Goal: Information Seeking & Learning: Learn about a topic

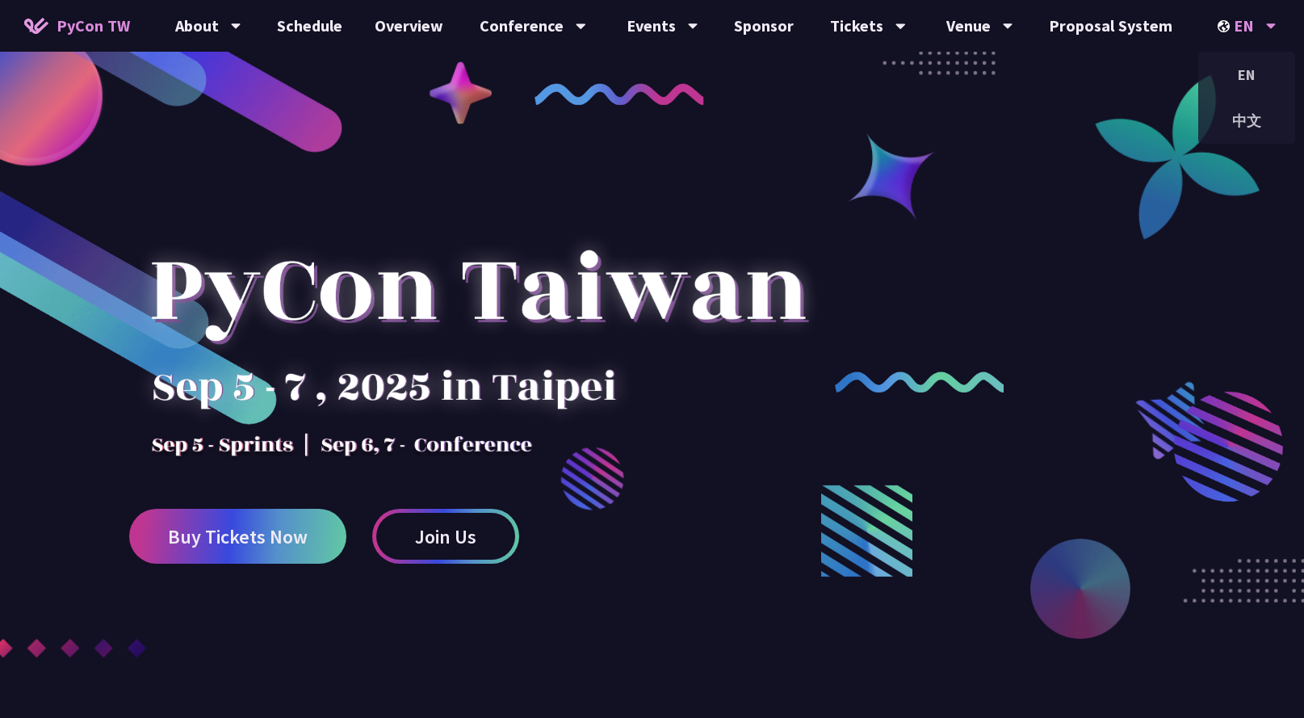
click at [1253, 23] on div "EN" at bounding box center [1246, 26] width 59 height 52
click at [1252, 119] on div "中文" at bounding box center [1246, 121] width 97 height 38
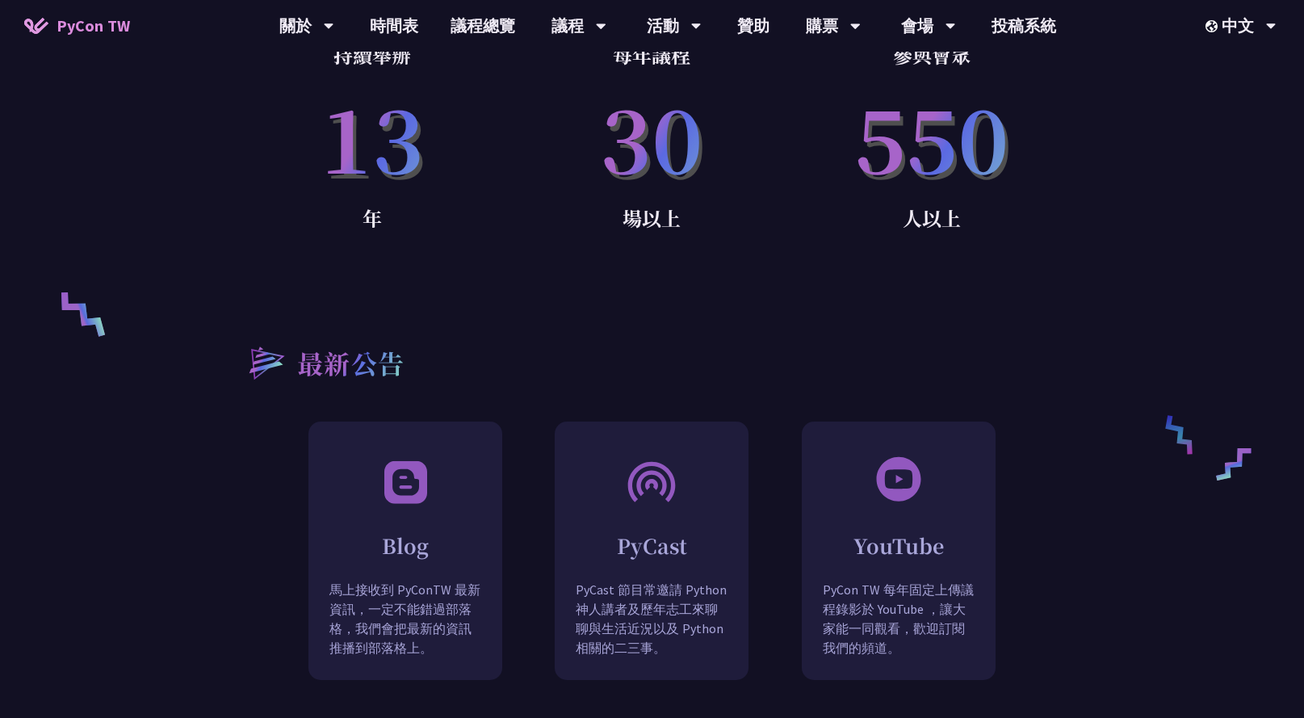
scroll to position [1342, 0]
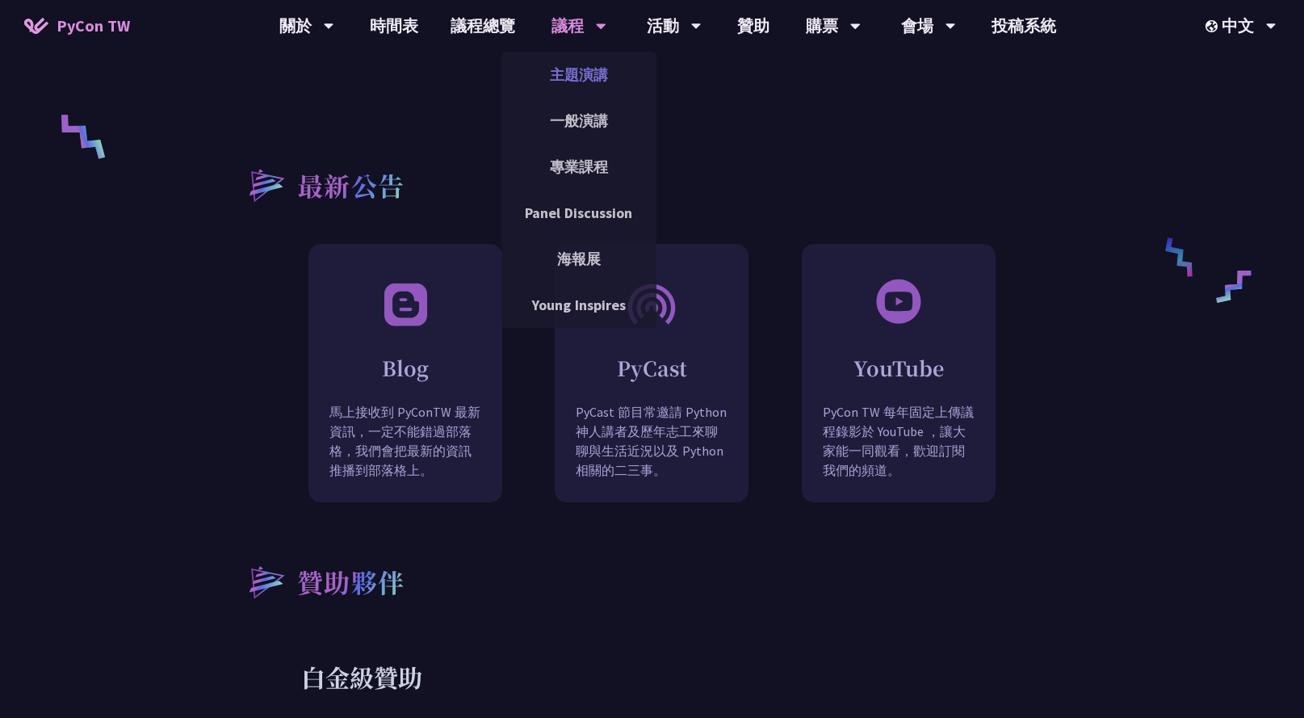
click at [592, 79] on link "主題演講" at bounding box center [578, 75] width 155 height 38
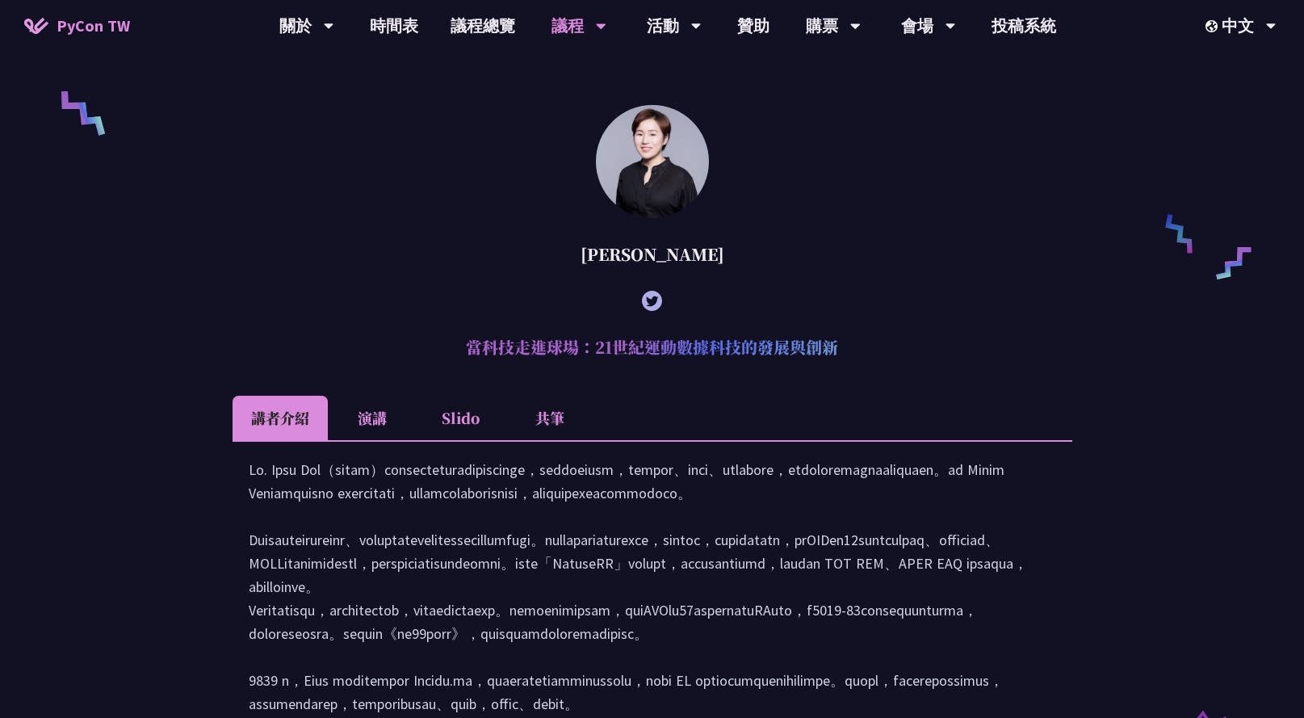
scroll to position [1636, 0]
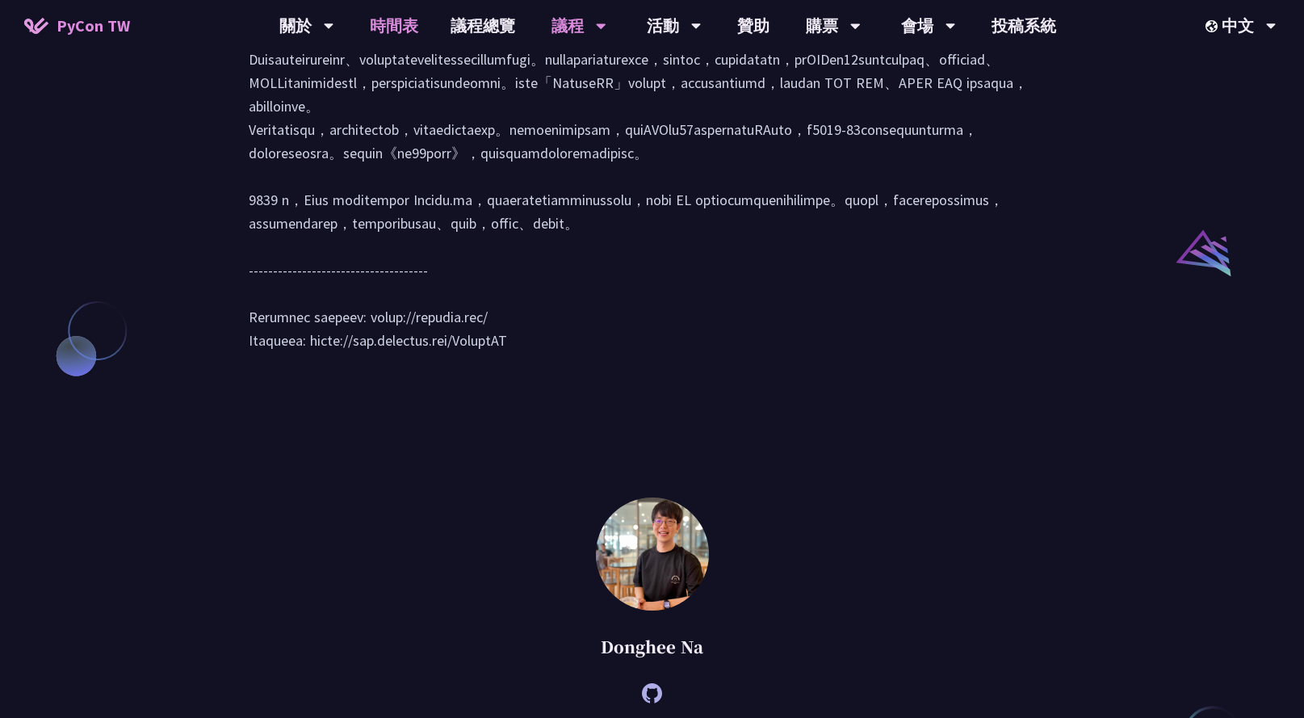
click at [405, 36] on link "時間表" at bounding box center [394, 26] width 81 height 52
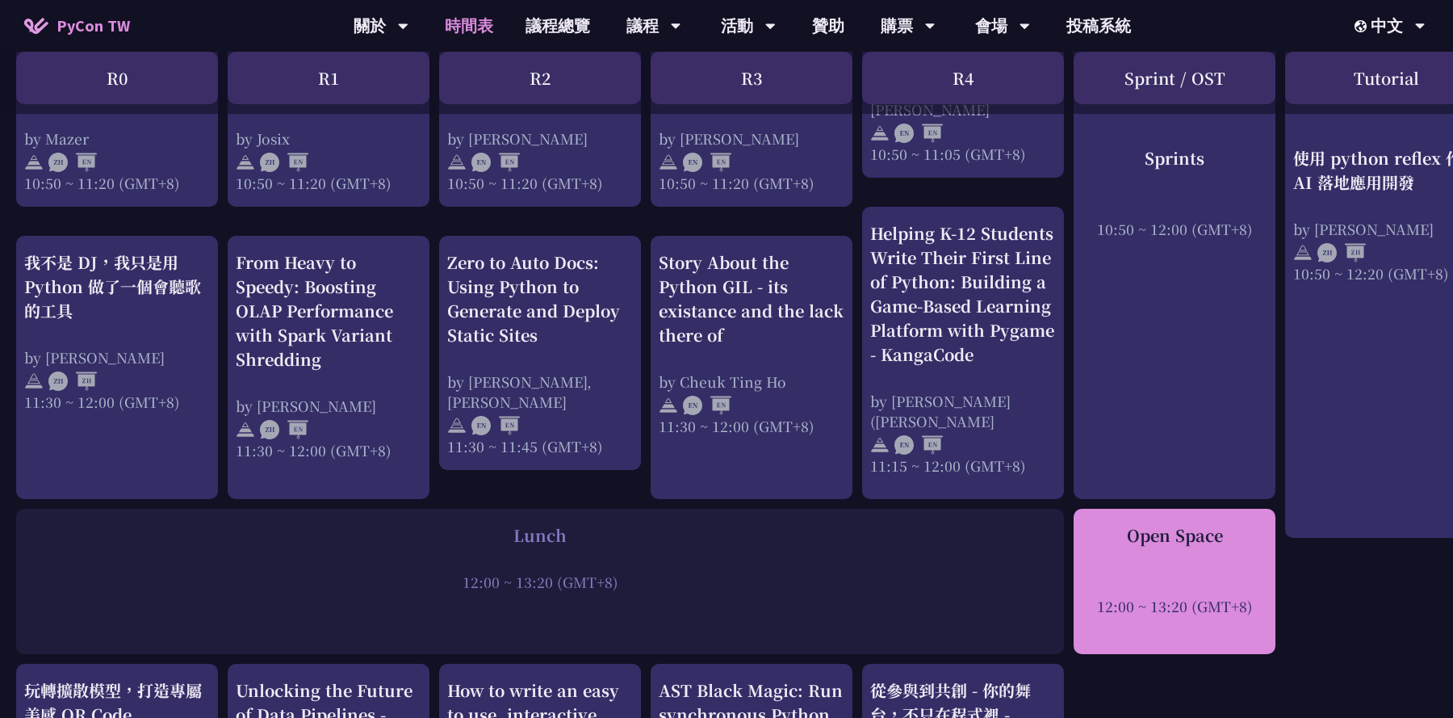
scroll to position [816, 0]
click at [1169, 542] on div "Open Space" at bounding box center [1175, 536] width 186 height 24
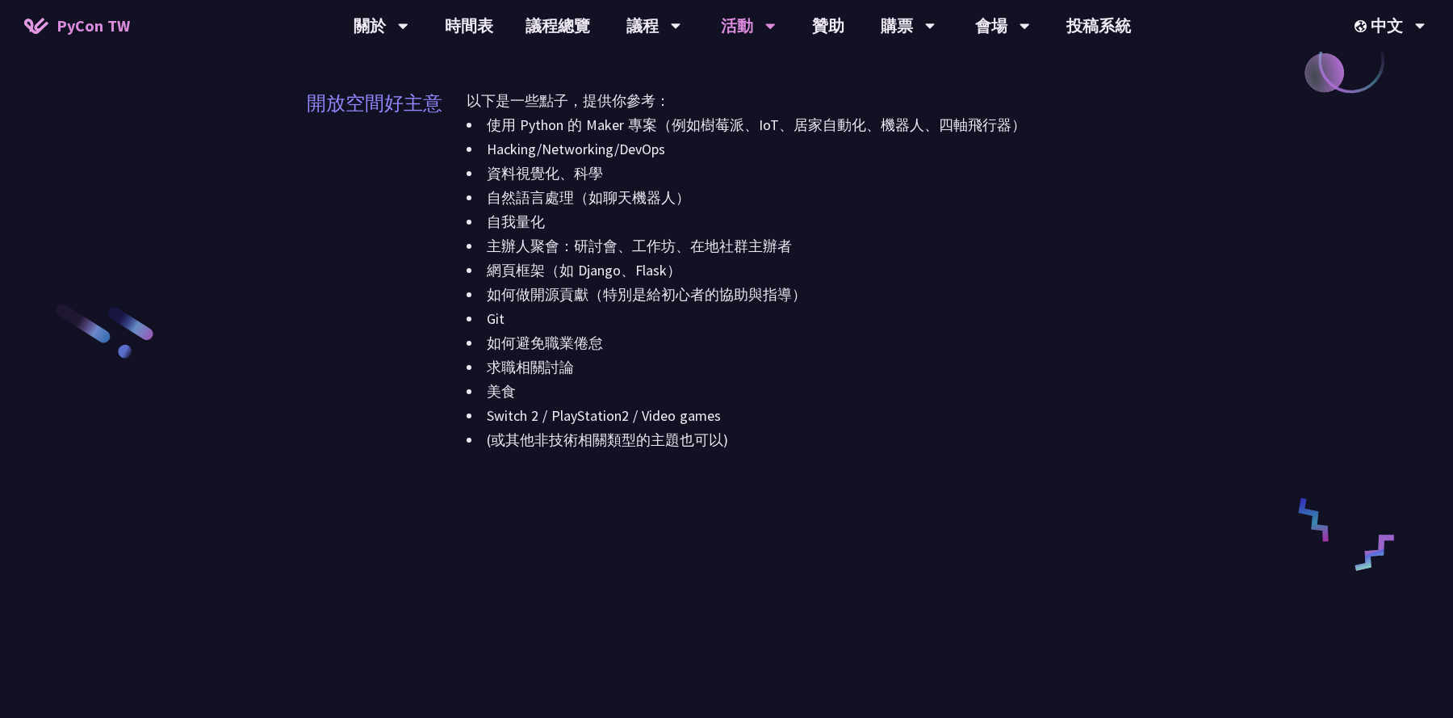
scroll to position [1163, 0]
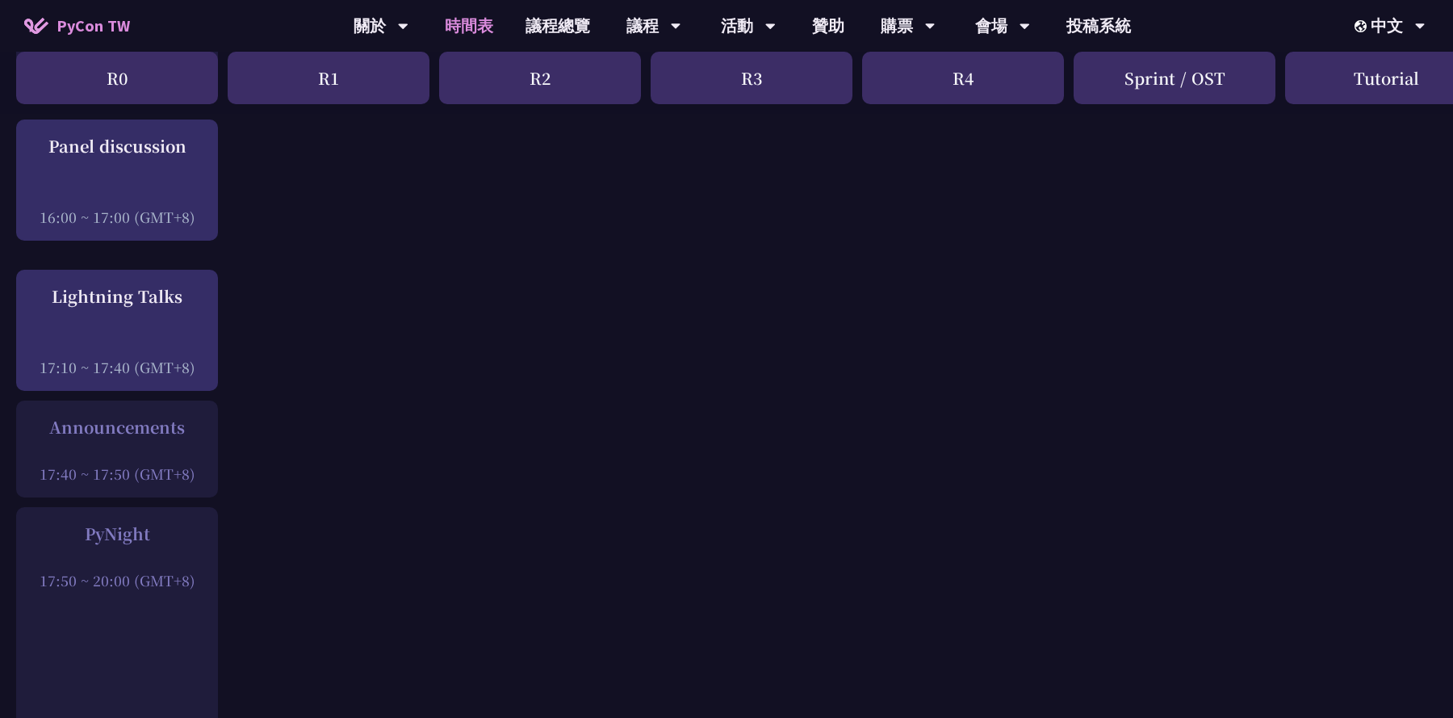
scroll to position [2091, 0]
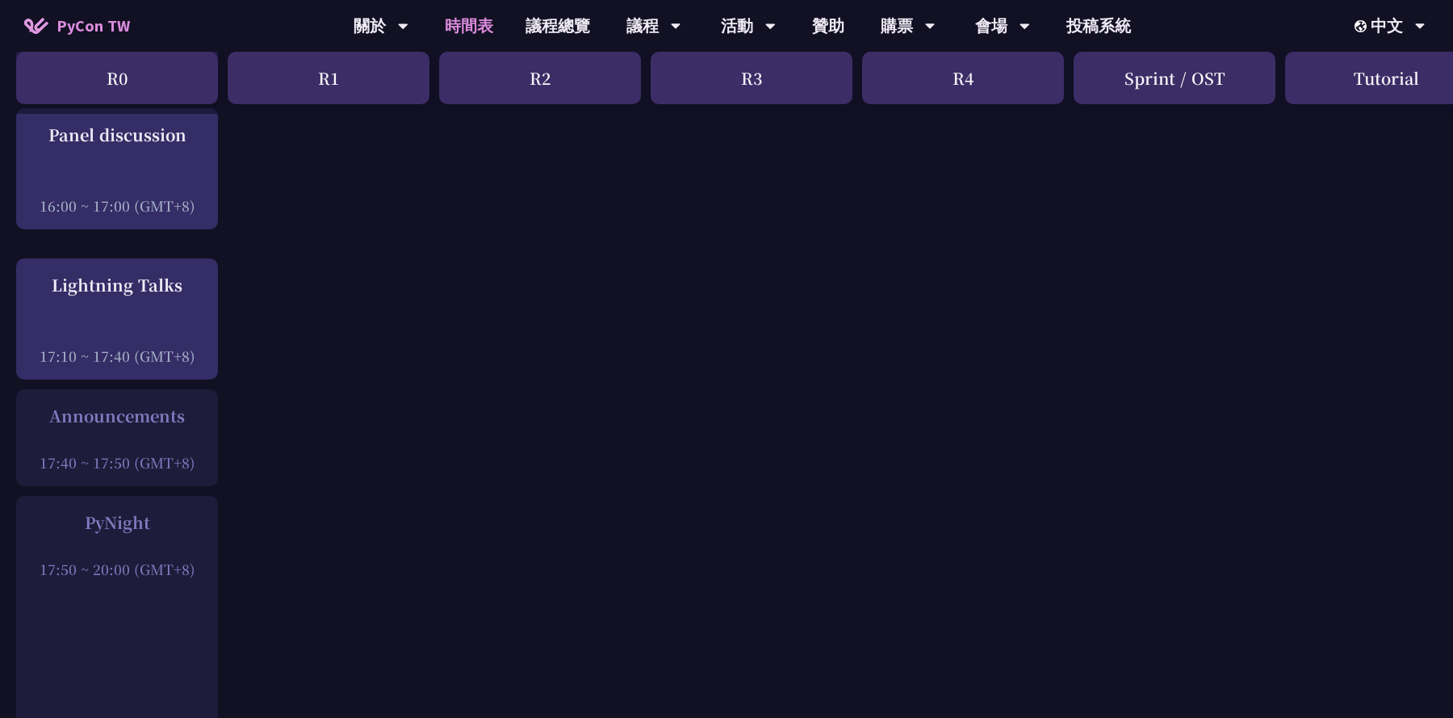
click at [145, 426] on div "Announcements" at bounding box center [117, 416] width 186 height 24
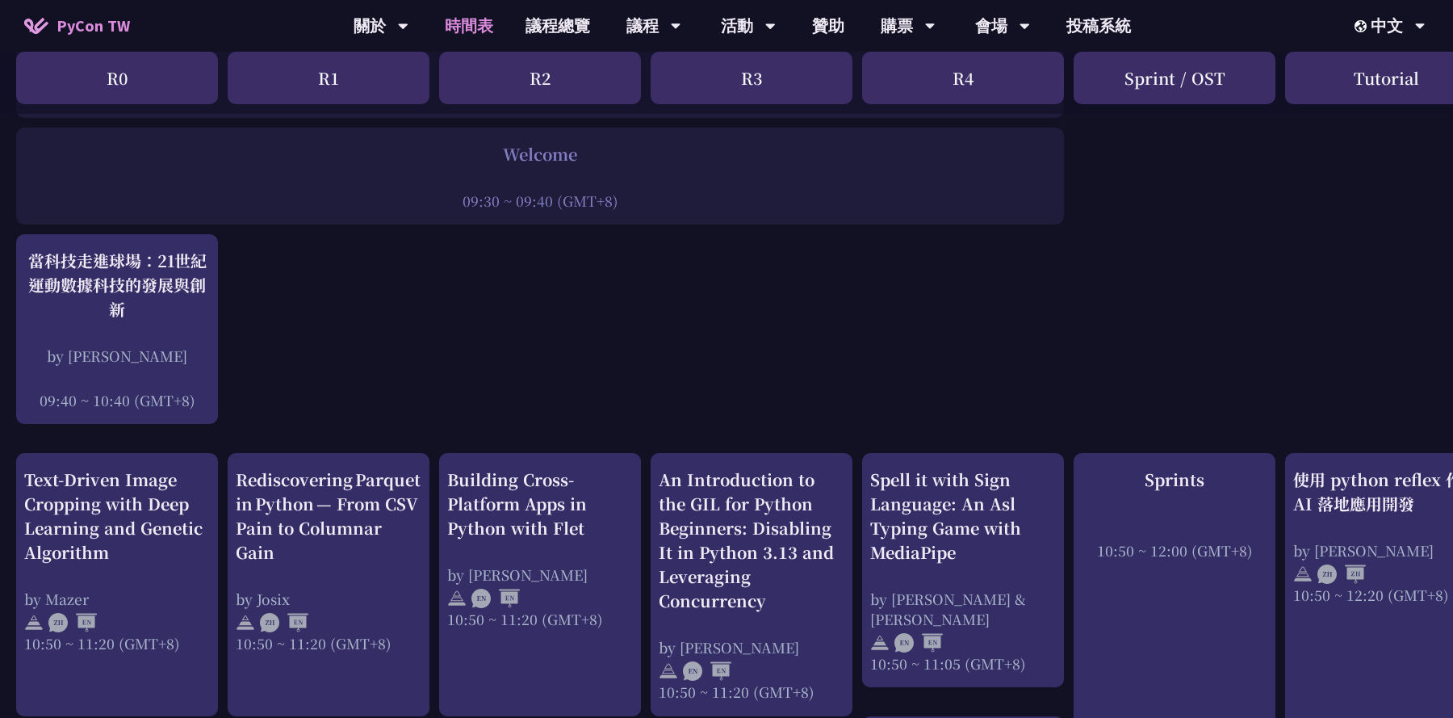
scroll to position [312, 0]
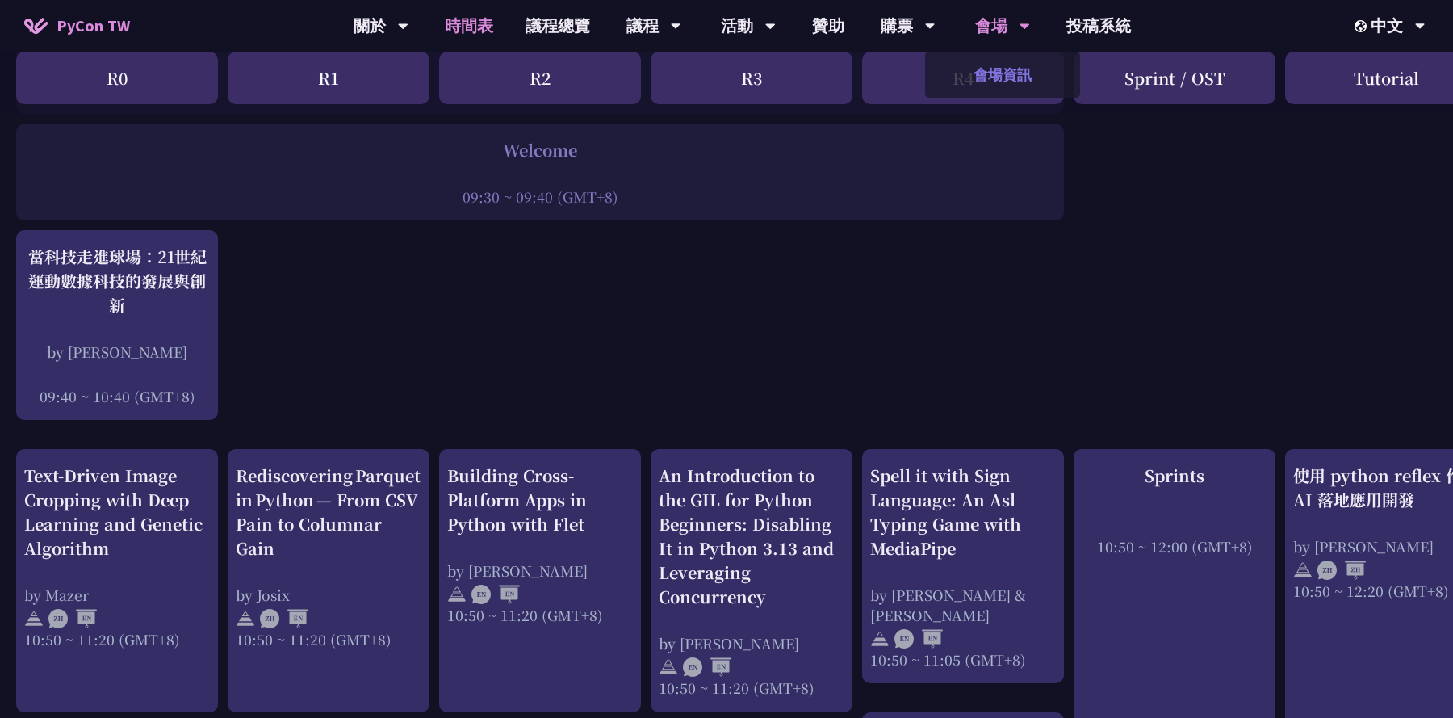
click at [1006, 65] on link "會場資訊" at bounding box center [1002, 75] width 155 height 38
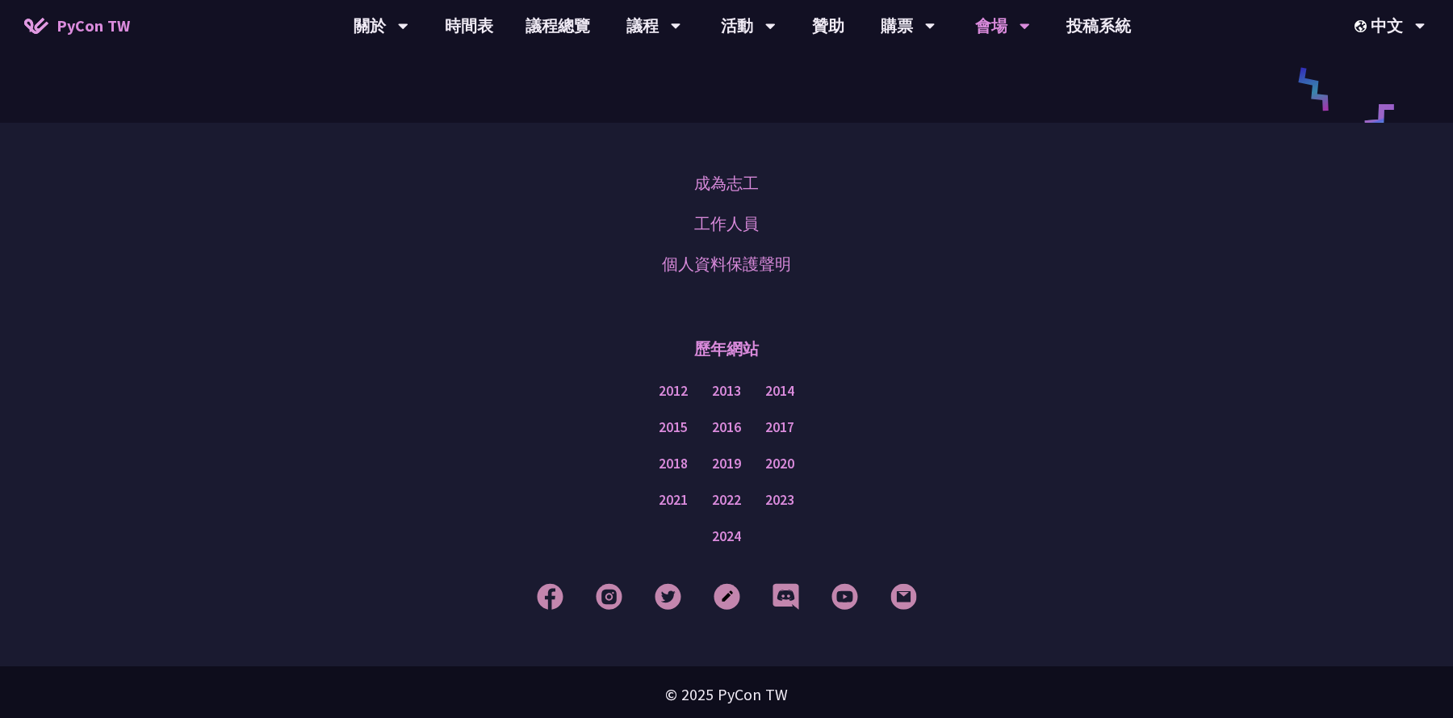
scroll to position [2316, 0]
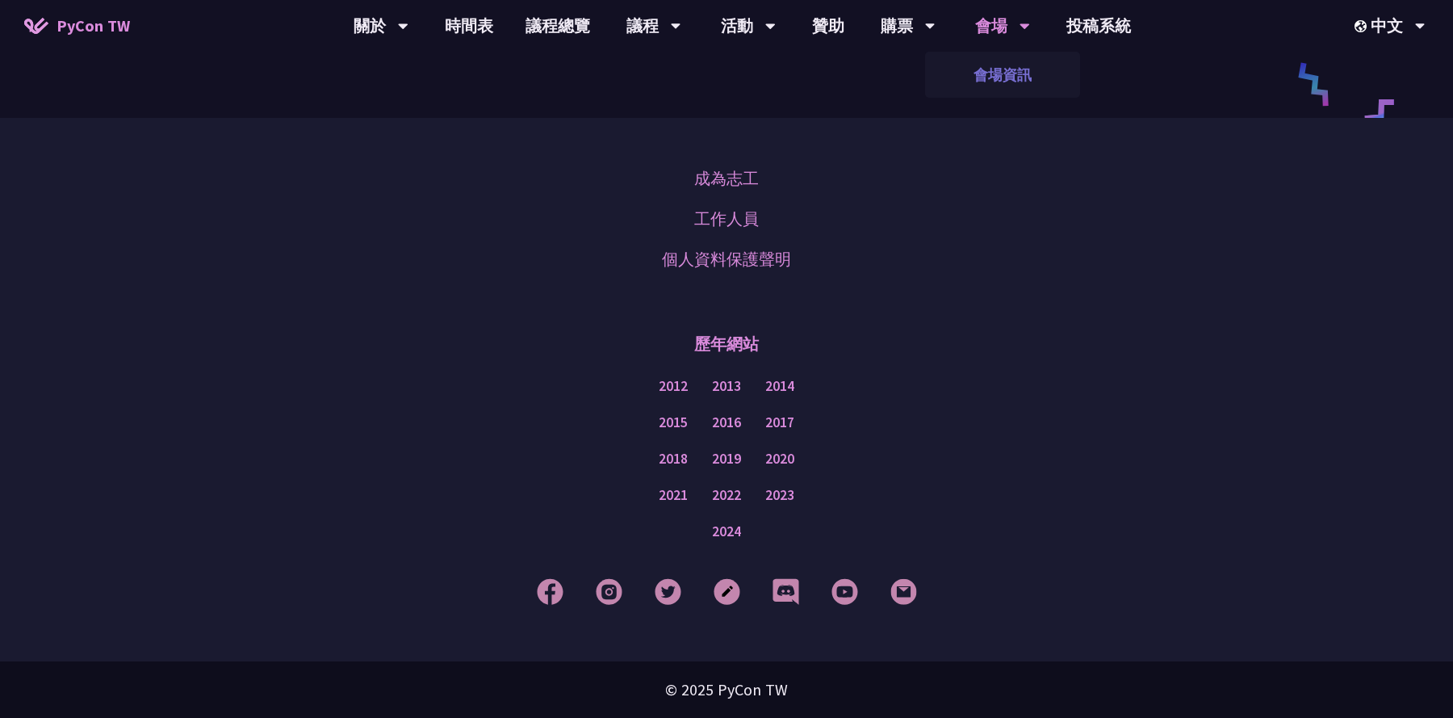
click at [1011, 74] on link "會場資訊" at bounding box center [1002, 75] width 155 height 38
click at [586, 27] on link "議程總覽" at bounding box center [557, 26] width 97 height 52
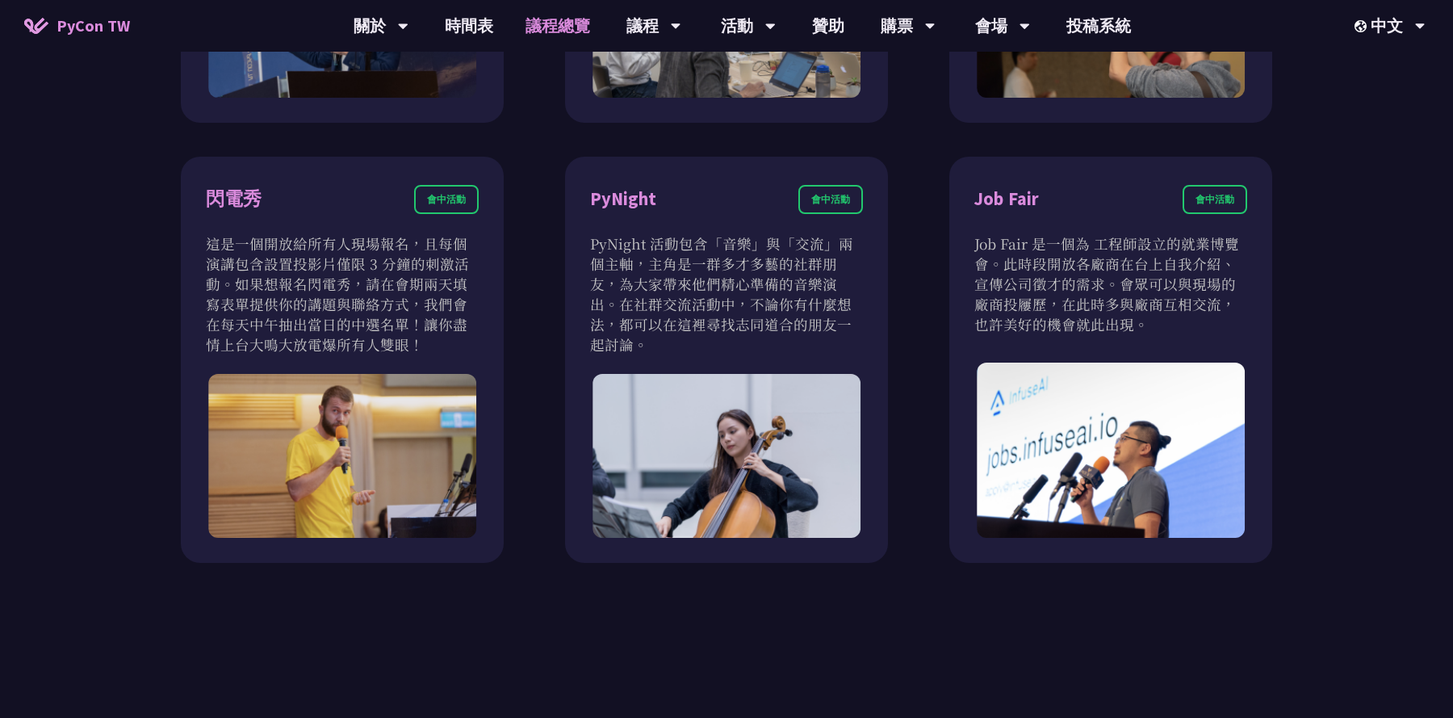
scroll to position [1764, 0]
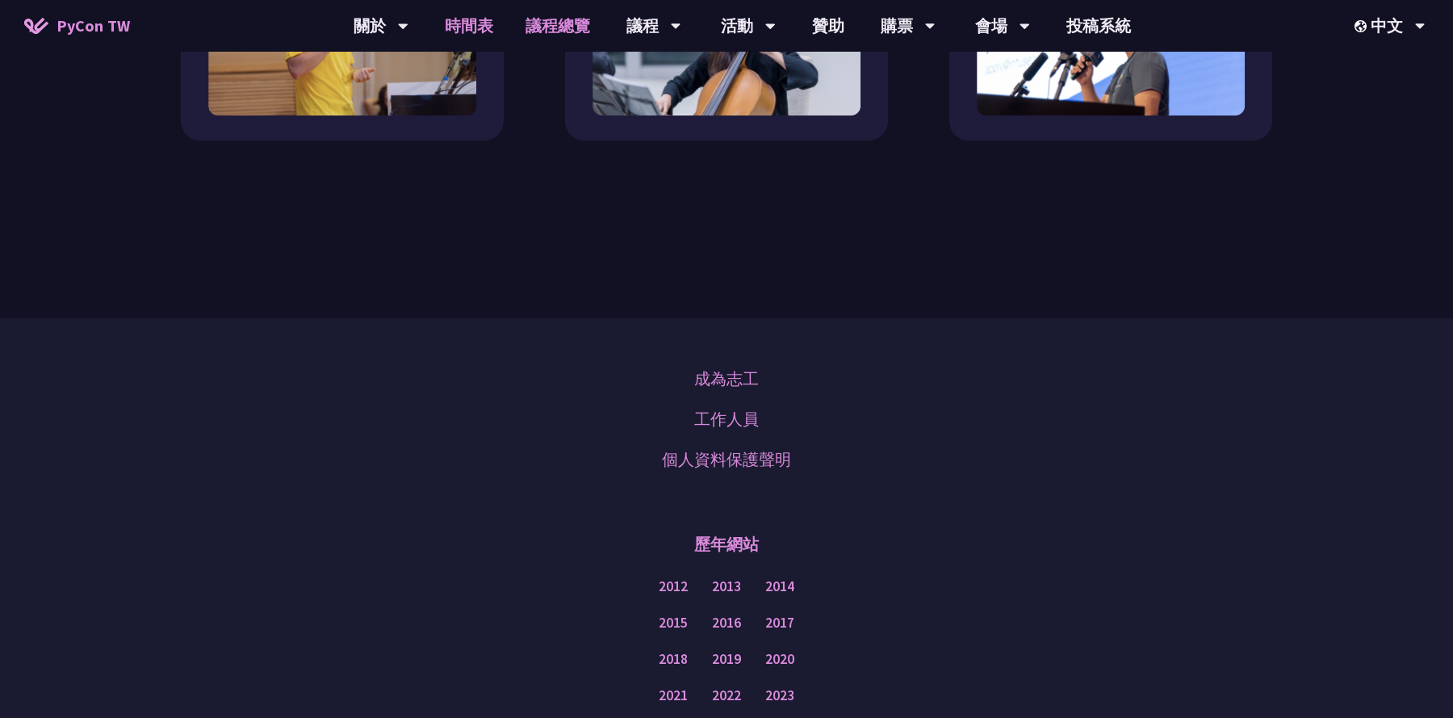
click at [474, 31] on link "時間表" at bounding box center [469, 26] width 81 height 52
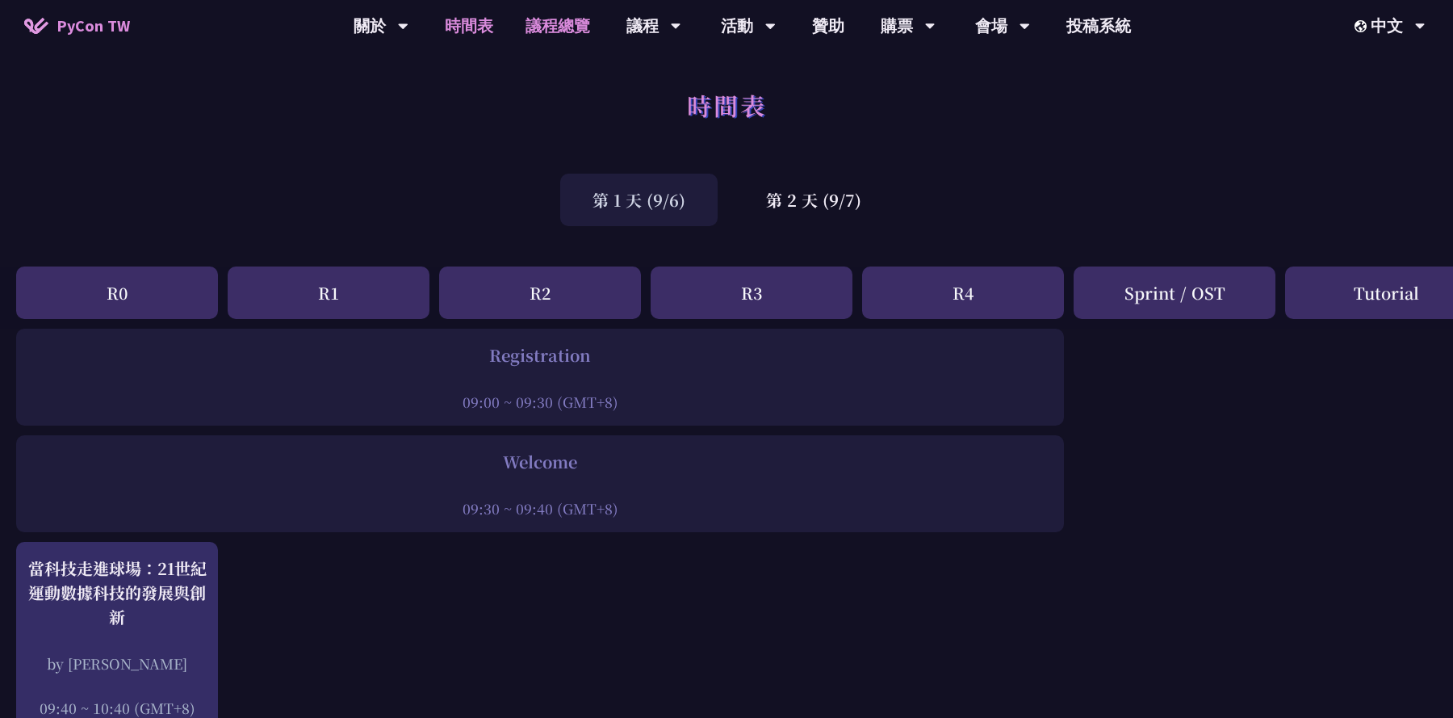
scroll to position [312, 0]
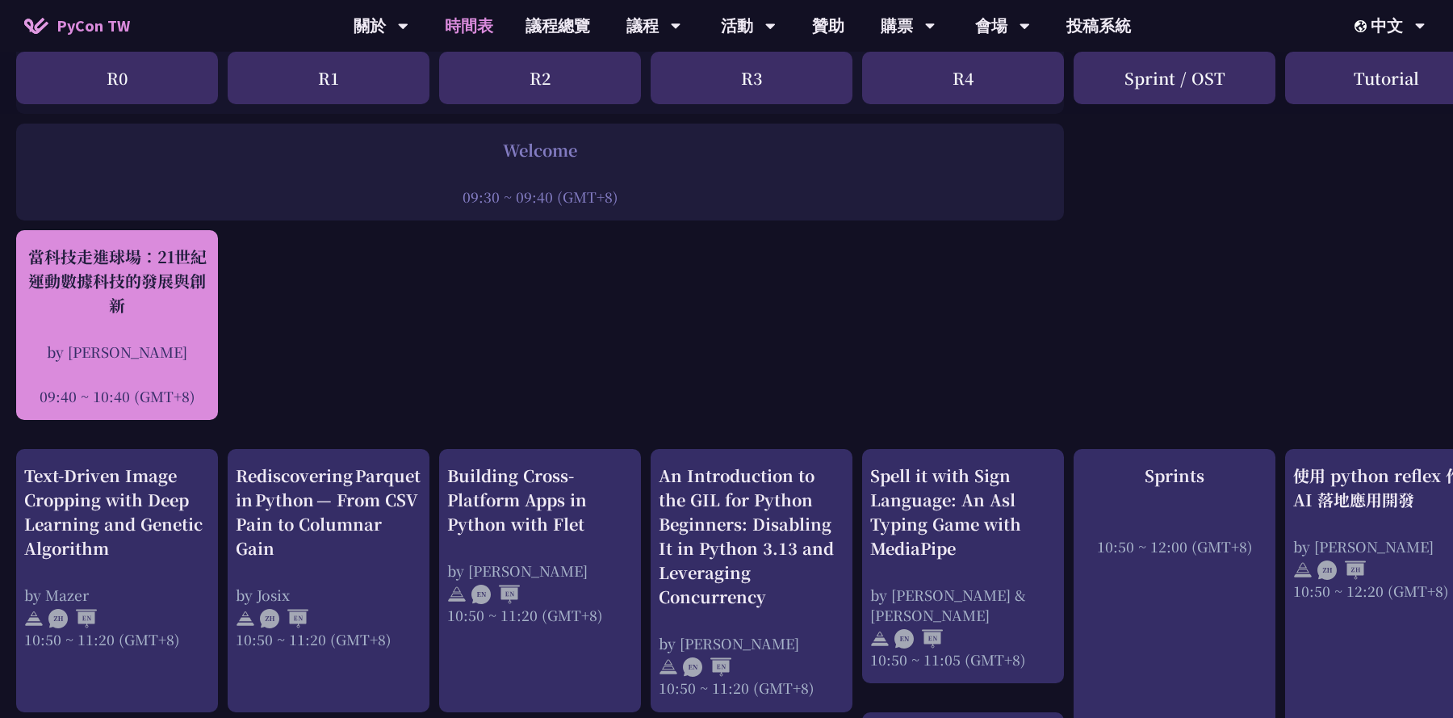
click at [139, 319] on div "當科技走進球場：21世紀運動數據科技的發展與創新 by 林滿新 09:40 ~ 10:40 (GMT+8)" at bounding box center [117, 325] width 186 height 161
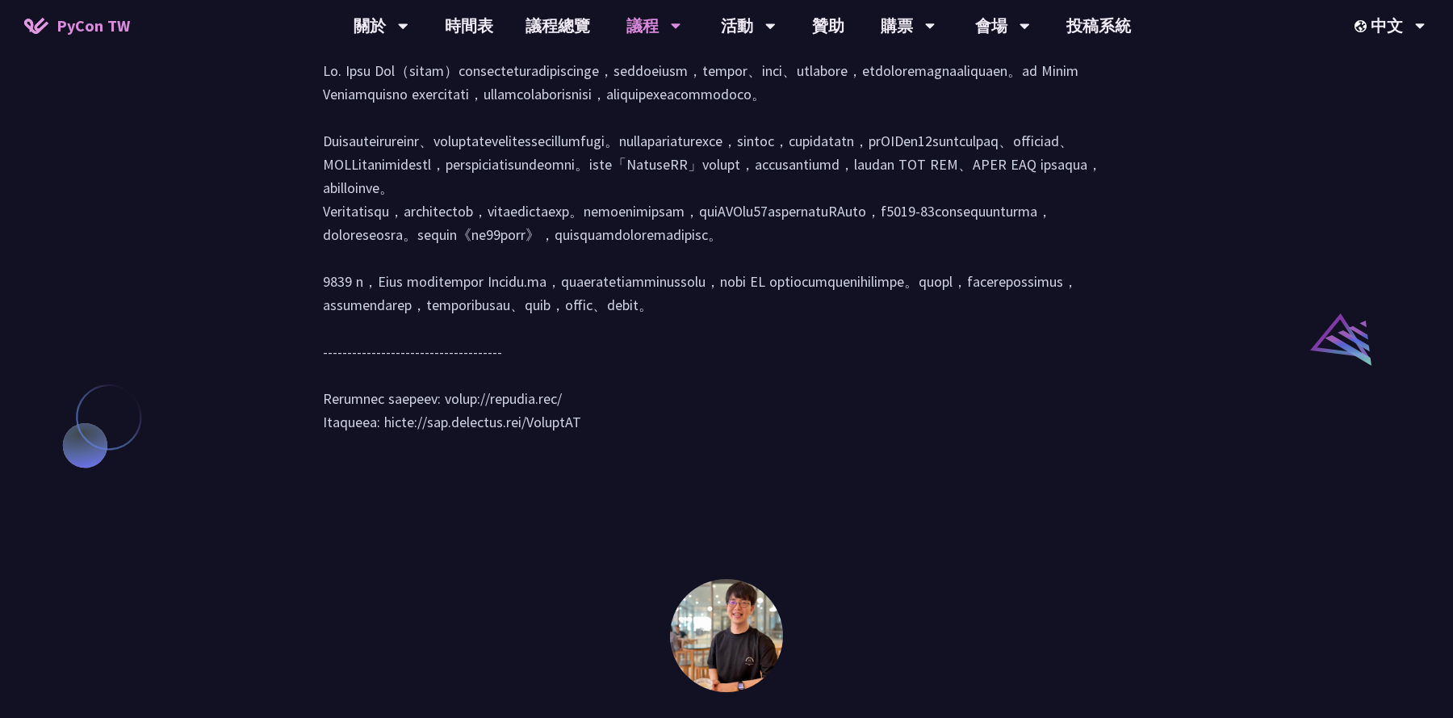
scroll to position [1575, 0]
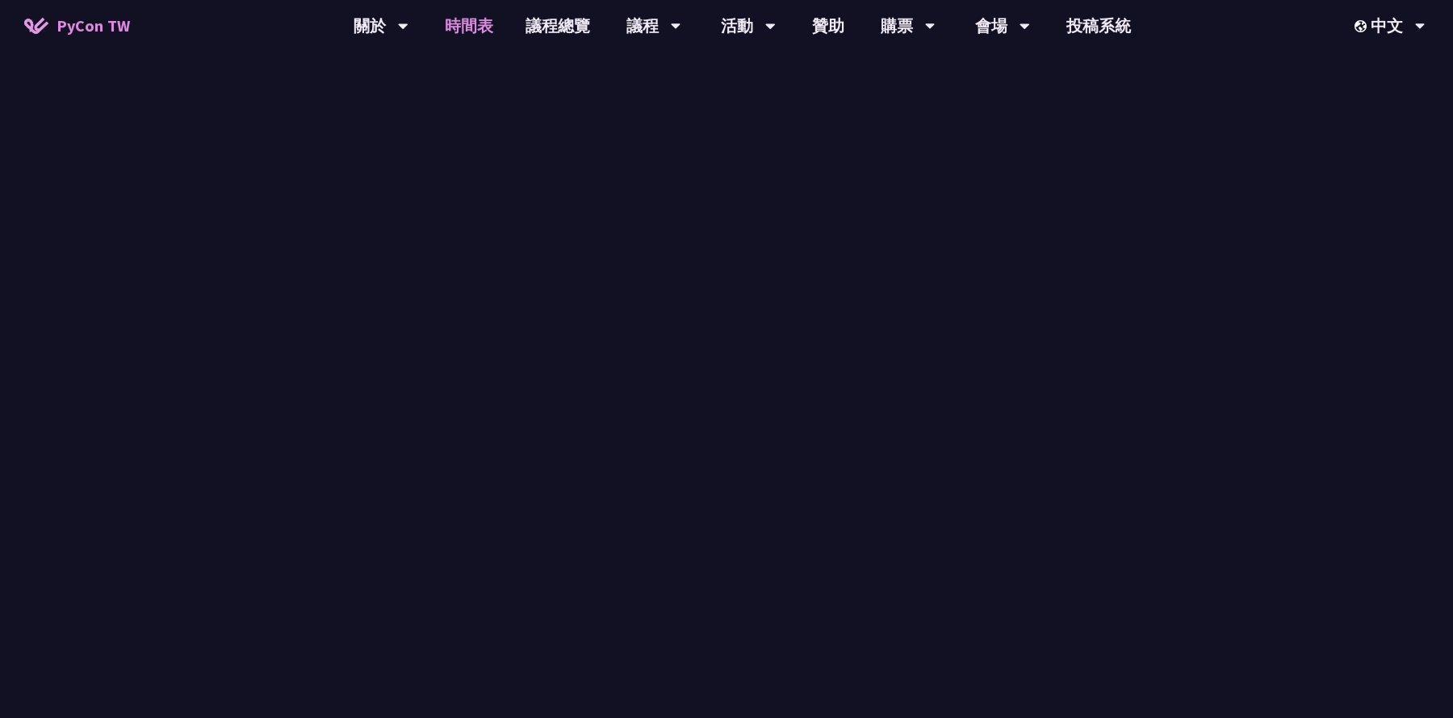
scroll to position [312, 0]
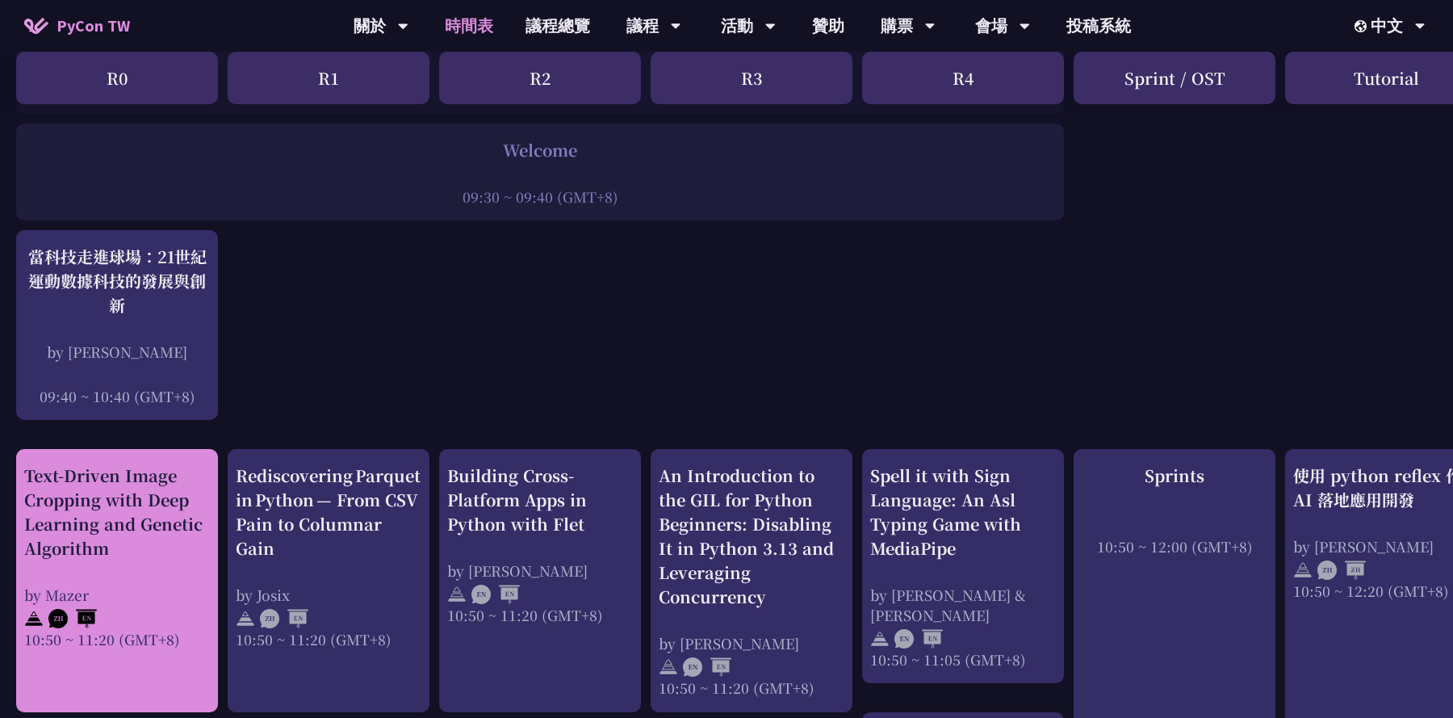
click at [50, 559] on div "Text-Driven Image Cropping with Deep Learning and Genetic Algorithm by Mazer 10…" at bounding box center [117, 556] width 186 height 186
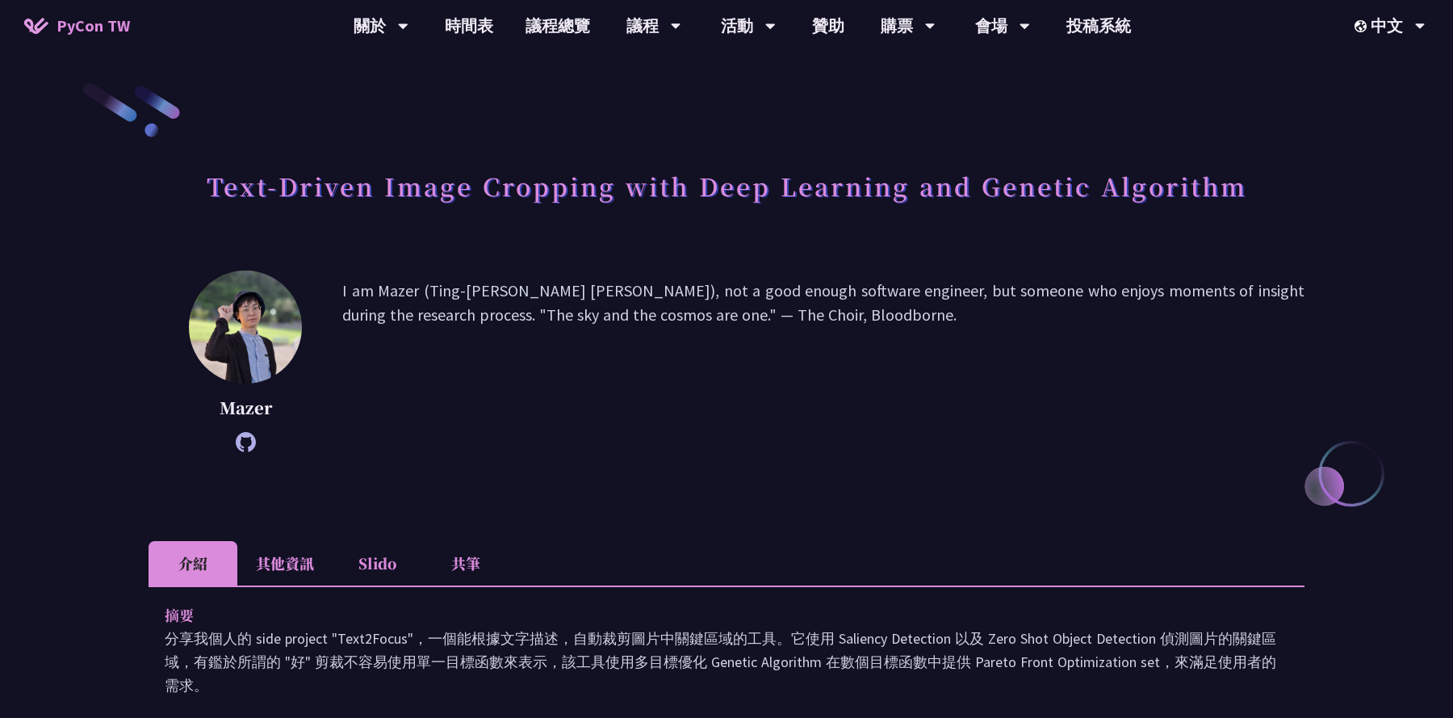
click at [289, 571] on li "其他資訊" at bounding box center [284, 563] width 95 height 44
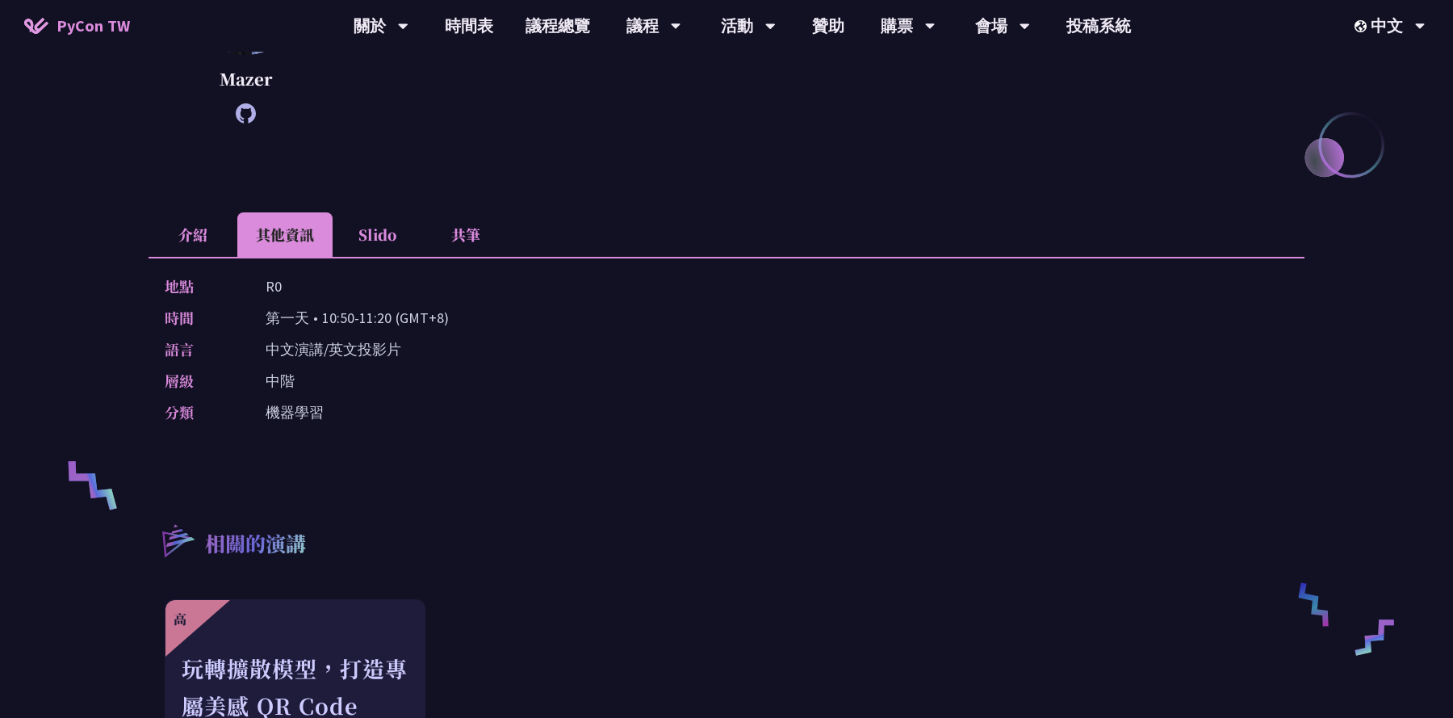
scroll to position [223, 0]
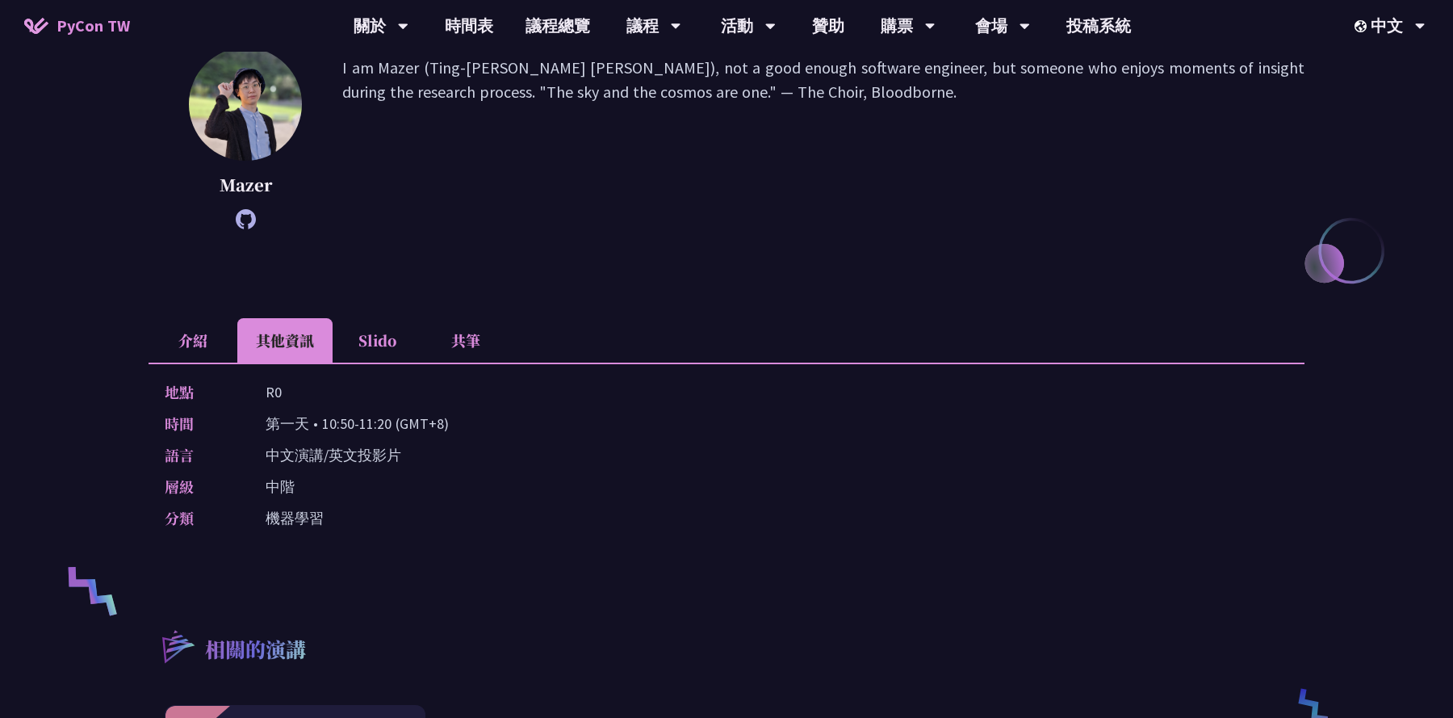
click at [370, 327] on li "Slido" at bounding box center [377, 340] width 89 height 44
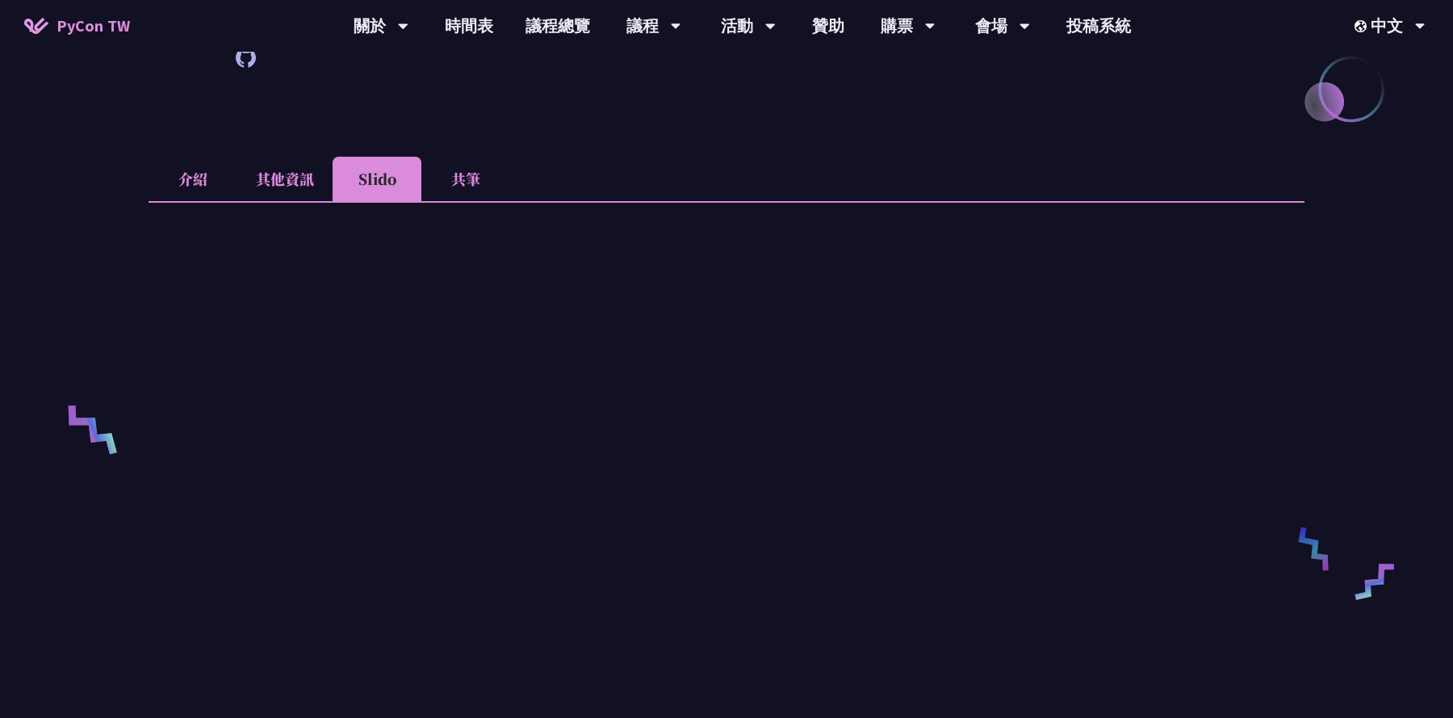
scroll to position [280, 0]
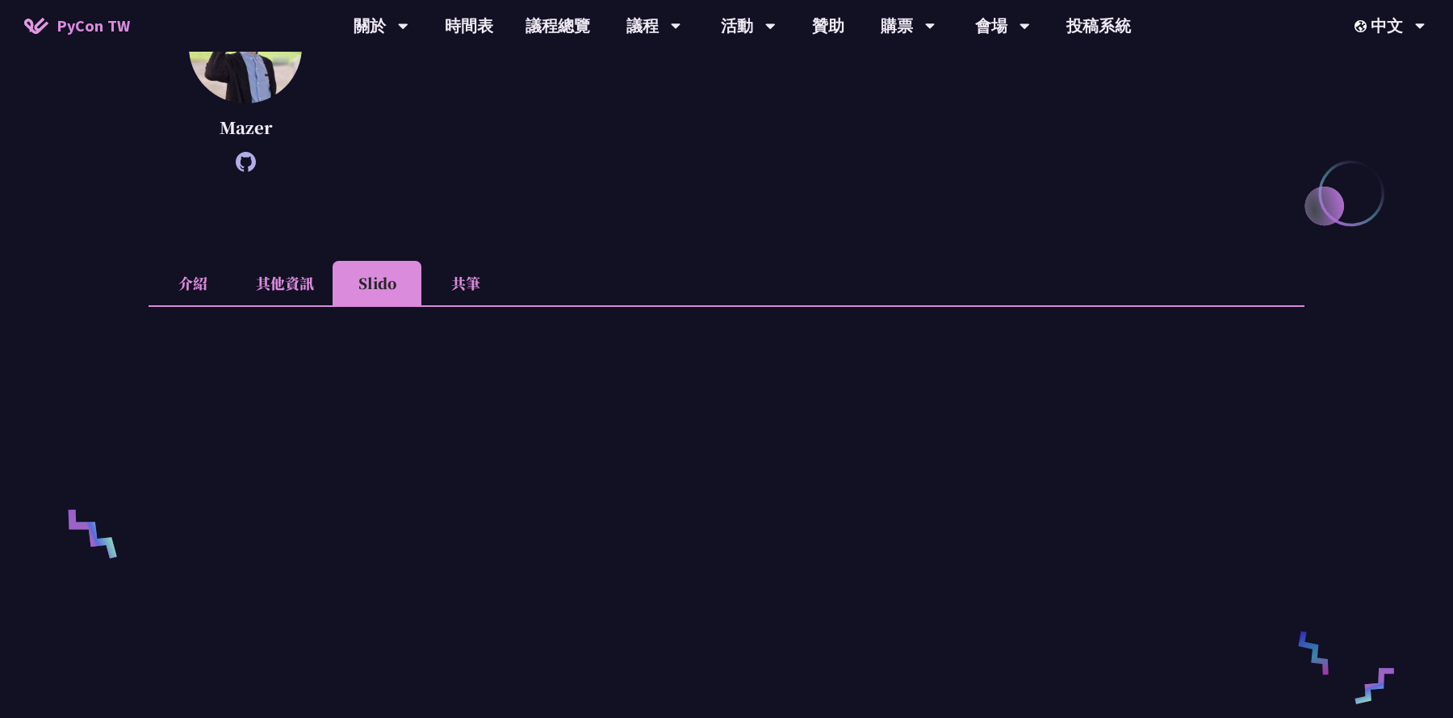
click at [479, 277] on li "共筆" at bounding box center [465, 283] width 89 height 44
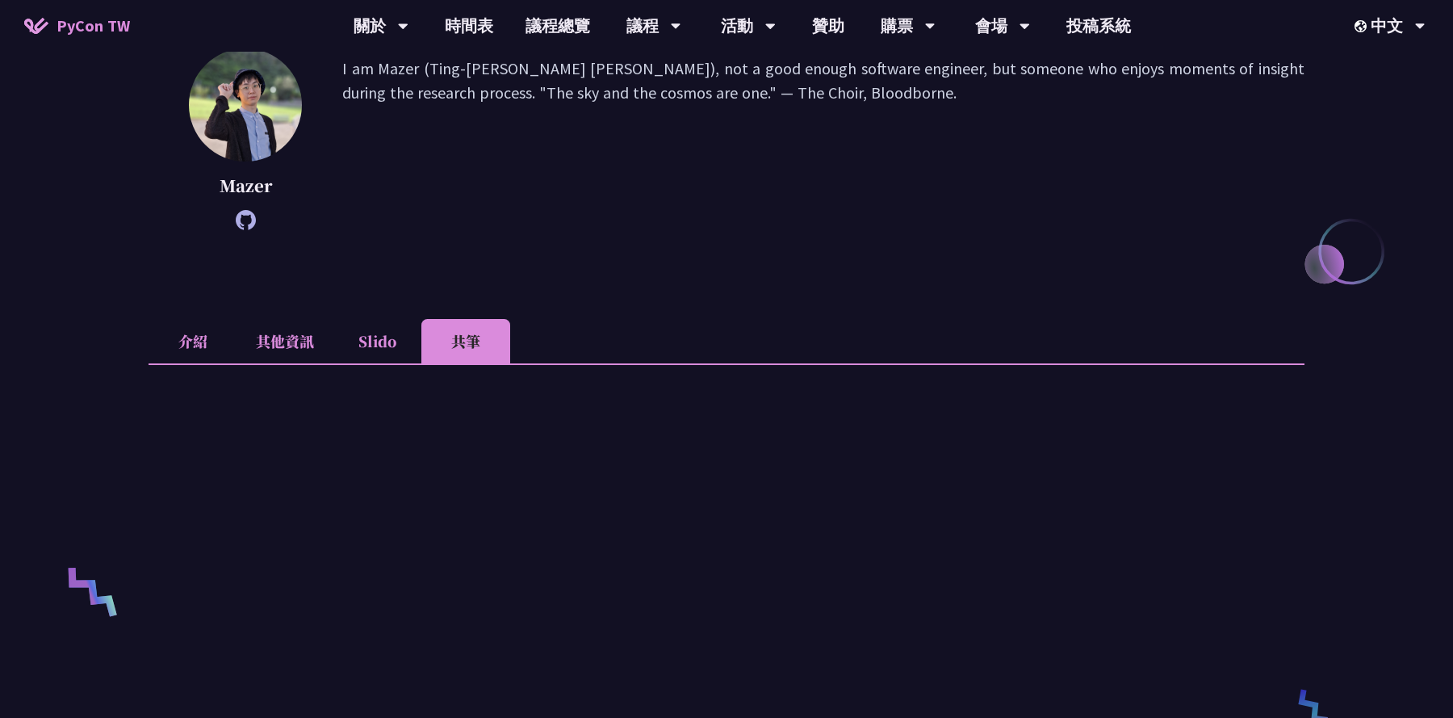
scroll to position [0, 0]
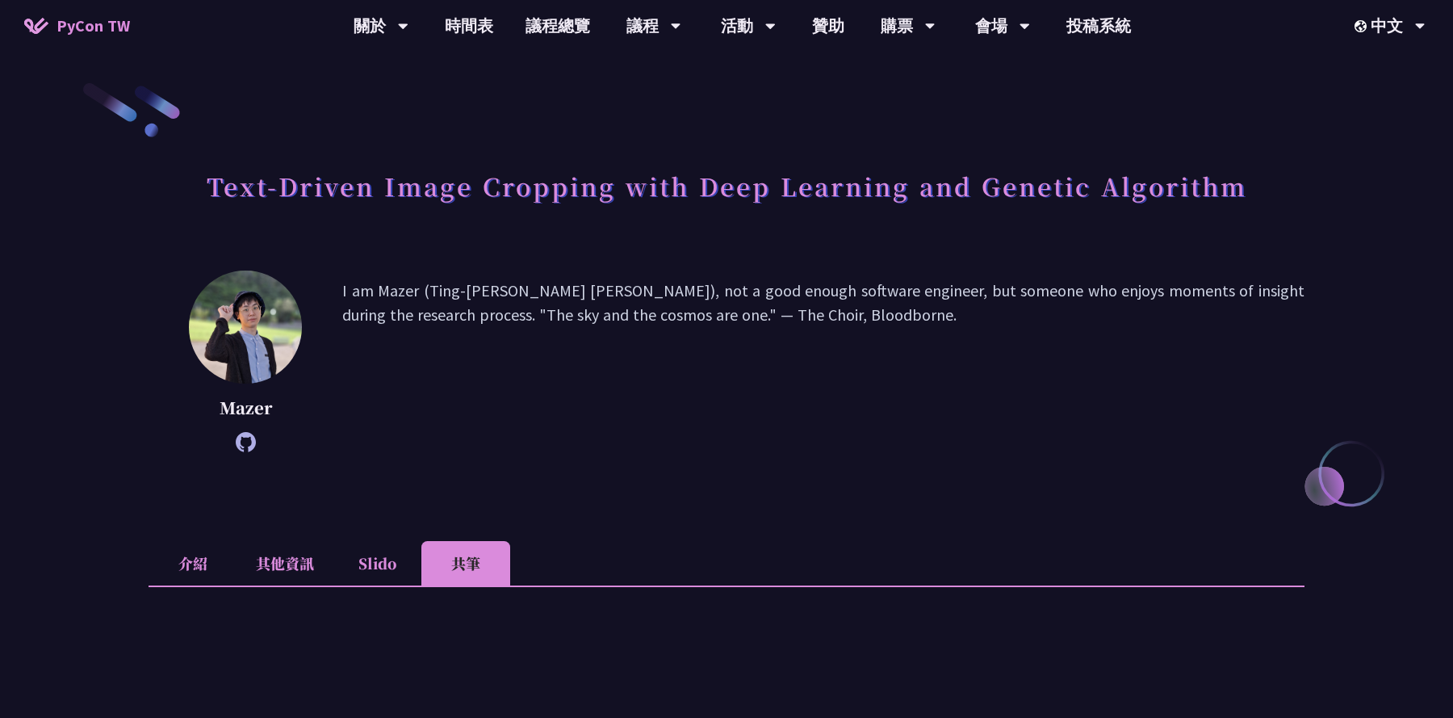
click at [188, 565] on li "介紹" at bounding box center [193, 563] width 89 height 44
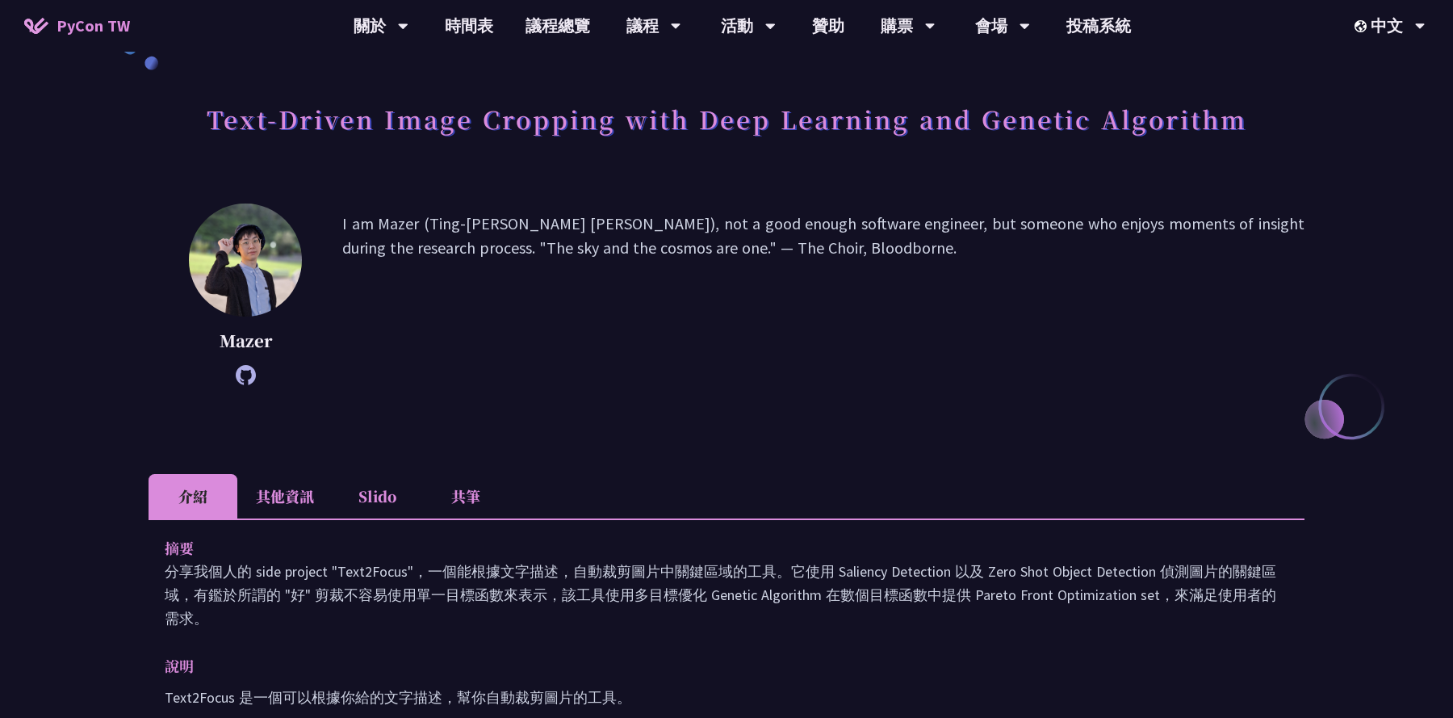
scroll to position [56, 0]
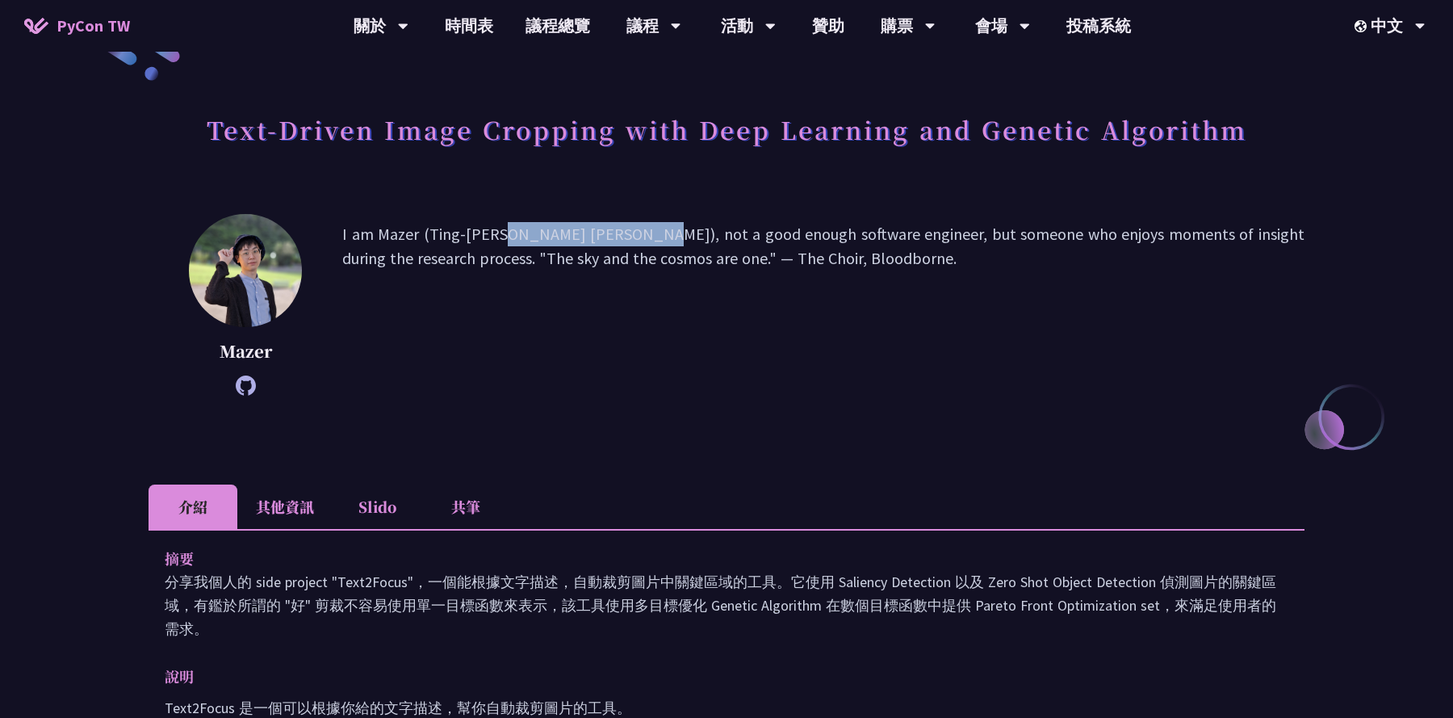
drag, startPoint x: 517, startPoint y: 234, endPoint x: 380, endPoint y: 235, distance: 137.2
click at [380, 235] on p "I am Mazer (Ting-Yu Chen), not a good enough software engineer, but someone who…" at bounding box center [823, 304] width 962 height 165
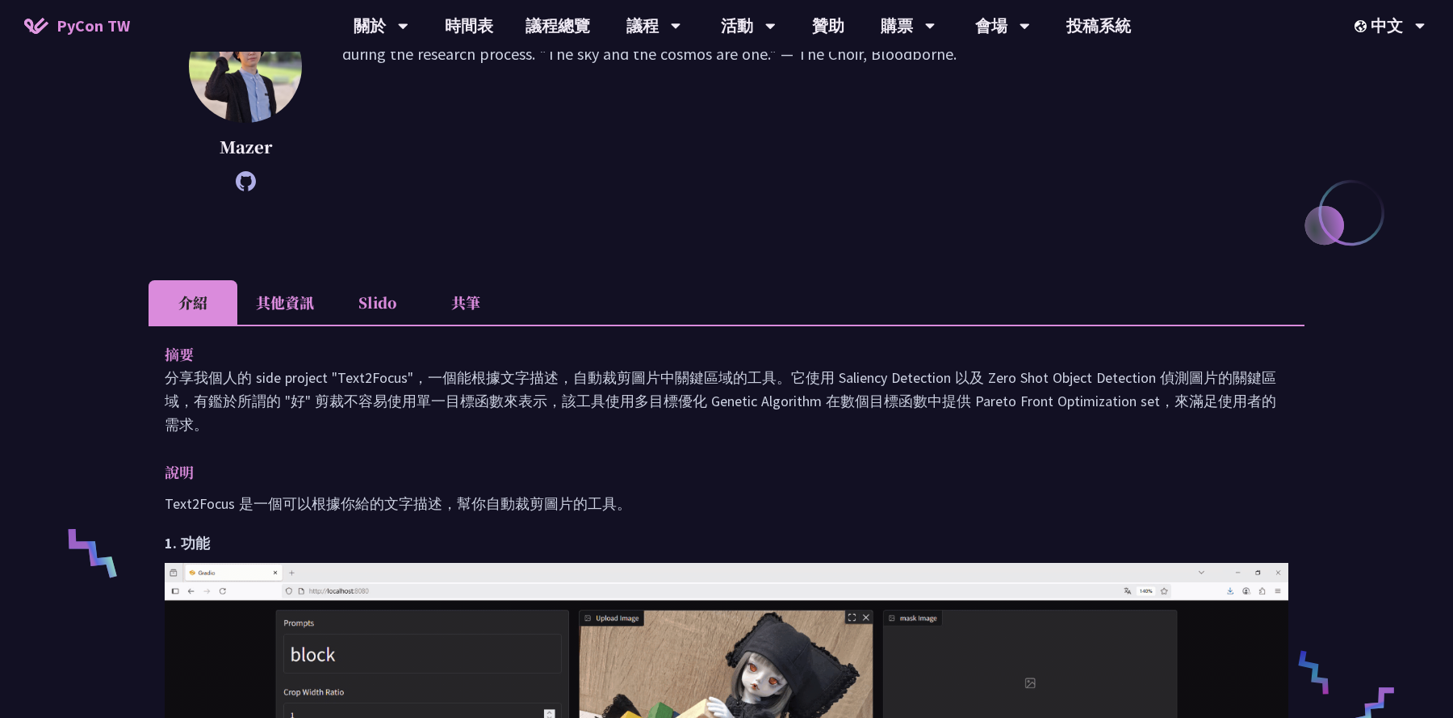
scroll to position [262, 0]
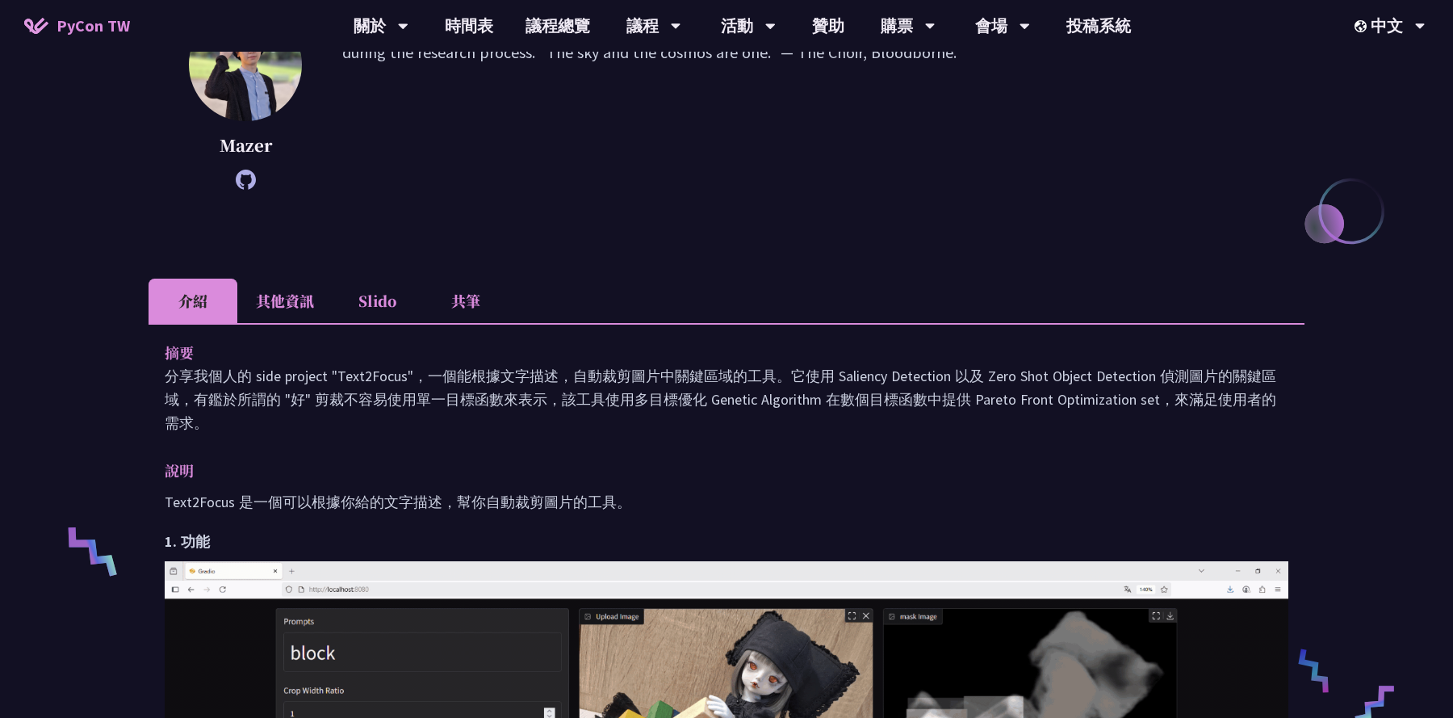
click at [301, 310] on li "其他資訊" at bounding box center [284, 300] width 95 height 44
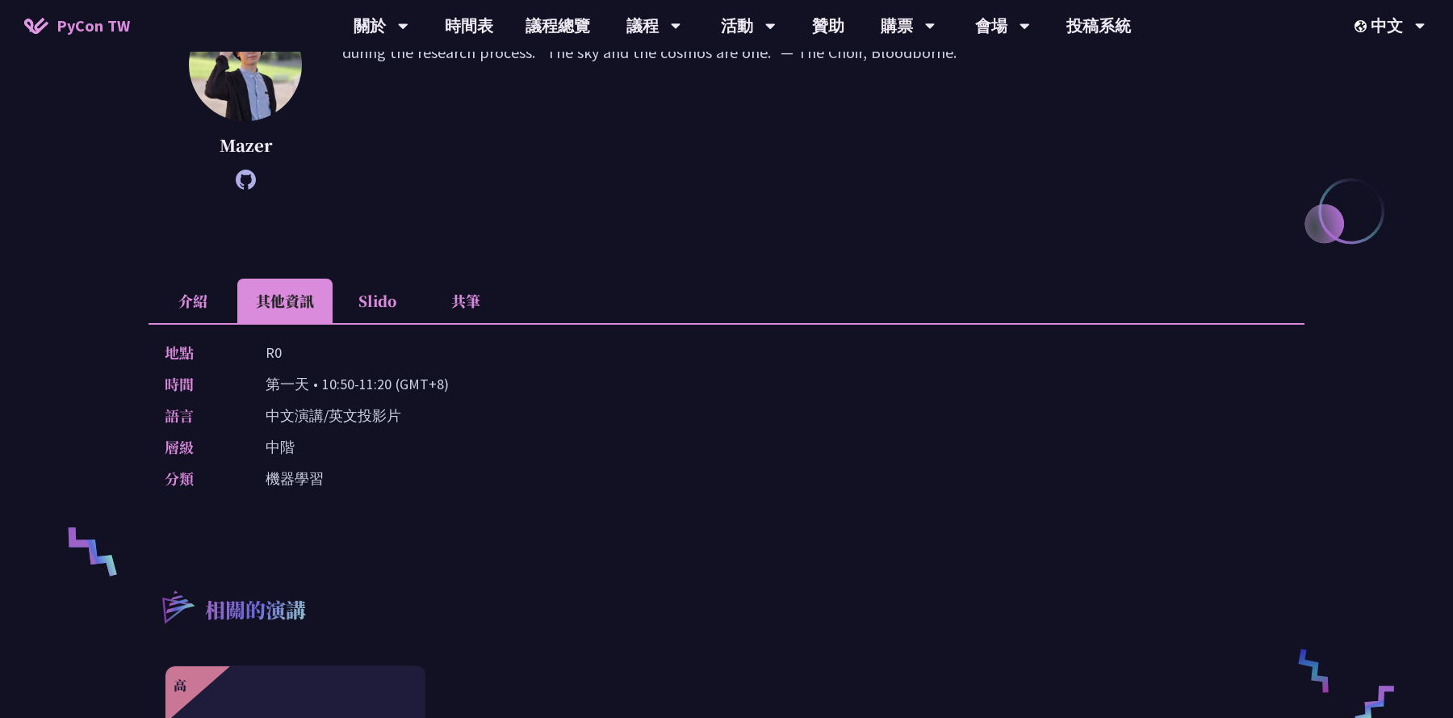
click at [173, 305] on li "介紹" at bounding box center [193, 300] width 89 height 44
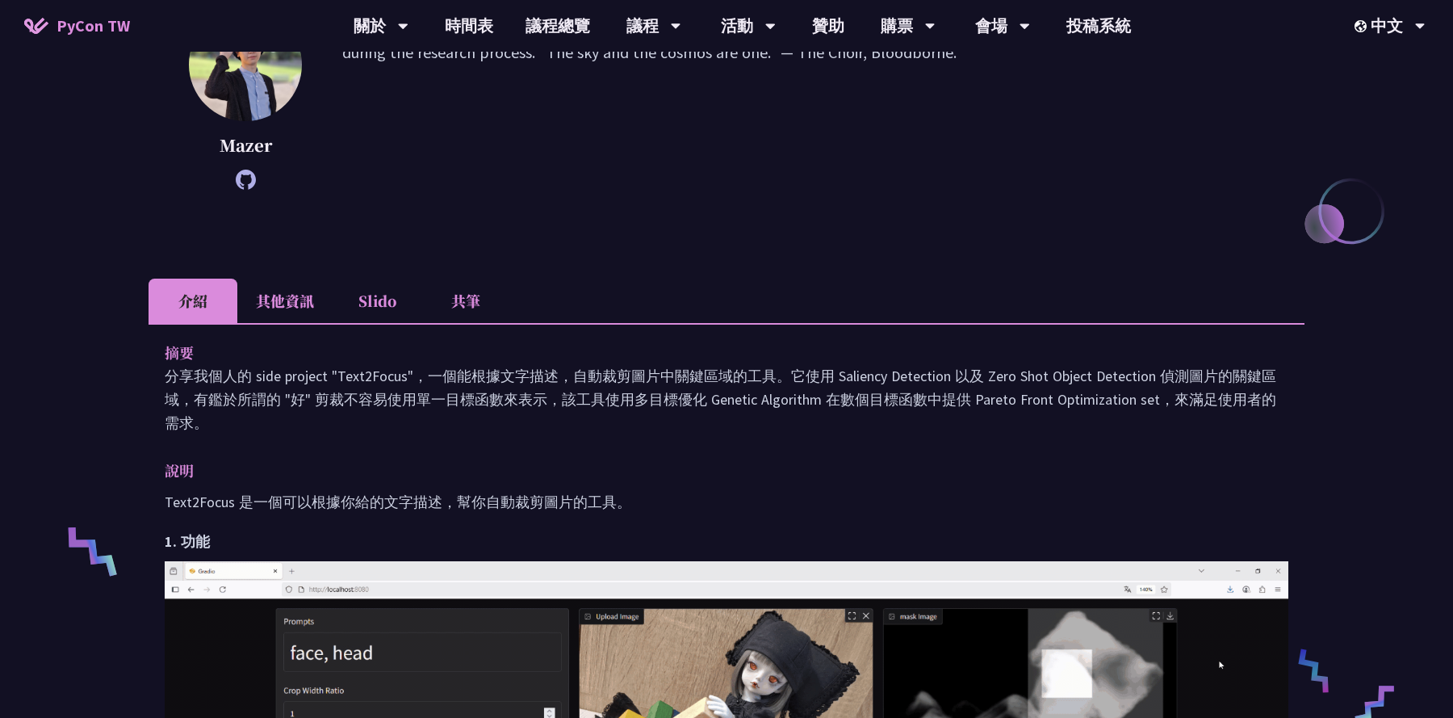
click at [242, 299] on li "其他資訊" at bounding box center [284, 300] width 95 height 44
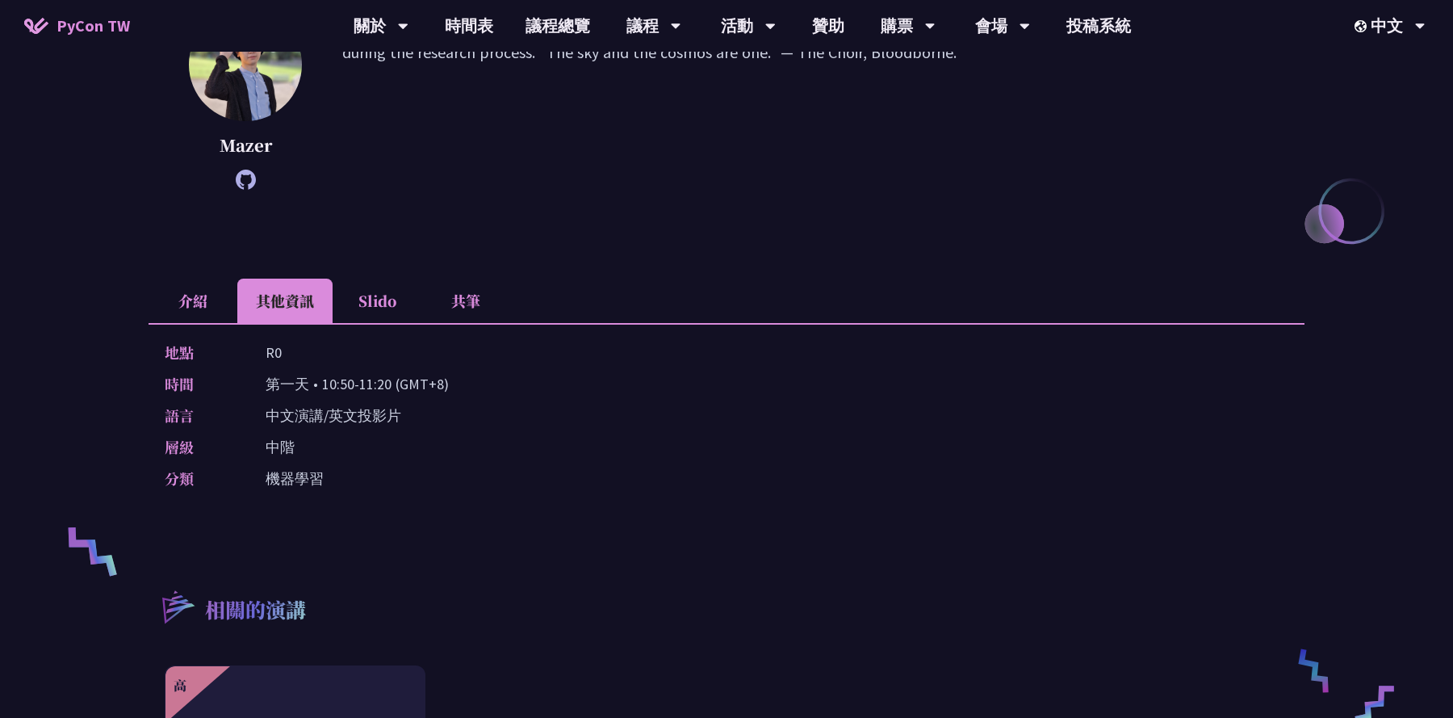
click at [197, 282] on li "介紹" at bounding box center [193, 300] width 89 height 44
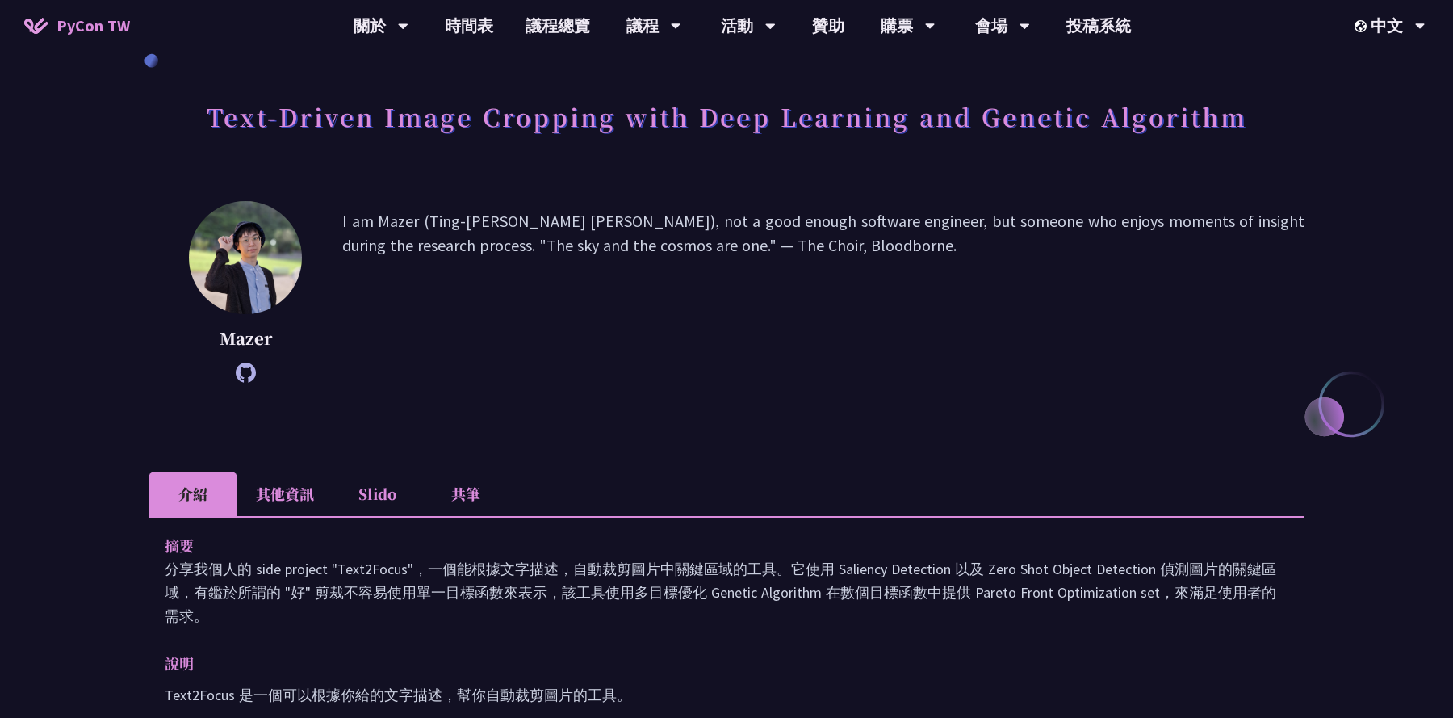
scroll to position [0, 0]
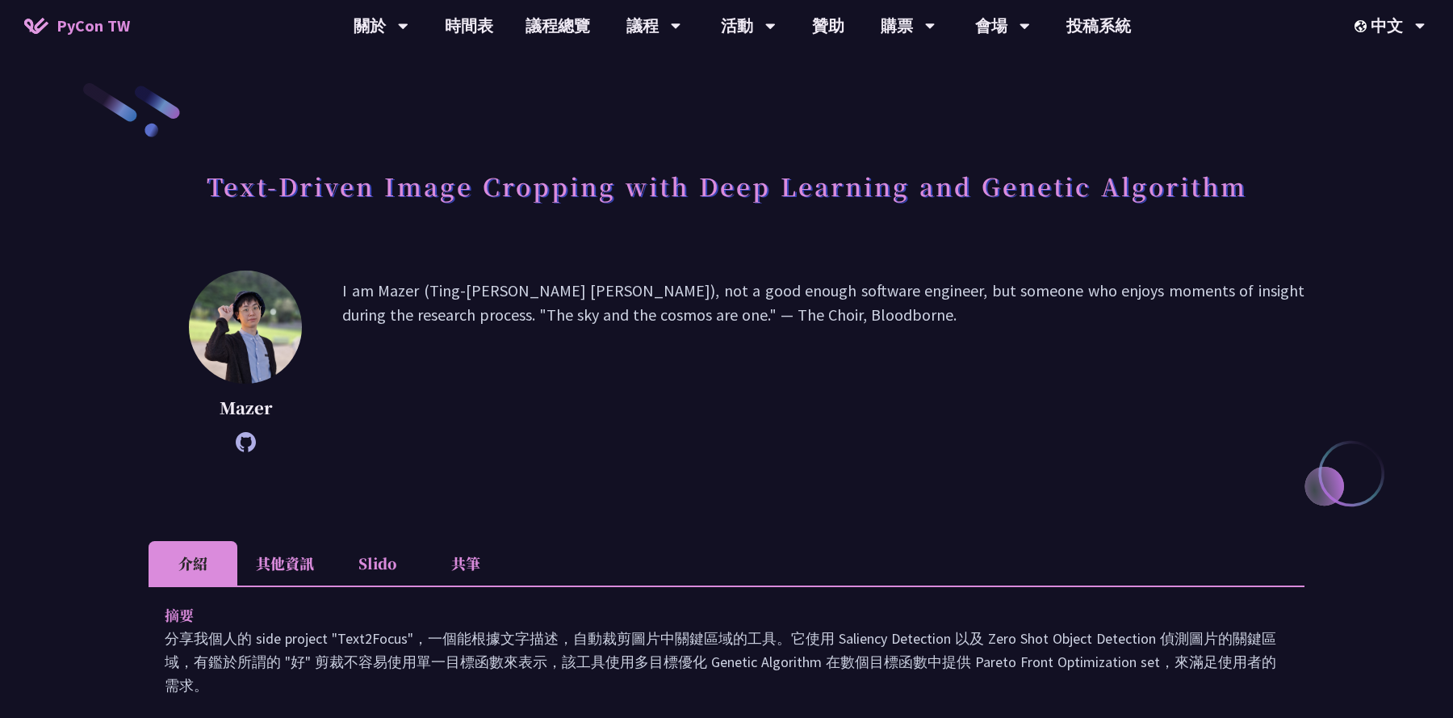
scroll to position [1764, 0]
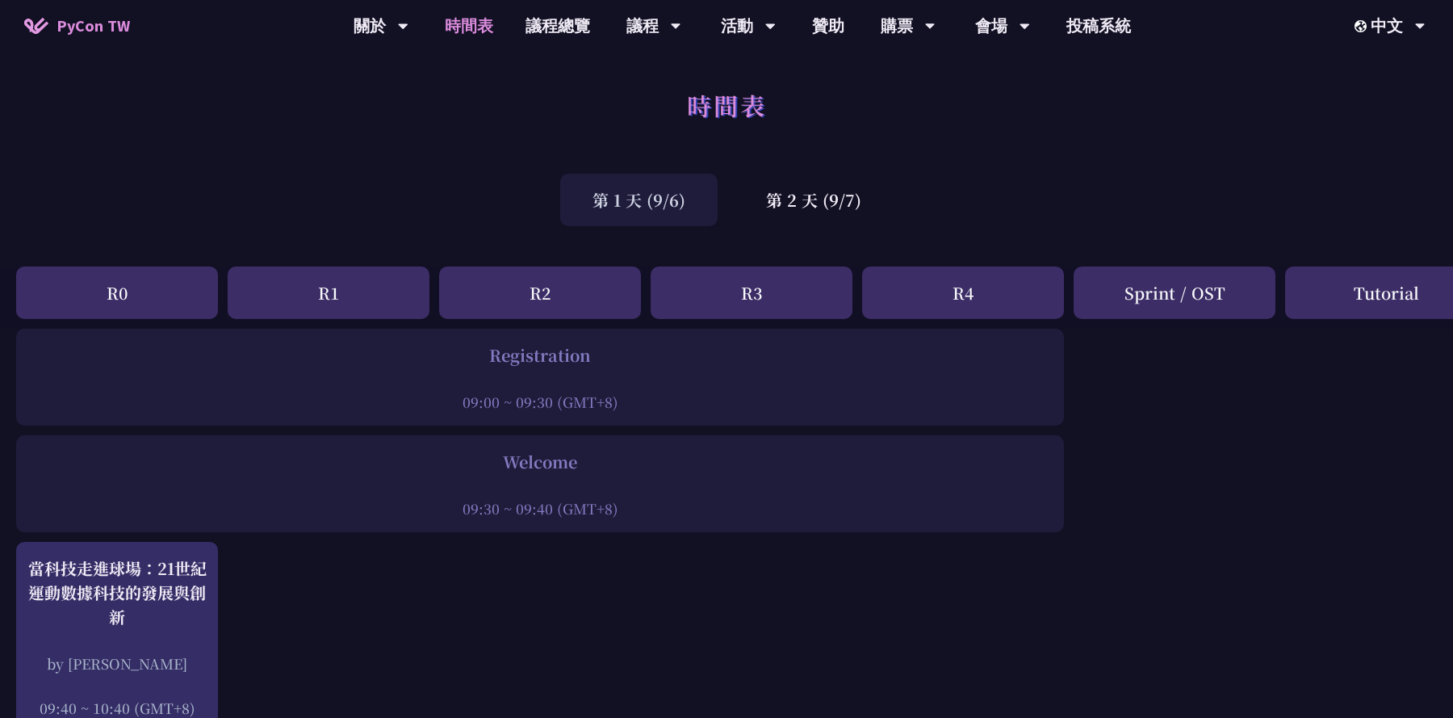
scroll to position [312, 0]
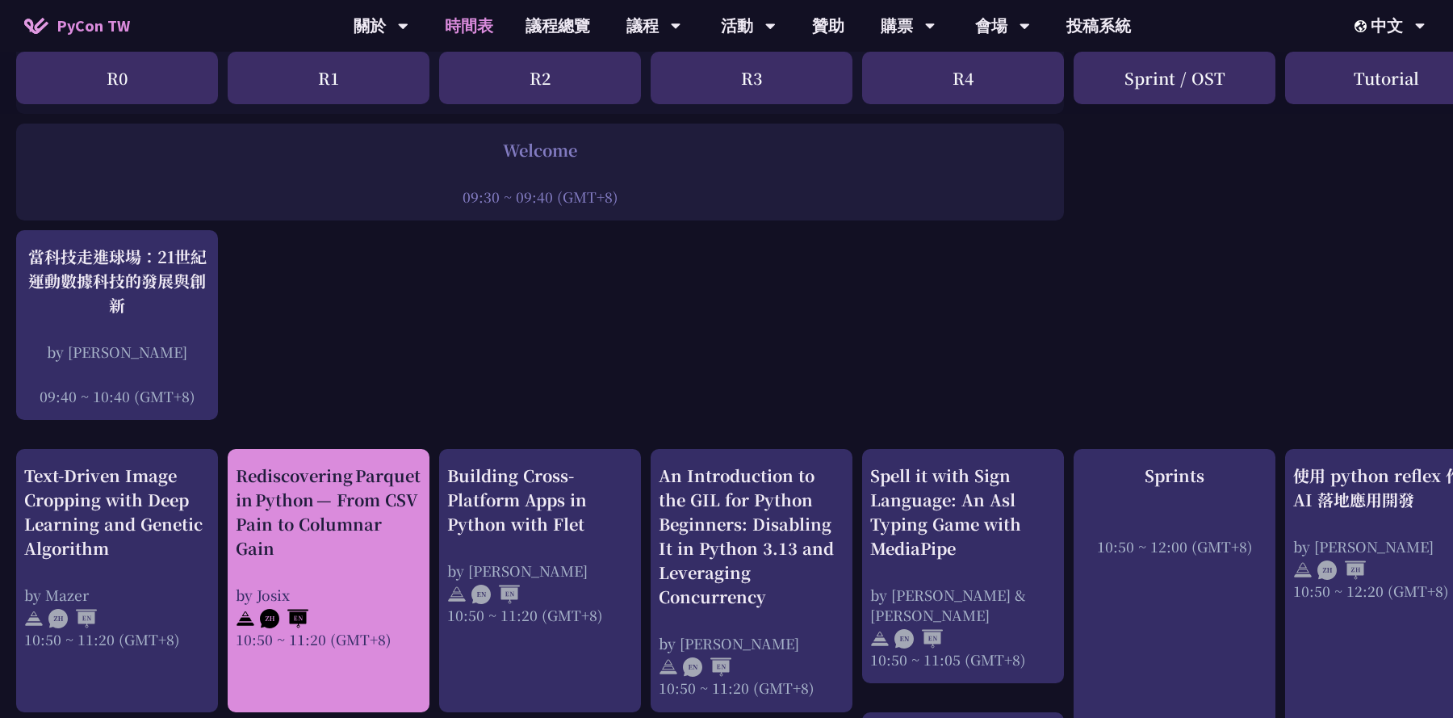
click at [400, 528] on div "Rediscovering Parquet in Python — From CSV Pain to Columnar Gain" at bounding box center [329, 511] width 186 height 97
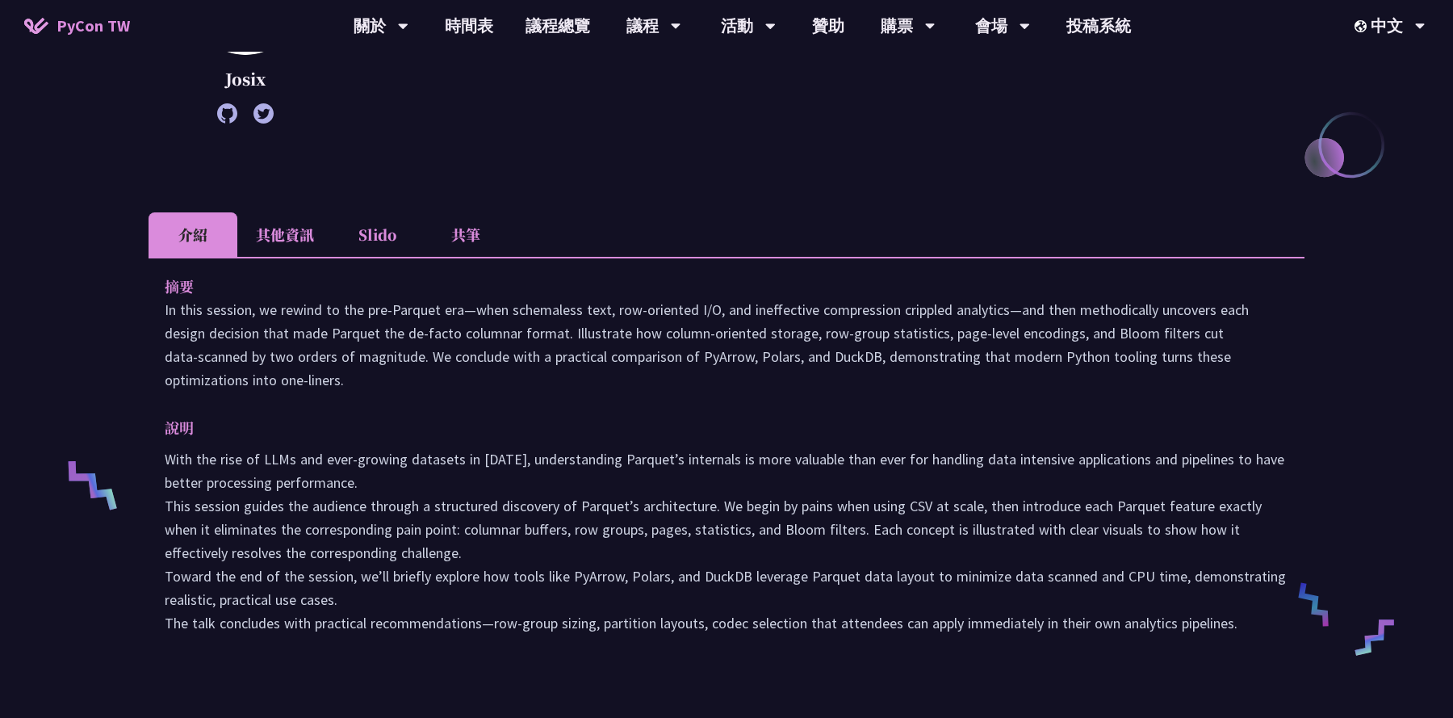
scroll to position [295, 0]
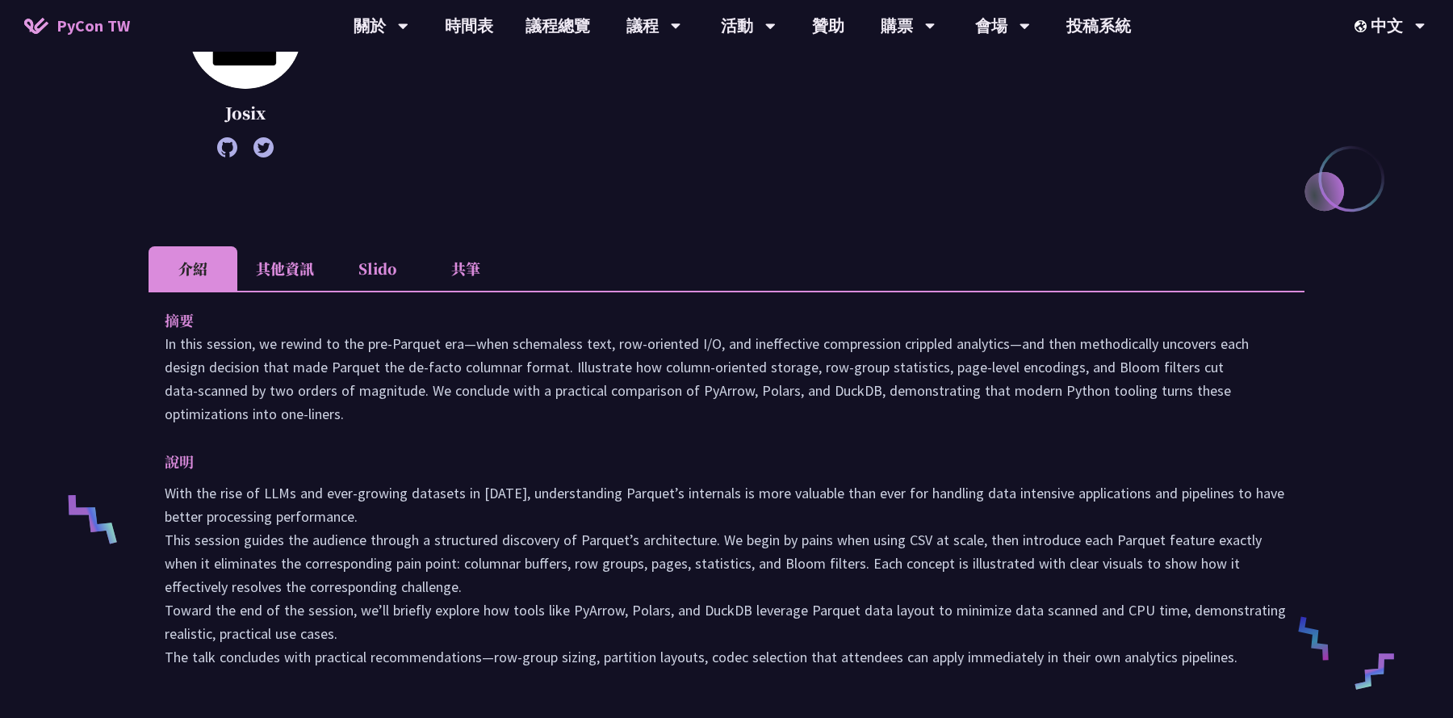
click at [299, 271] on li "其他資訊" at bounding box center [284, 268] width 95 height 44
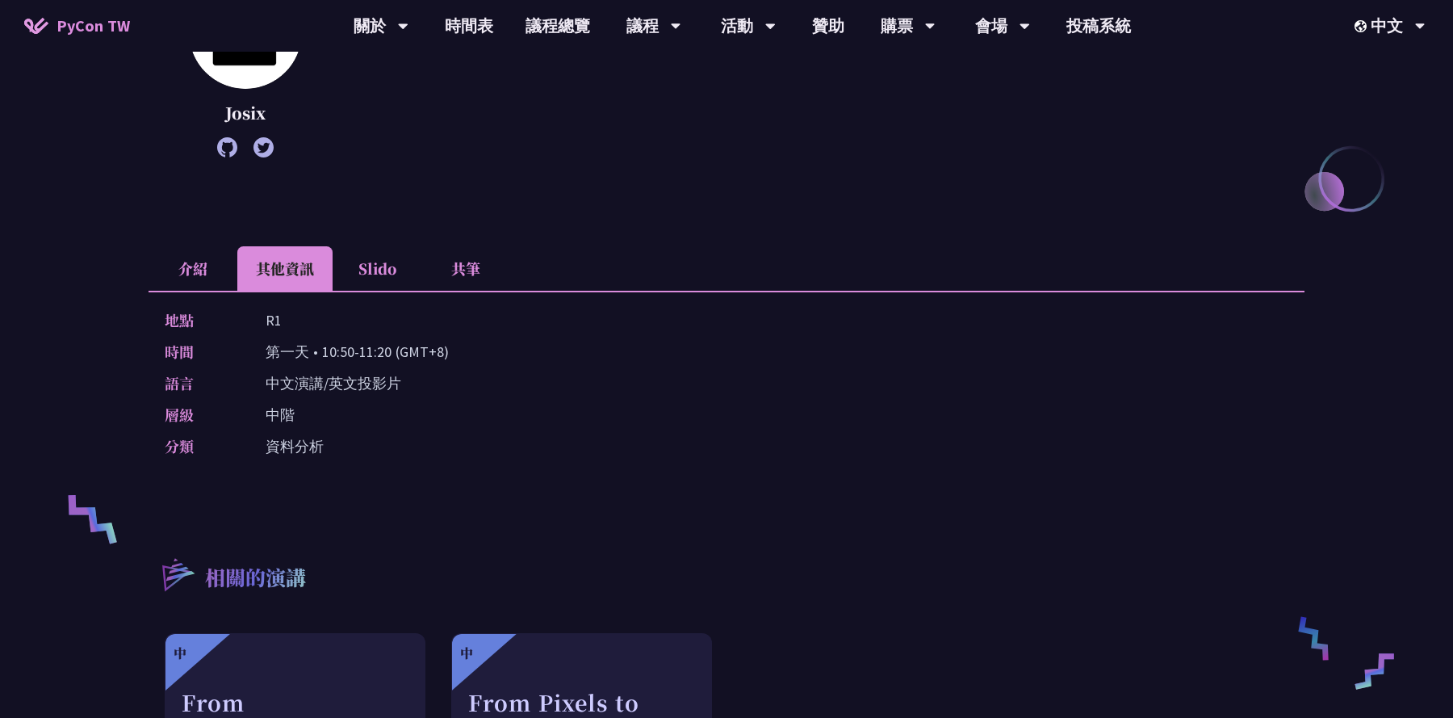
click at [389, 281] on li "Slido" at bounding box center [377, 268] width 89 height 44
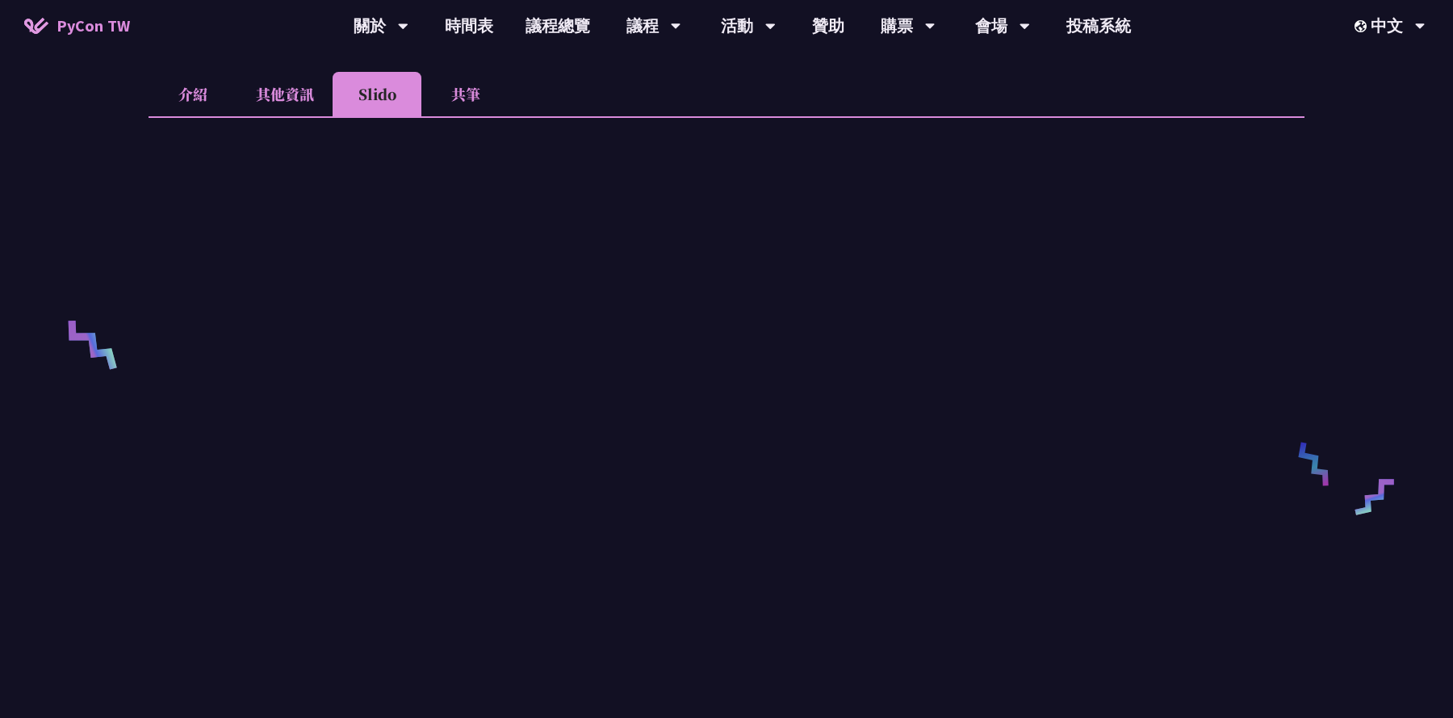
scroll to position [377, 0]
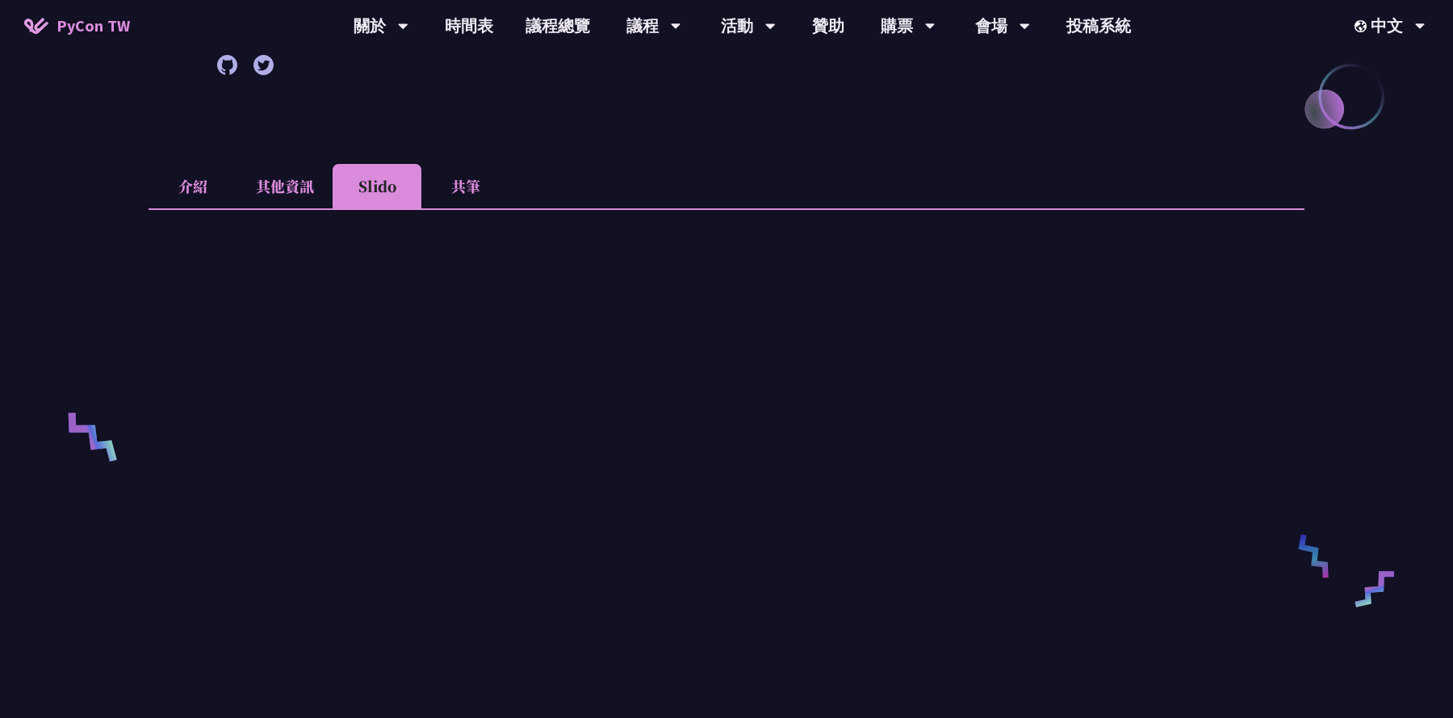
click at [458, 179] on li "共筆" at bounding box center [465, 186] width 89 height 44
click at [207, 188] on li "介紹" at bounding box center [193, 186] width 89 height 44
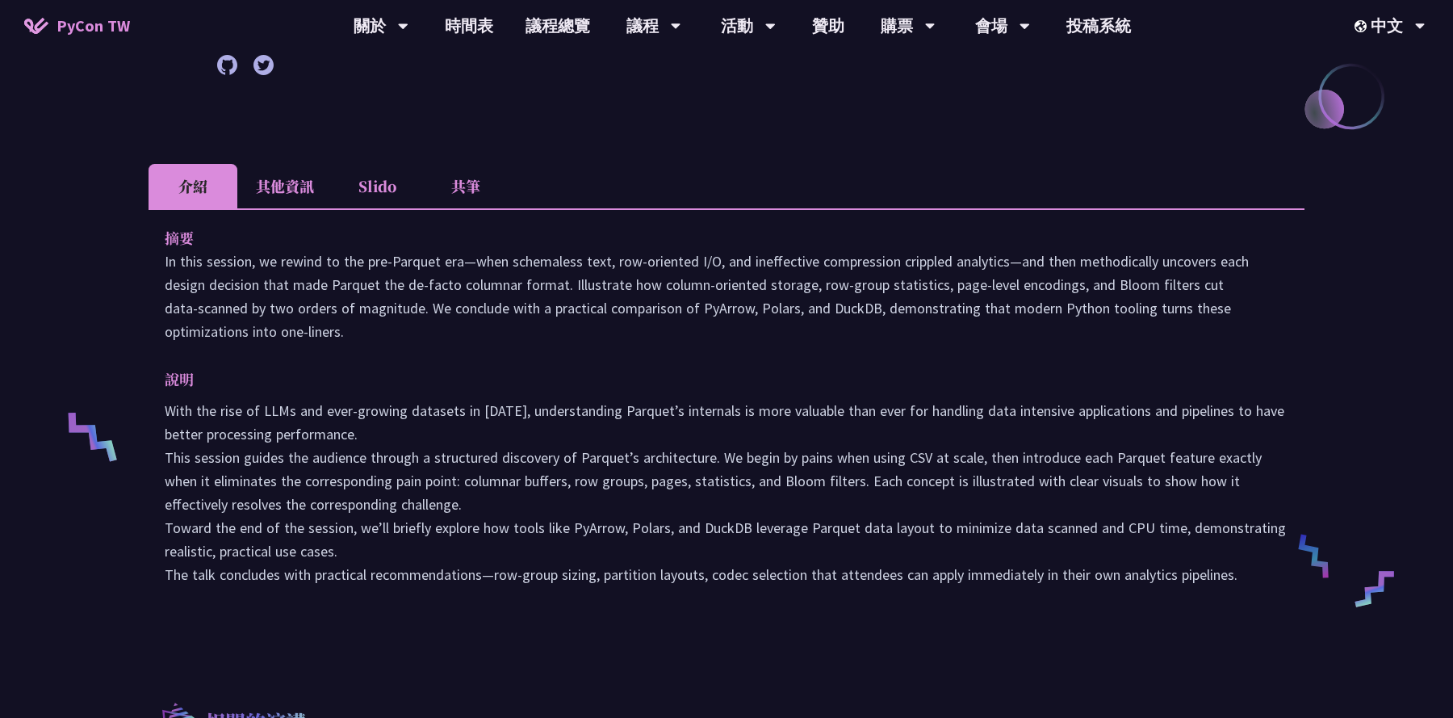
click at [307, 196] on li "其他資訊" at bounding box center [284, 186] width 95 height 44
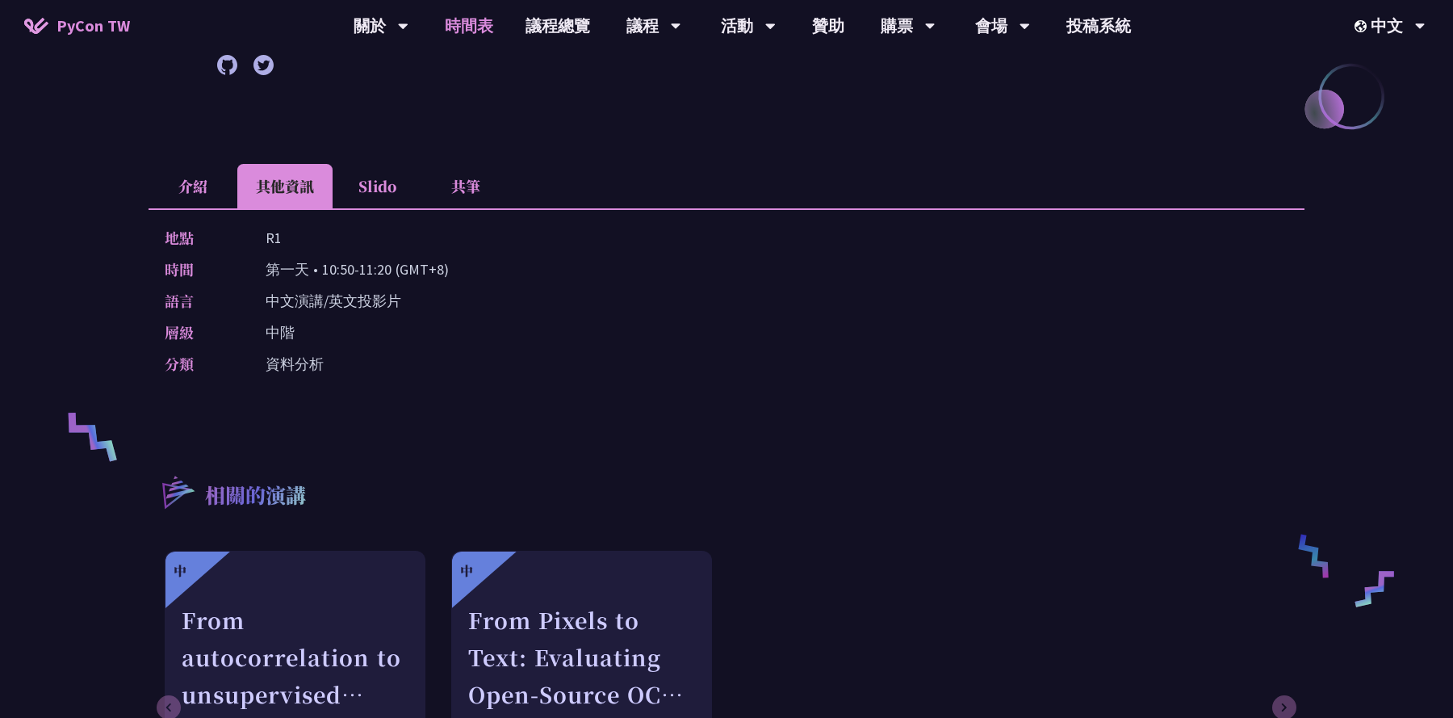
click at [461, 27] on link "時間表" at bounding box center [469, 26] width 81 height 52
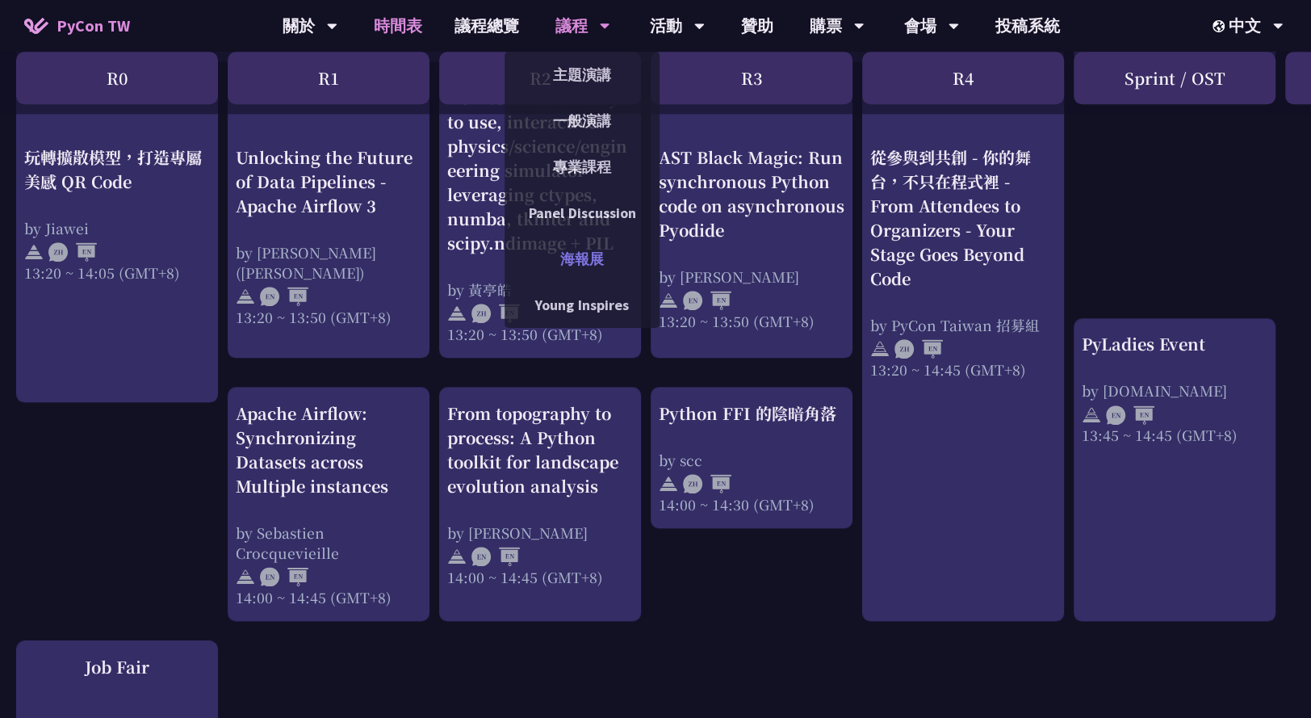
scroll to position [1410, 0]
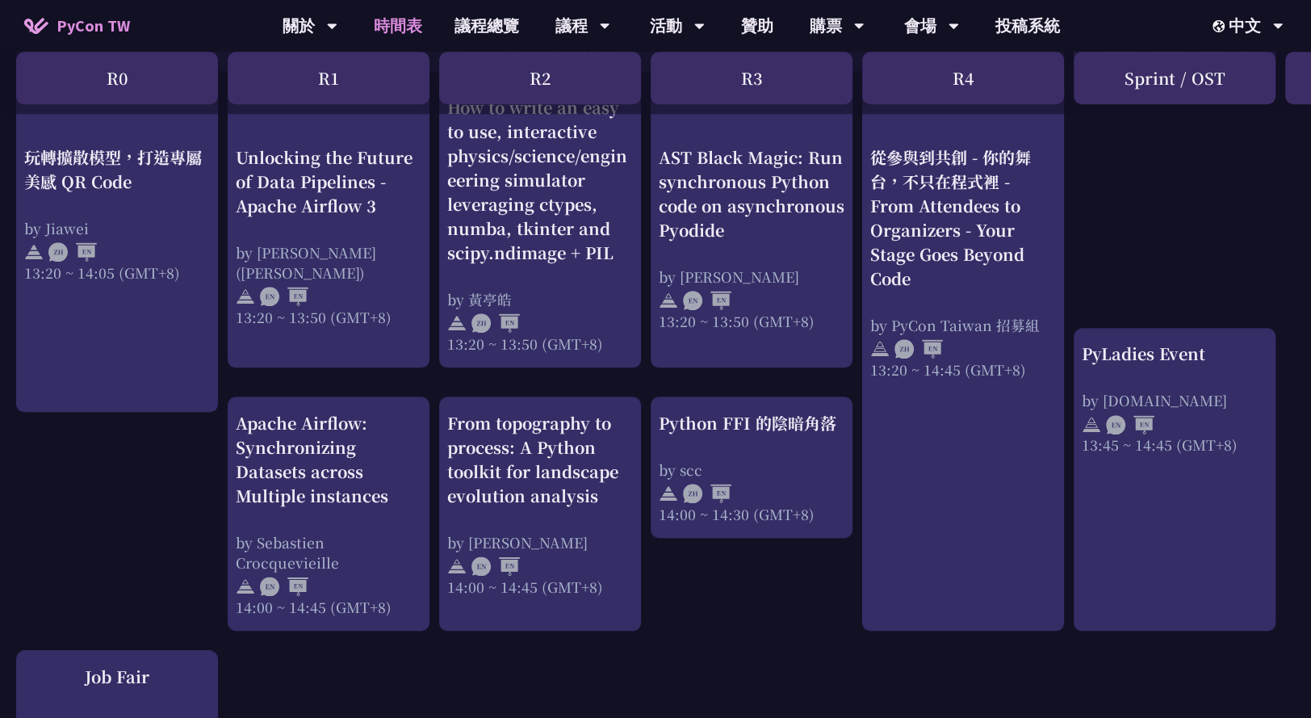
click div "An Introduction to the GIL for Python Beginners: Disabling It in Python 3.13 an…"
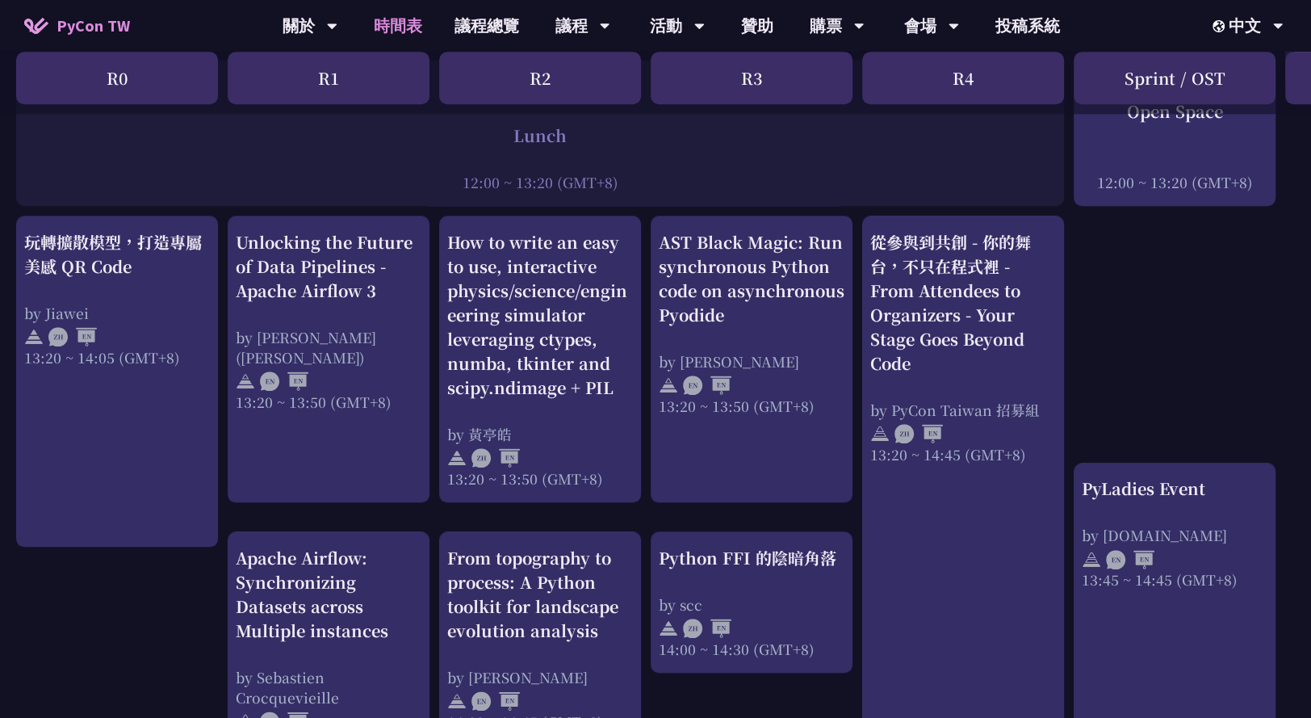
scroll to position [1566, 0]
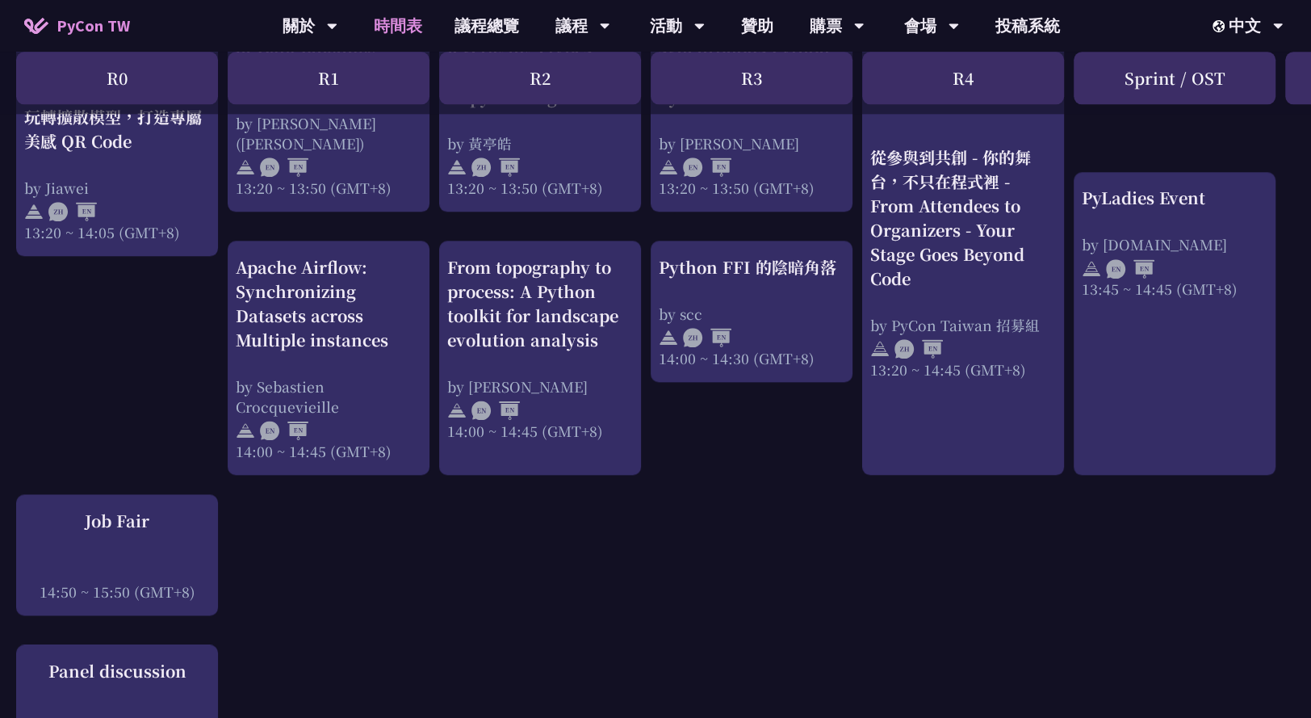
click div "An Introduction to the GIL for Python Beginners: Disabling It in Python 3.13 an…"
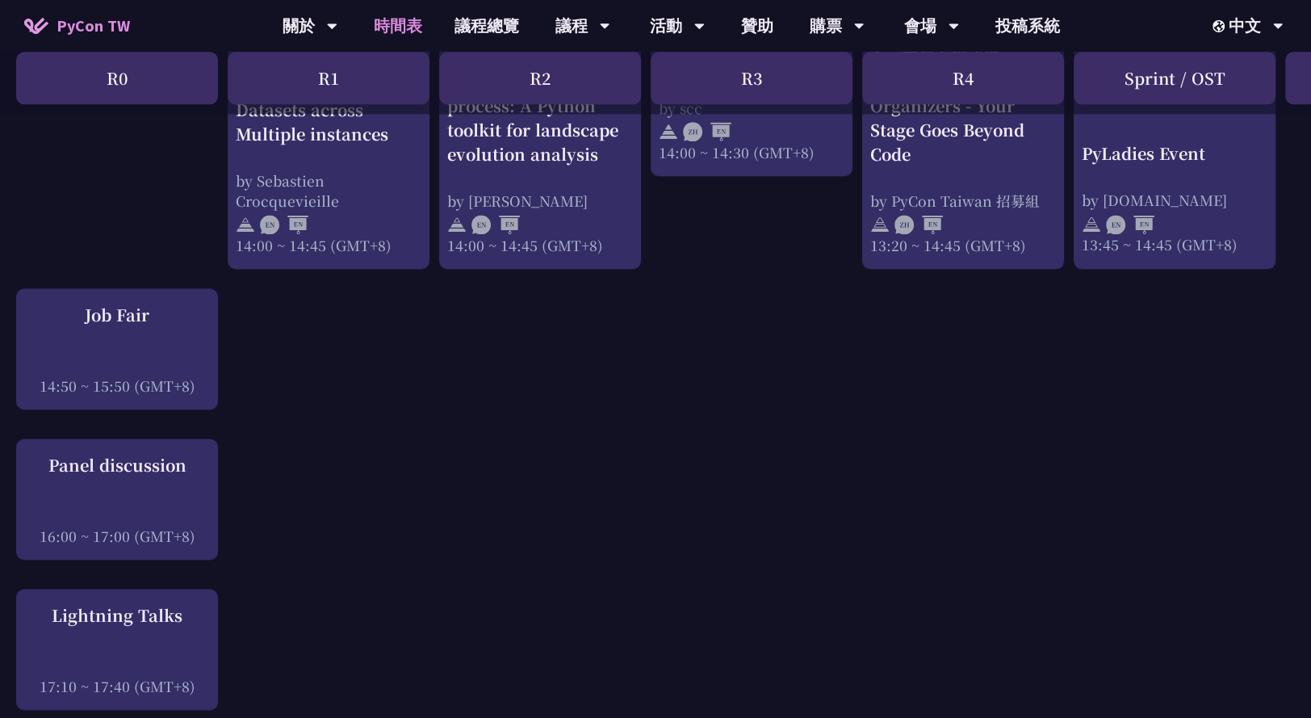
scroll to position [1768, 0]
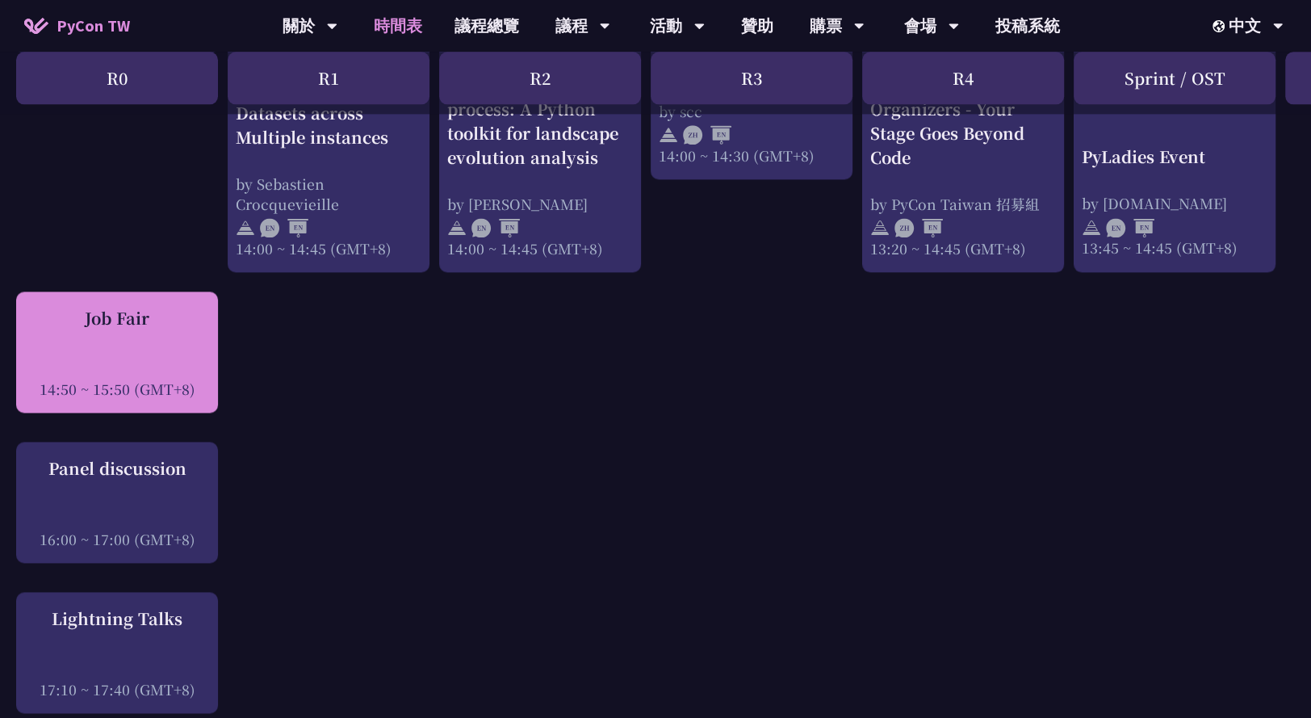
click div "Job Fair"
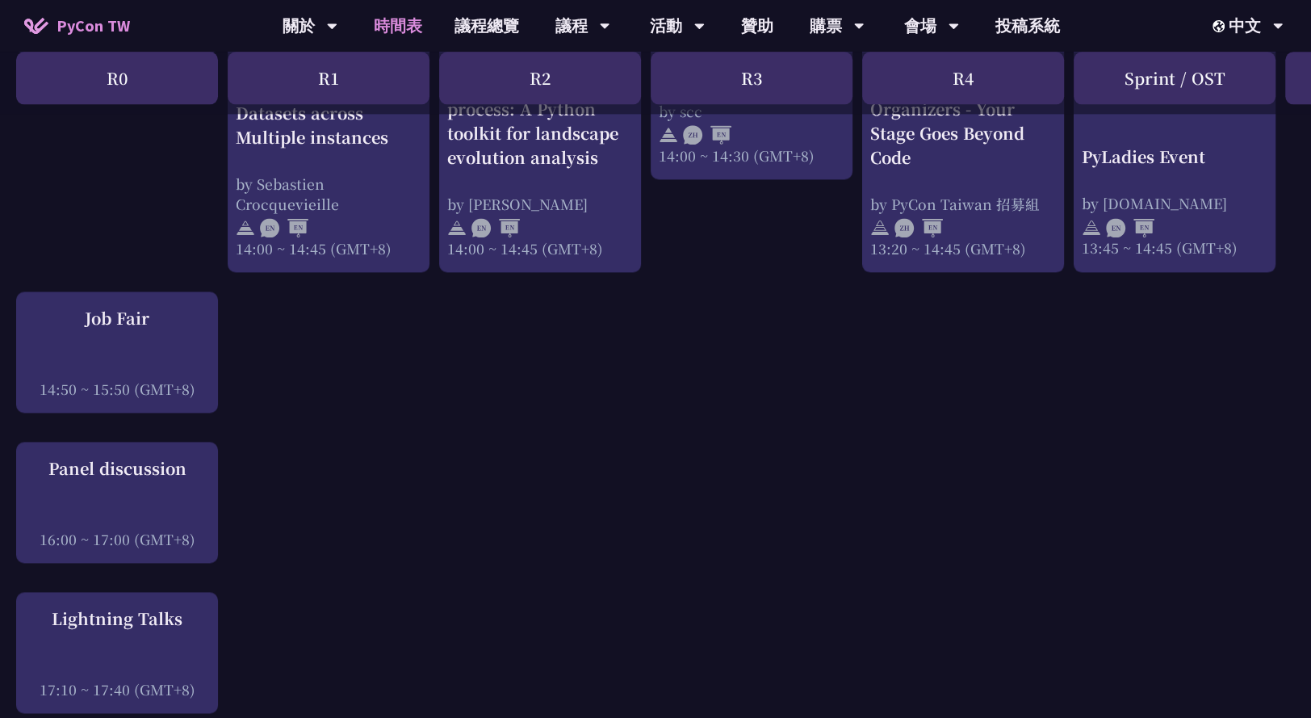
click div "An Introduction to the GIL for Python Beginners: Disabling It in Python 3.13 an…"
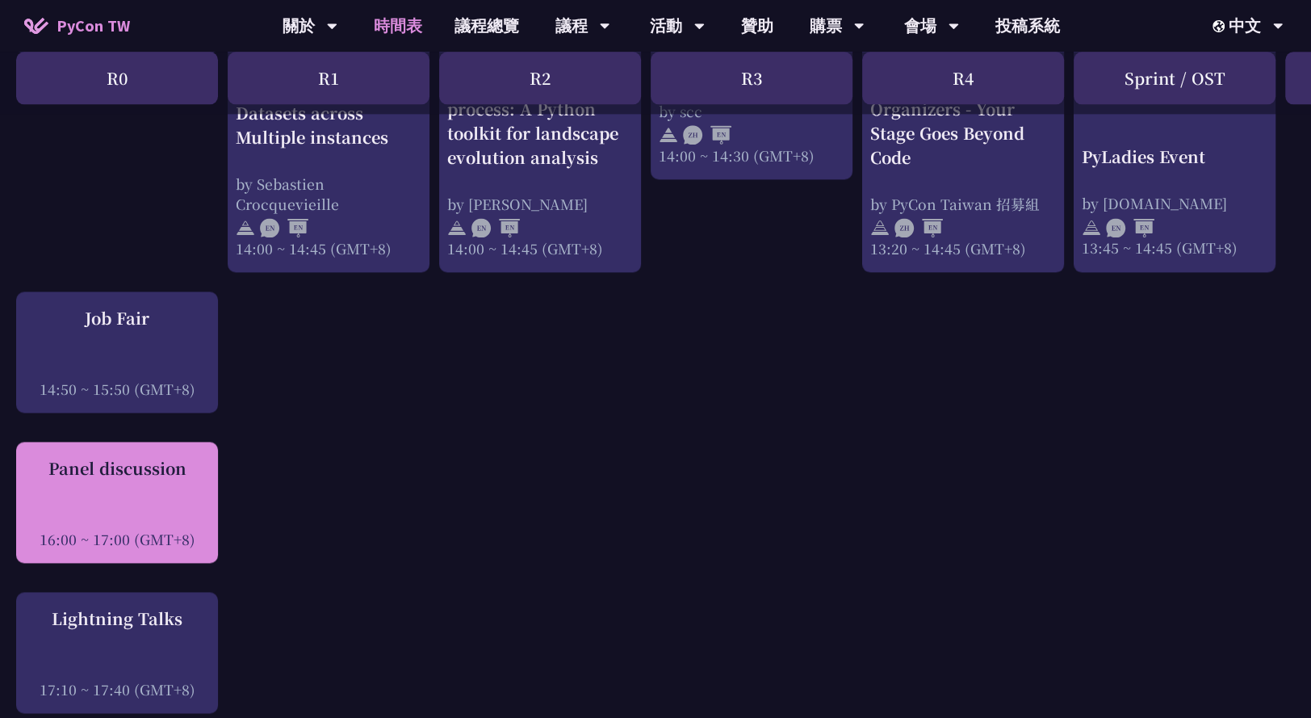
click div "Panel discussion"
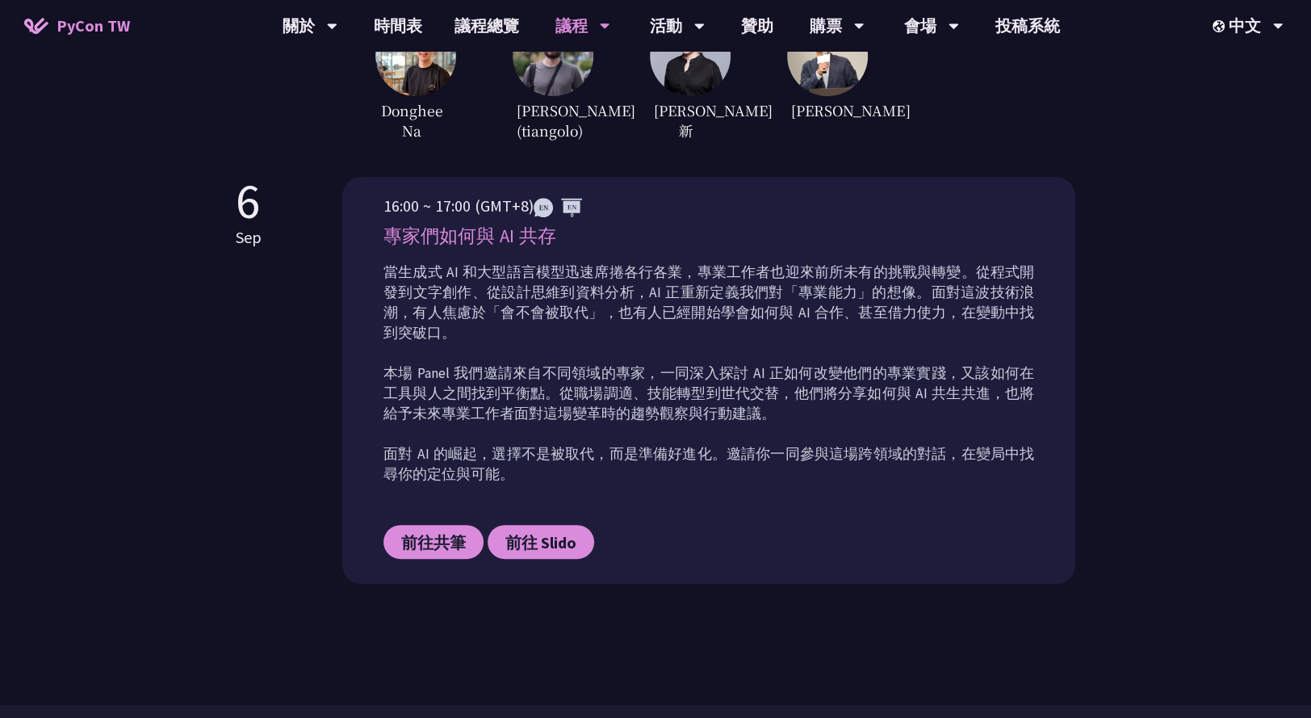
scroll to position [612, 0]
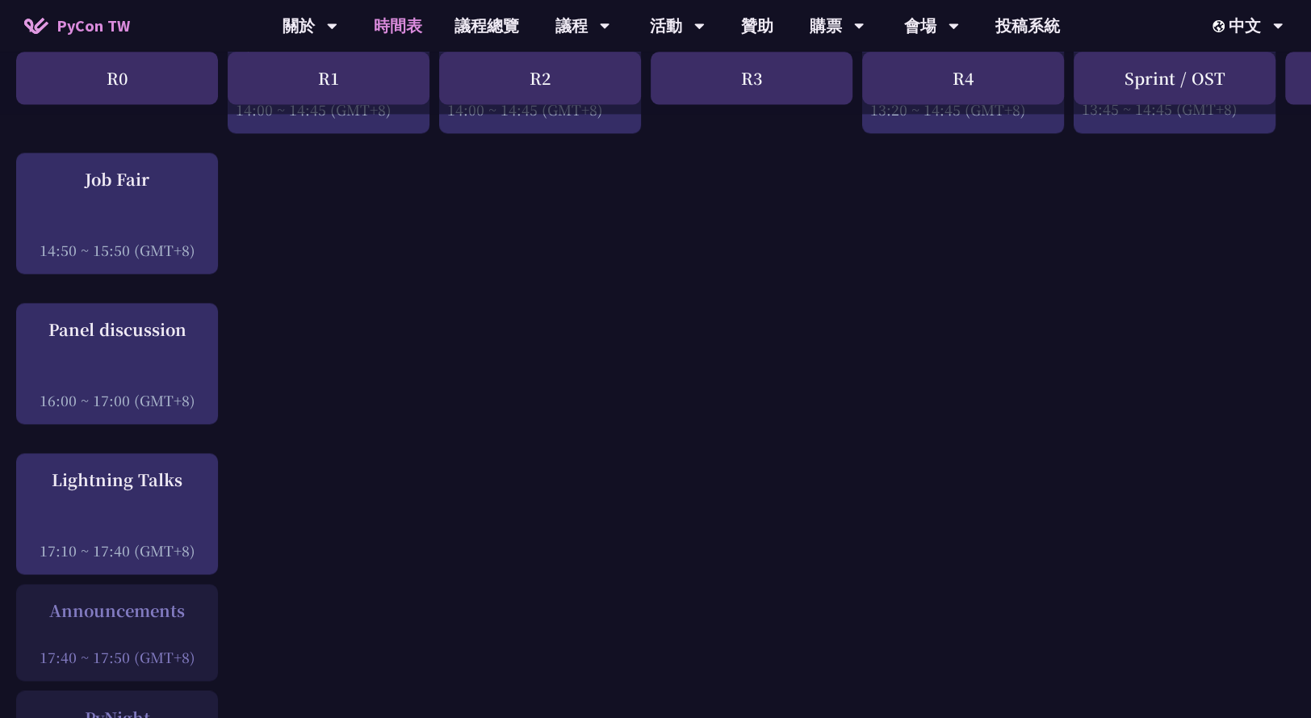
scroll to position [1911, 0]
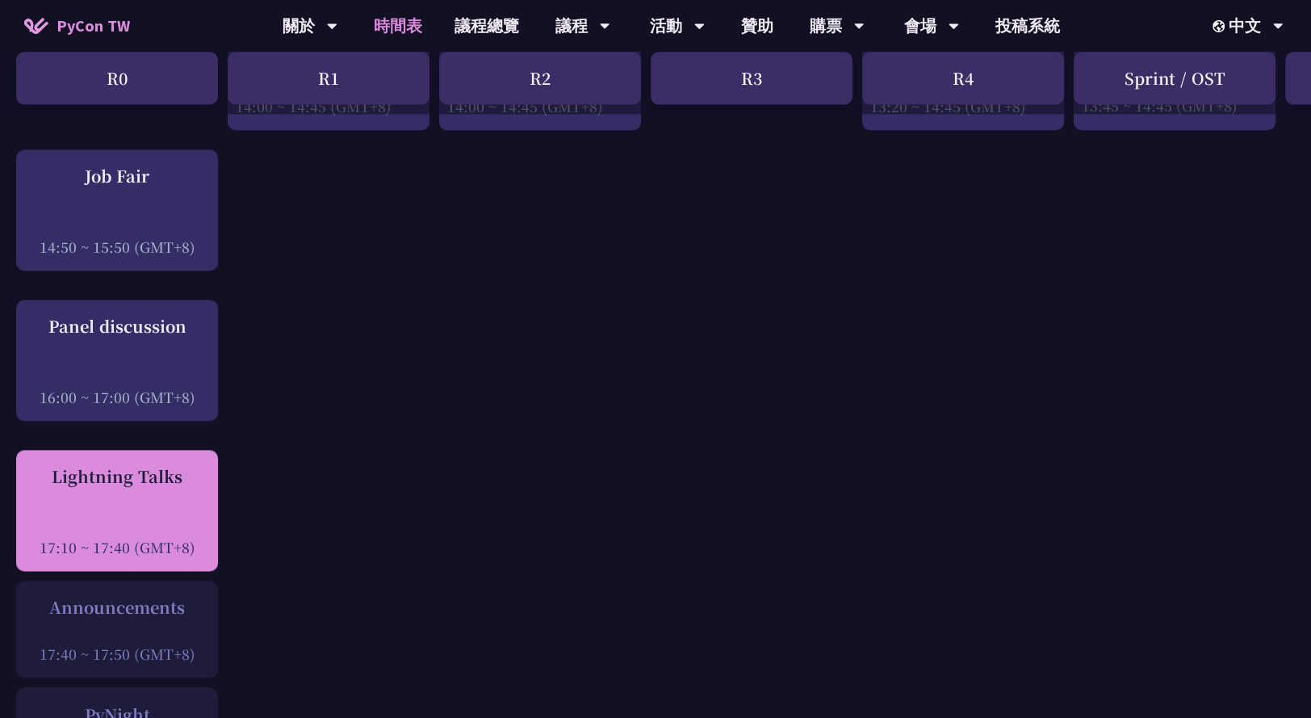
click div "Lightning Talks"
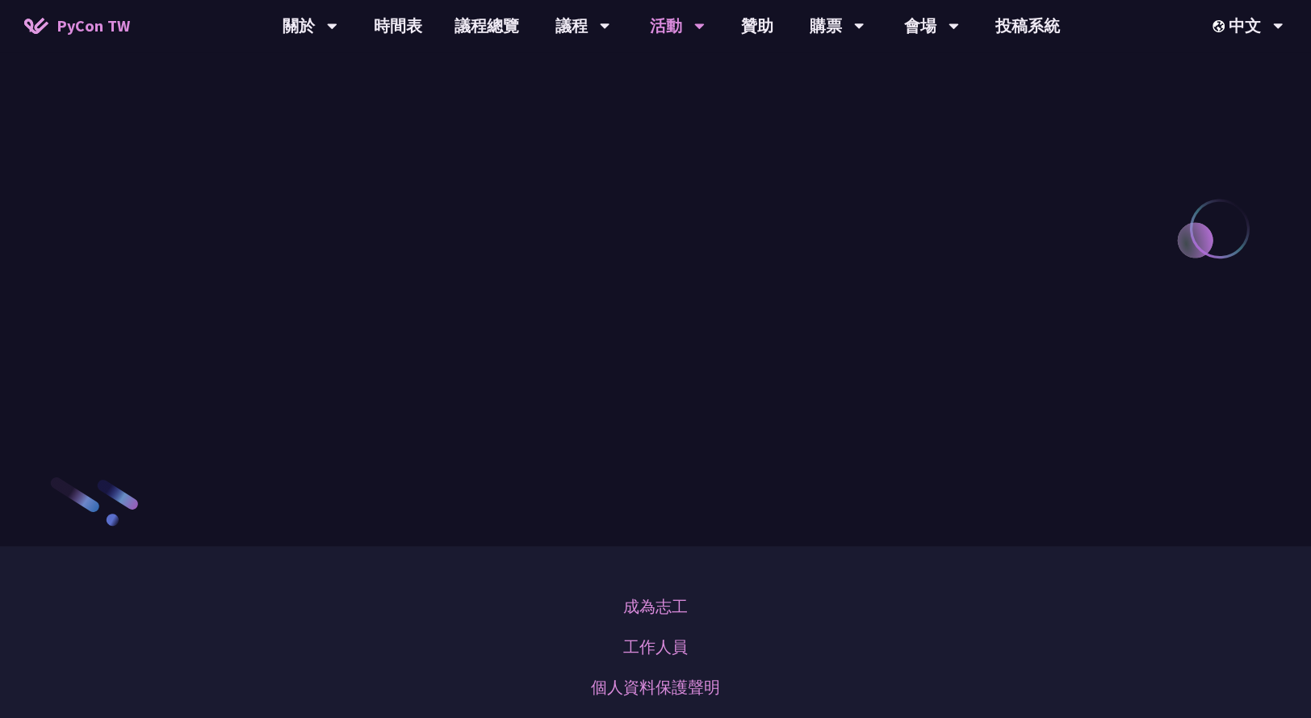
scroll to position [2109, 0]
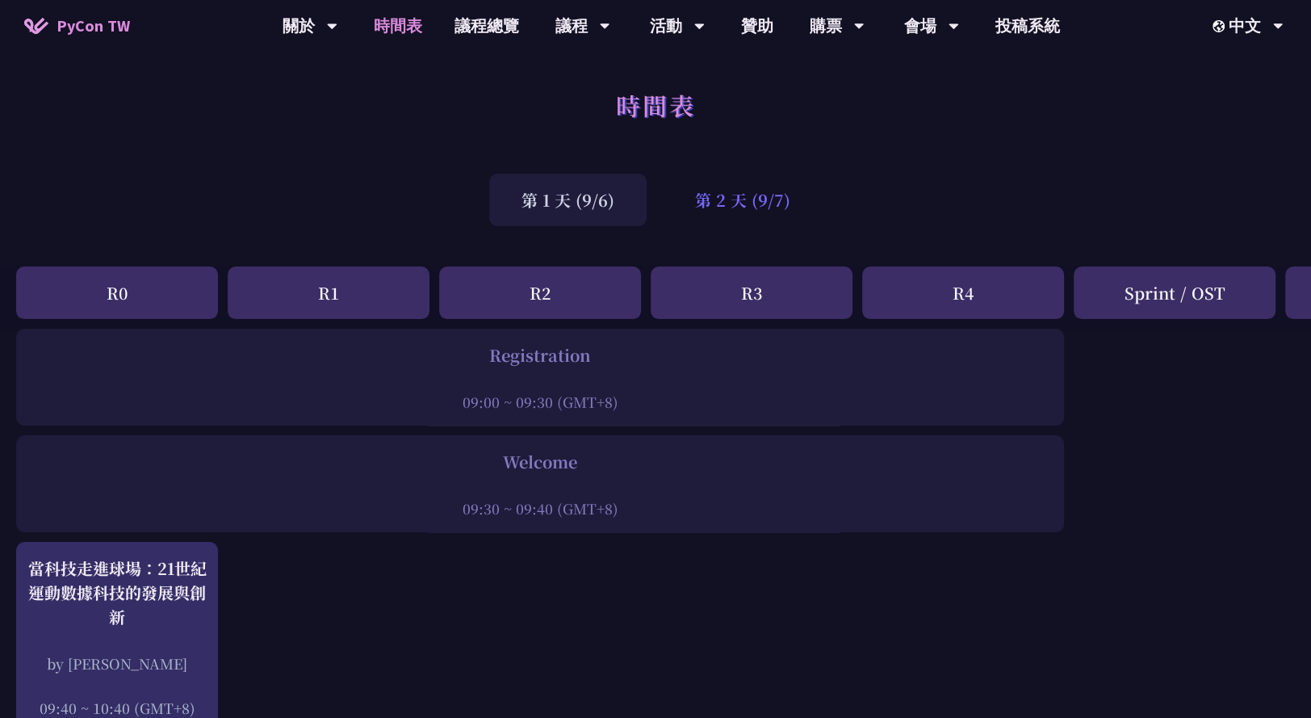
click div "第 2 天 (9/7)"
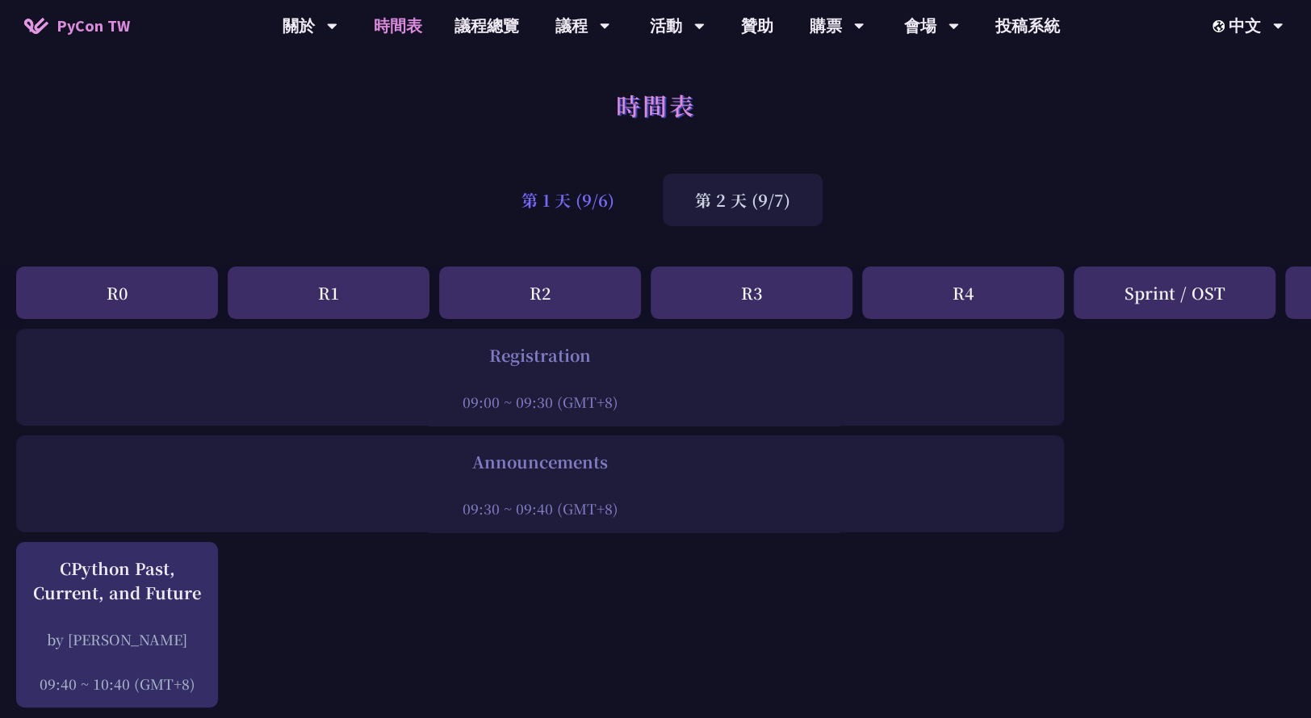
click div "第 1 天 (9/6)"
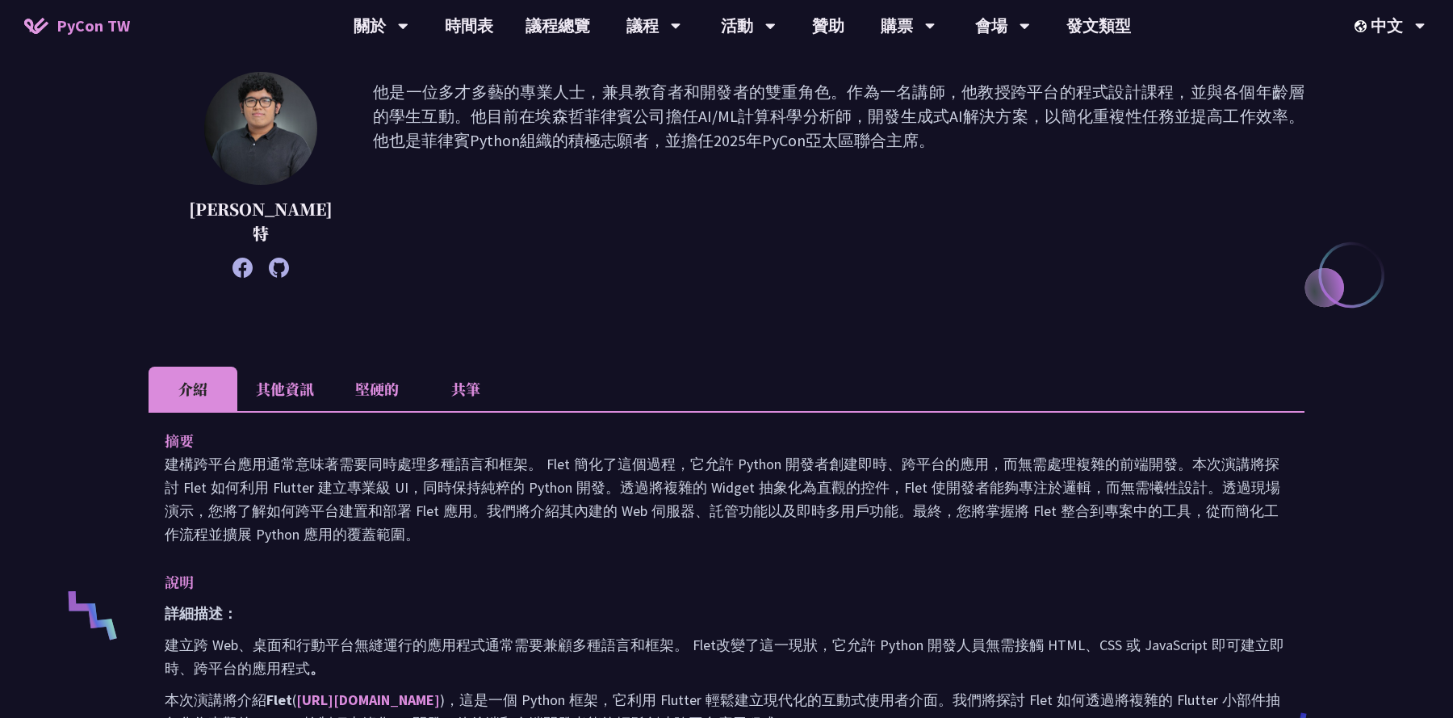
scroll to position [170, 0]
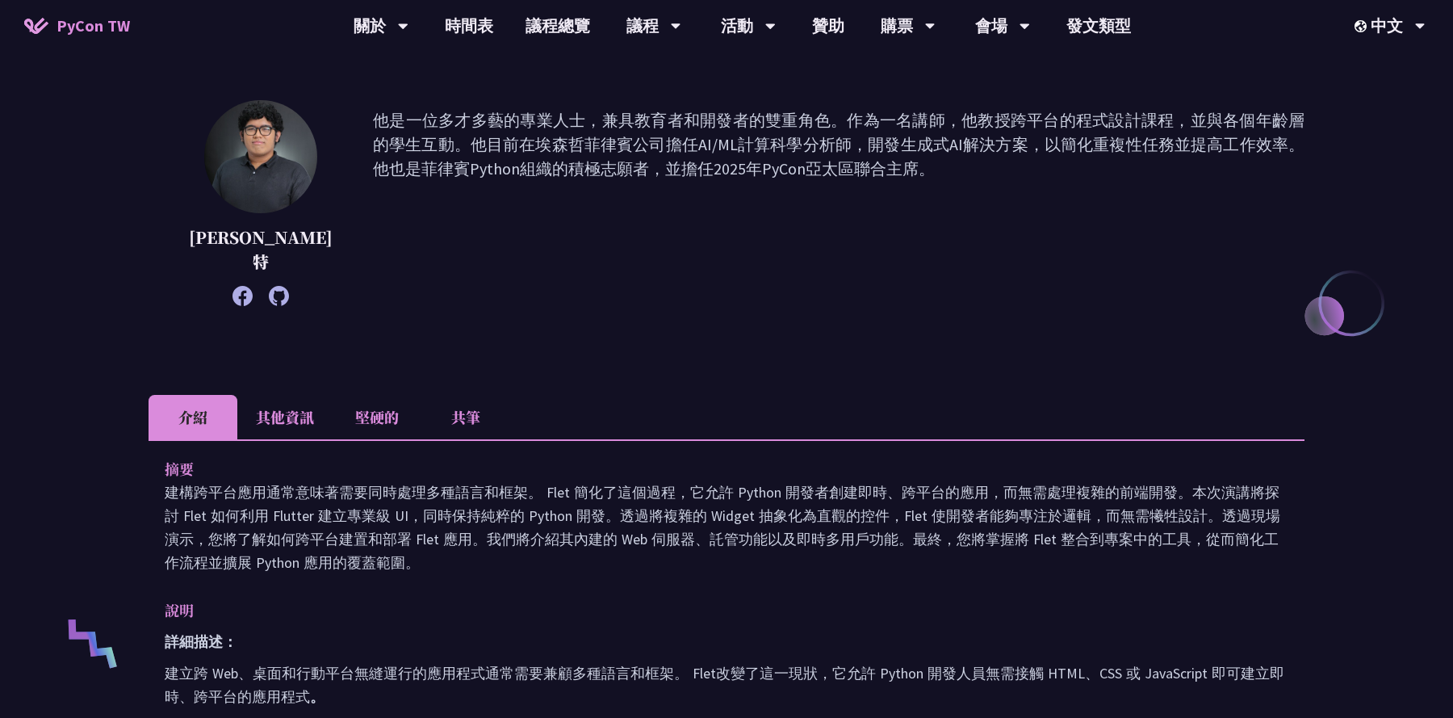
click at [280, 395] on li "其他資訊" at bounding box center [284, 417] width 95 height 44
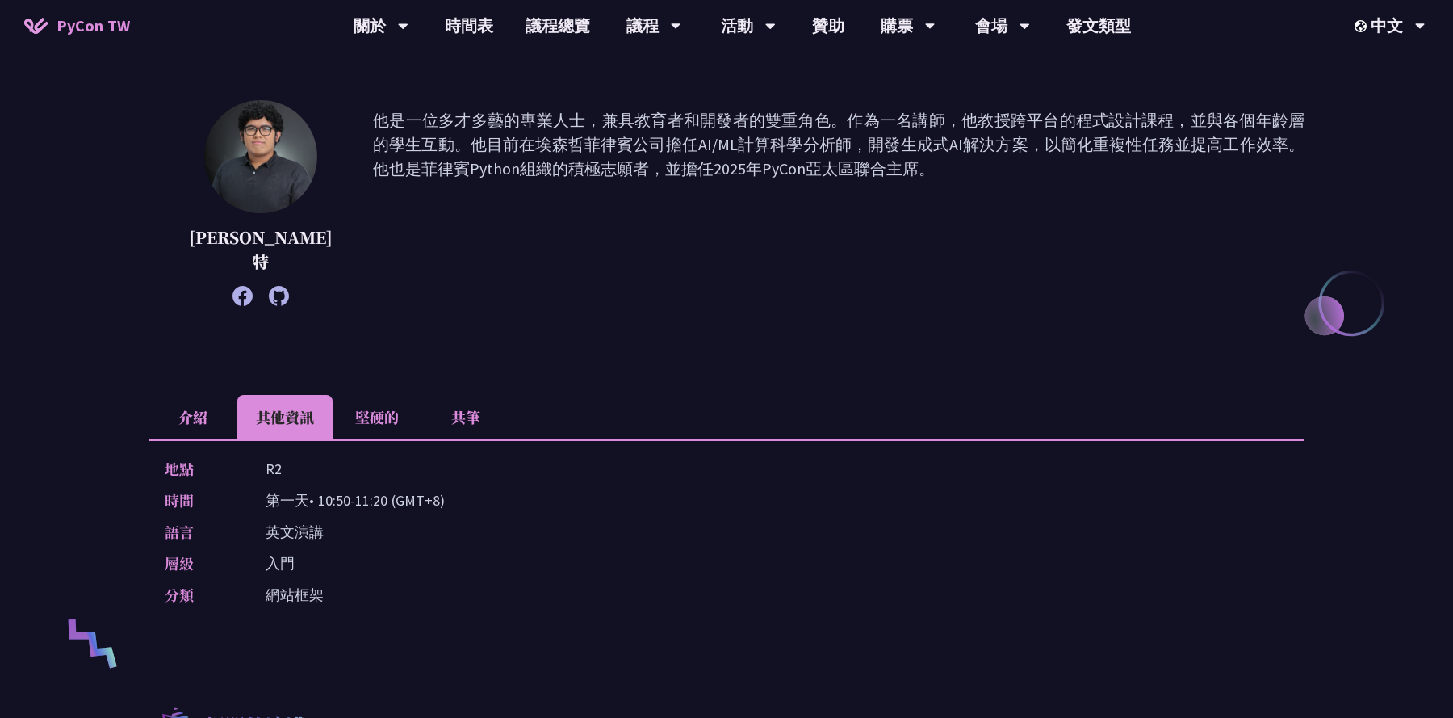
click at [366, 406] on font "堅硬的" at bounding box center [377, 416] width 44 height 21
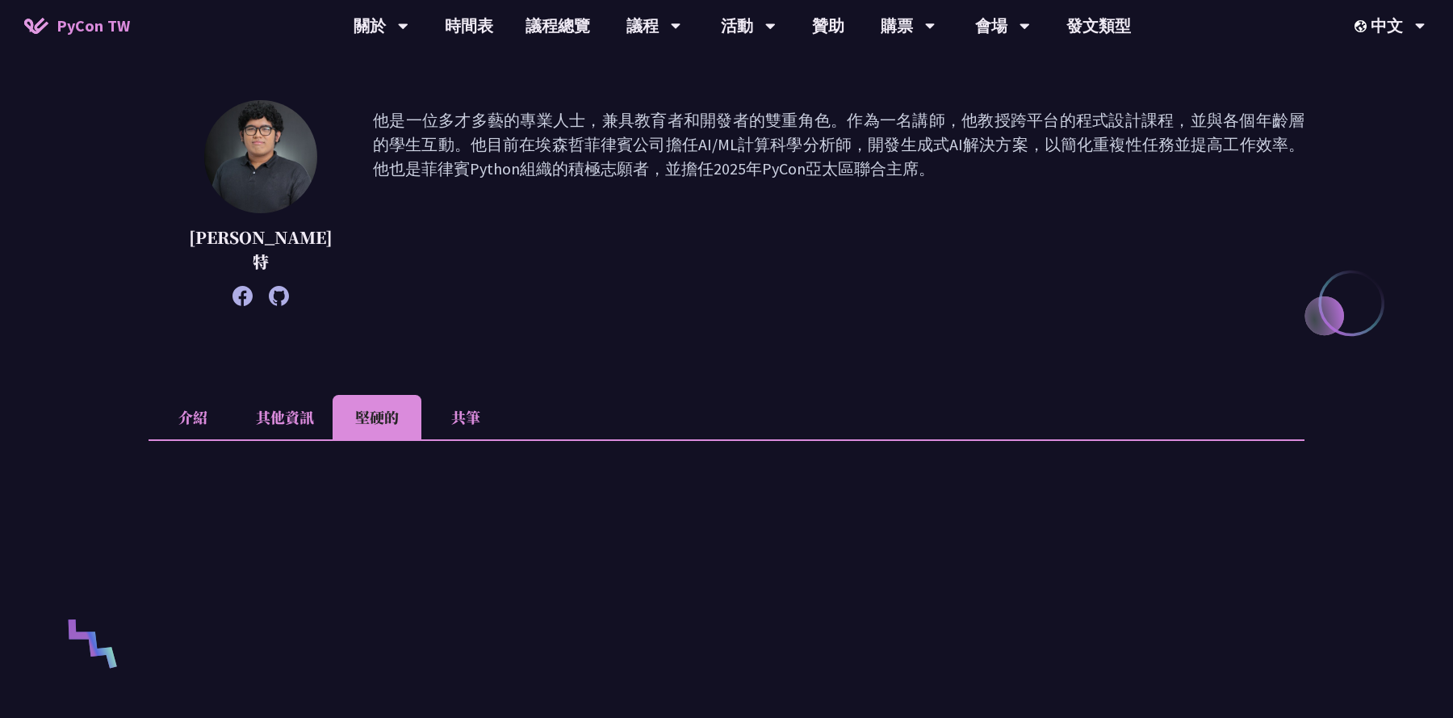
click at [462, 395] on li "共筆" at bounding box center [465, 417] width 89 height 44
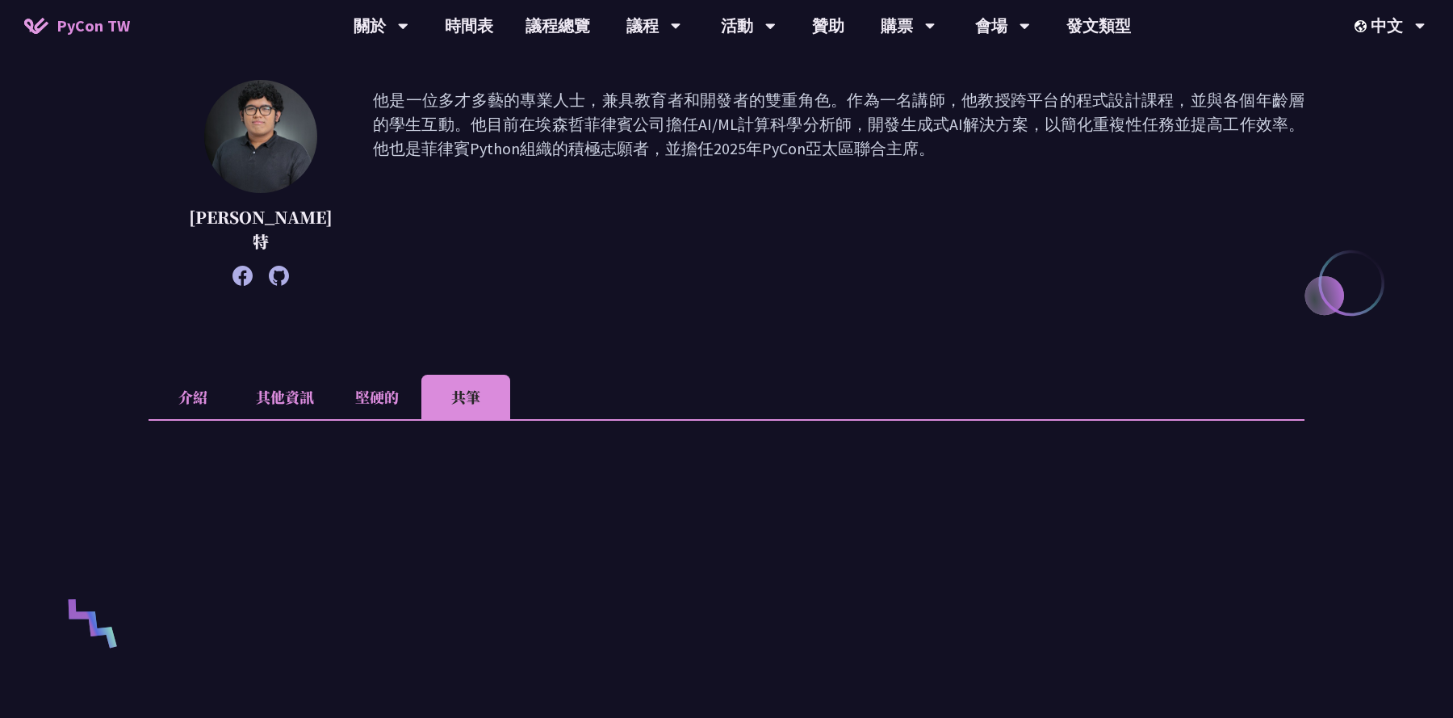
click at [199, 375] on li "介紹" at bounding box center [193, 397] width 89 height 44
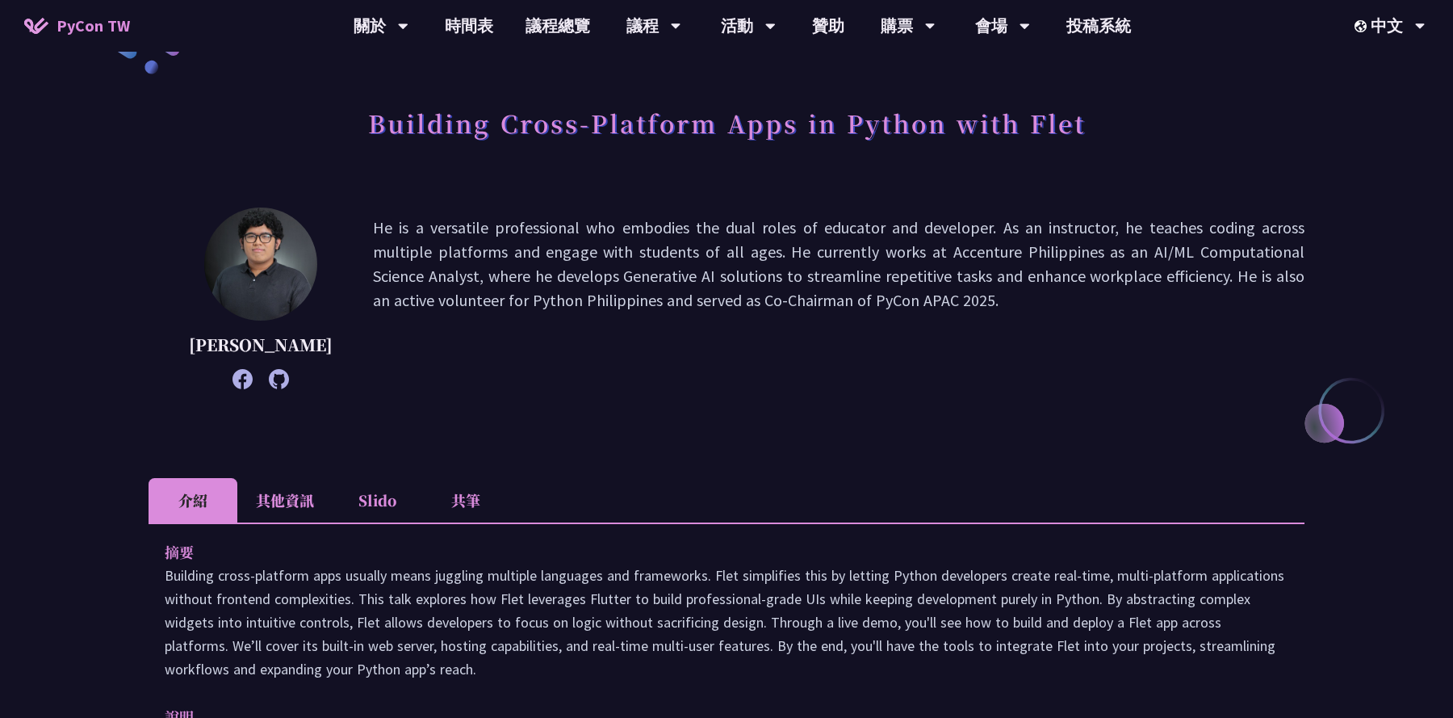
scroll to position [18, 0]
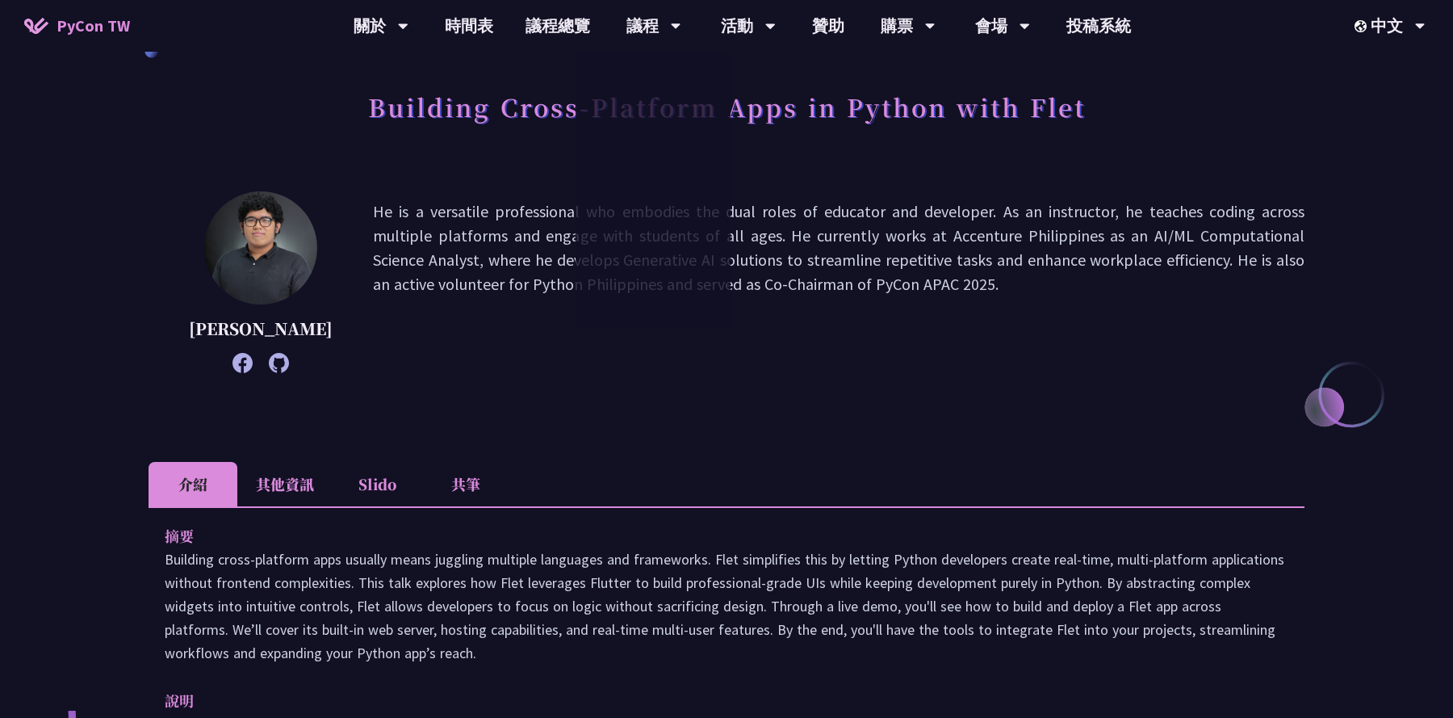
scroll to position [14, 0]
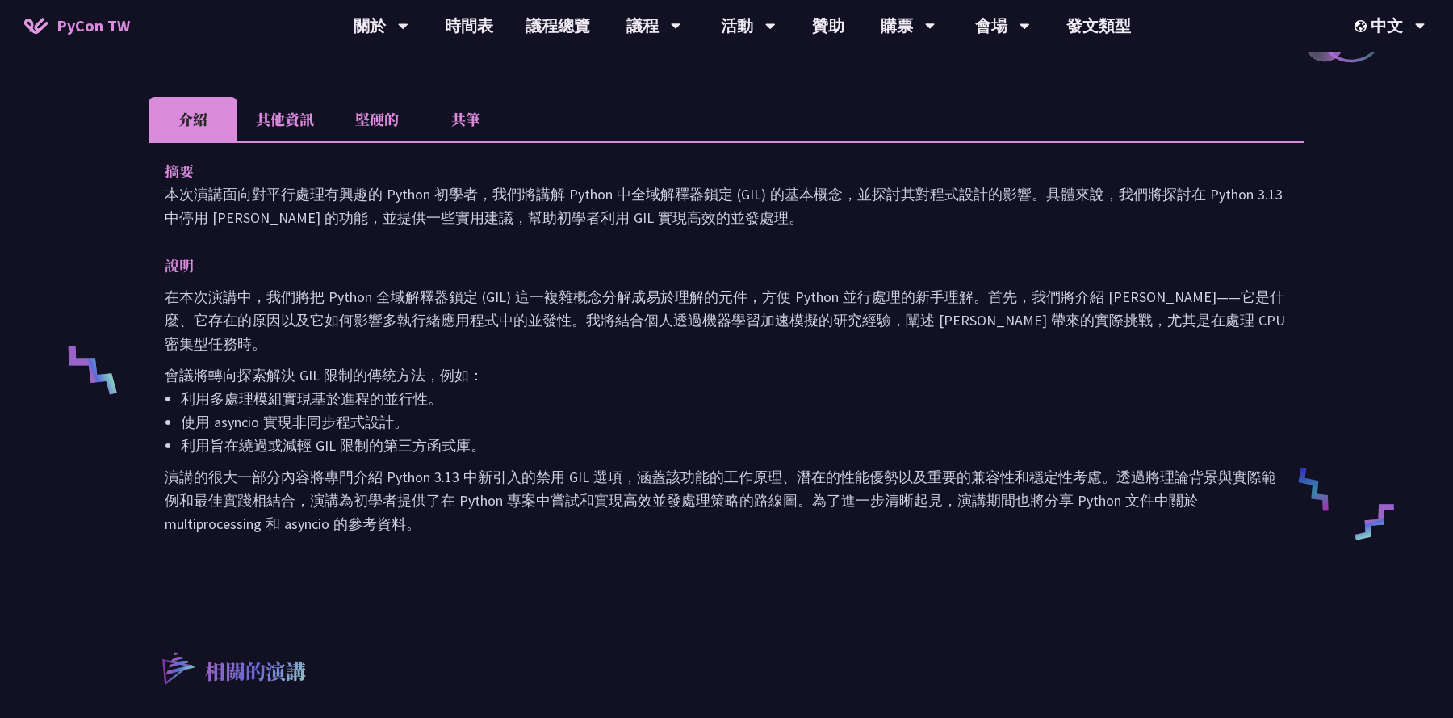
scroll to position [359, 0]
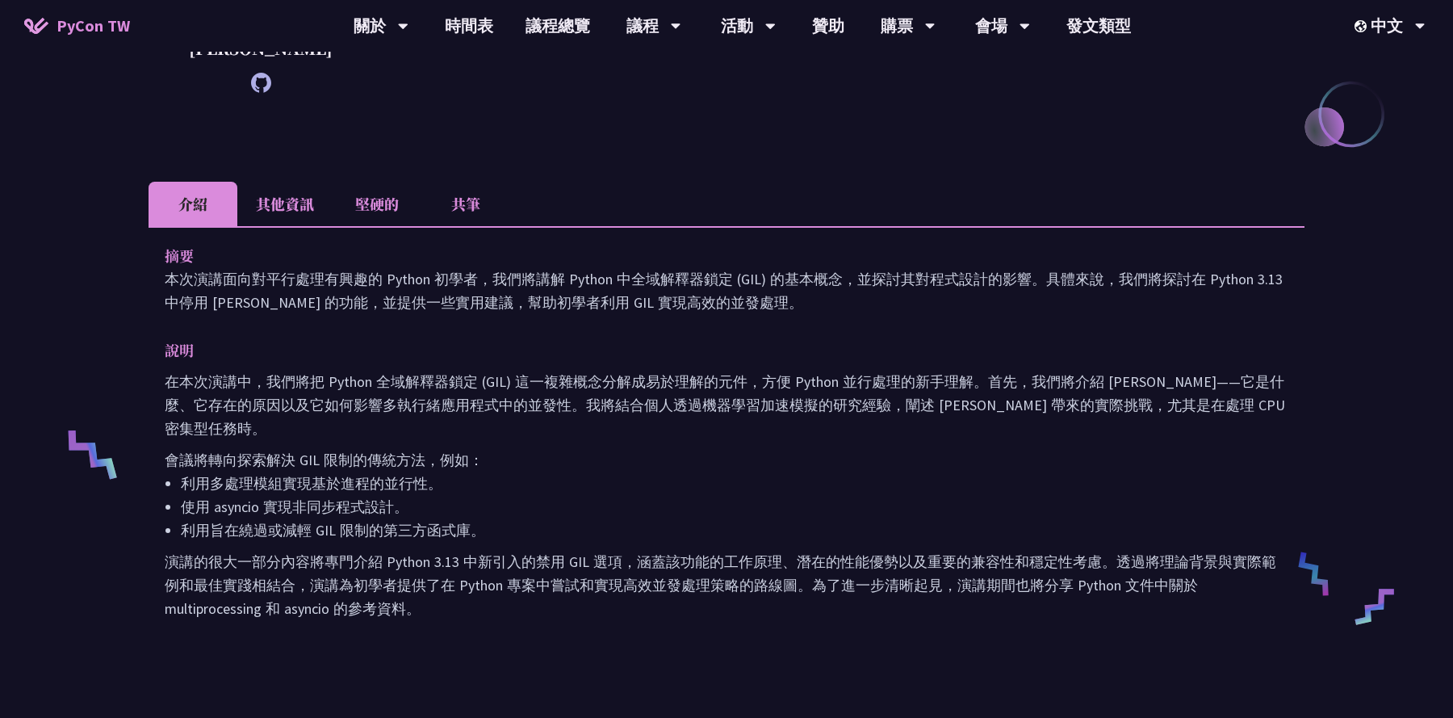
click at [305, 189] on li "其他資訊" at bounding box center [284, 204] width 95 height 44
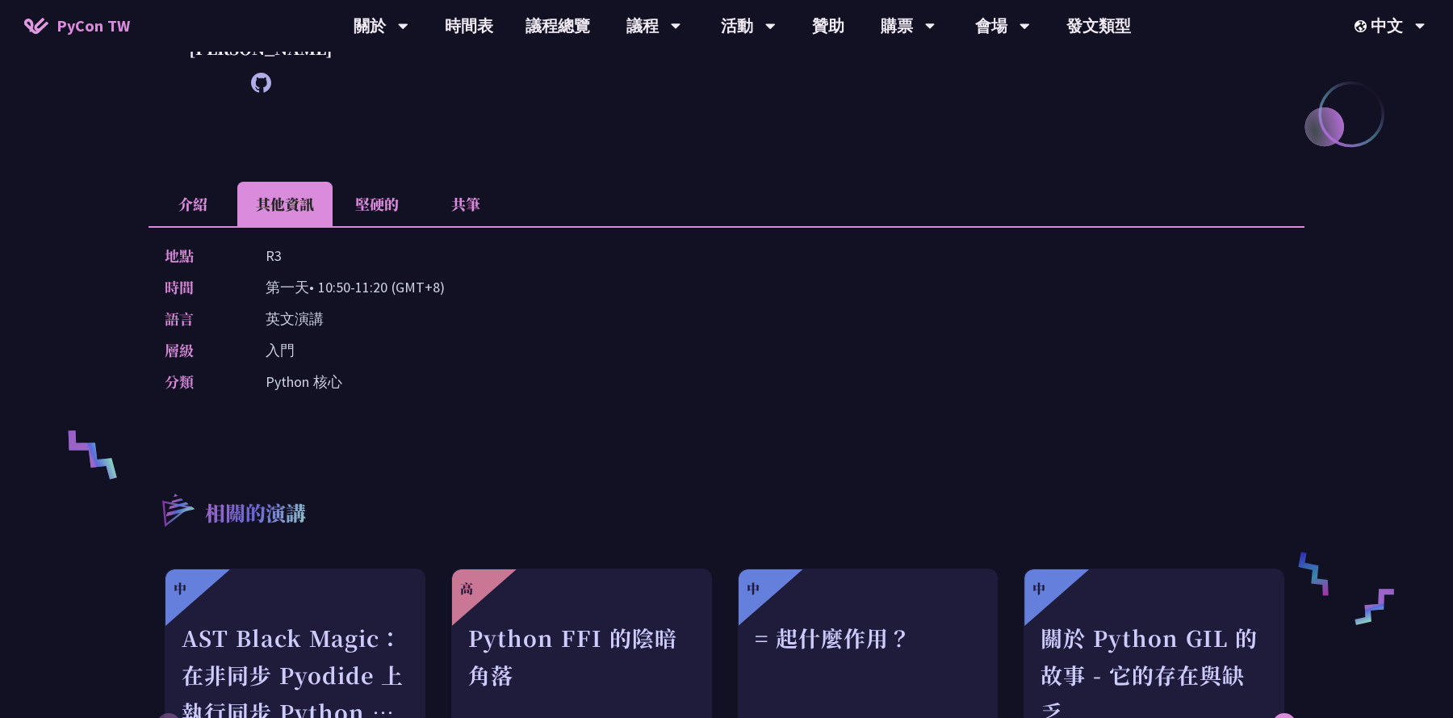
click at [376, 196] on font "堅硬的" at bounding box center [377, 203] width 44 height 21
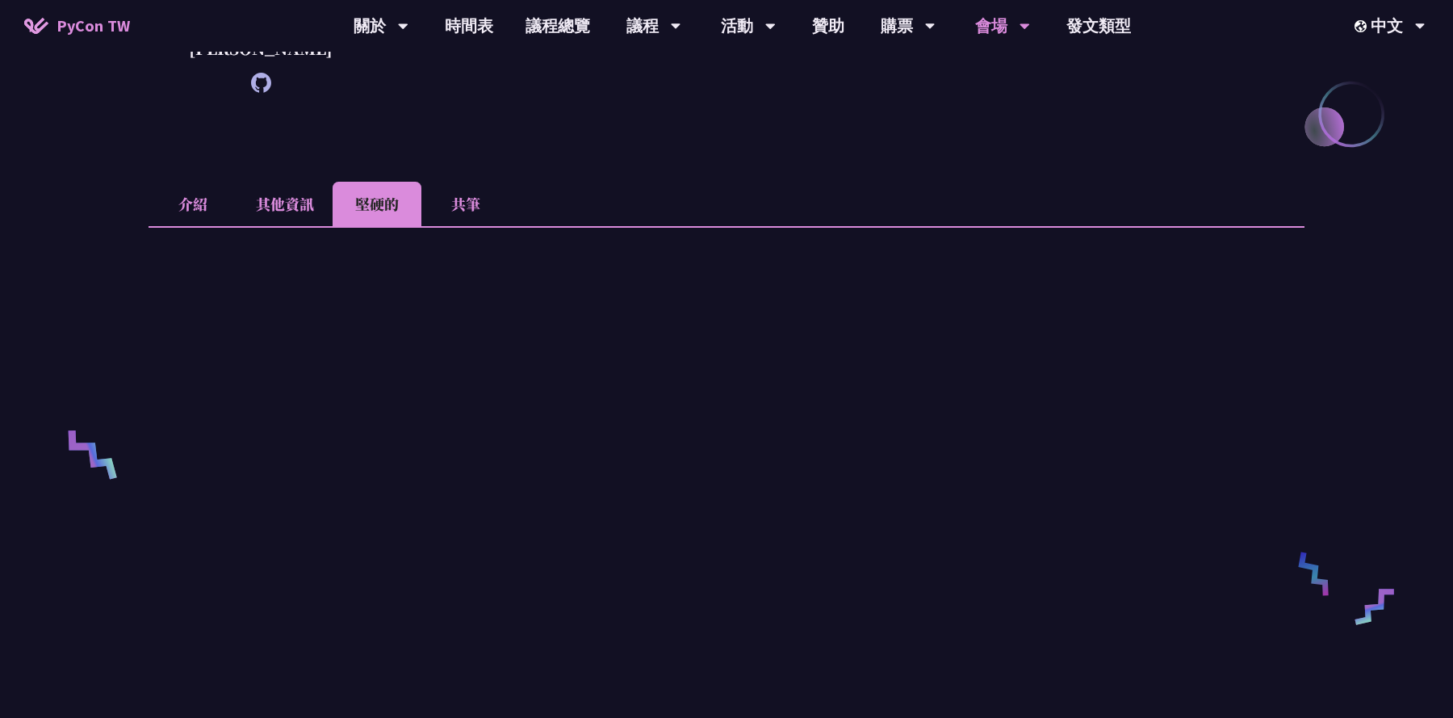
scroll to position [391, 0]
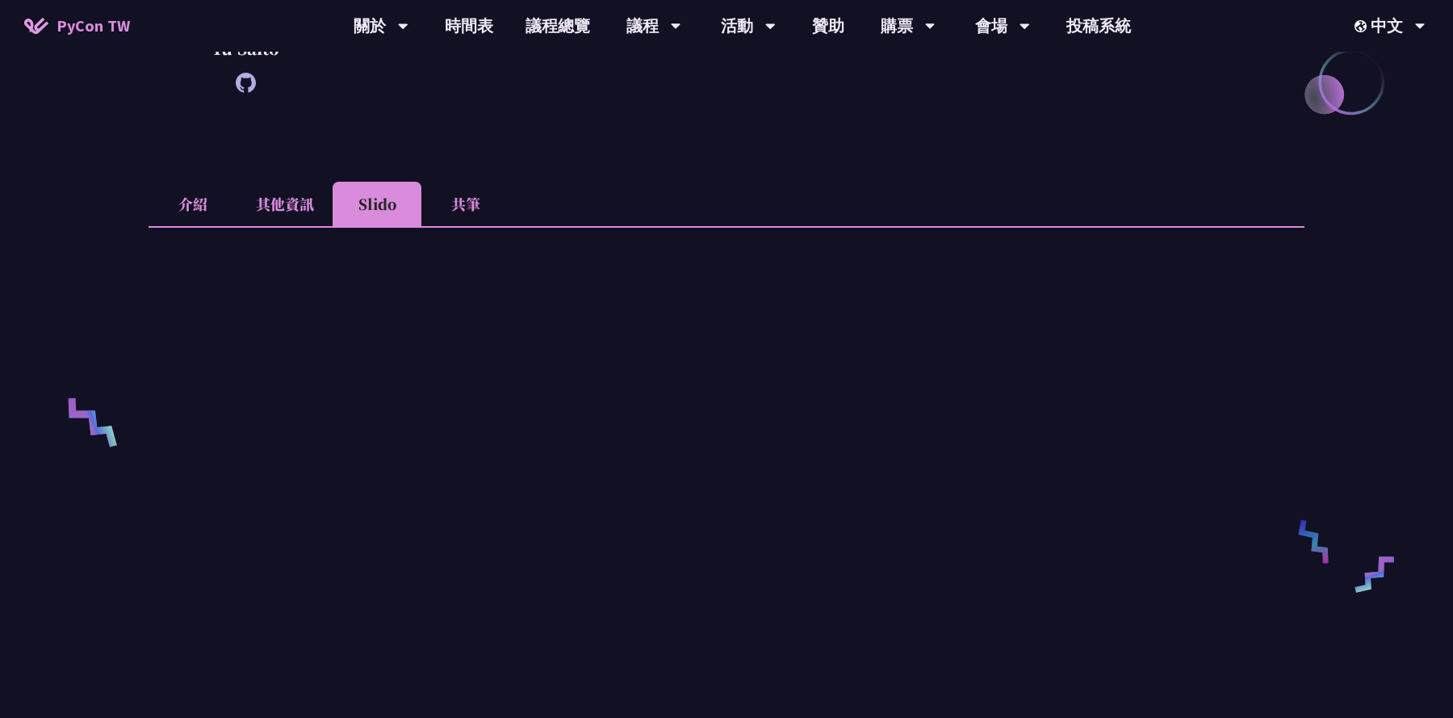
click at [297, 219] on li "其他資訊" at bounding box center [284, 204] width 95 height 44
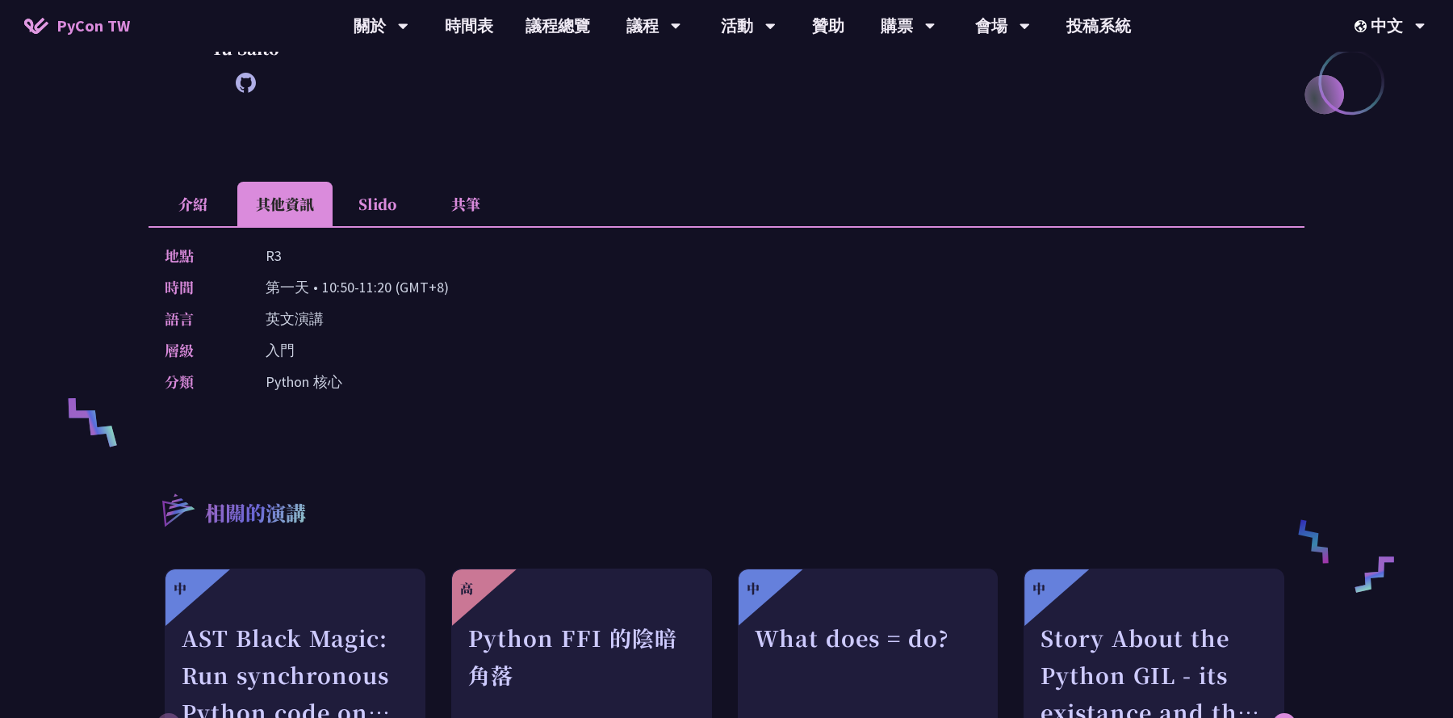
click at [217, 207] on li "介紹" at bounding box center [193, 204] width 89 height 44
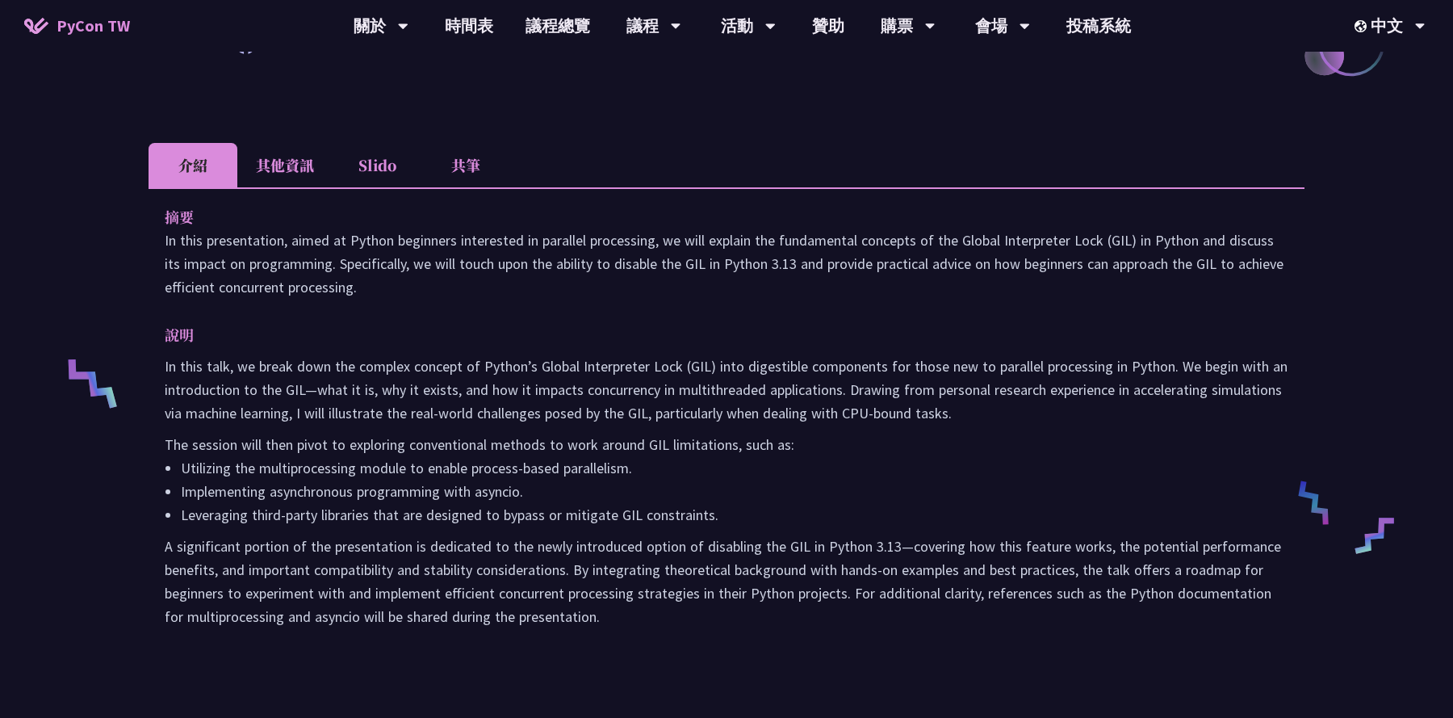
scroll to position [0, 0]
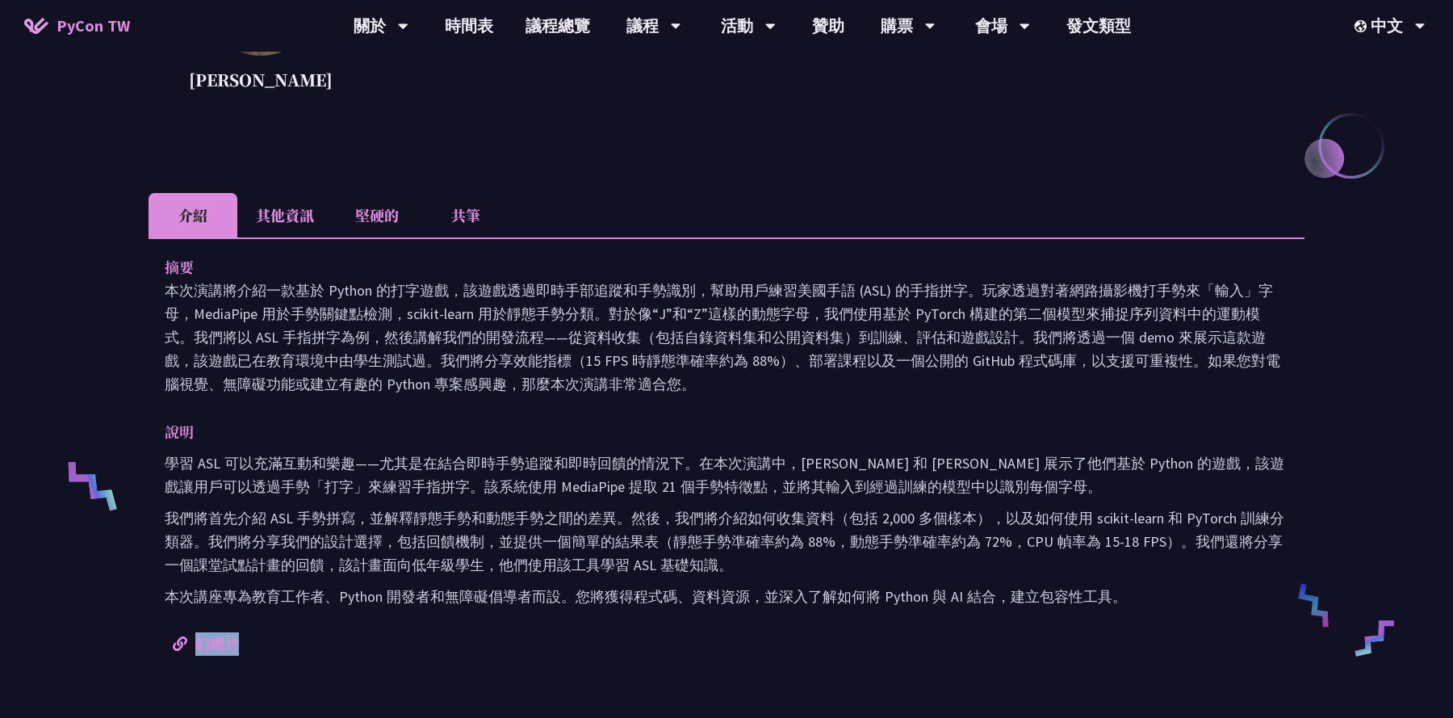
scroll to position [234, 0]
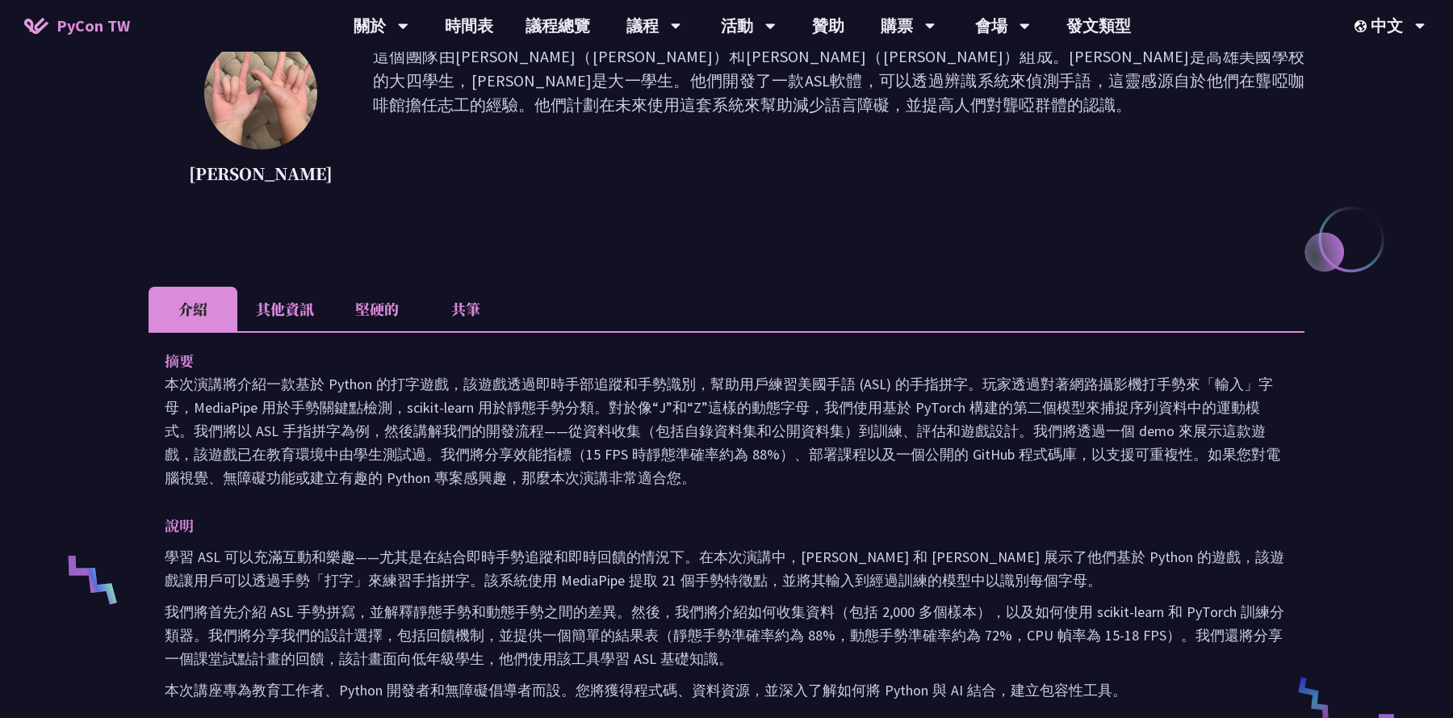
click at [289, 309] on li "其他資訊" at bounding box center [284, 309] width 95 height 44
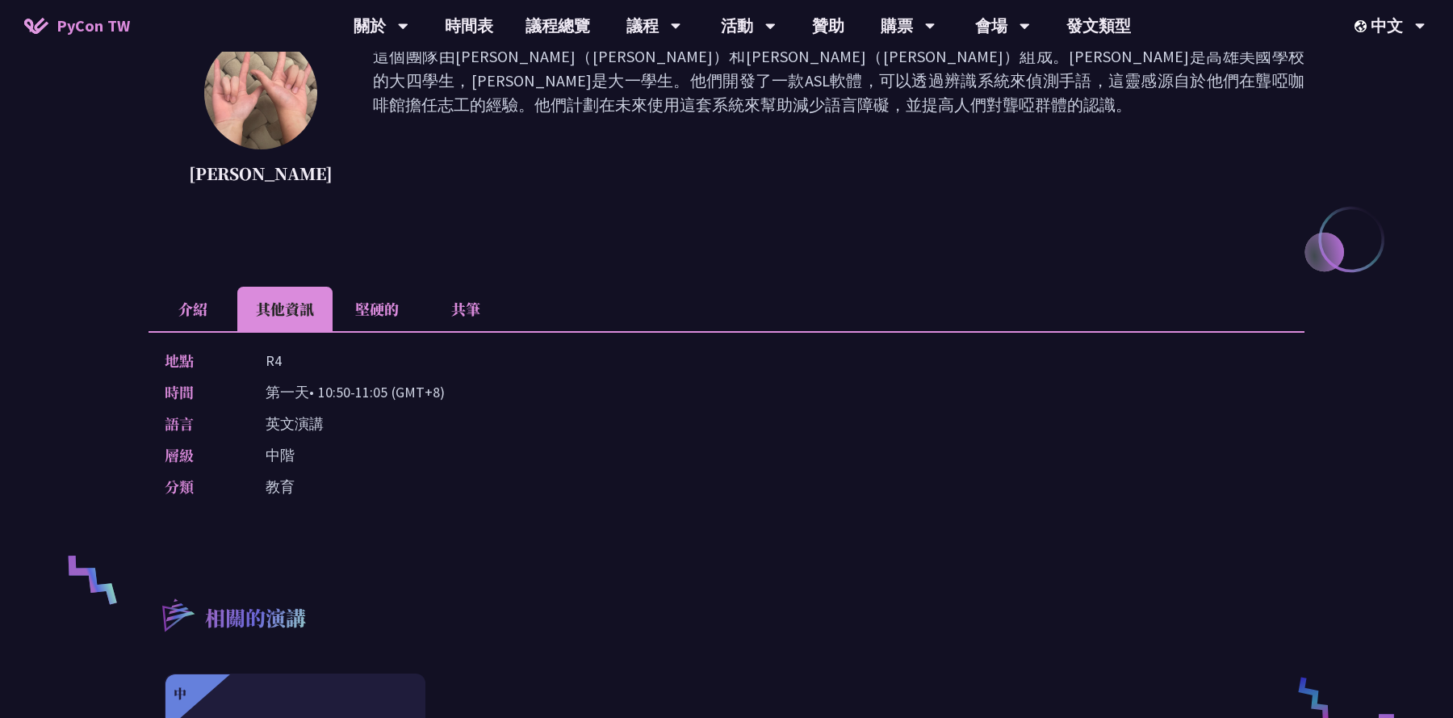
click at [395, 302] on font "堅硬的" at bounding box center [377, 308] width 44 height 21
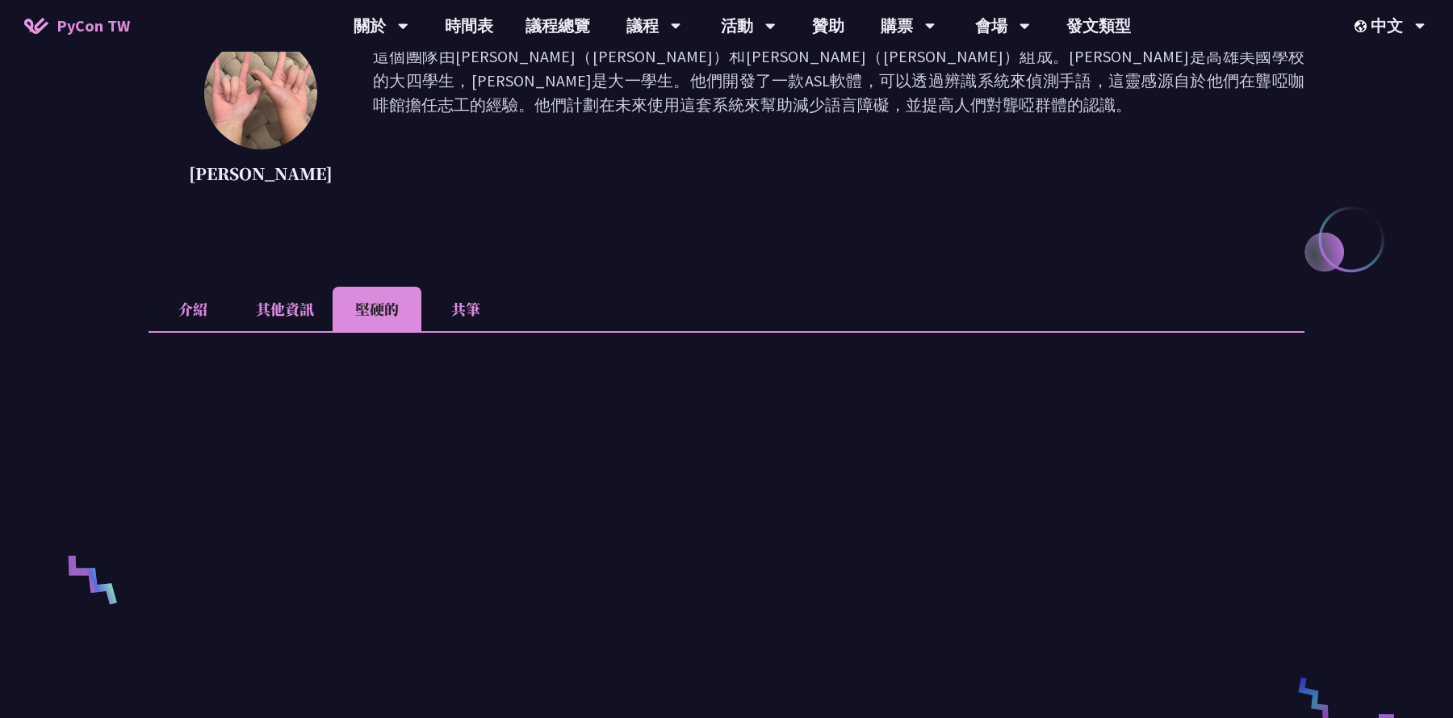
click at [462, 308] on li "共筆" at bounding box center [465, 309] width 89 height 44
click at [224, 300] on li "介紹" at bounding box center [193, 309] width 89 height 44
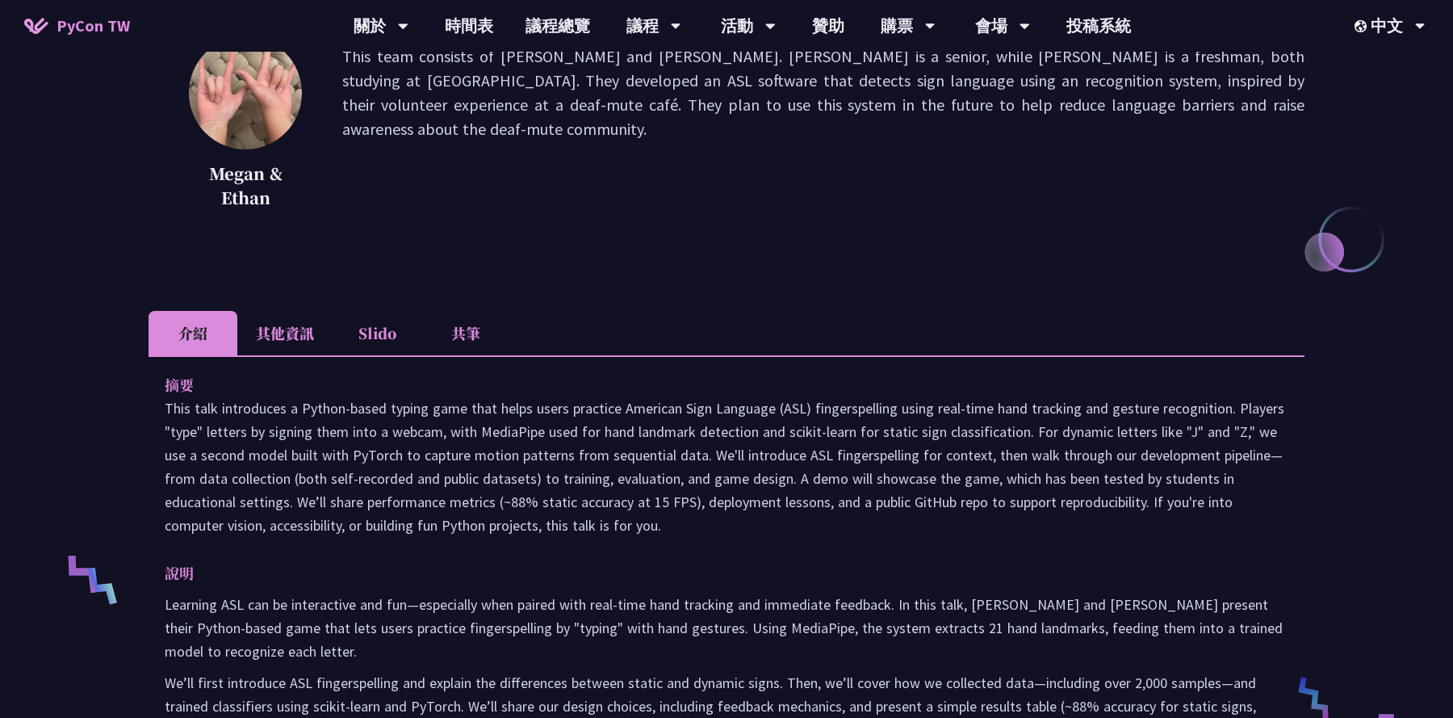
click at [906, 203] on p "This team consists of Megan Chang and Ethan Chang. Megan is a senior, while Eth…" at bounding box center [823, 128] width 962 height 169
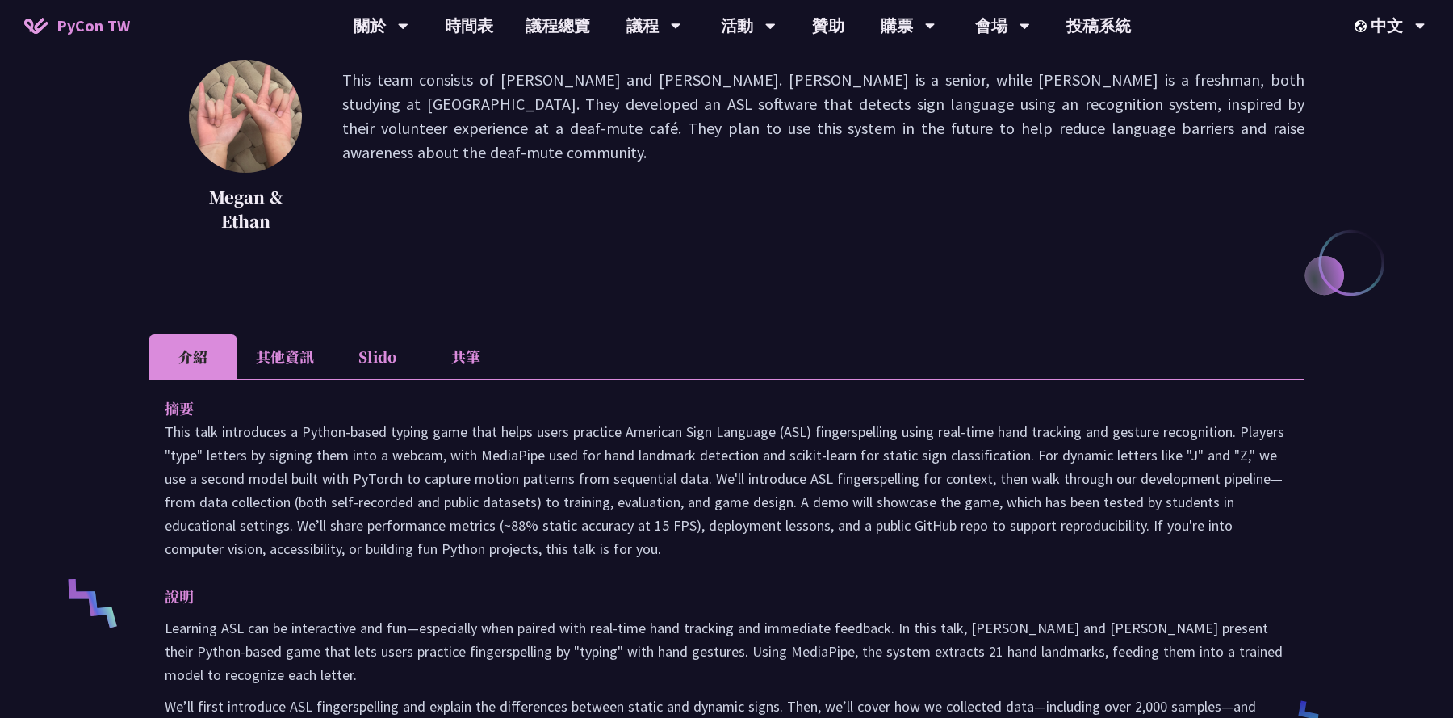
scroll to position [207, 0]
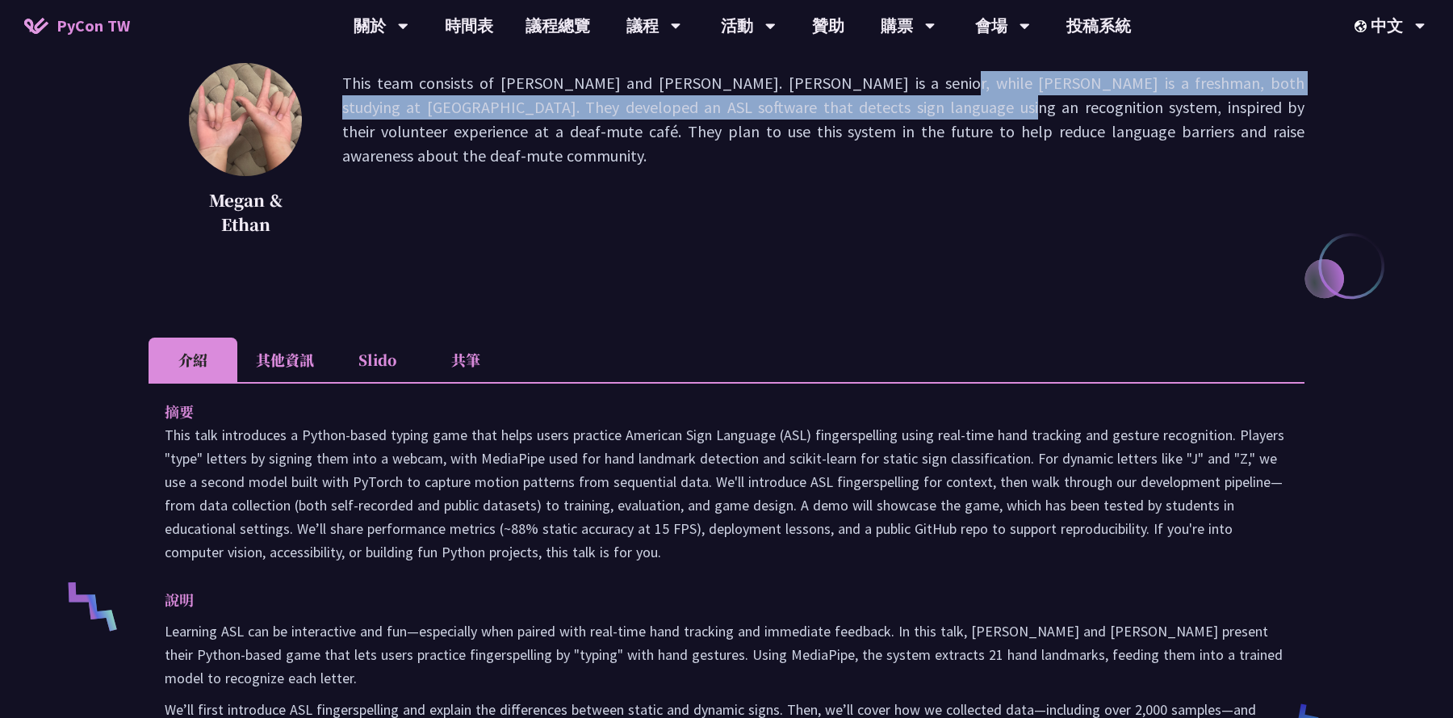
drag, startPoint x: 802, startPoint y: 81, endPoint x: 797, endPoint y: 110, distance: 29.5
click at [797, 110] on p "This team consists of Megan Chang and Ethan Chang. Megan is a senior, while Eth…" at bounding box center [823, 155] width 962 height 169
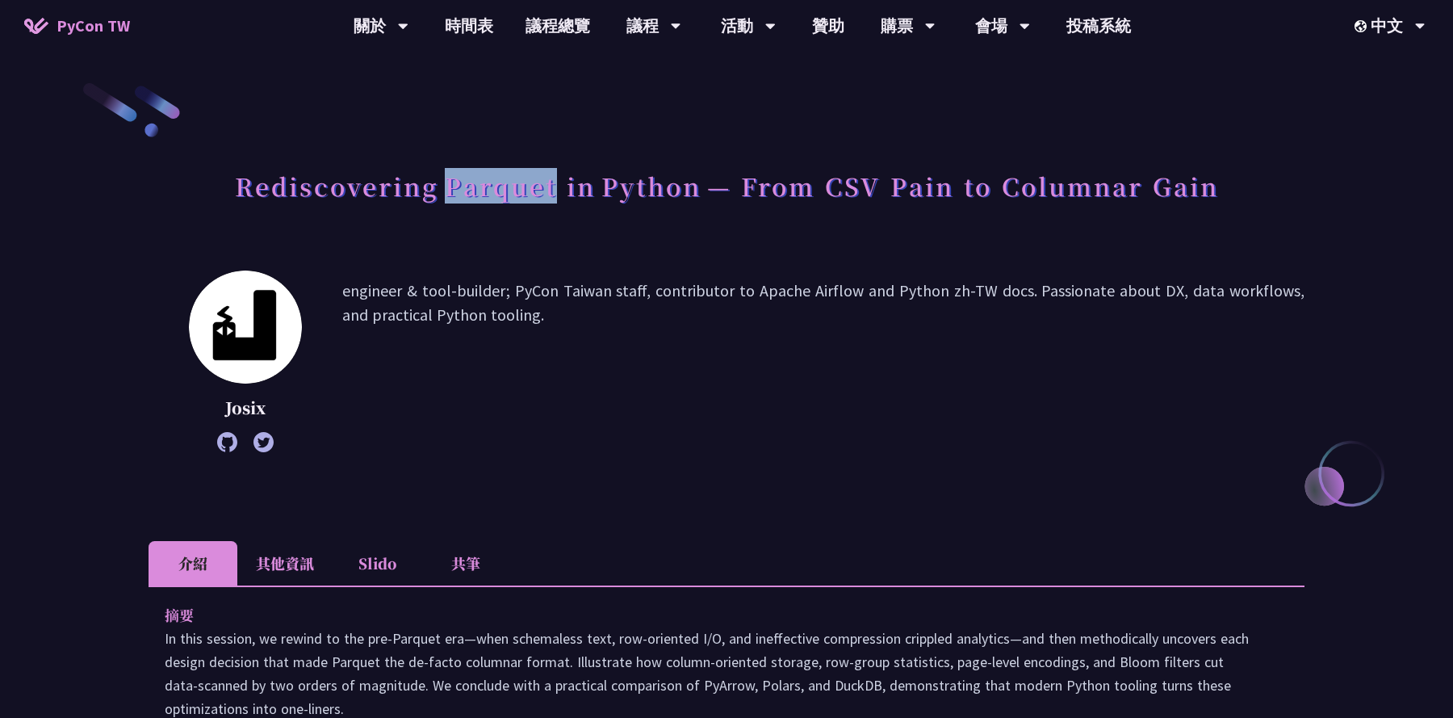
drag, startPoint x: 551, startPoint y: 191, endPoint x: 450, endPoint y: 189, distance: 100.9
click at [450, 189] on h1 "Rediscovering Parquet in Python — From CSV Pain to Columnar Gain" at bounding box center [727, 185] width 984 height 48
click at [647, 341] on p "engineer & tool-builder; PyCon Taiwan staff, contributor to Apache Airflow and …" at bounding box center [823, 360] width 962 height 165
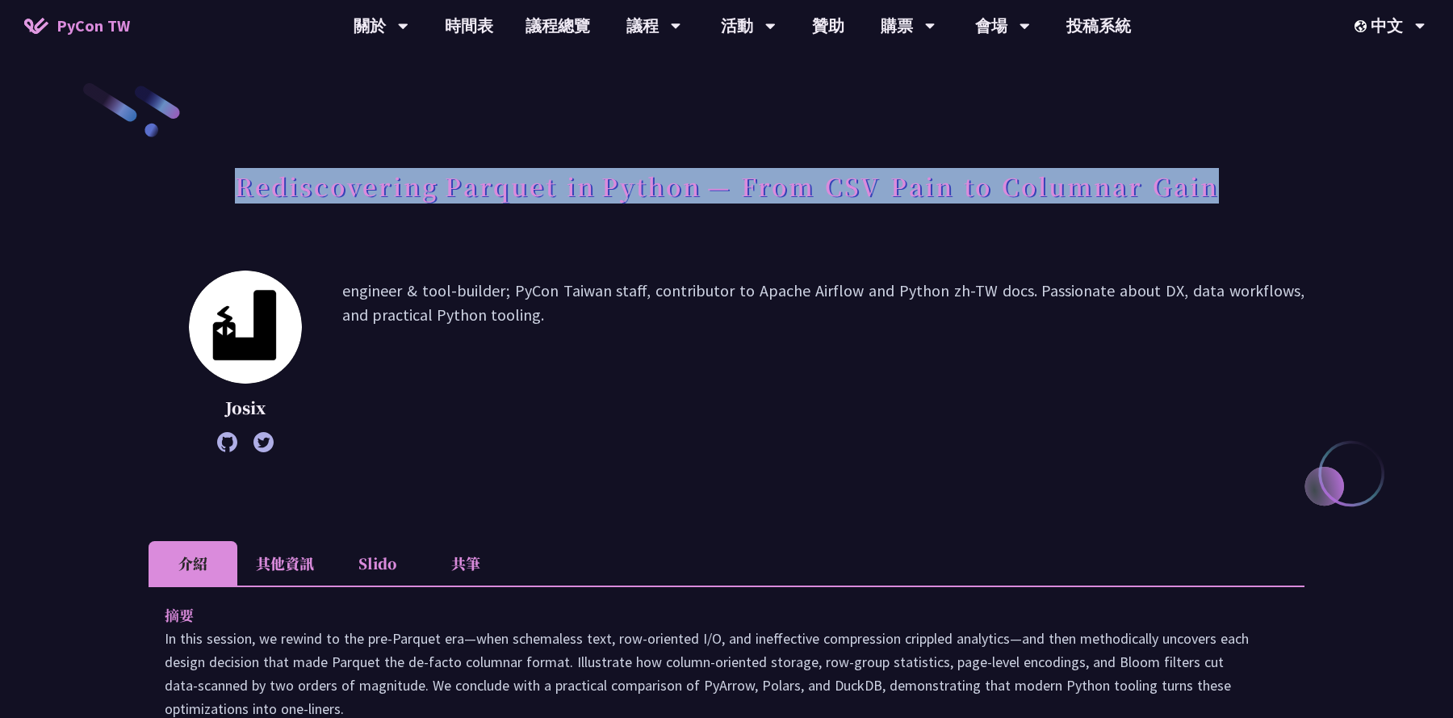
drag, startPoint x: 1222, startPoint y: 181, endPoint x: 303, endPoint y: 165, distance: 919.5
click at [303, 165] on div "Rediscovering Parquet in Python — From CSV Pain to Columnar Gain" at bounding box center [727, 203] width 1156 height 85
copy h1 "Rediscovering Parquet in Python — From CSV Pain to Columnar Gain"
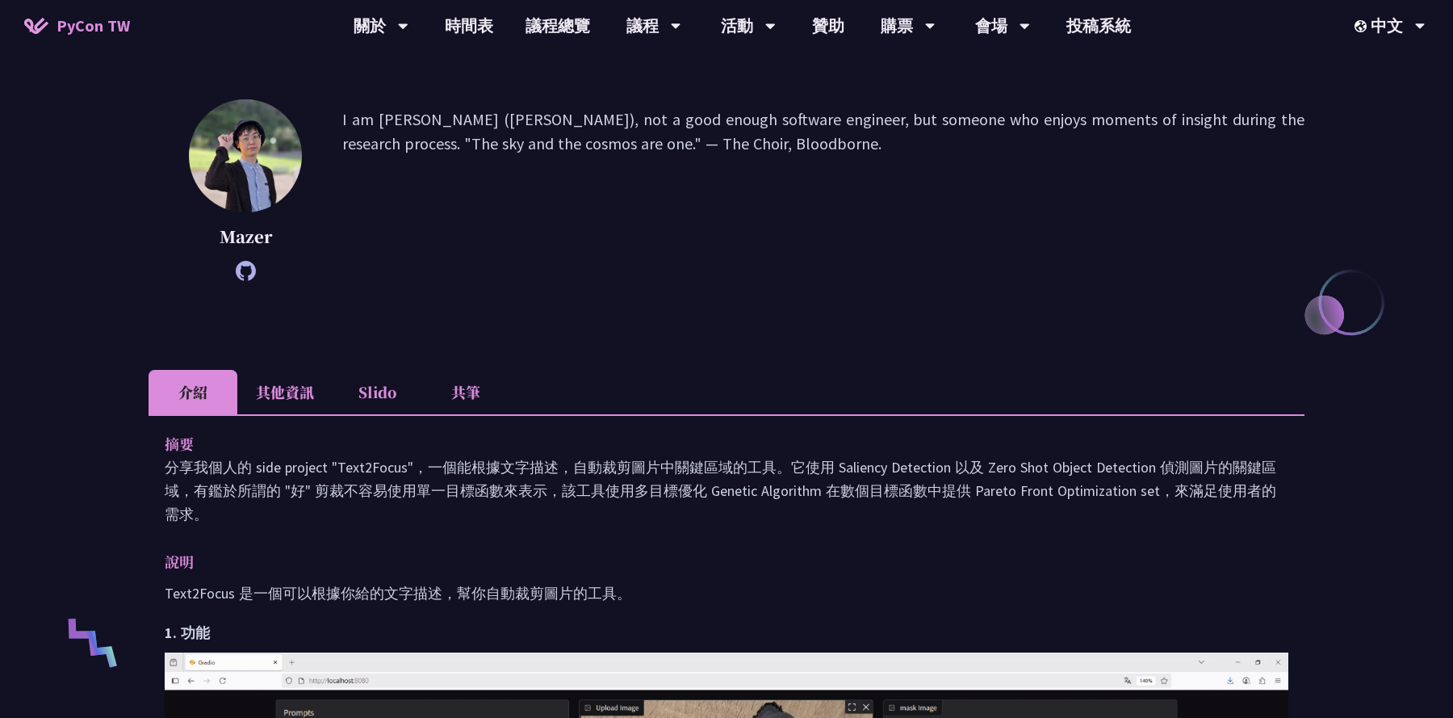
scroll to position [174, 0]
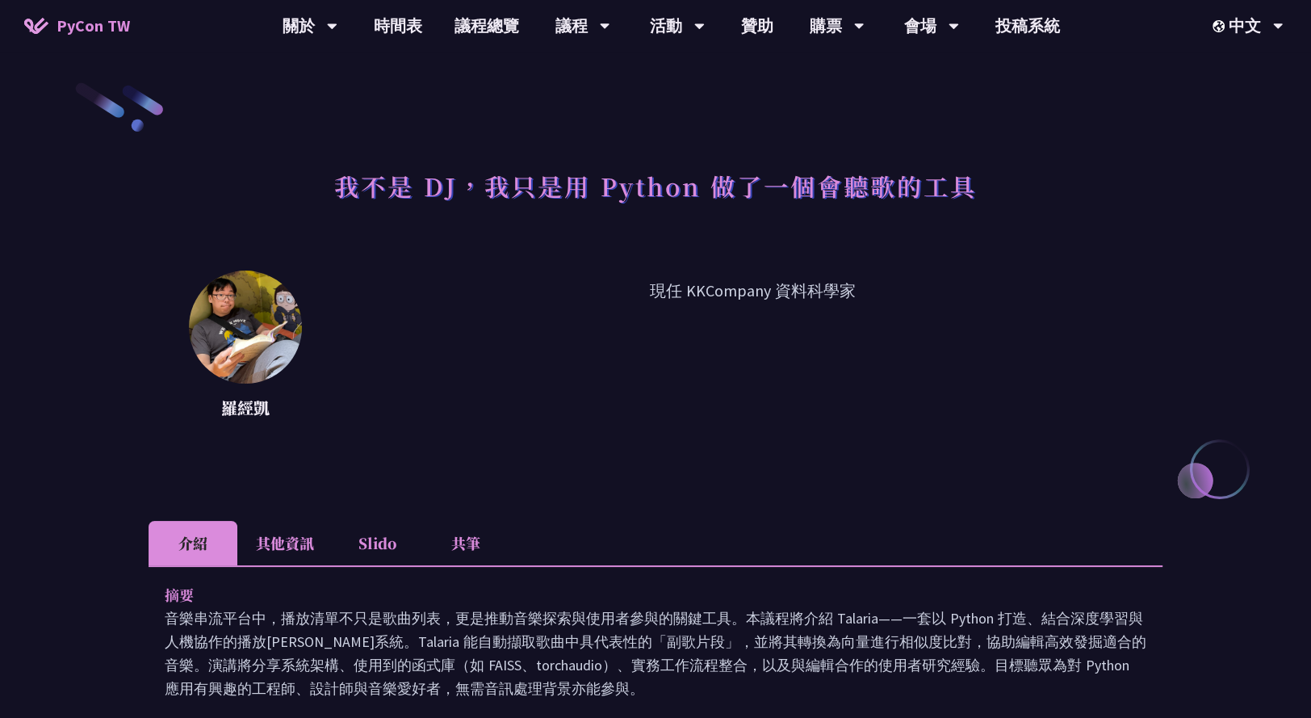
click at [273, 555] on li "其他資訊" at bounding box center [284, 543] width 95 height 44
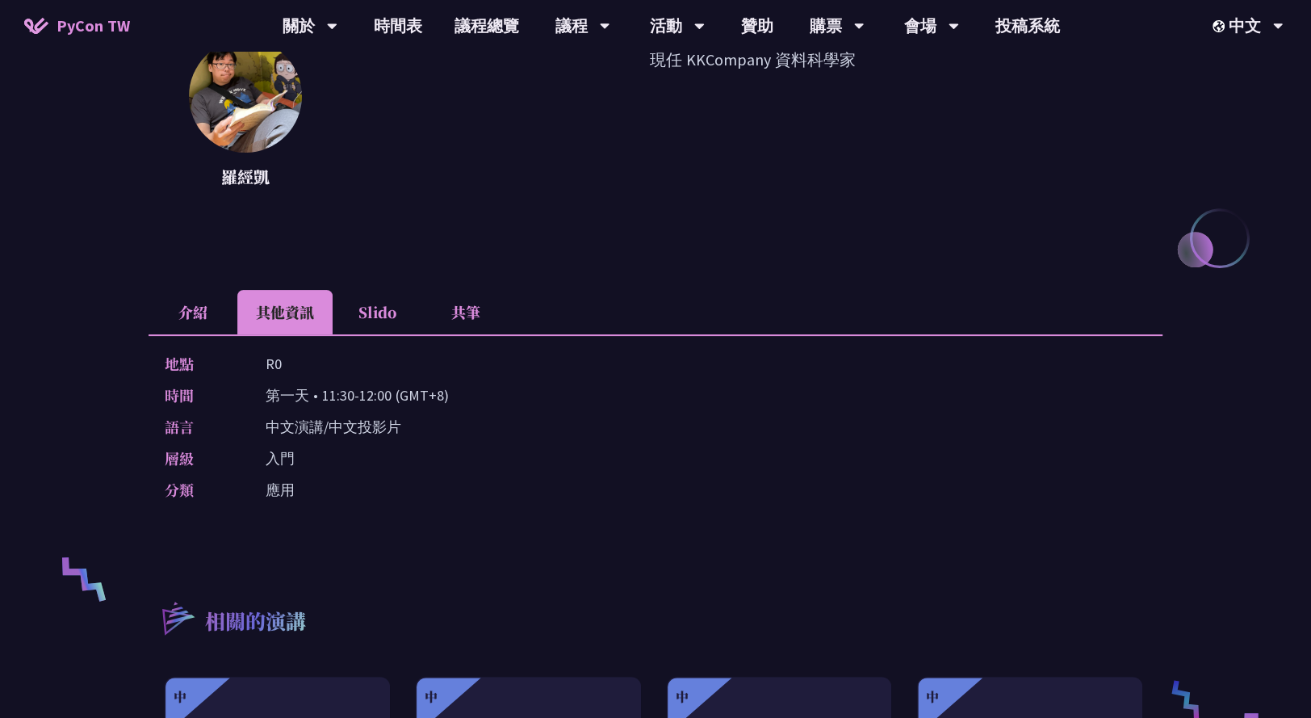
scroll to position [295, 0]
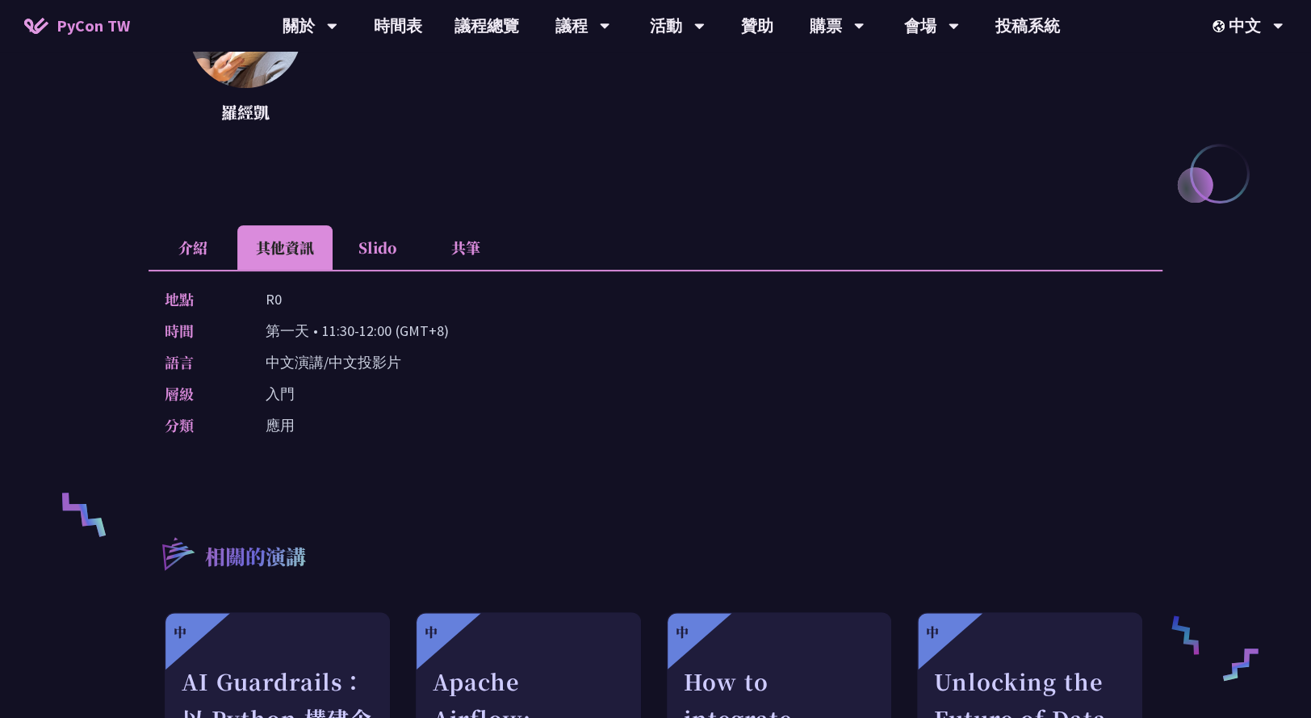
click at [380, 253] on li "Slido" at bounding box center [377, 247] width 89 height 44
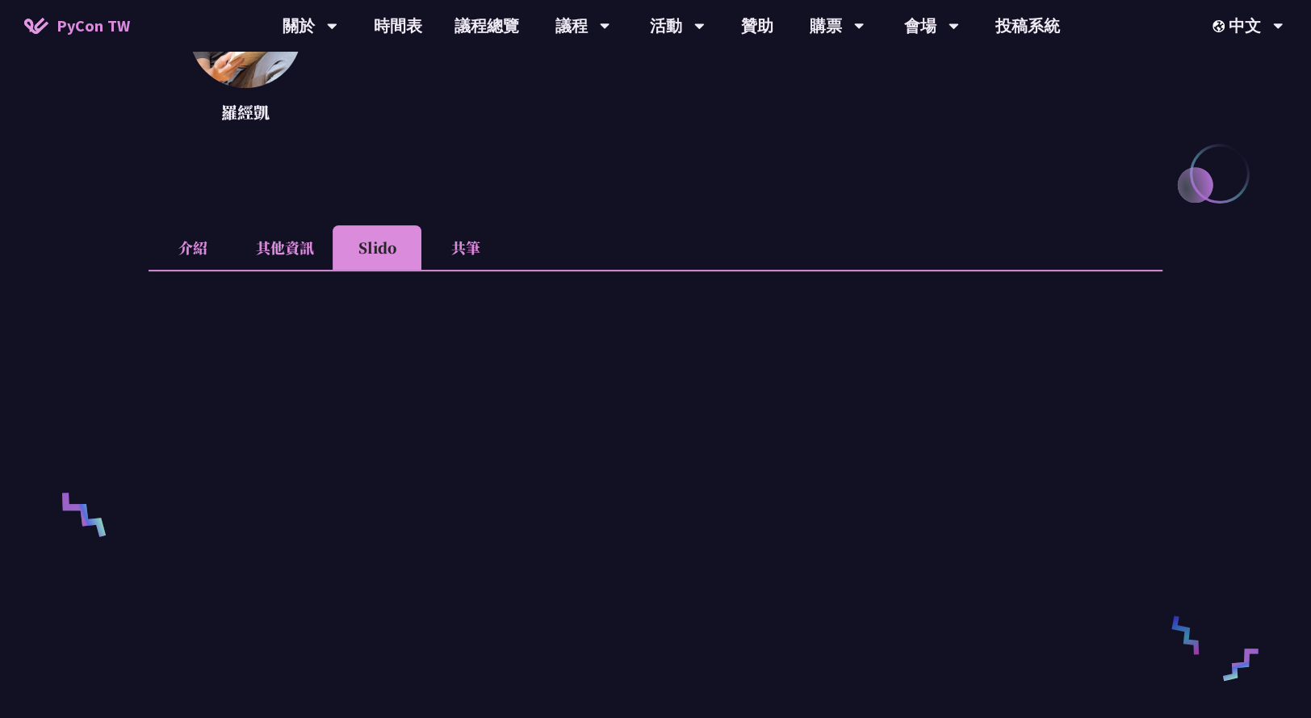
click at [186, 241] on li "介紹" at bounding box center [193, 247] width 89 height 44
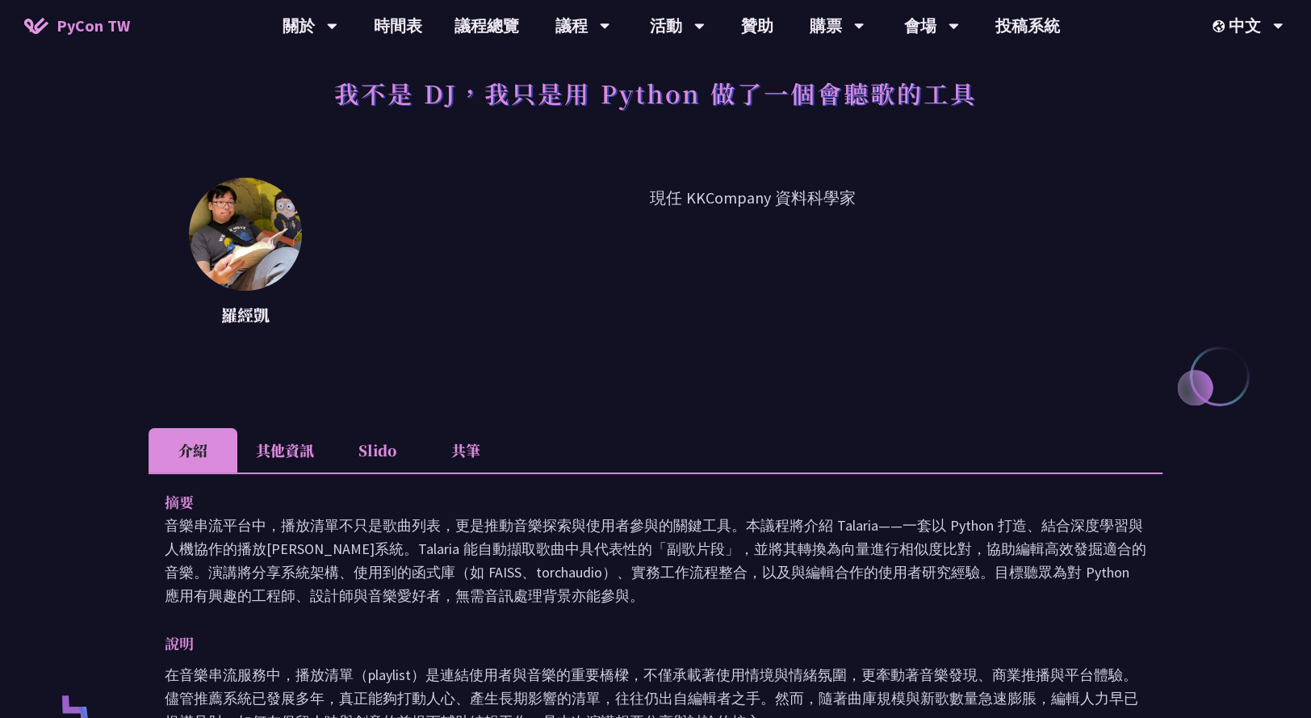
scroll to position [42, 0]
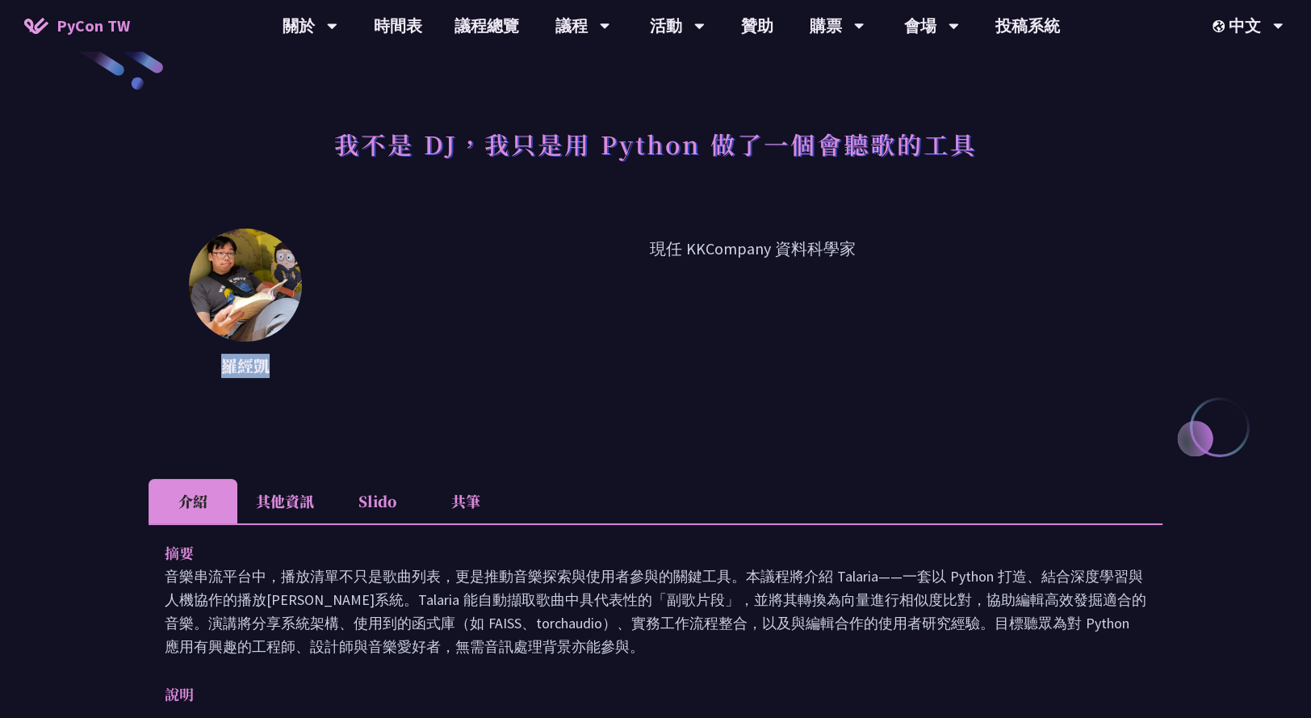
drag, startPoint x: 271, startPoint y: 362, endPoint x: 228, endPoint y: 362, distance: 43.6
click at [228, 362] on p "羅經凱" at bounding box center [245, 366] width 113 height 24
click at [497, 354] on p "現任 KKCompany 資料科學家" at bounding box center [752, 308] width 820 height 145
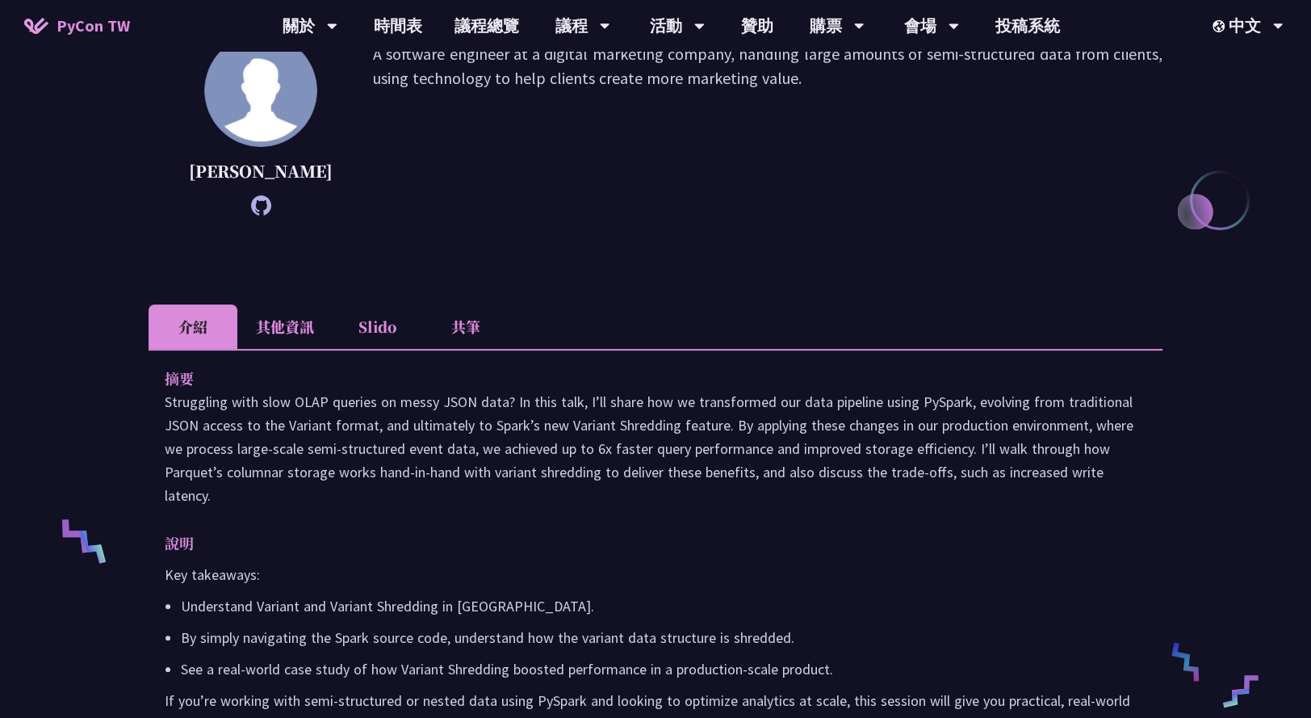
scroll to position [274, 0]
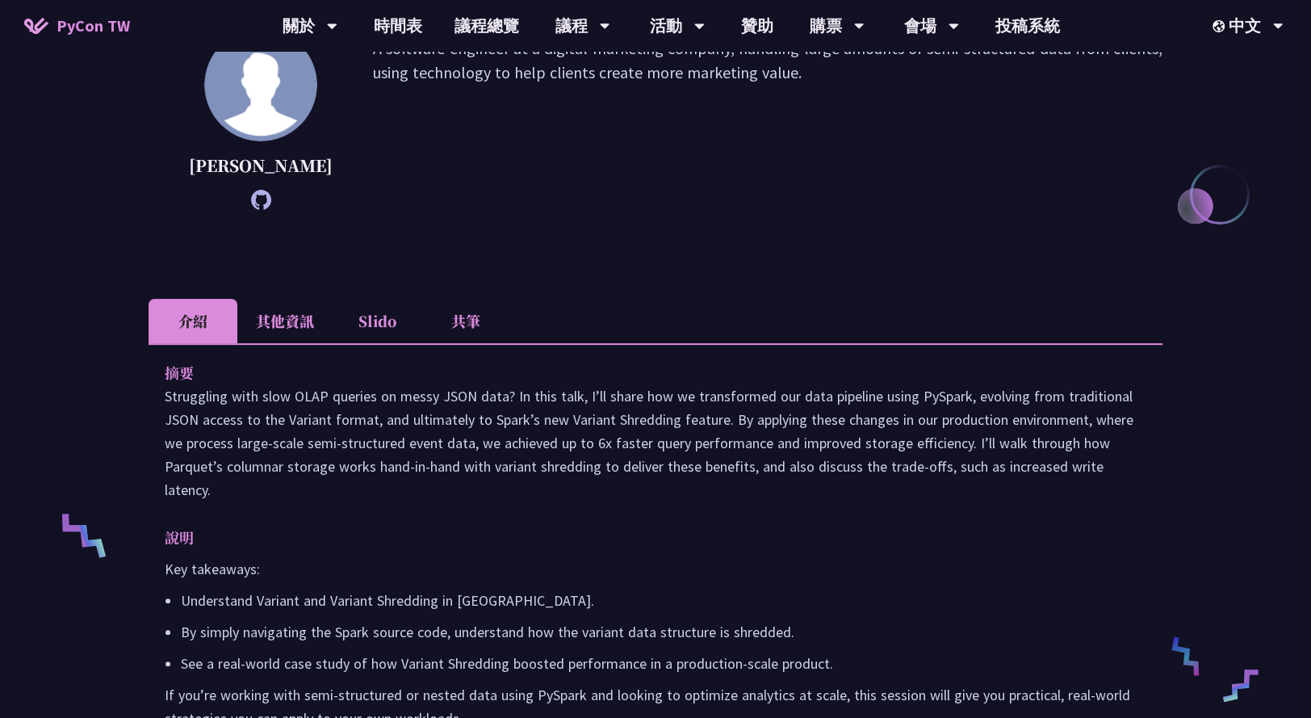
click at [295, 329] on li "其他資訊" at bounding box center [284, 321] width 95 height 44
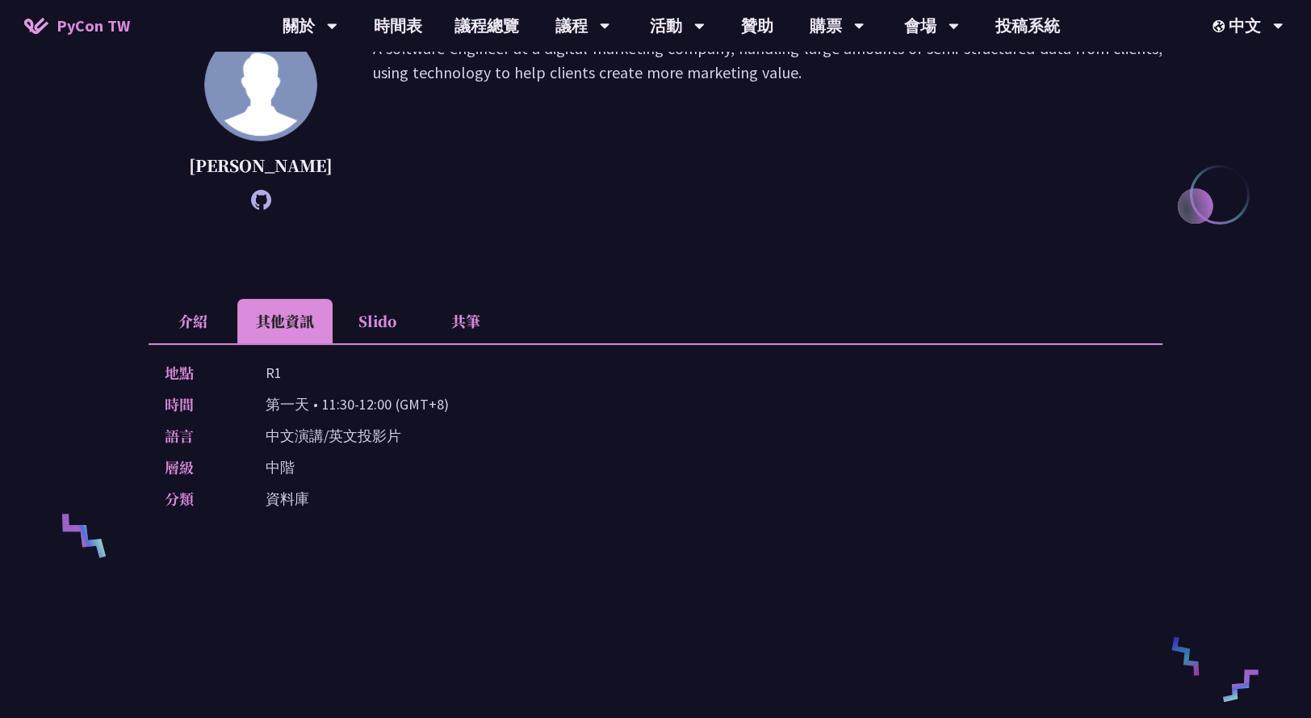
click at [178, 343] on li "介紹" at bounding box center [193, 321] width 89 height 44
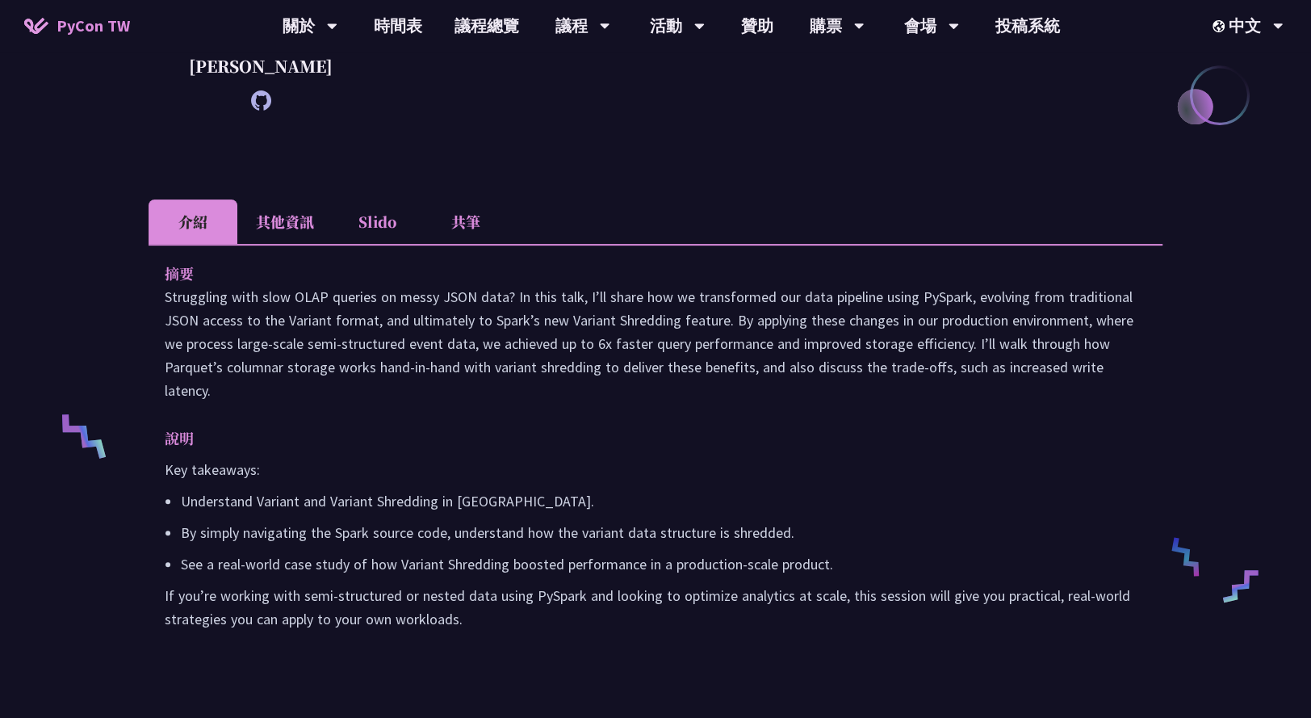
scroll to position [341, 0]
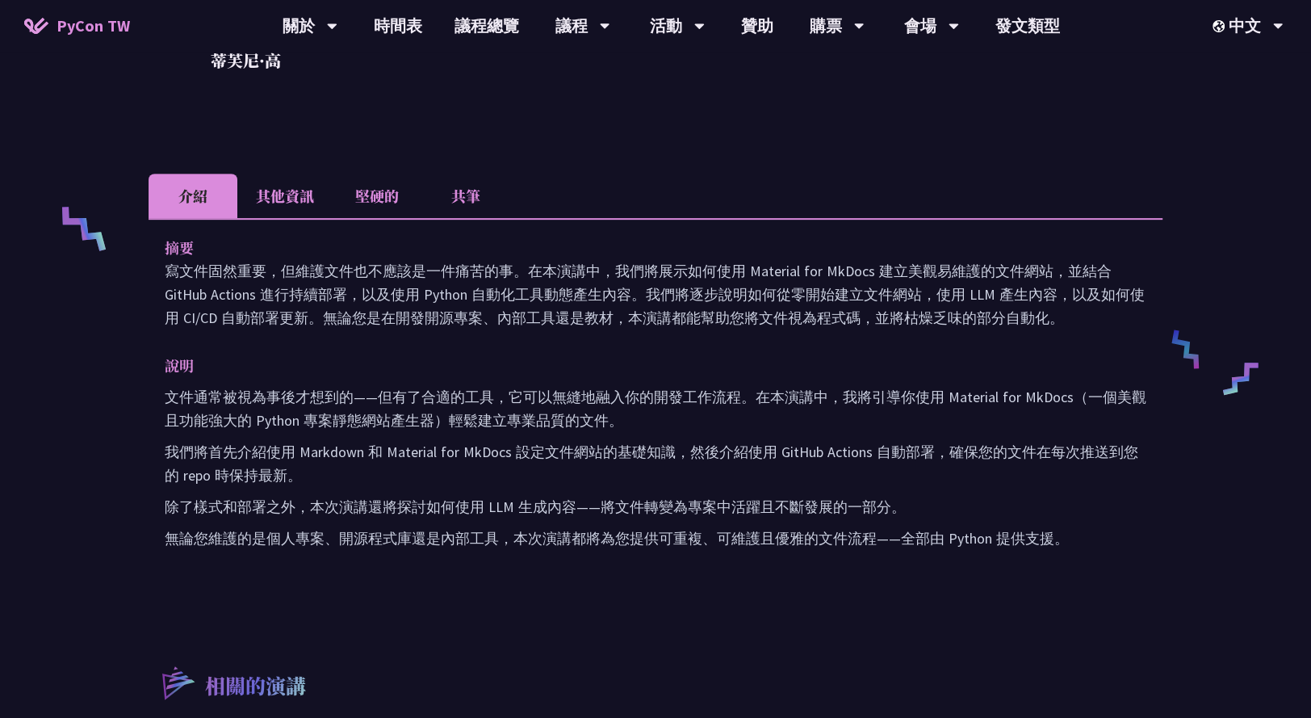
scroll to position [543, 0]
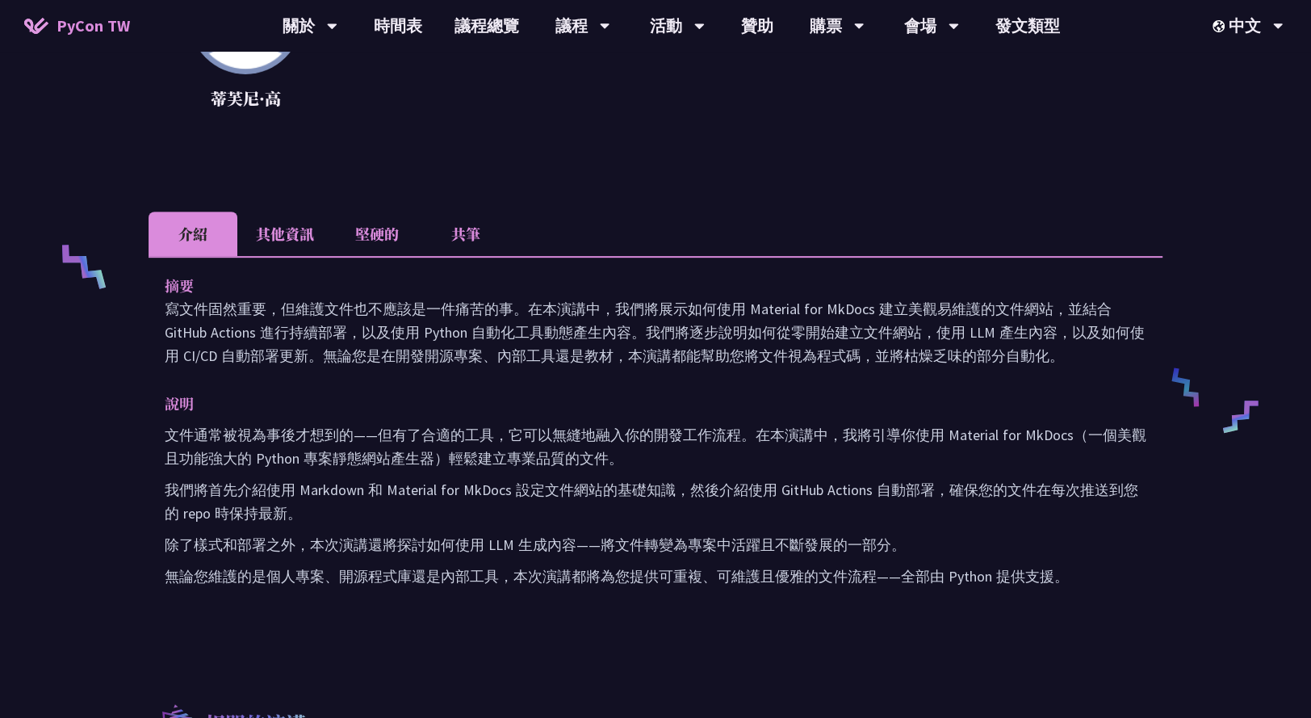
click at [274, 213] on li "其他資訊" at bounding box center [284, 233] width 95 height 44
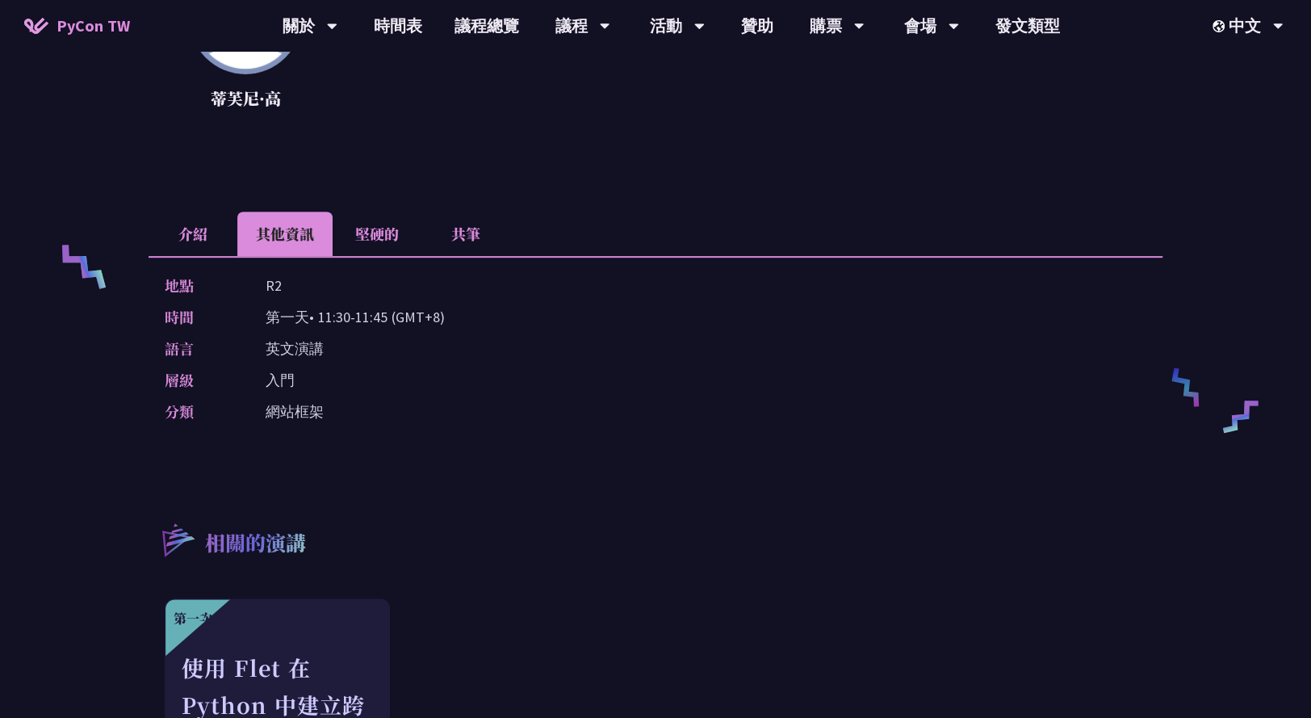
click at [360, 220] on li "堅硬的" at bounding box center [377, 233] width 89 height 44
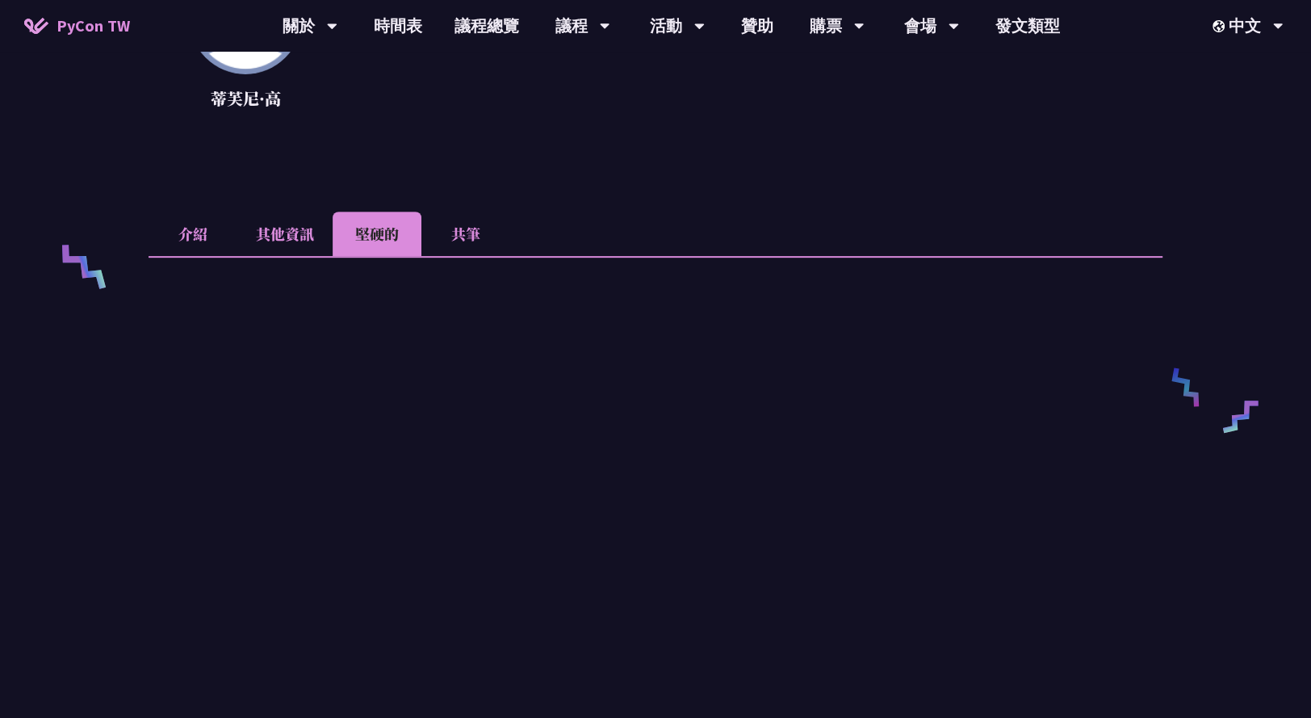
click at [458, 214] on li "共筆" at bounding box center [465, 233] width 89 height 44
click at [204, 211] on li "介紹" at bounding box center [193, 233] width 89 height 44
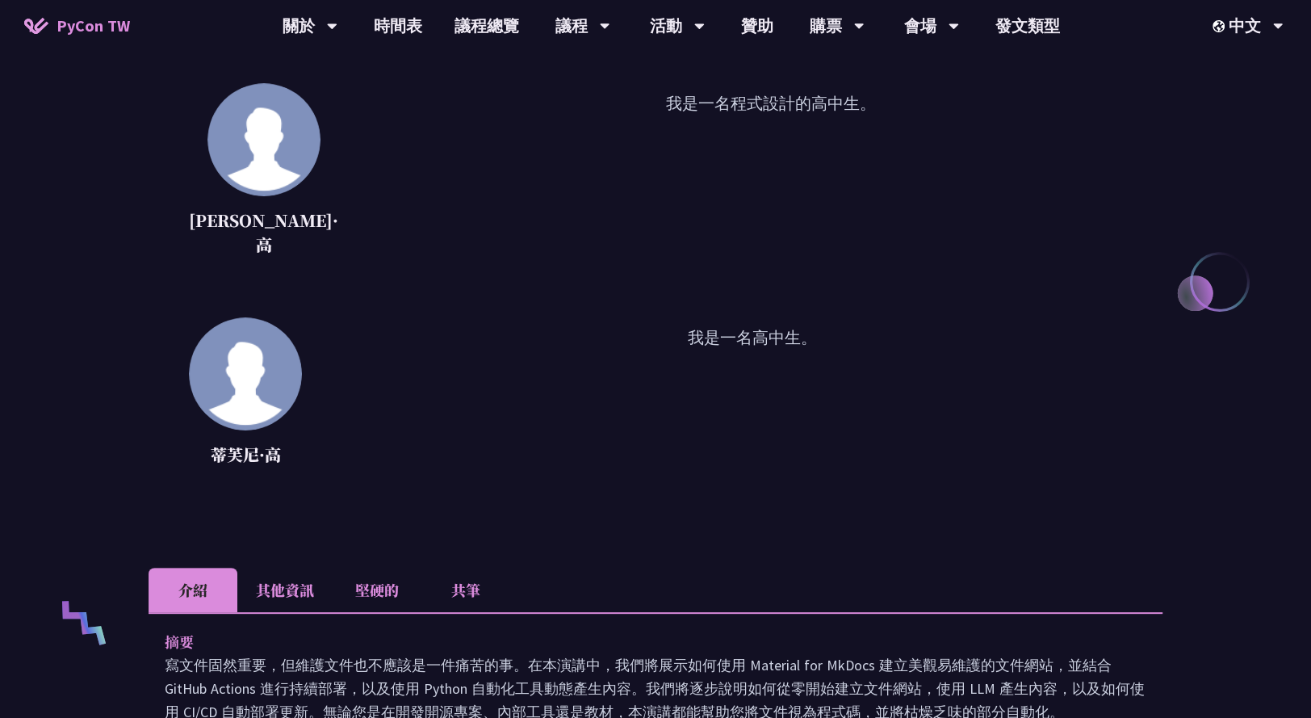
scroll to position [0, 0]
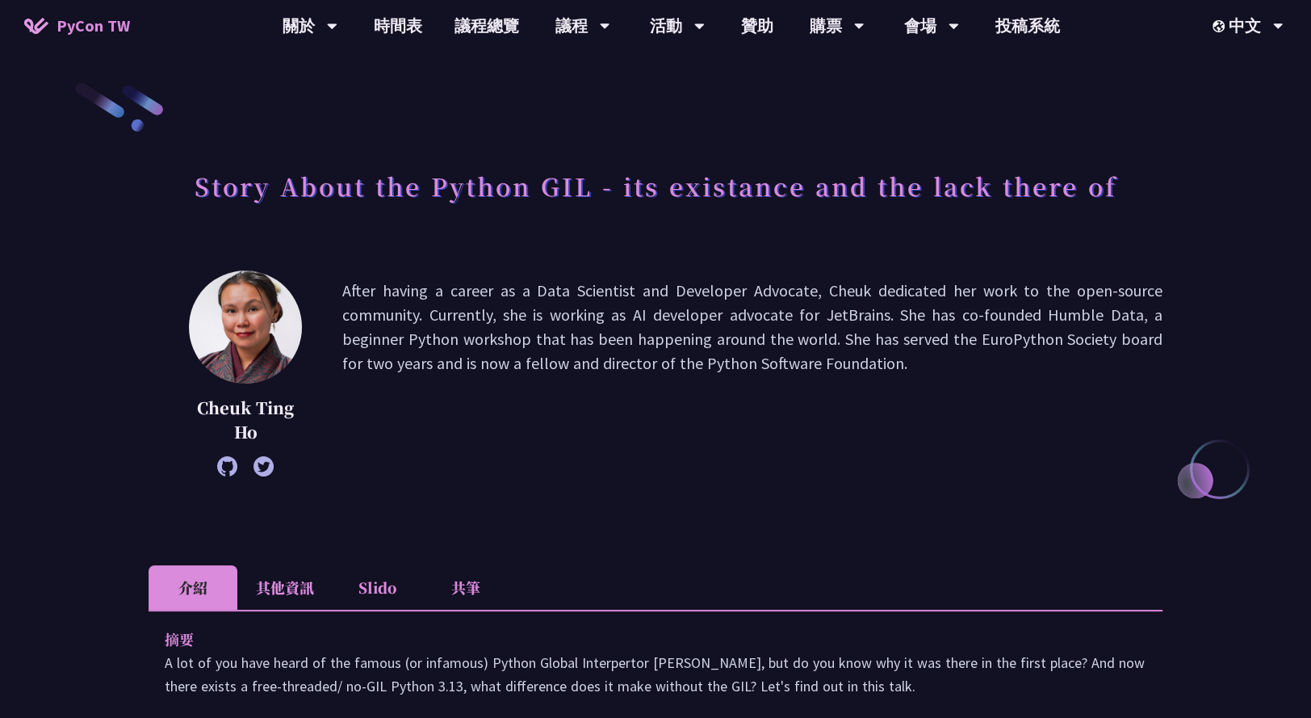
click at [291, 586] on li "其他資訊" at bounding box center [284, 587] width 95 height 44
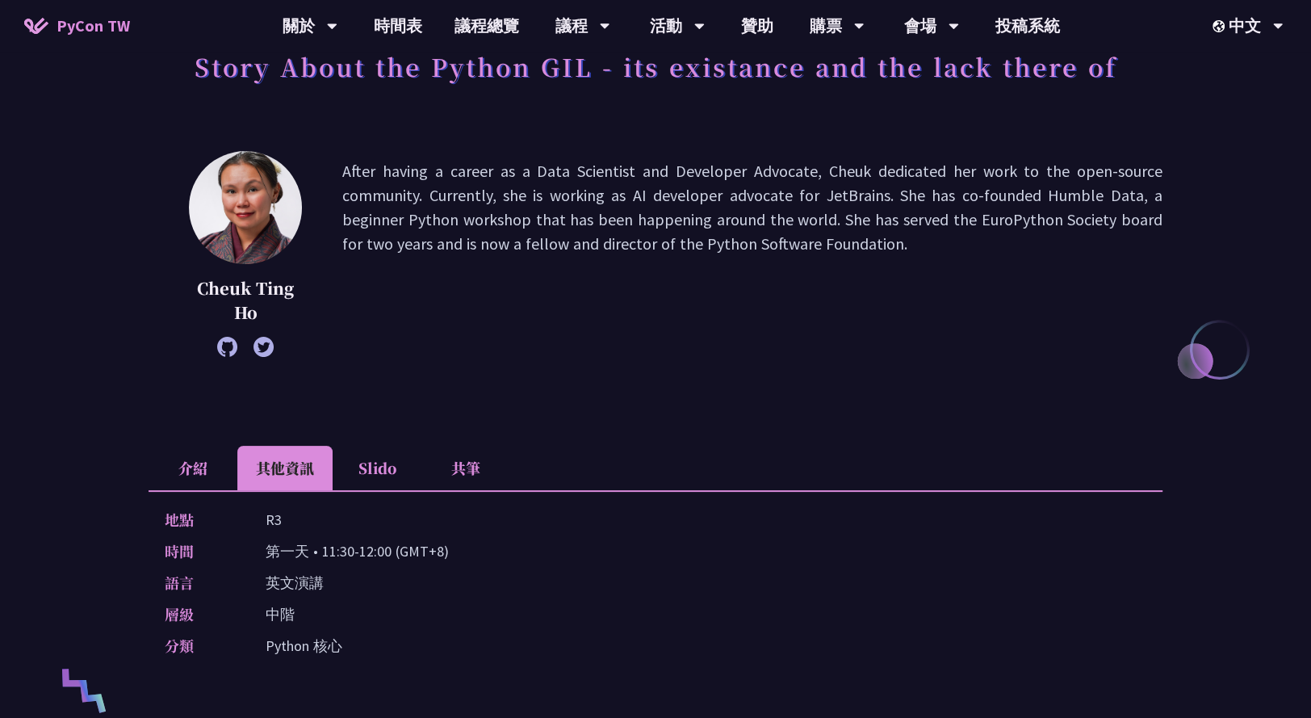
scroll to position [125, 0]
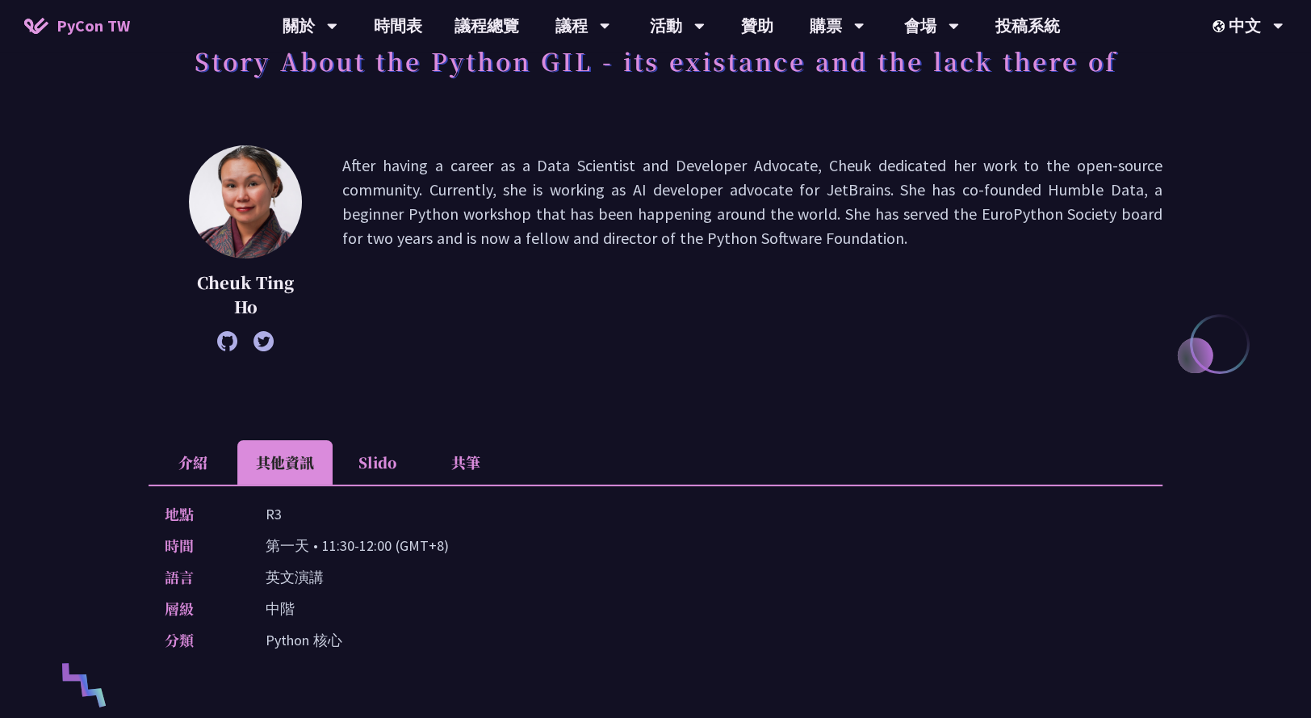
click at [381, 467] on li "Slido" at bounding box center [377, 462] width 89 height 44
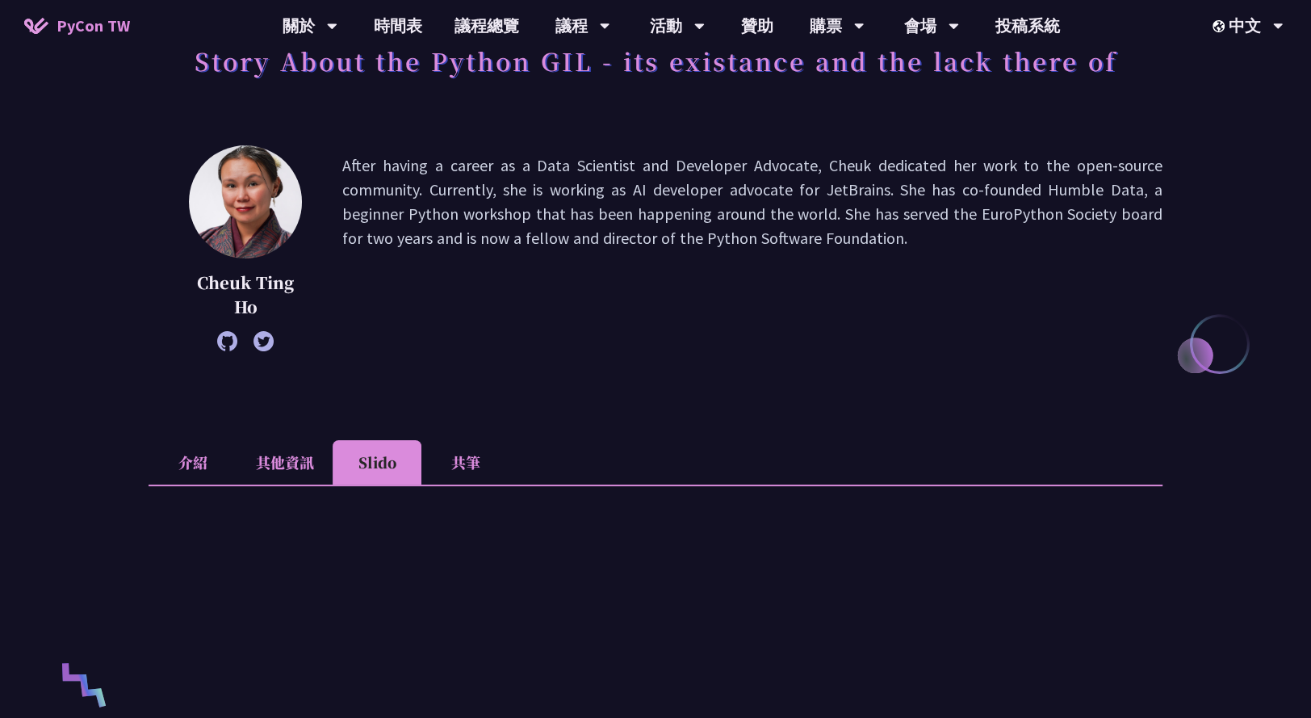
click at [444, 455] on li "共筆" at bounding box center [465, 462] width 89 height 44
click at [214, 456] on li "介紹" at bounding box center [193, 462] width 89 height 44
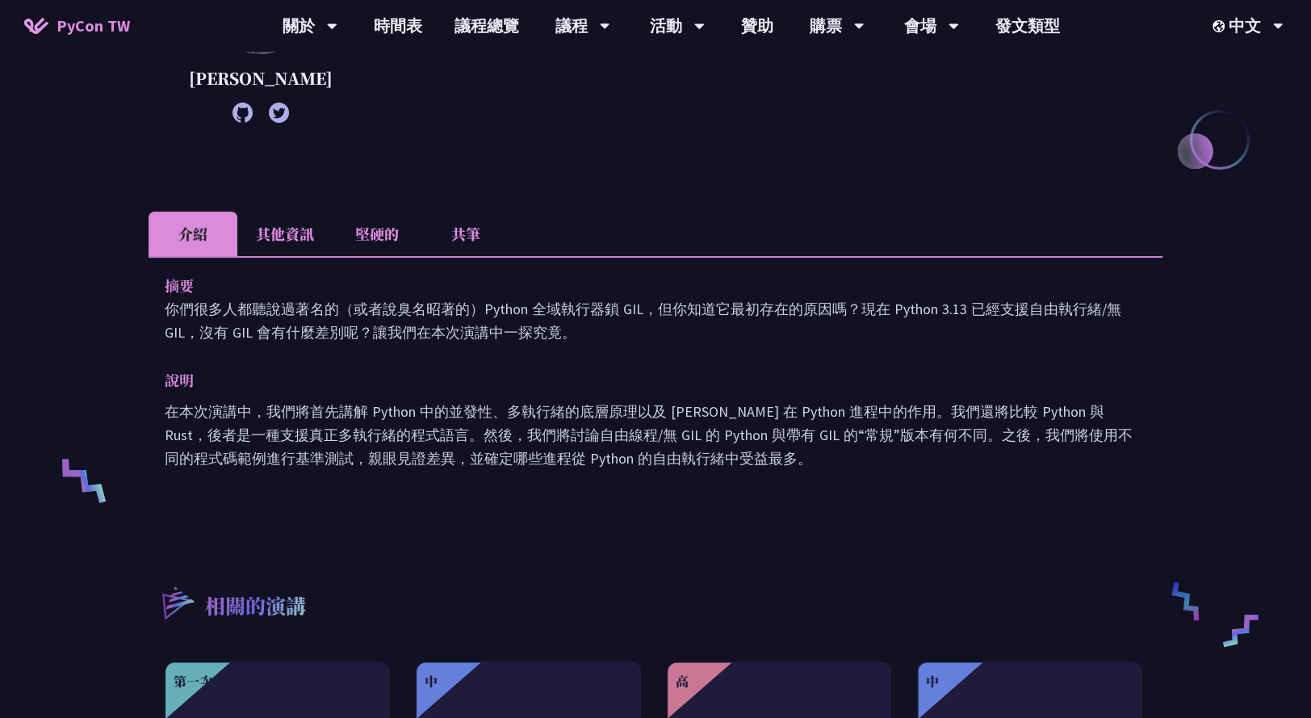
scroll to position [0, 0]
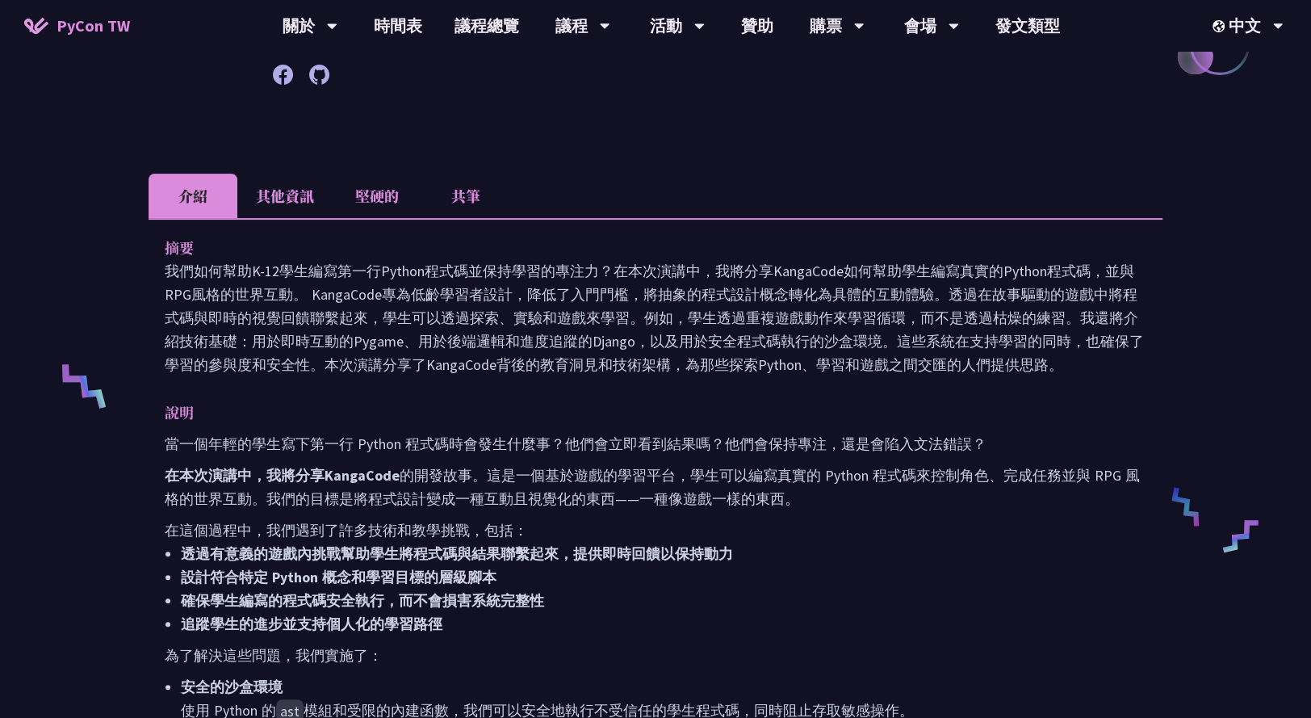
scroll to position [408, 0]
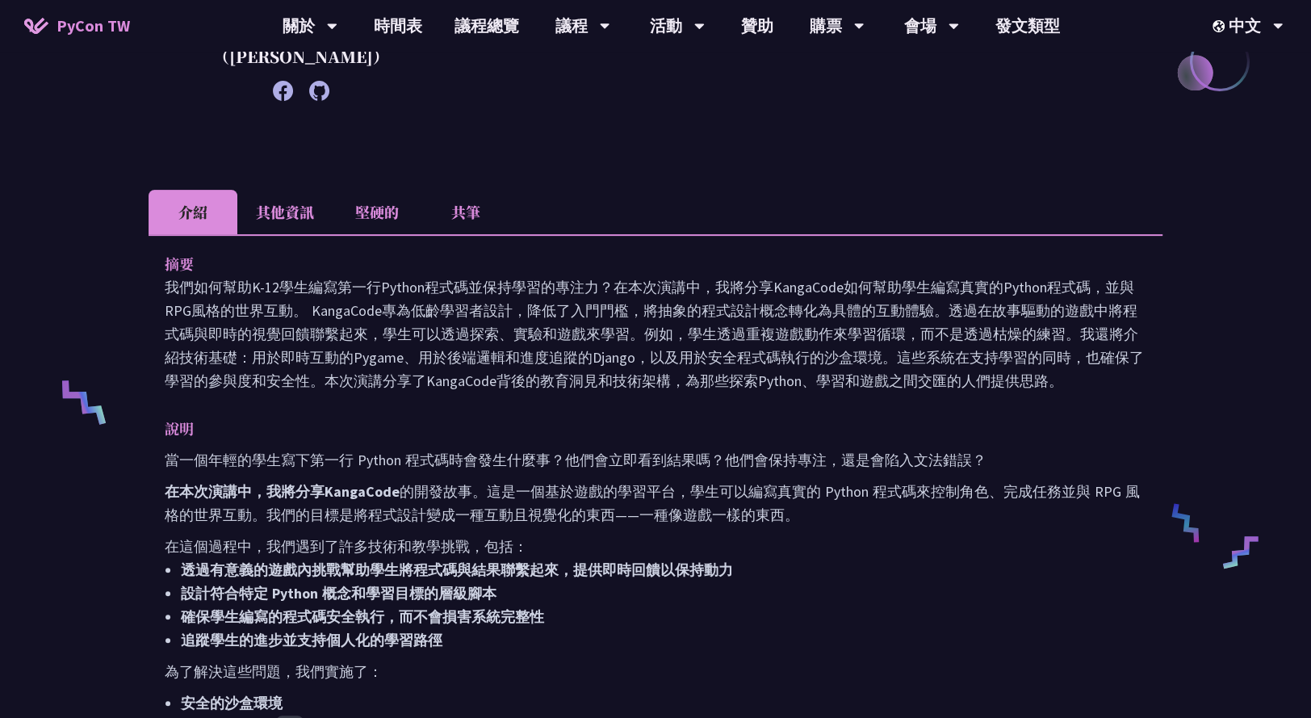
click at [289, 195] on li "其他資訊" at bounding box center [284, 212] width 95 height 44
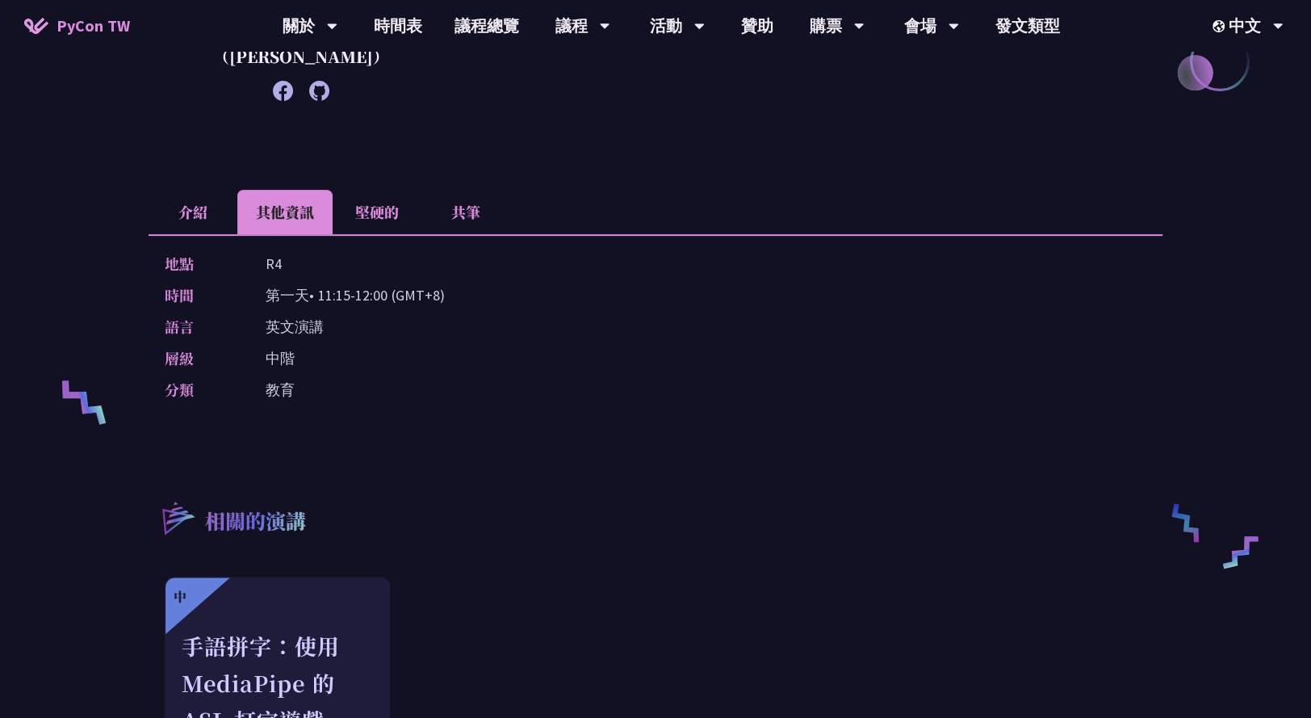
click at [383, 201] on font "堅硬的" at bounding box center [377, 211] width 44 height 21
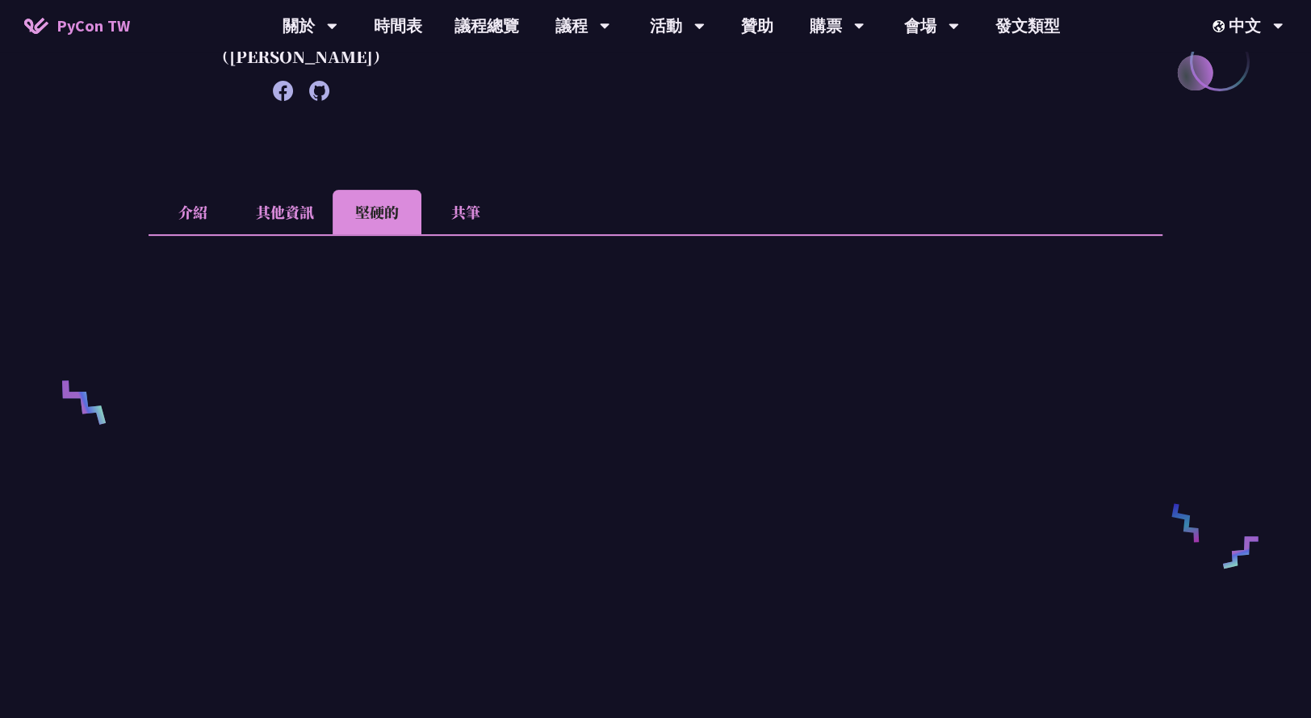
click at [484, 190] on li "共筆" at bounding box center [465, 212] width 89 height 44
click at [195, 190] on li "介紹" at bounding box center [193, 212] width 89 height 44
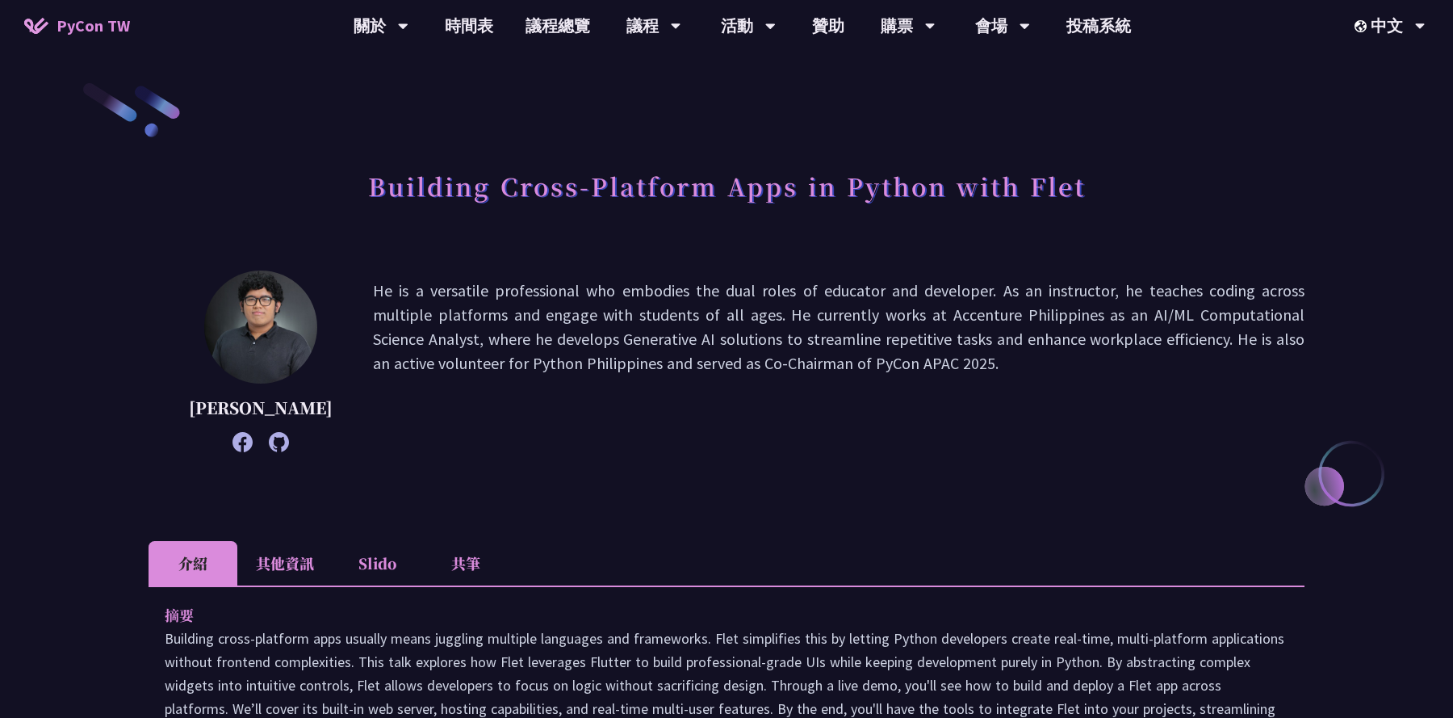
click at [275, 552] on li "其他資訊" at bounding box center [284, 563] width 95 height 44
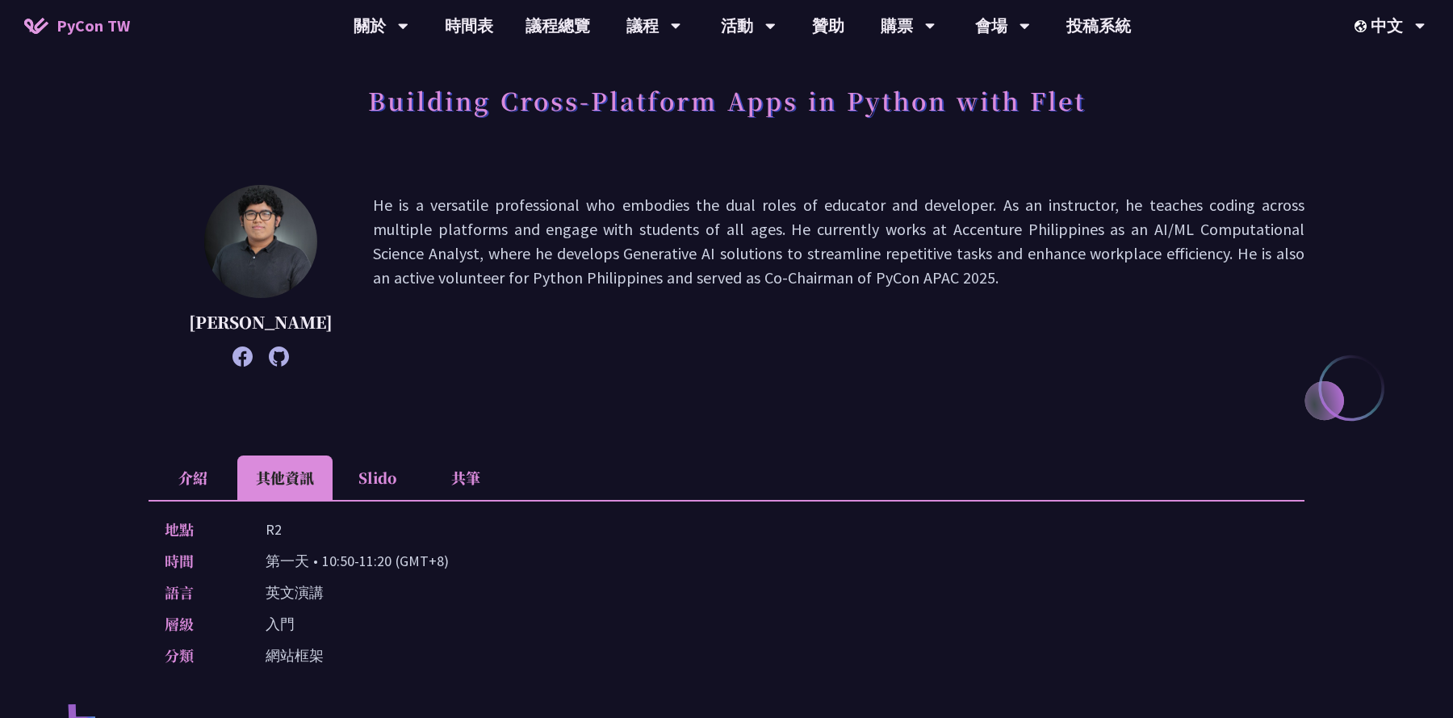
scroll to position [90, 0]
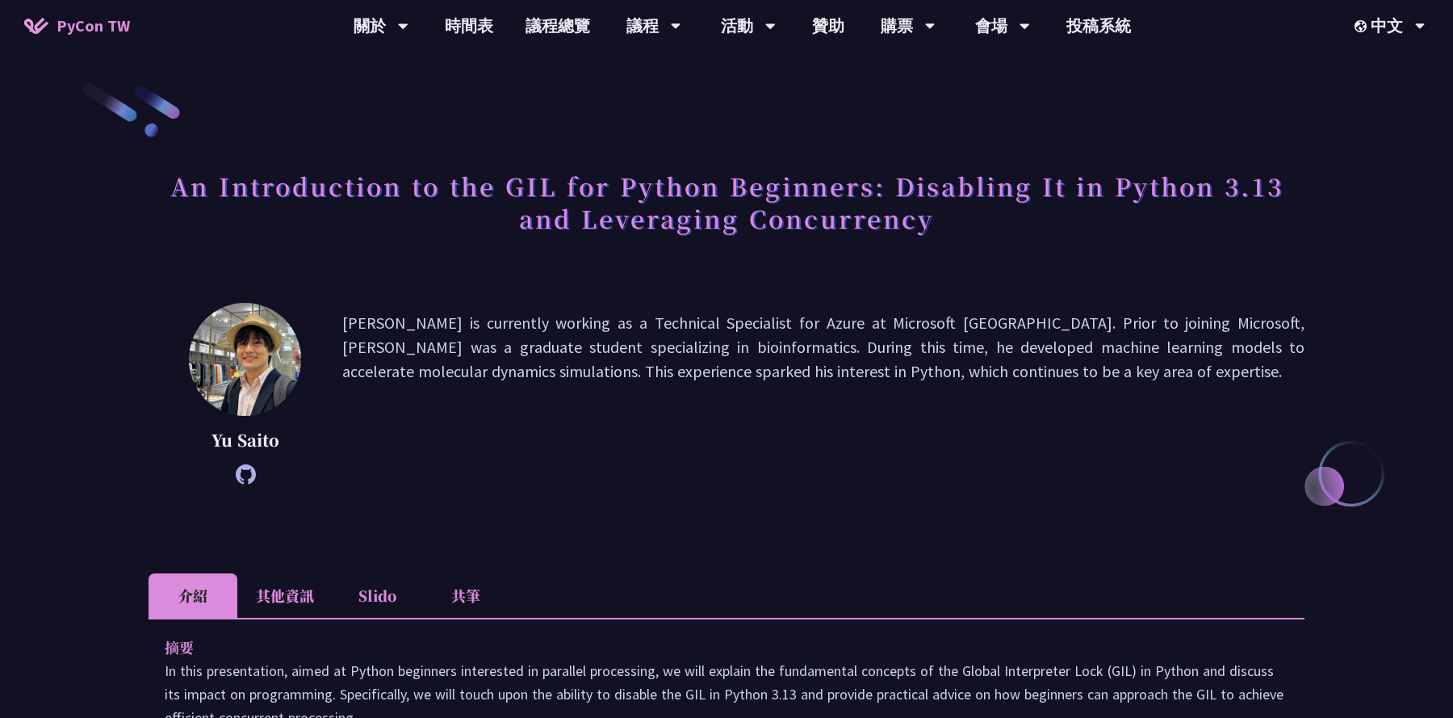
click at [287, 589] on li "其他資訊" at bounding box center [284, 595] width 95 height 44
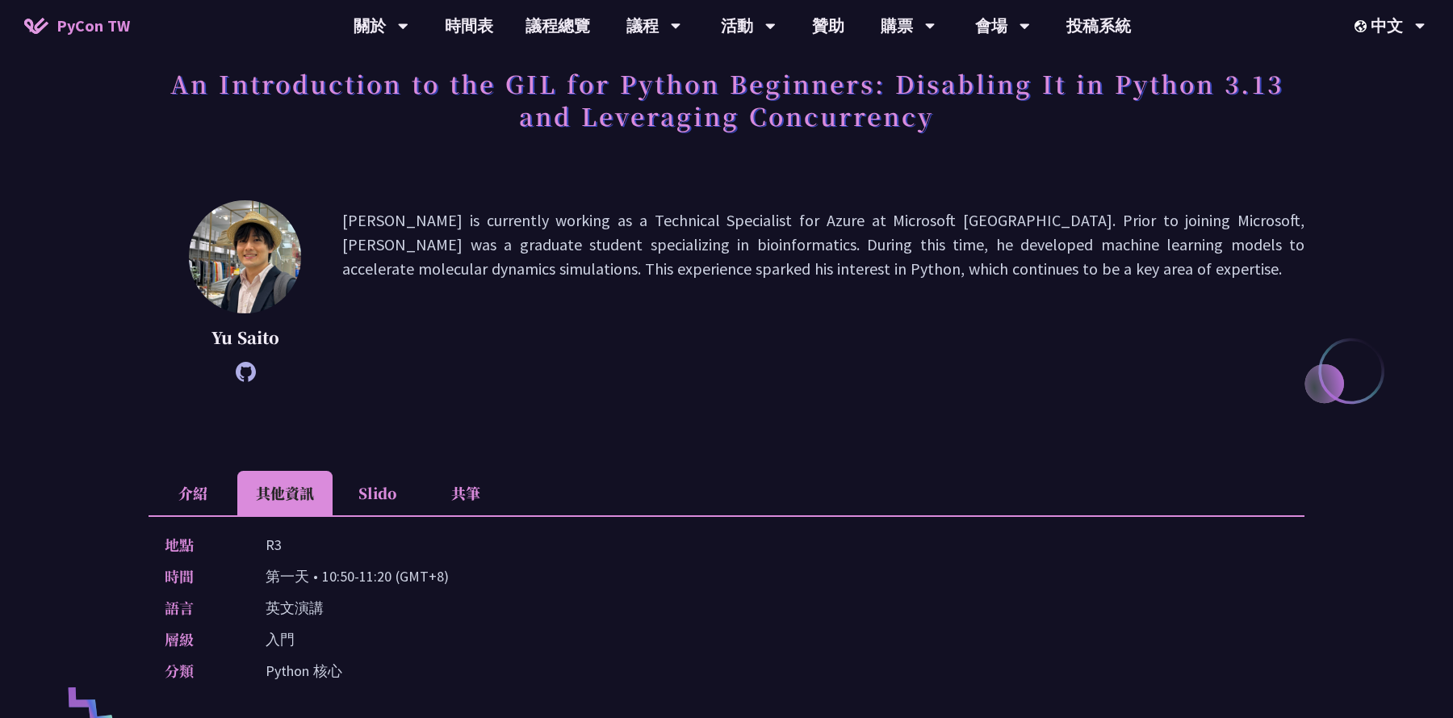
scroll to position [103, 0]
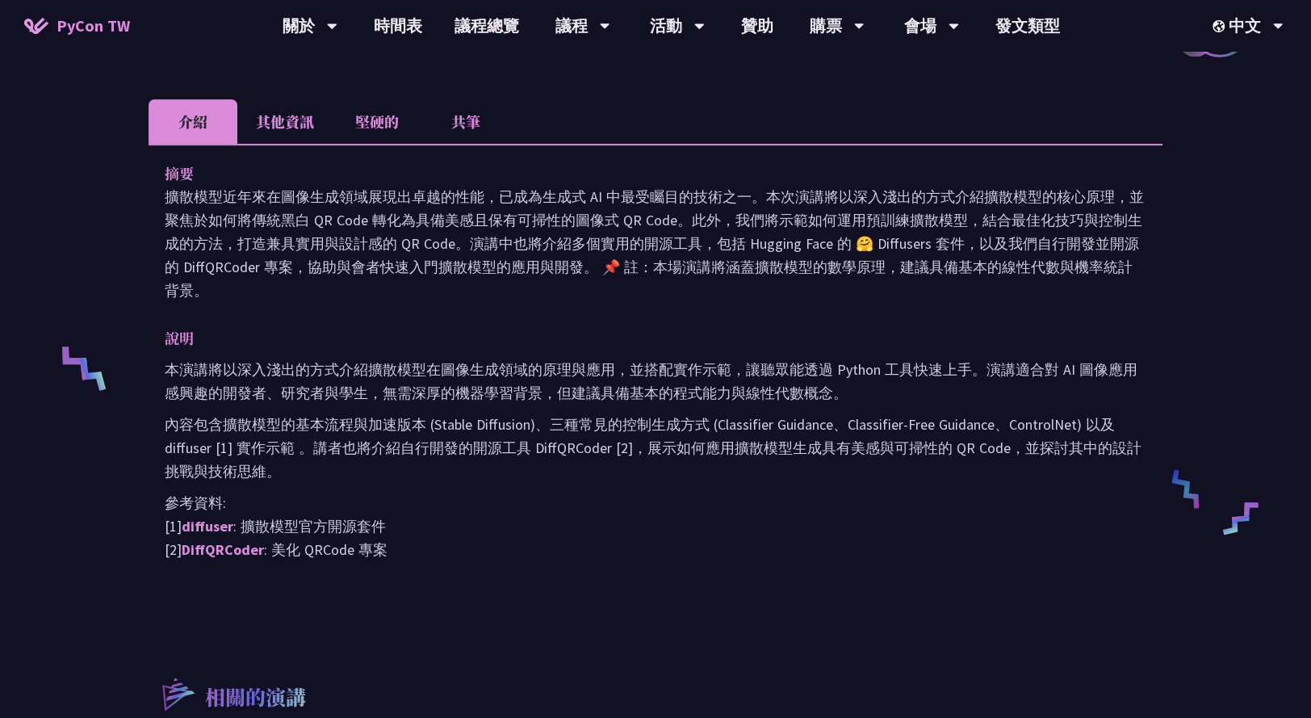
scroll to position [428, 0]
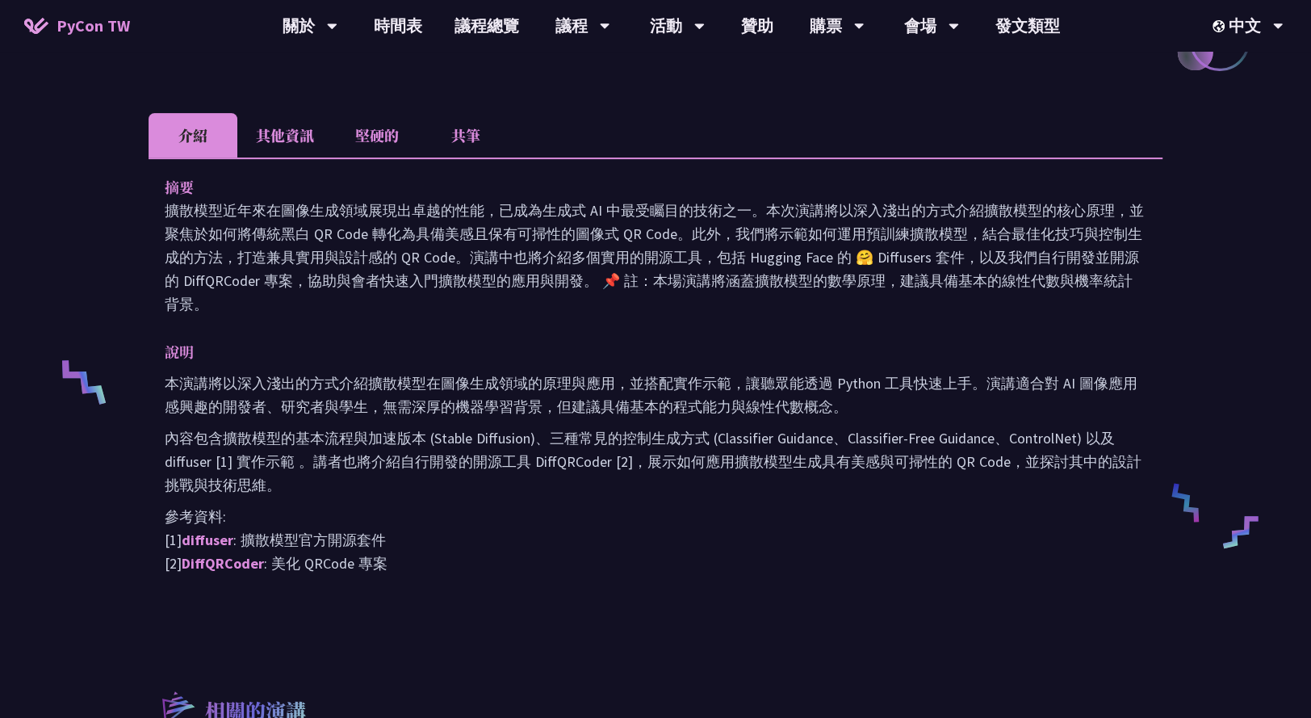
click at [286, 136] on li "其他資訊" at bounding box center [284, 135] width 95 height 44
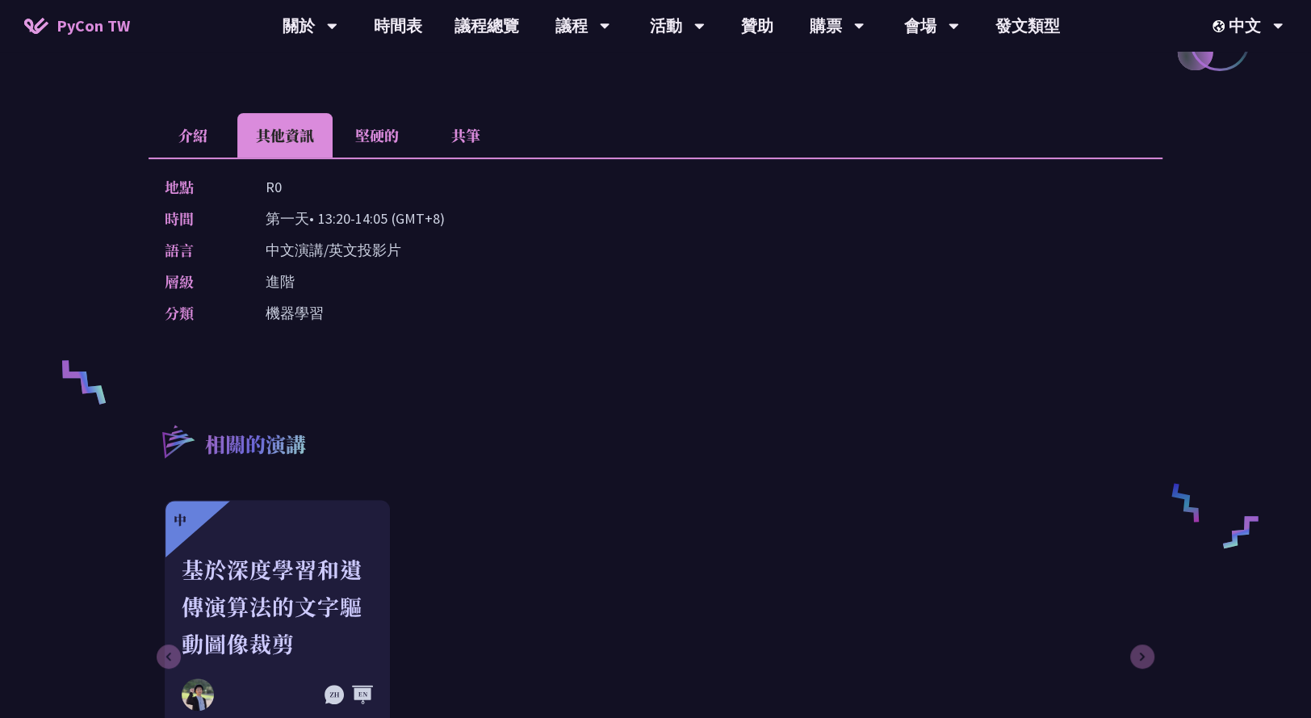
click at [388, 141] on font "堅硬的" at bounding box center [377, 134] width 44 height 21
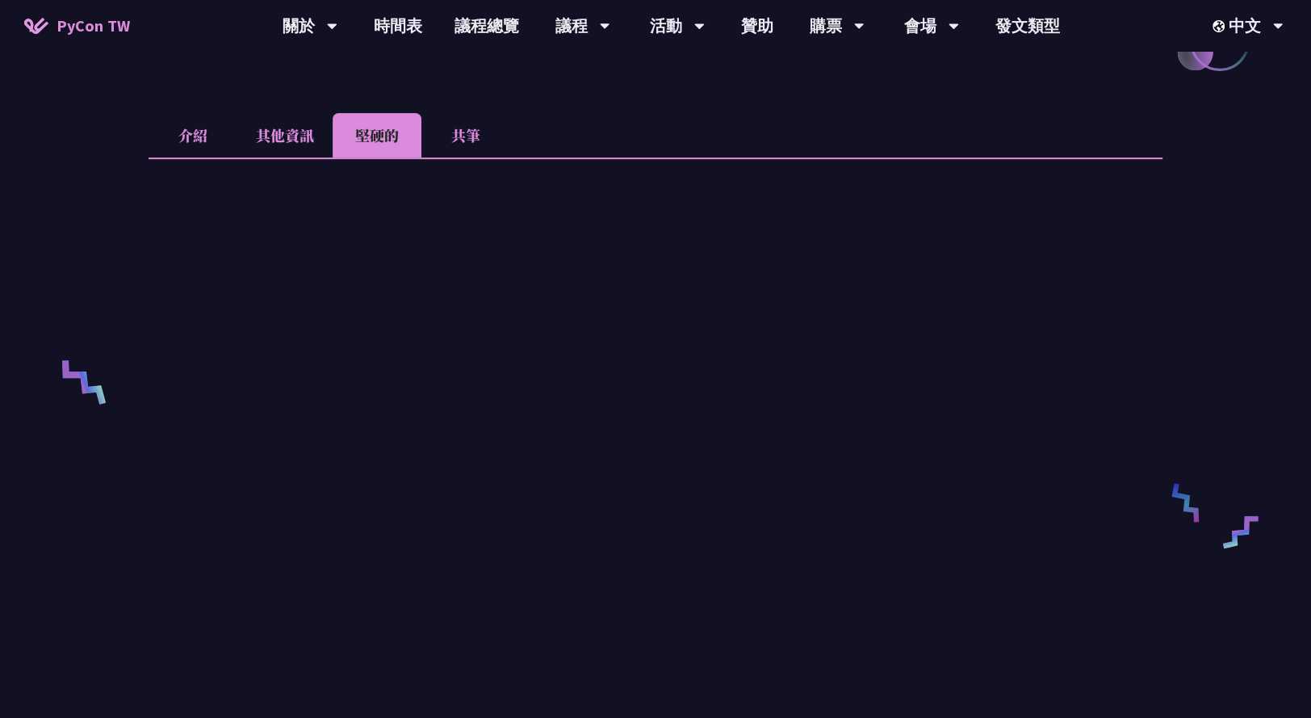
click at [459, 139] on li "共筆" at bounding box center [465, 135] width 89 height 44
click at [186, 134] on li "介紹" at bounding box center [193, 135] width 89 height 44
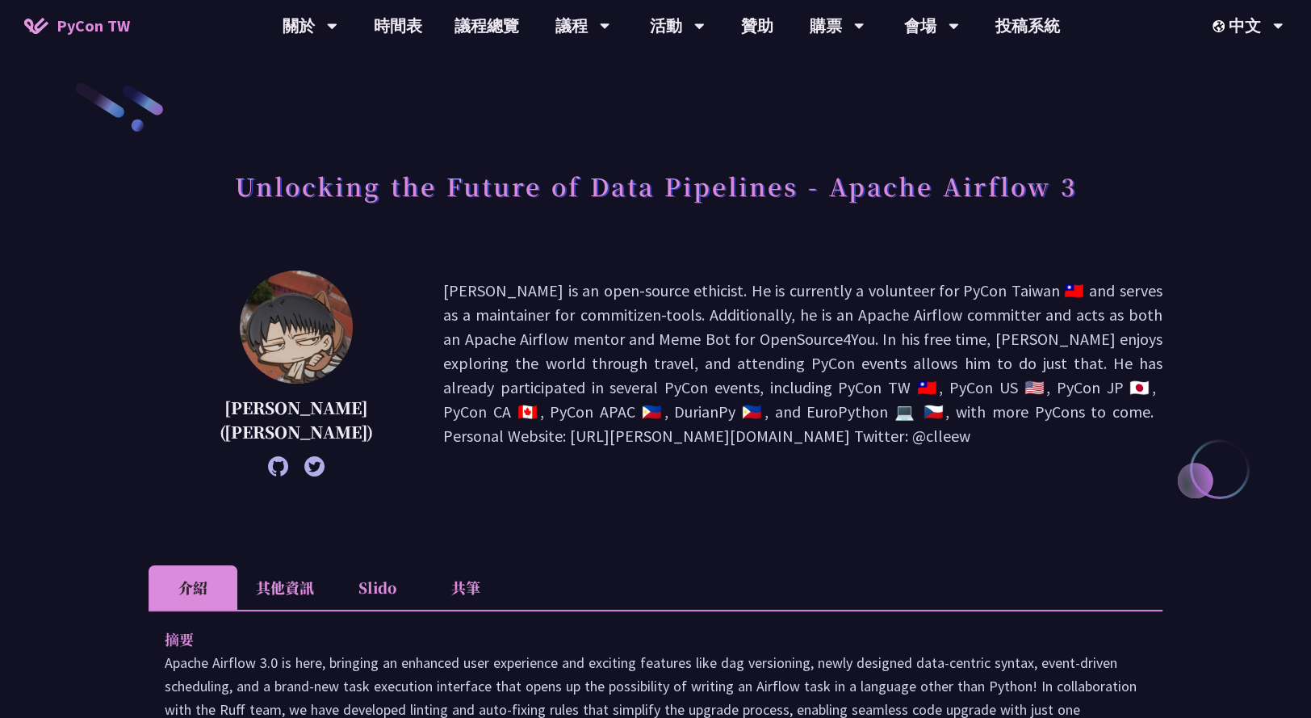
click at [583, 511] on div "李唯 (Wei Lee) Wei Lee is an open-source ethicist. He is currently a volunteer fo…" at bounding box center [656, 397] width 1014 height 254
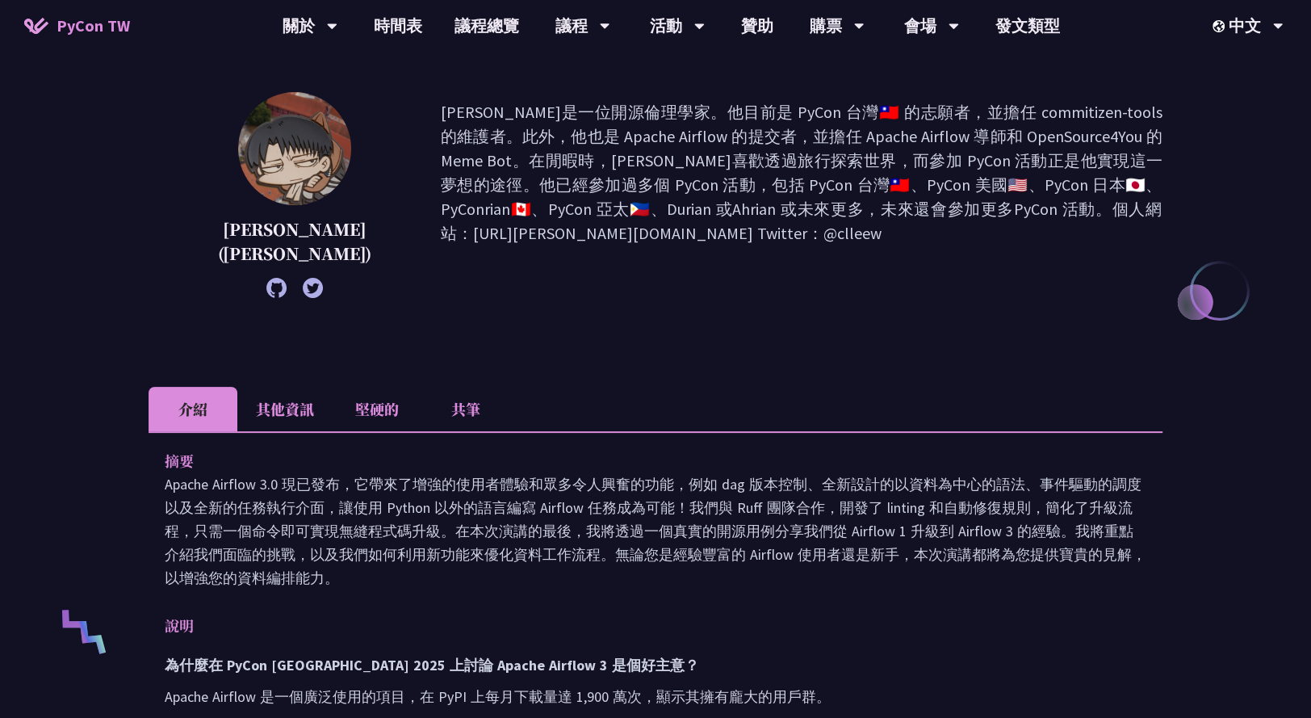
scroll to position [180, 0]
click at [286, 387] on li "其他資訊" at bounding box center [284, 407] width 95 height 44
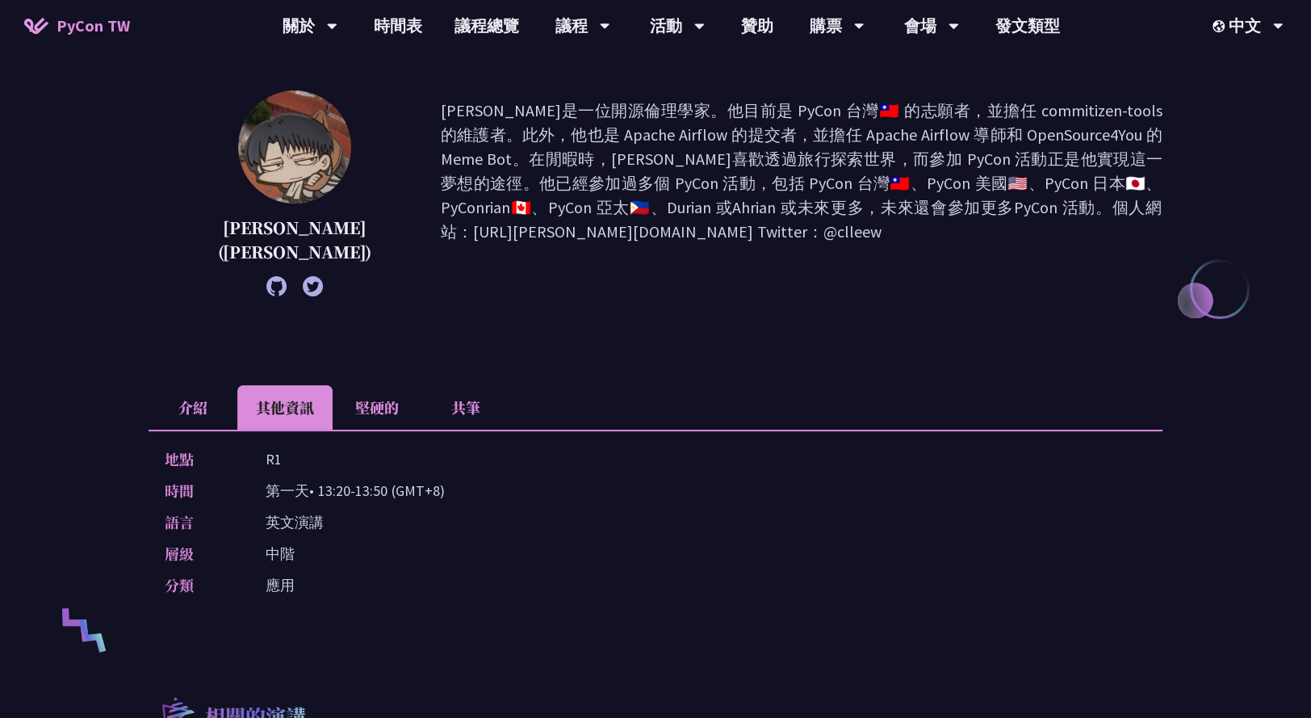
click at [184, 385] on li "介紹" at bounding box center [193, 407] width 89 height 44
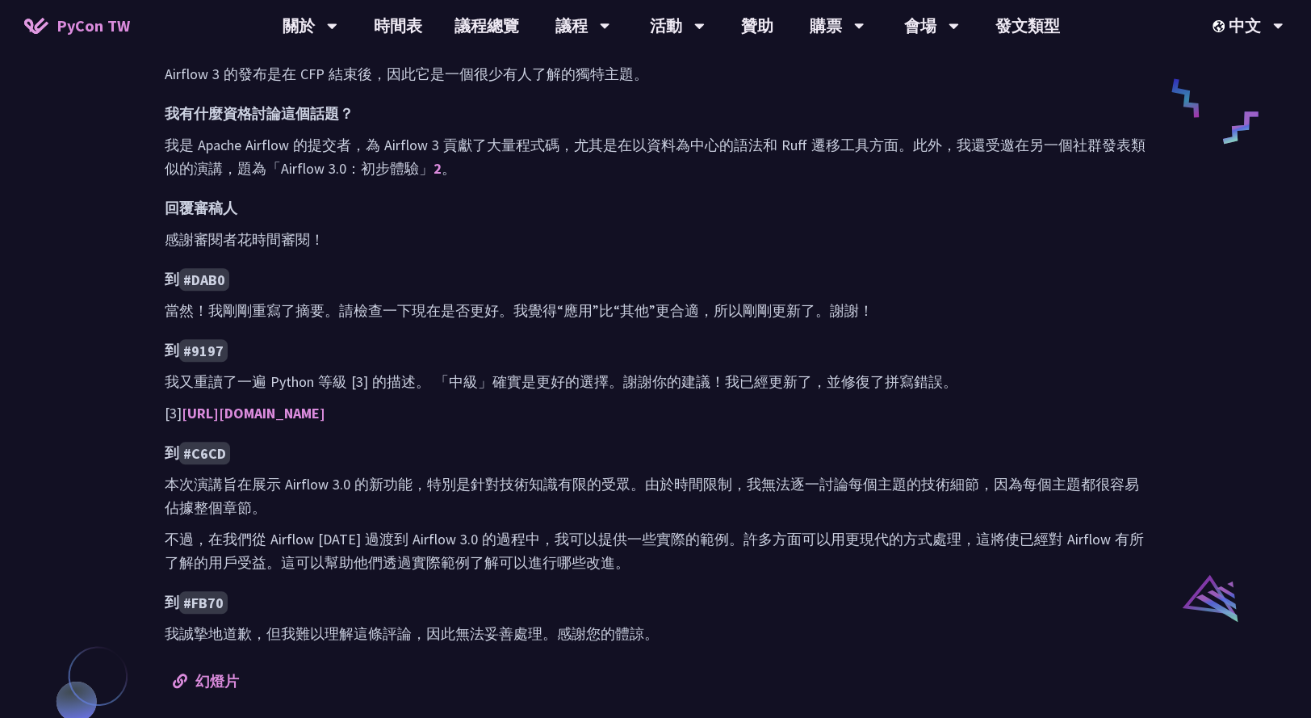
scroll to position [857, 0]
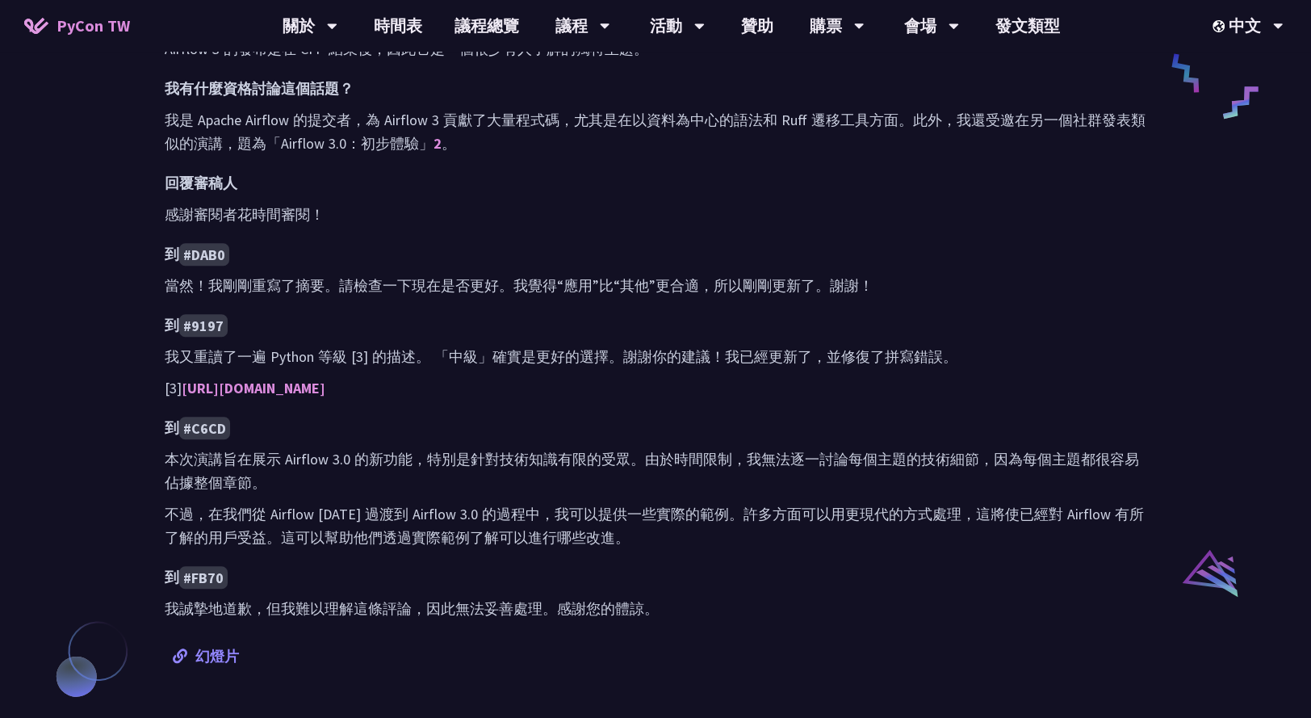
click at [201, 647] on font "幻燈片" at bounding box center [217, 656] width 44 height 19
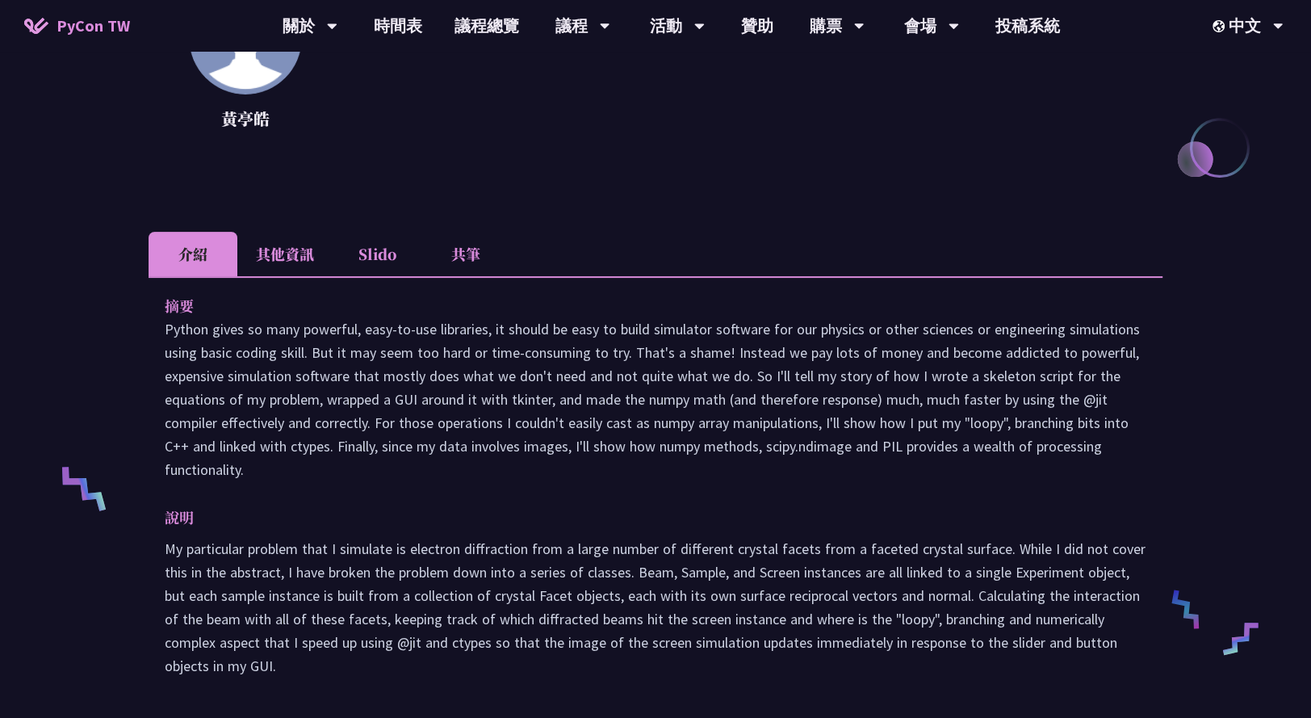
scroll to position [325, 0]
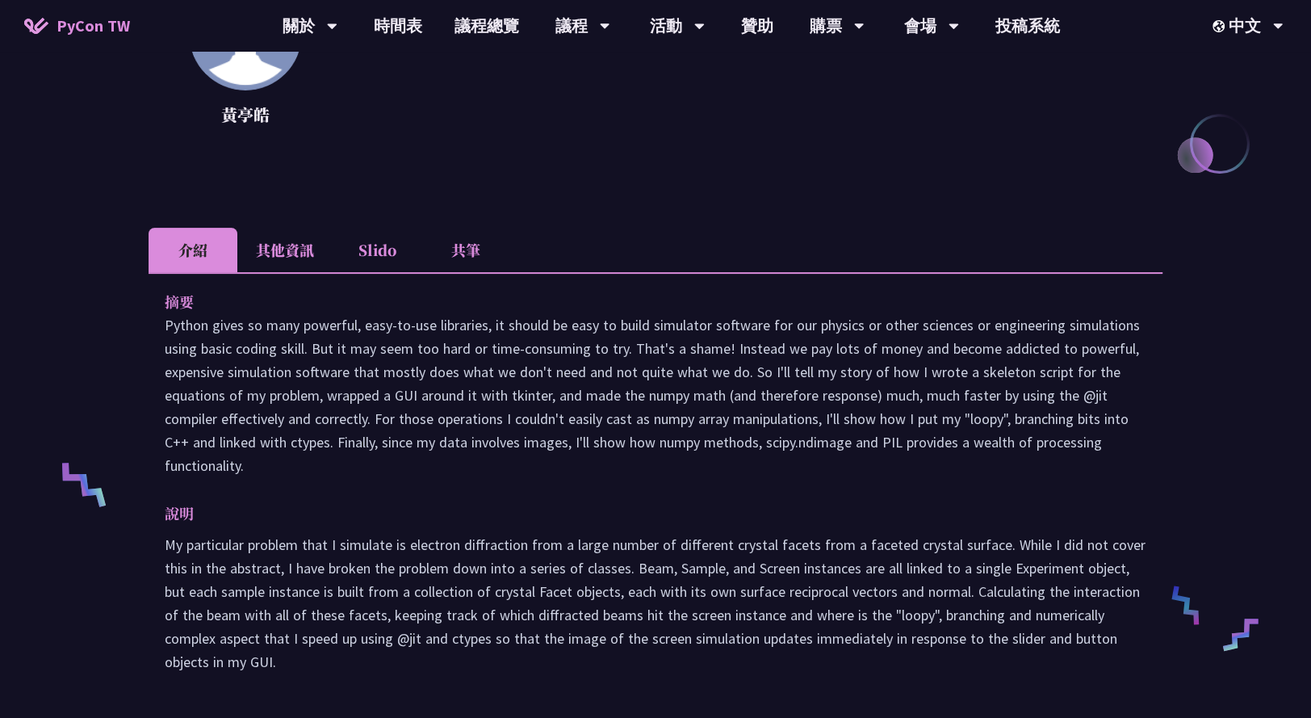
click at [275, 241] on li "其他資訊" at bounding box center [284, 250] width 95 height 44
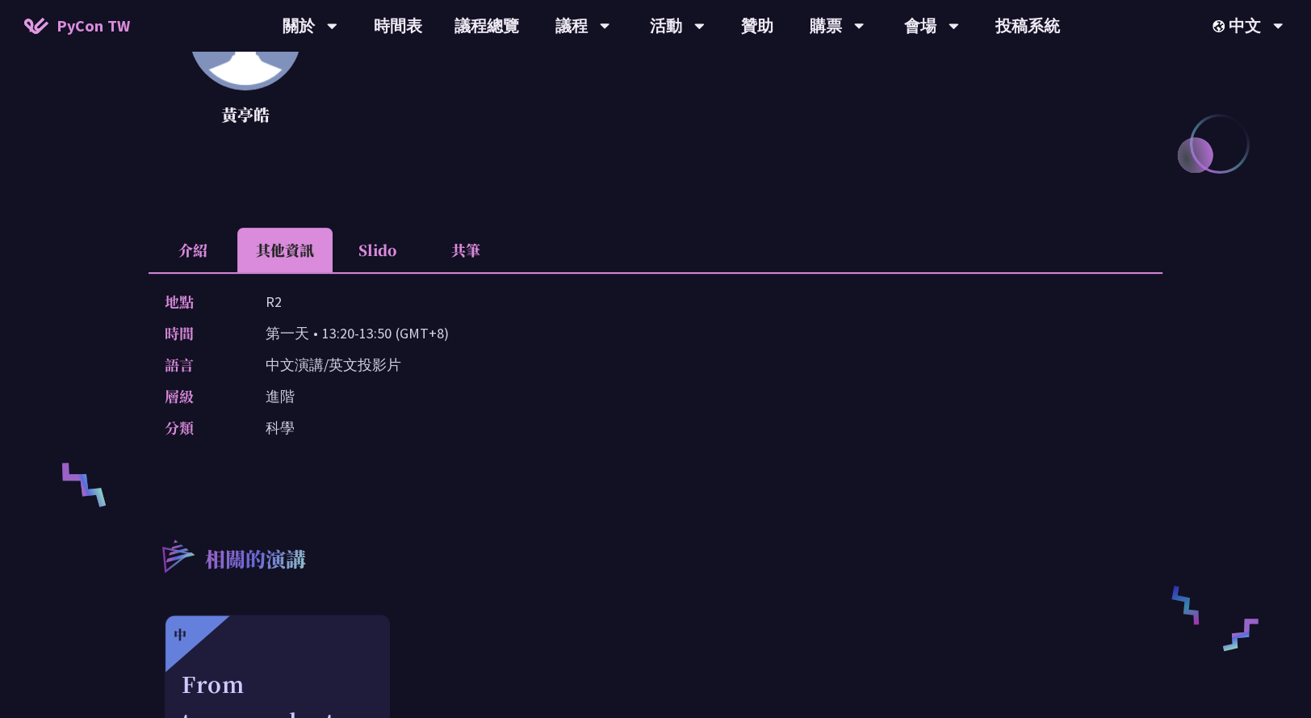
click at [184, 242] on li "介紹" at bounding box center [193, 250] width 89 height 44
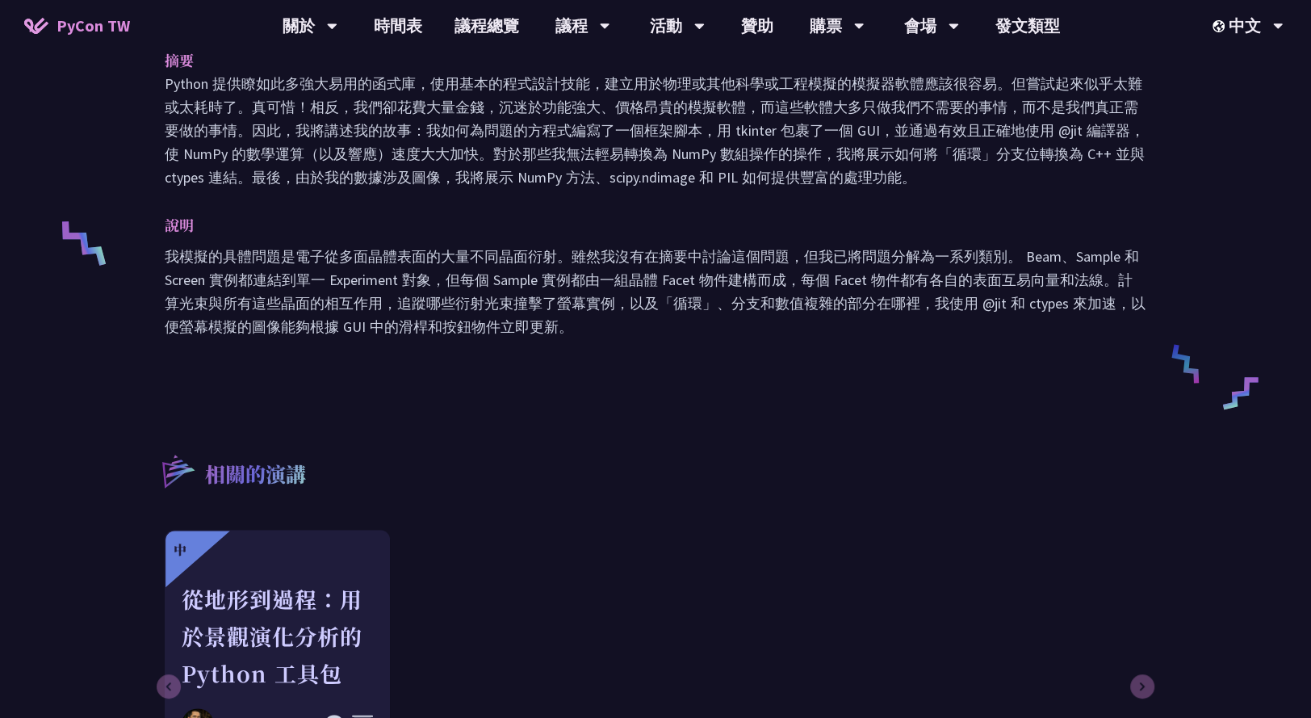
scroll to position [461, 0]
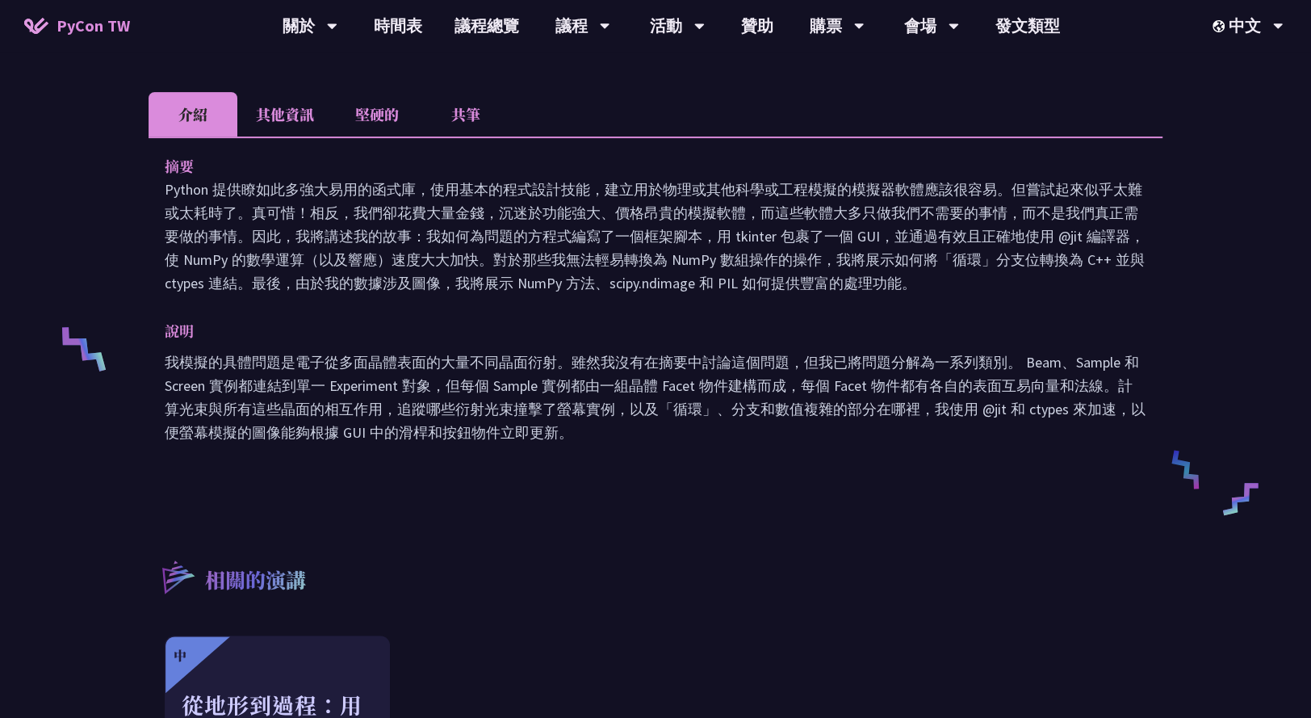
click at [282, 114] on li "其他資訊" at bounding box center [284, 114] width 95 height 44
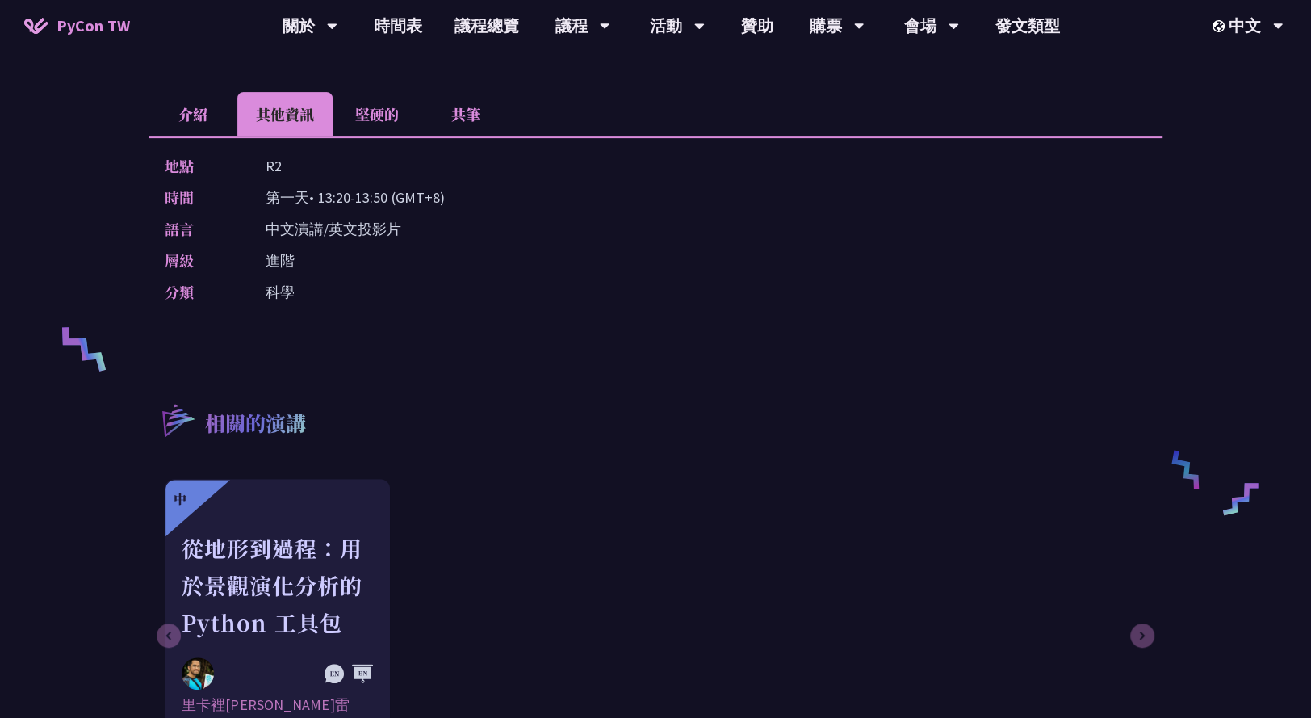
click at [205, 112] on li "介紹" at bounding box center [193, 114] width 89 height 44
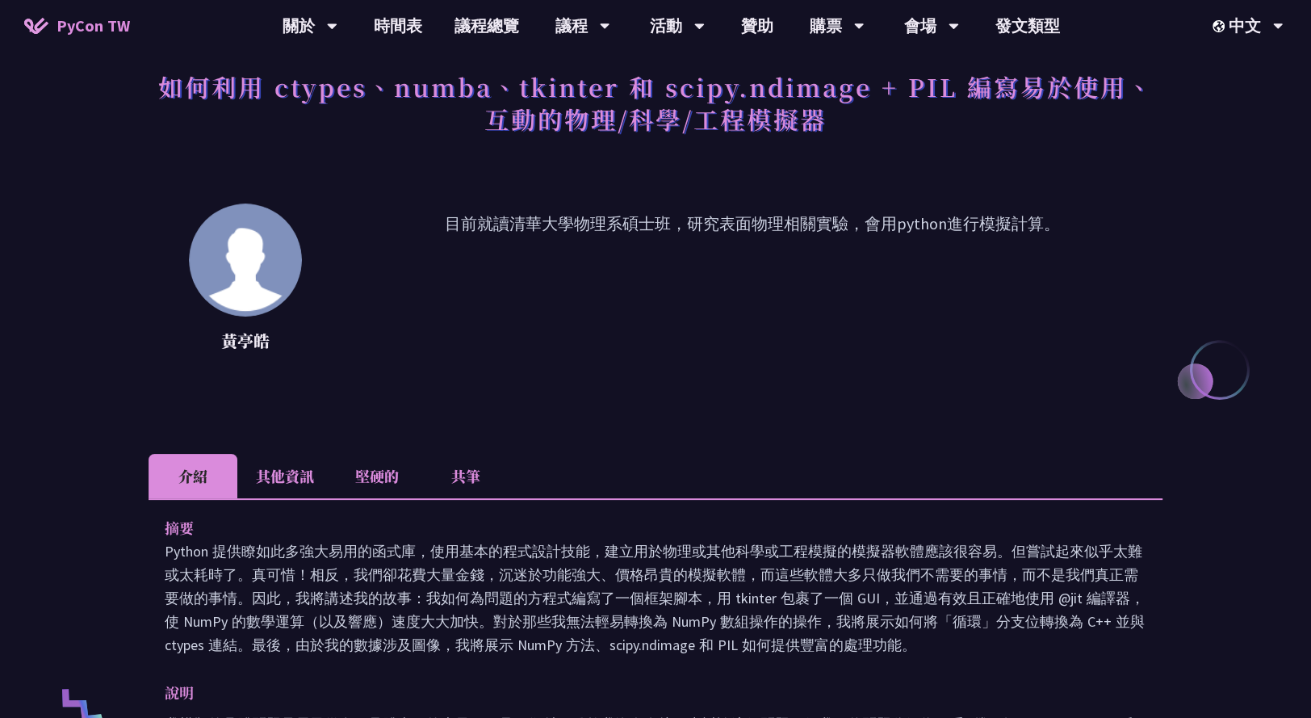
scroll to position [63, 0]
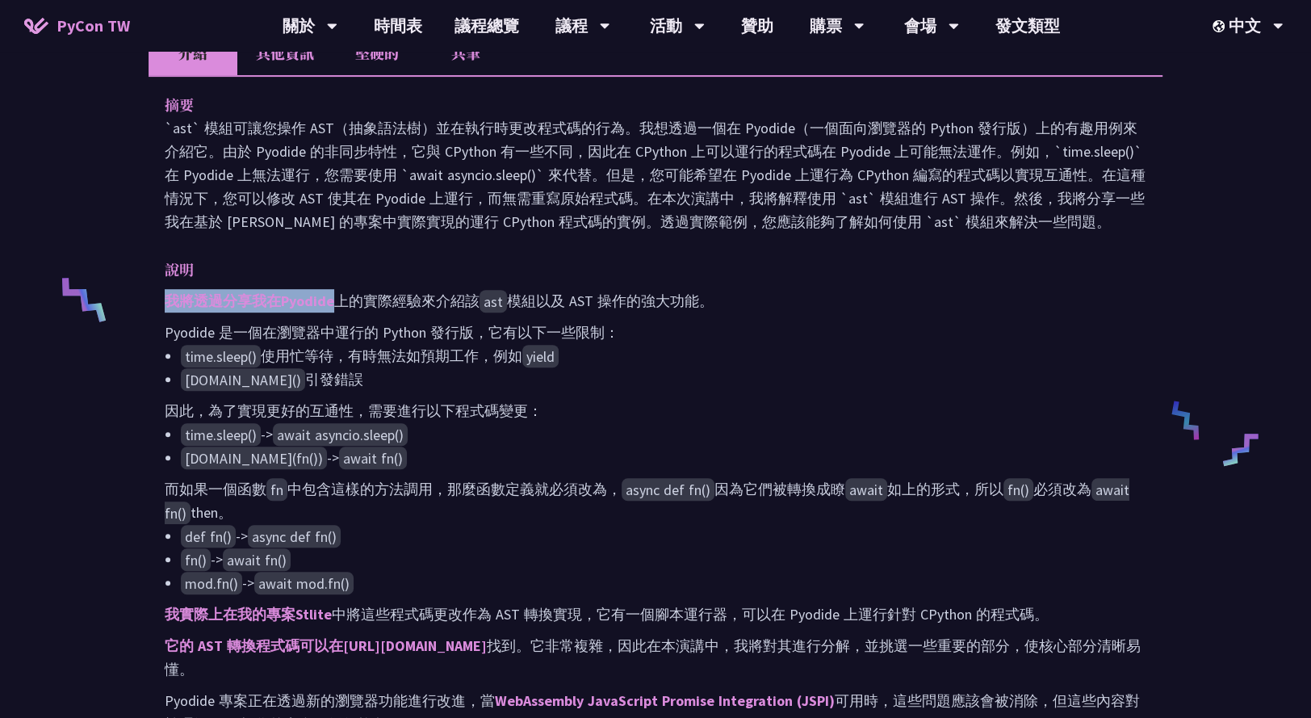
scroll to position [363, 0]
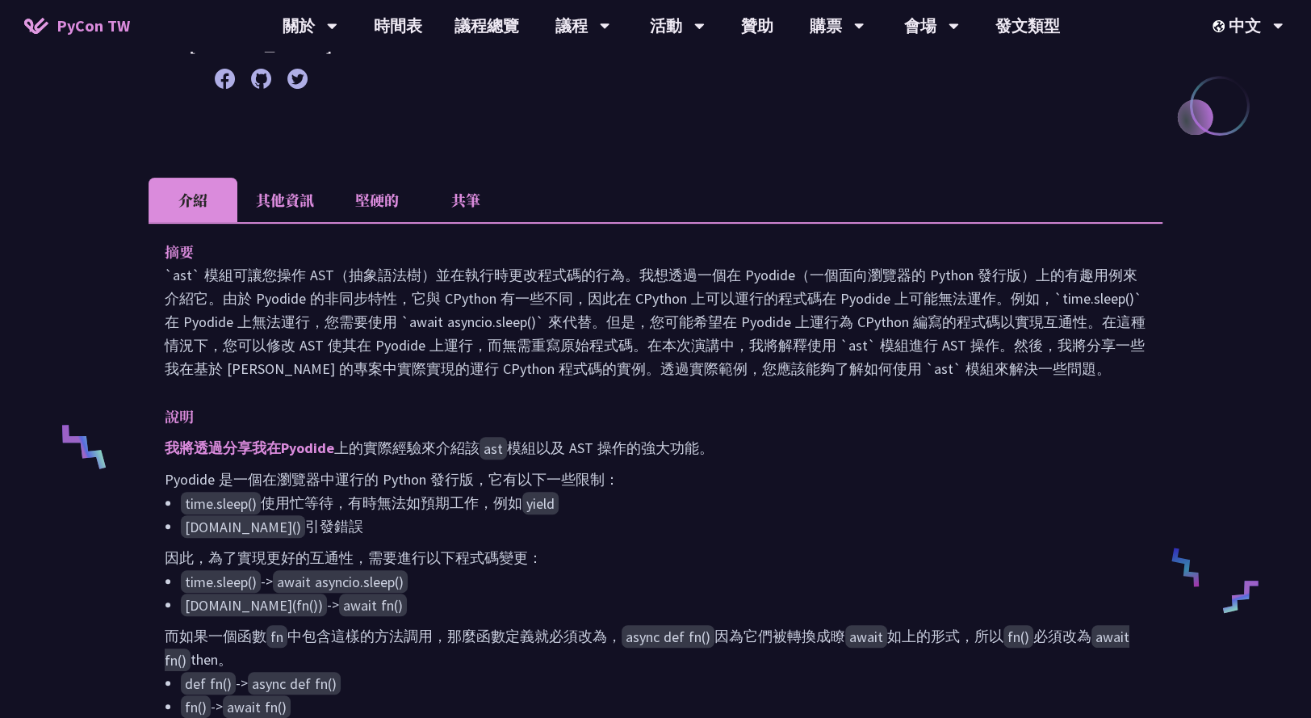
click at [295, 202] on li "其他資訊" at bounding box center [284, 200] width 95 height 44
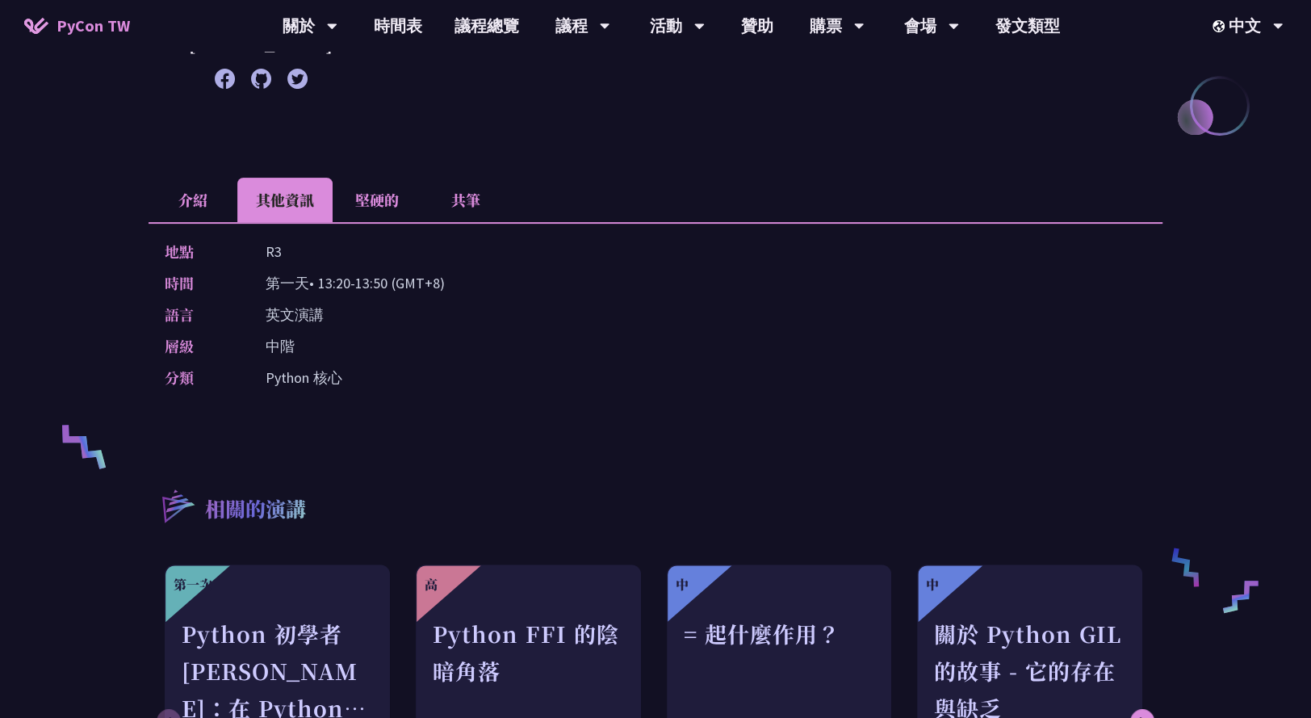
click at [383, 203] on font "堅硬的" at bounding box center [377, 199] width 44 height 21
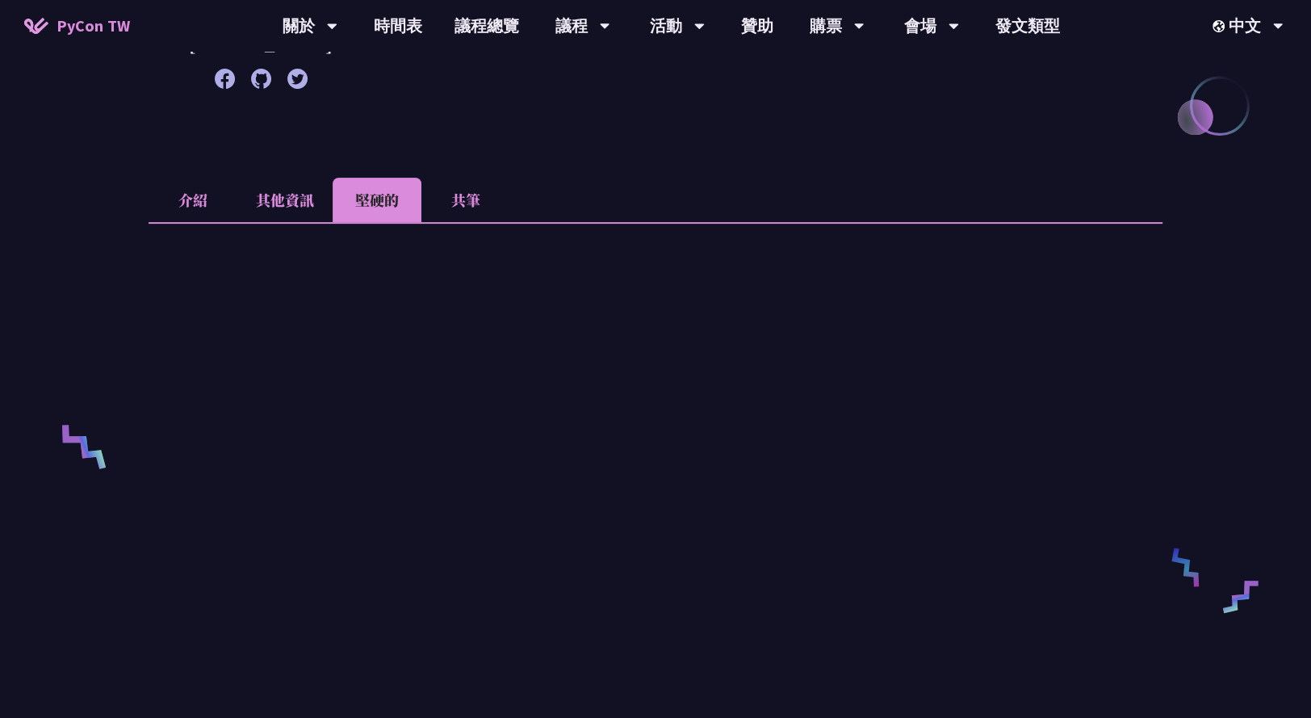
click at [459, 205] on li "共筆" at bounding box center [465, 200] width 89 height 44
click at [206, 190] on li "介紹" at bounding box center [193, 200] width 89 height 44
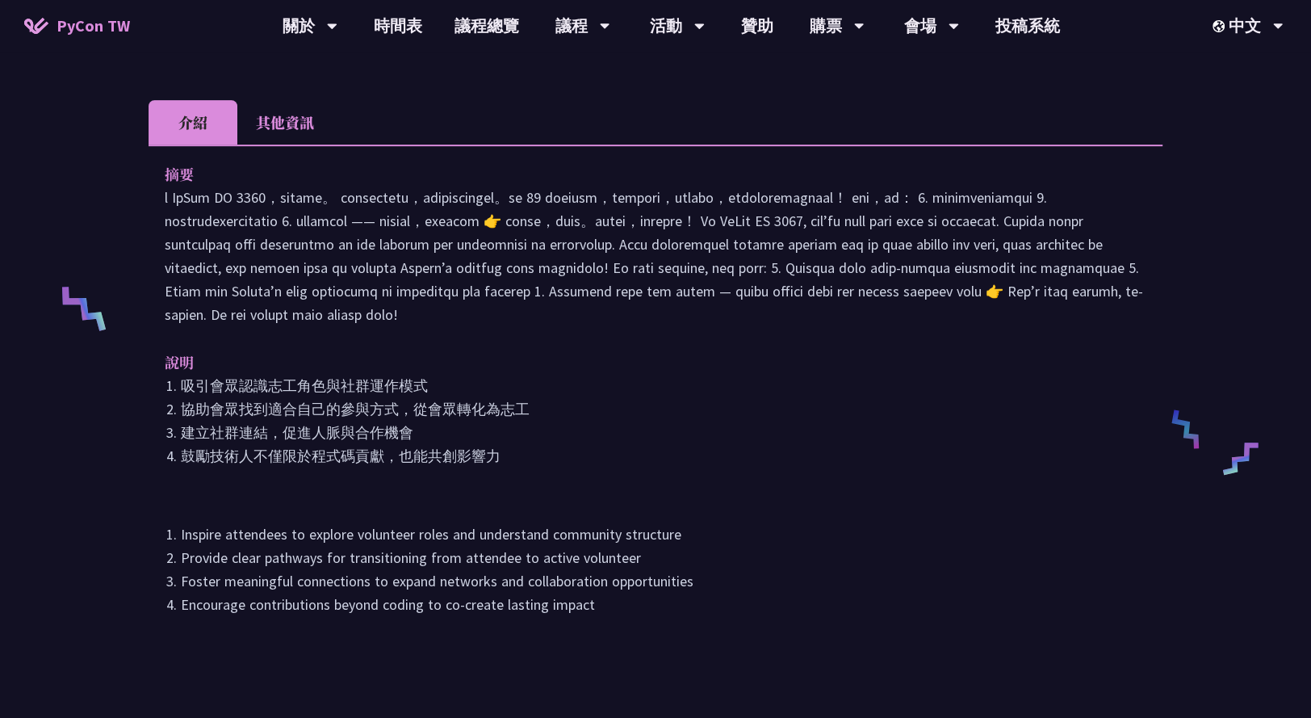
scroll to position [506, 0]
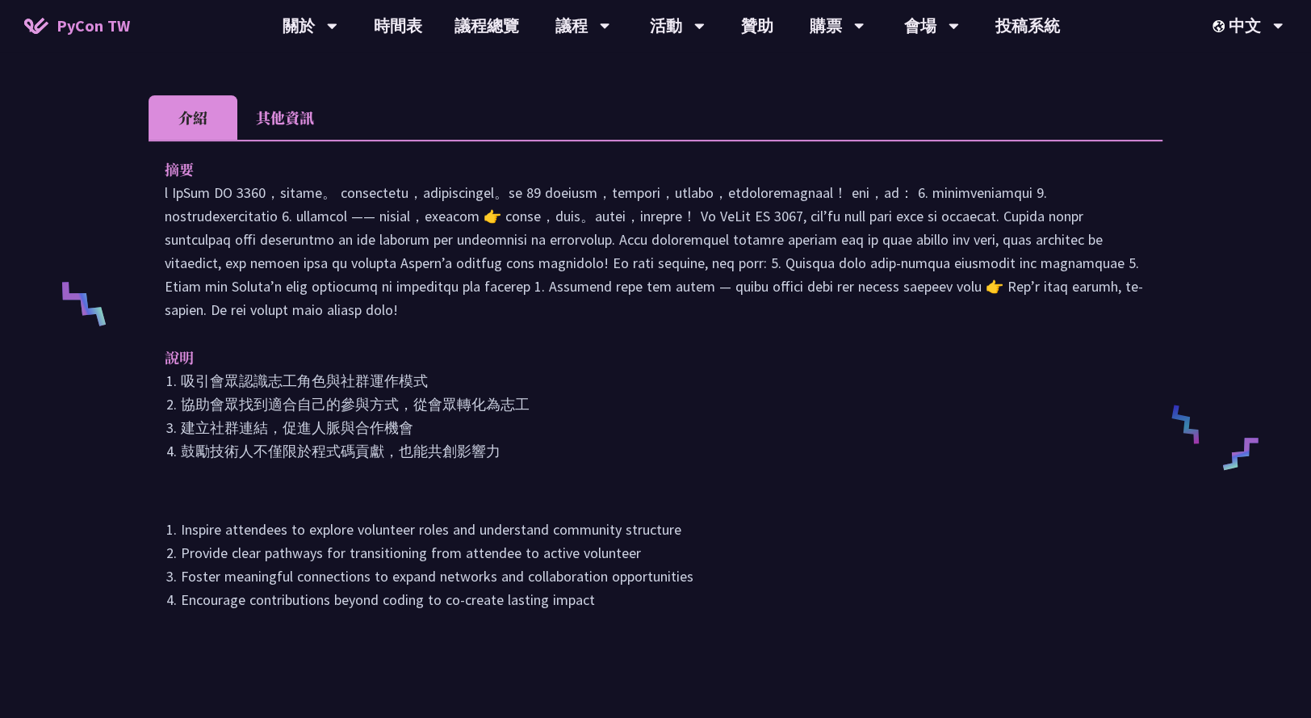
click at [290, 95] on li "其他資訊" at bounding box center [284, 117] width 95 height 44
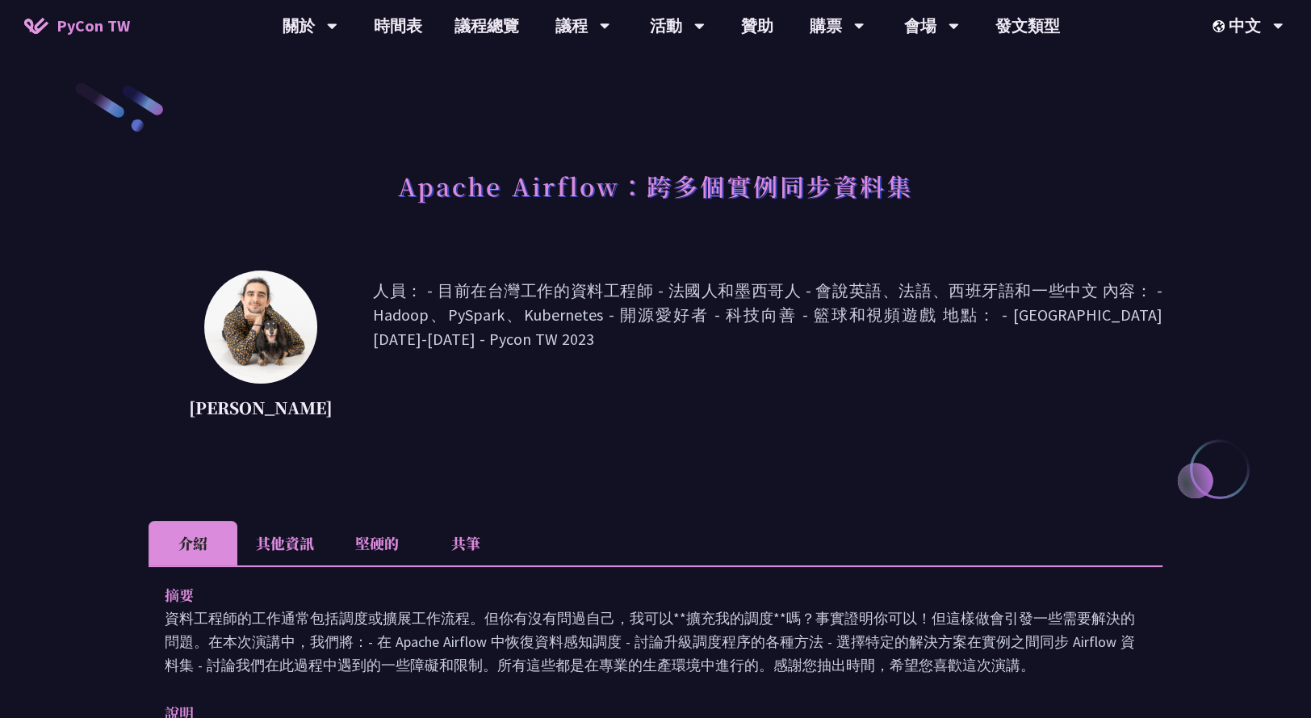
click at [291, 562] on li "其他資訊" at bounding box center [284, 543] width 95 height 44
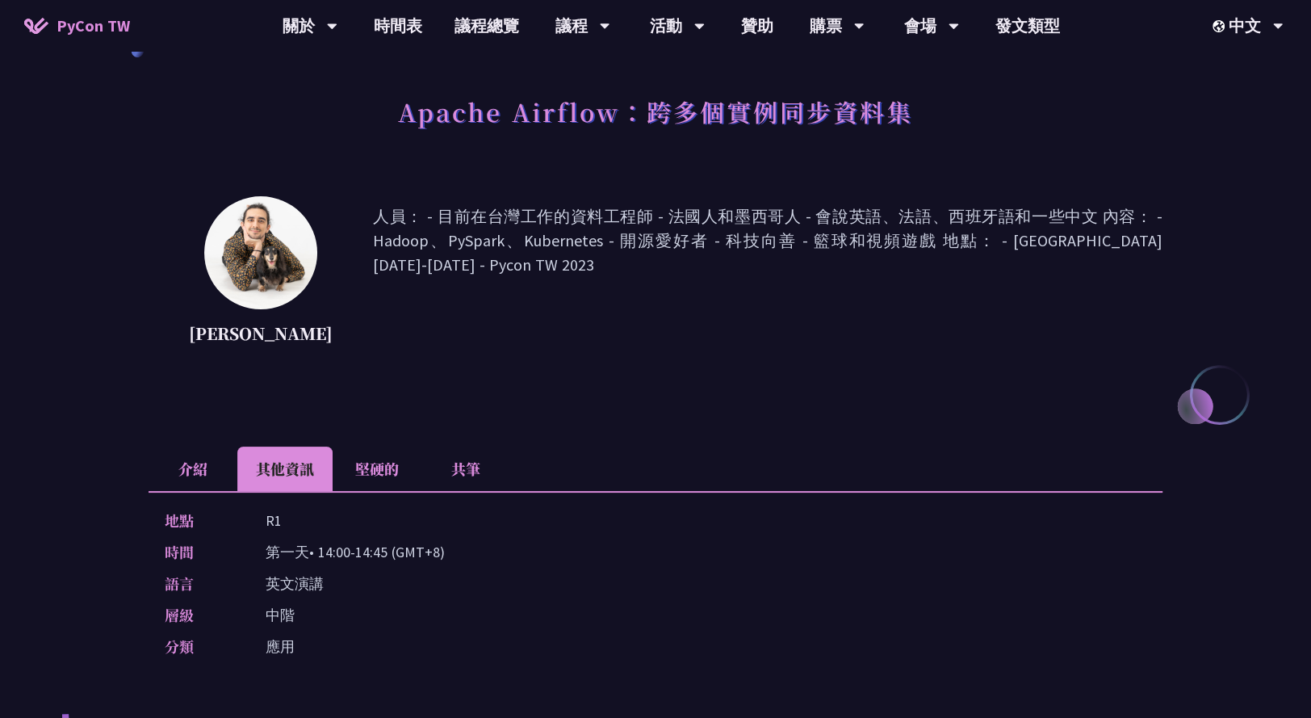
scroll to position [98, 0]
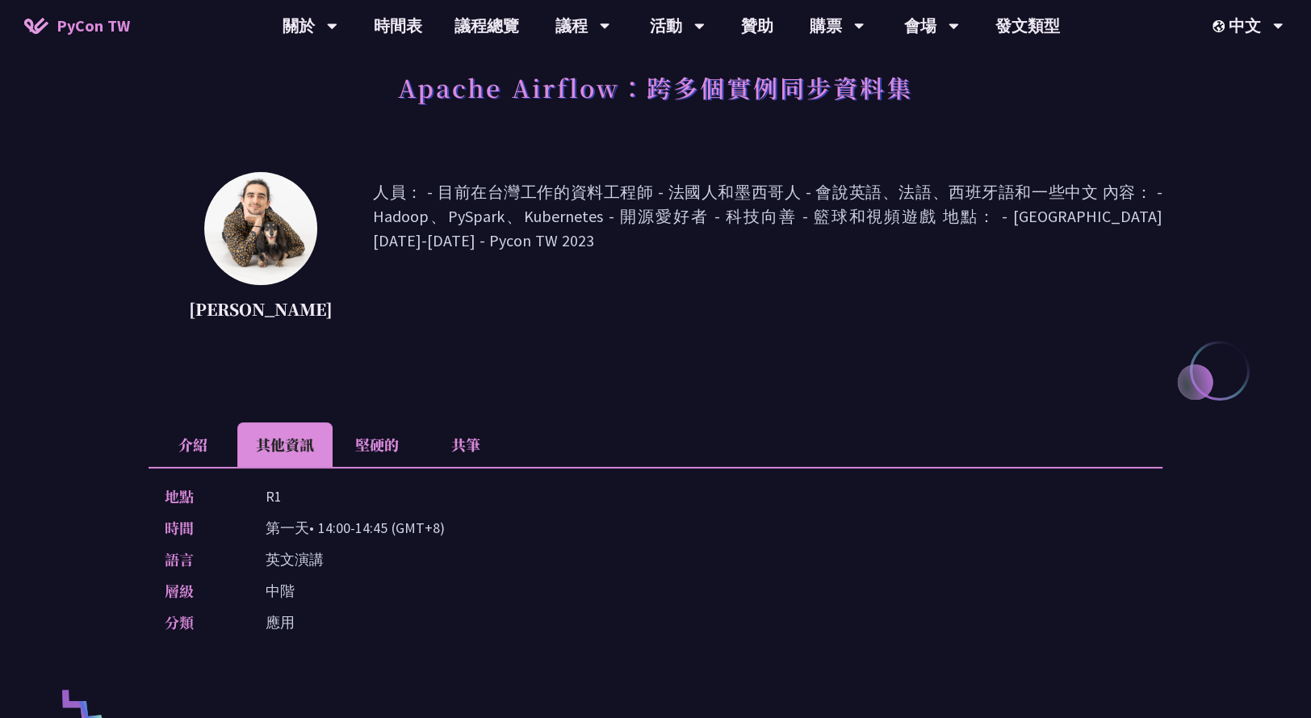
click at [192, 467] on li "介紹" at bounding box center [193, 444] width 89 height 44
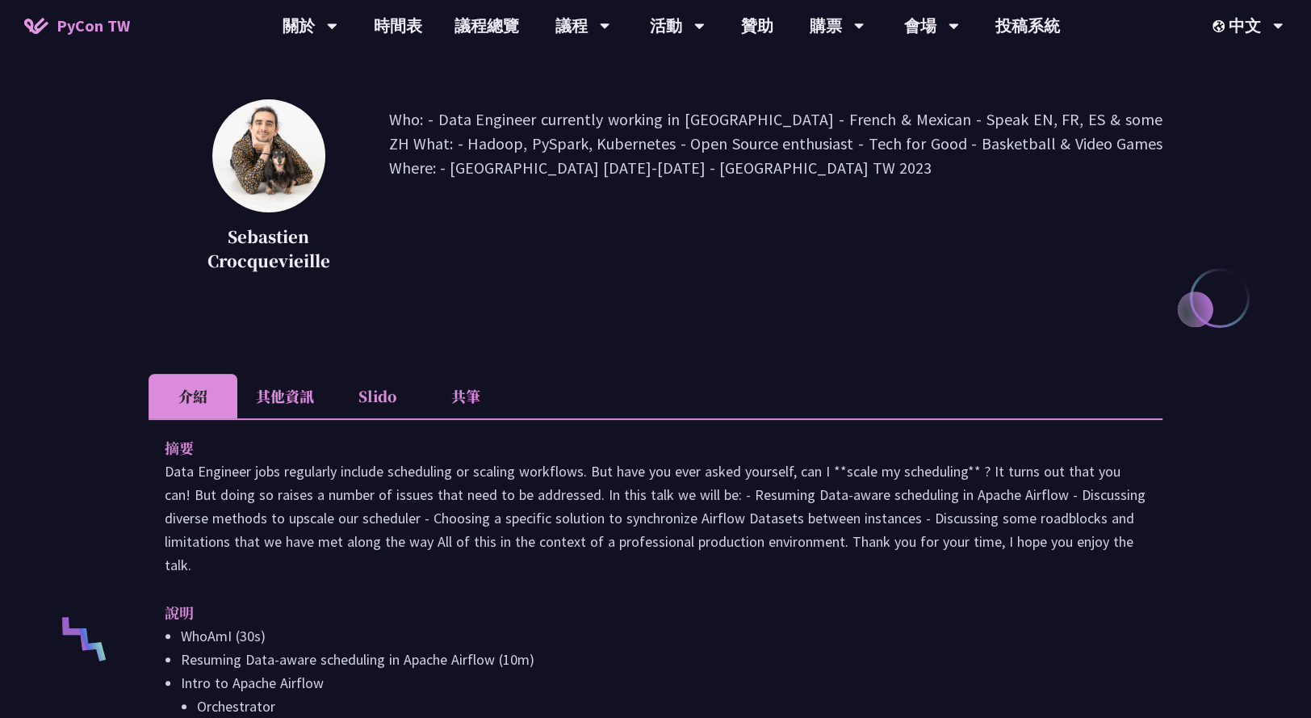
scroll to position [0, 0]
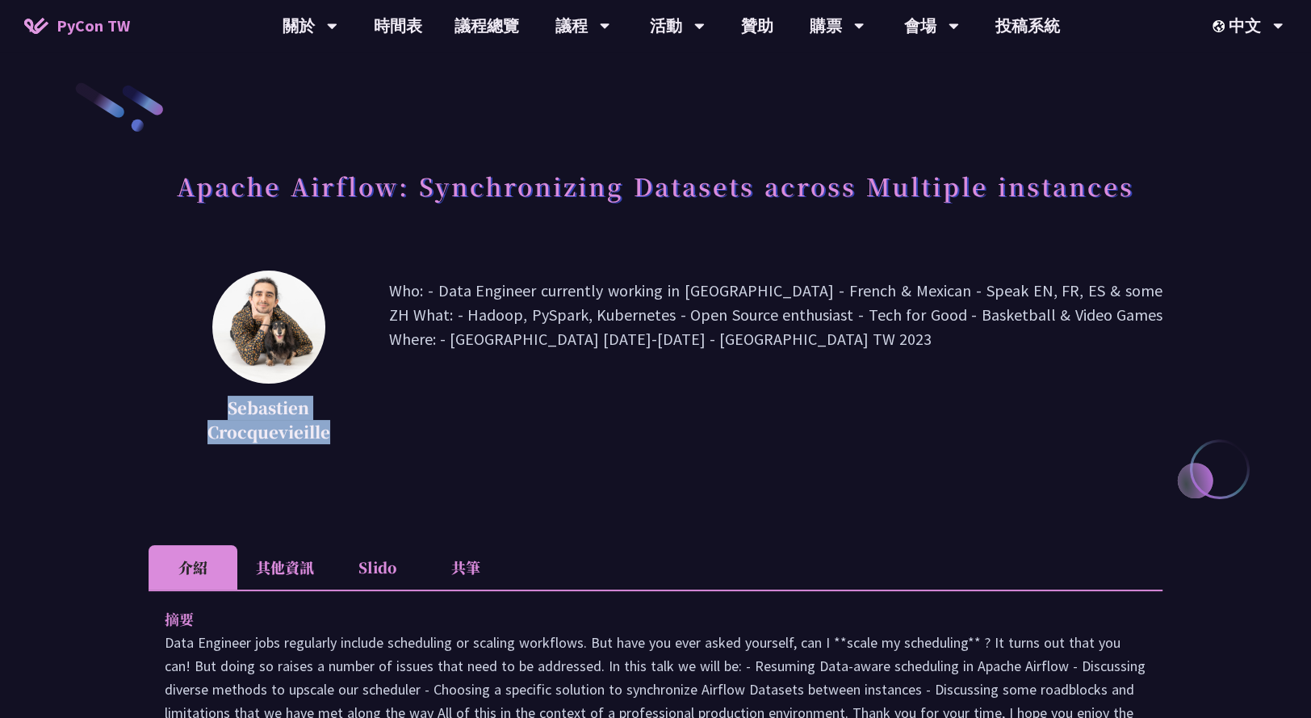
drag, startPoint x: 337, startPoint y: 445, endPoint x: 227, endPoint y: 416, distance: 113.3
click at [227, 416] on div "Sebastien Crocquevieille" at bounding box center [269, 363] width 160 height 186
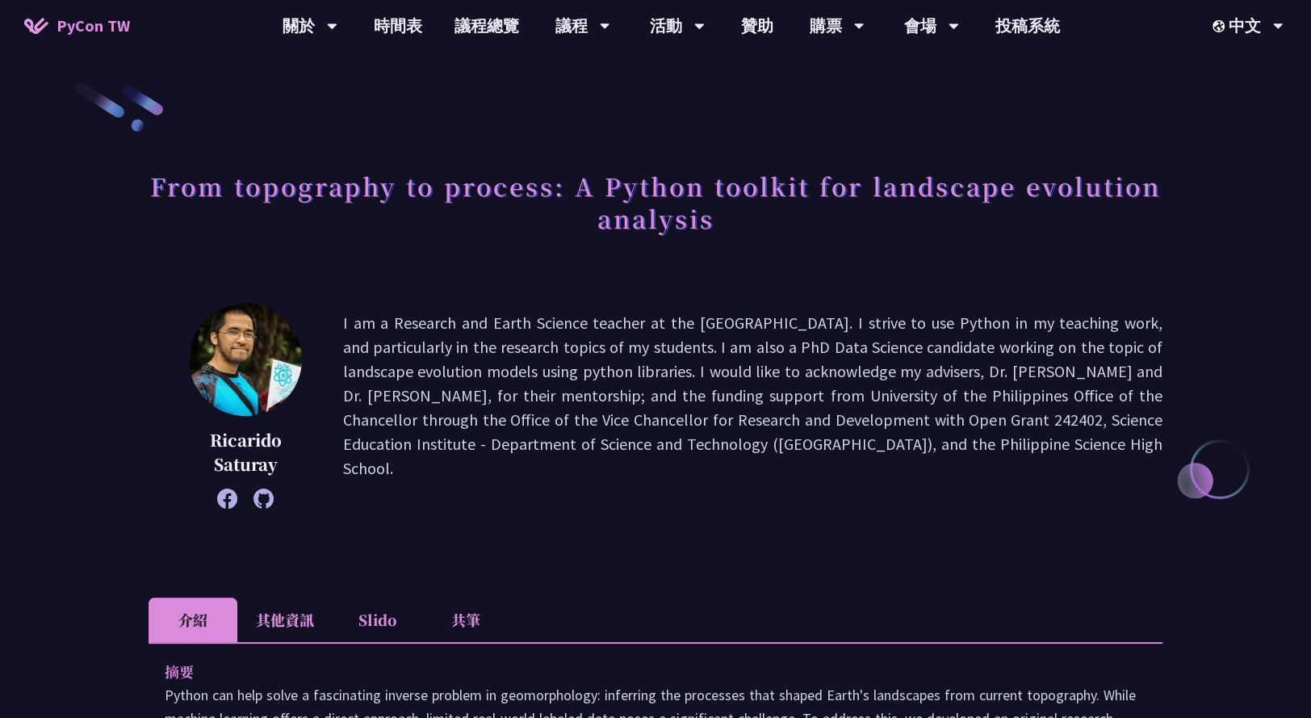
click at [791, 272] on div "From topography to process: A Python toolkit for landscape evolution analysis" at bounding box center [656, 219] width 1014 height 117
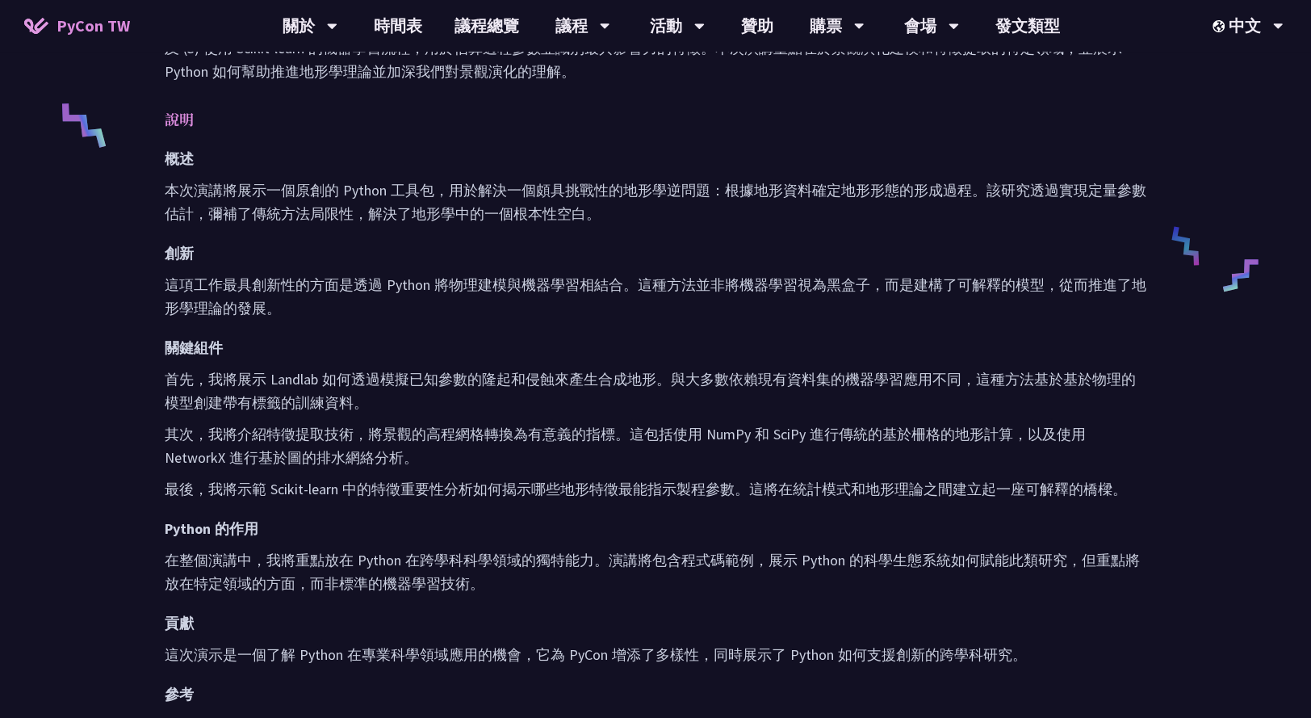
scroll to position [511, 0]
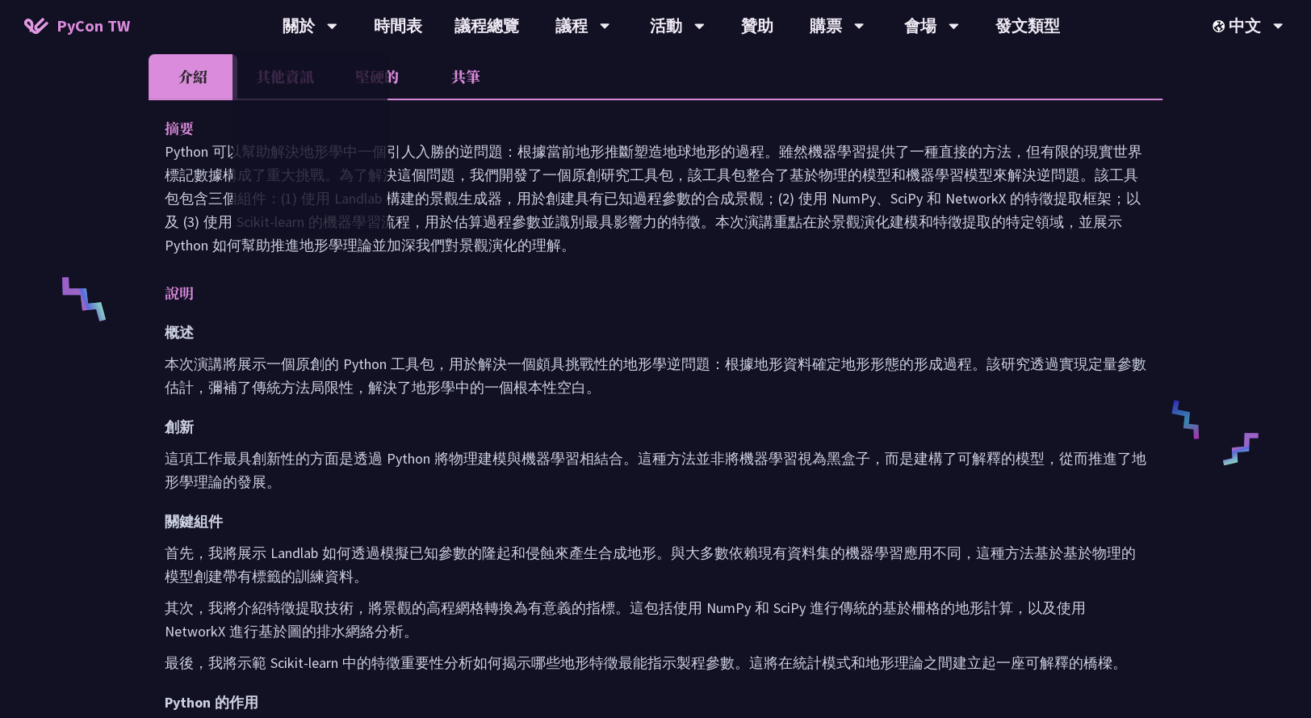
click at [165, 178] on font "Python 可以幫助解決地形學中一個引人入勝的逆問題：根據當前地形推斷塑造地球地形的過程。雖然機器學習提供了一種直接的方法，但有限的現實世界標記數據構成了重…" at bounding box center [653, 198] width 977 height 112
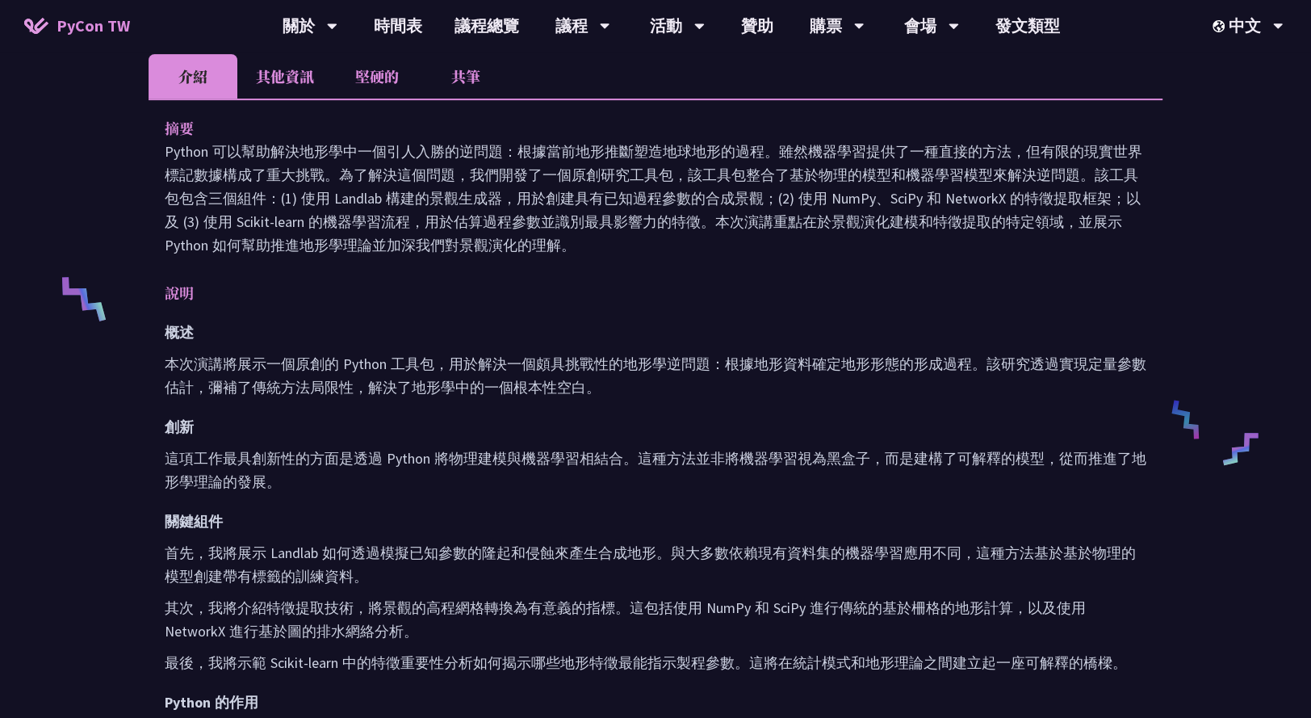
click at [285, 75] on li "其他資訊" at bounding box center [284, 76] width 95 height 44
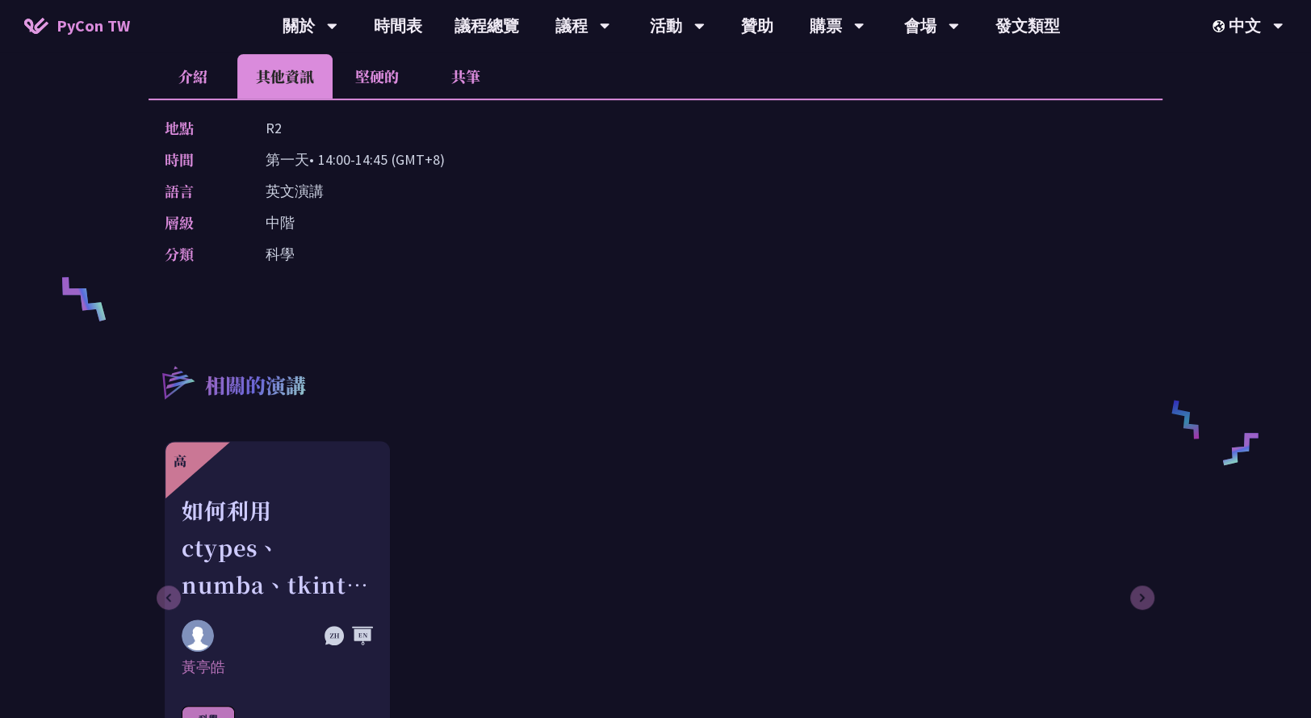
click at [183, 82] on li "介紹" at bounding box center [193, 76] width 89 height 44
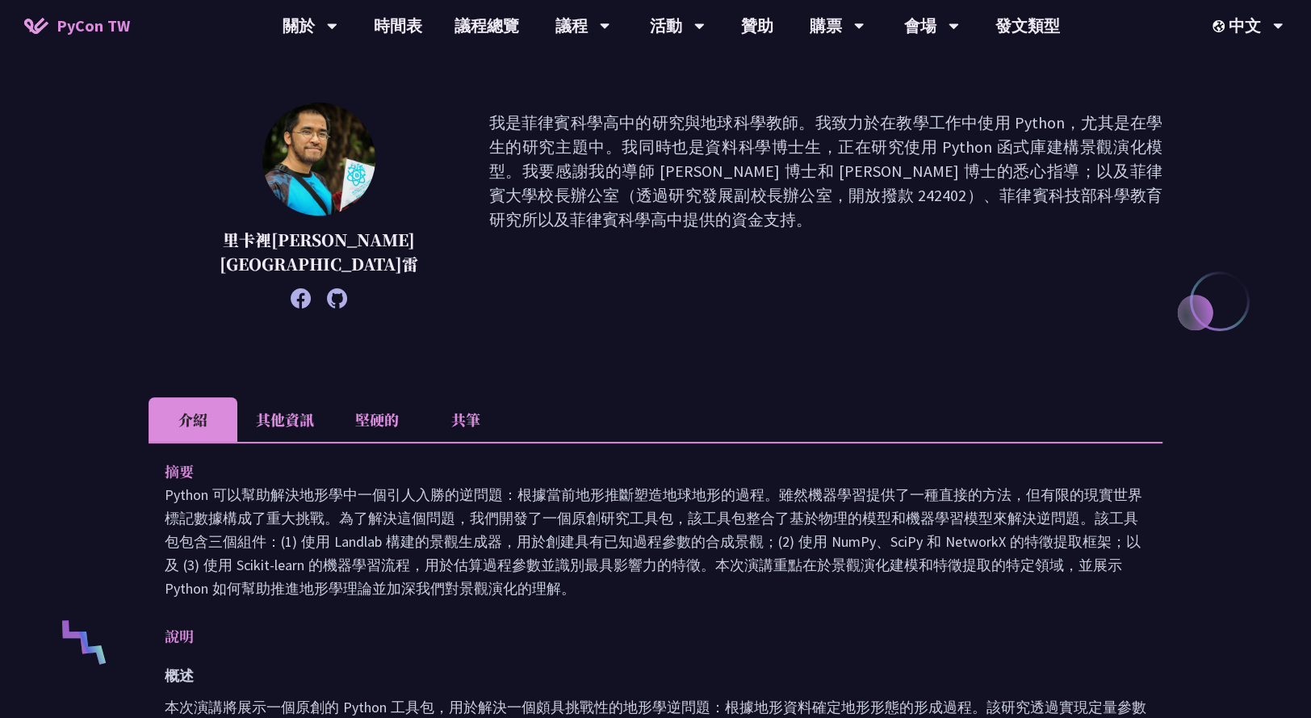
scroll to position [148, 0]
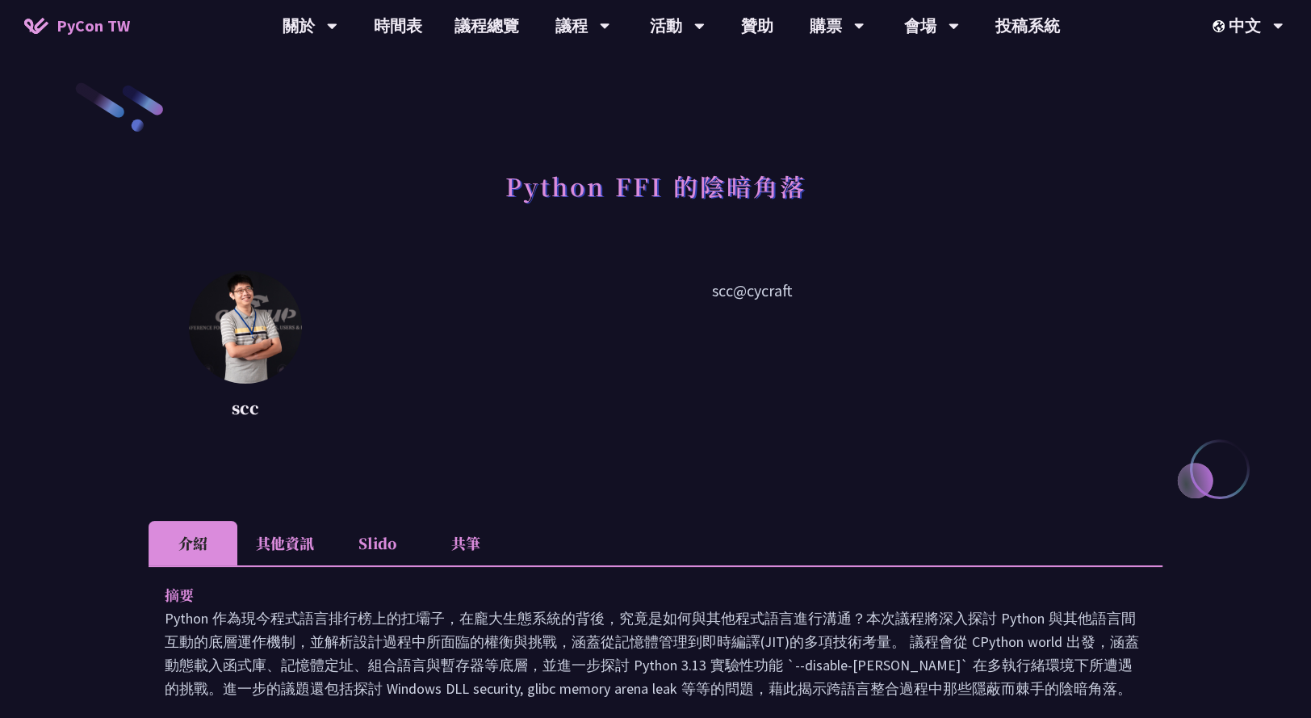
drag, startPoint x: 809, startPoint y: 293, endPoint x: 747, endPoint y: 293, distance: 61.3
click at [747, 293] on p "scc@cycraft" at bounding box center [752, 350] width 820 height 145
click at [285, 535] on li "其他資訊" at bounding box center [284, 543] width 95 height 44
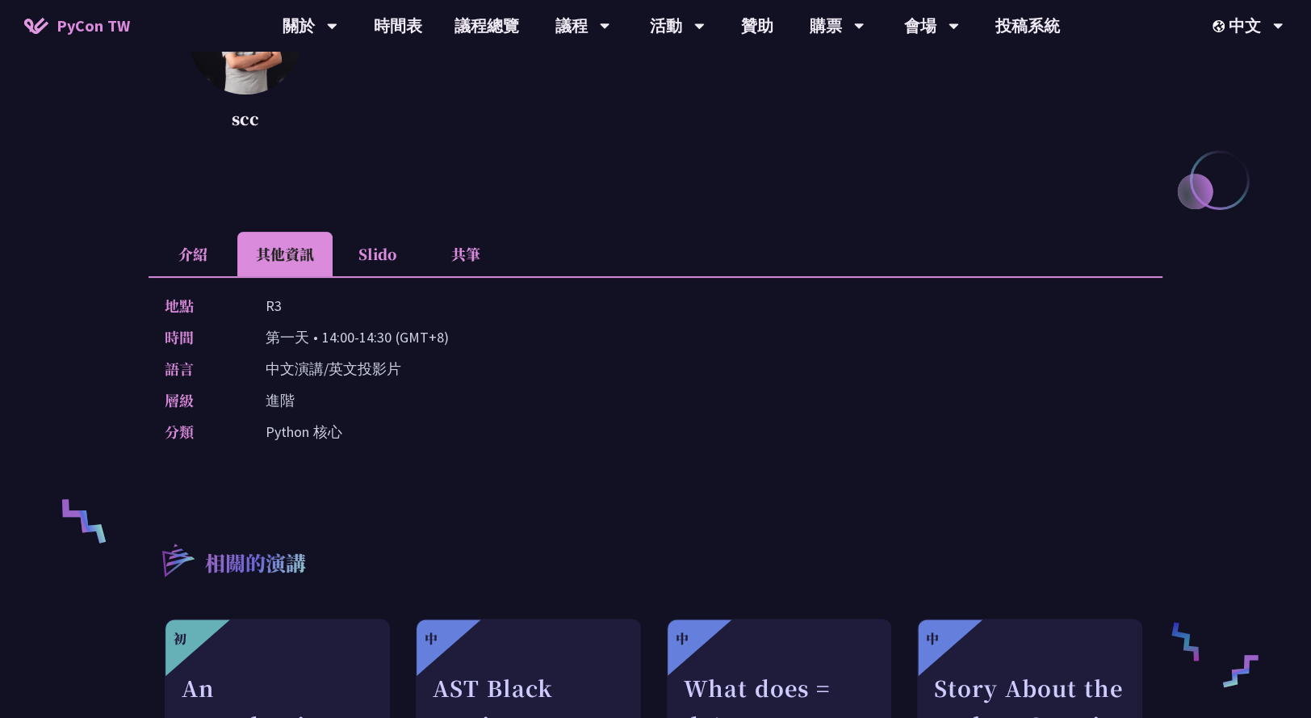
scroll to position [273, 0]
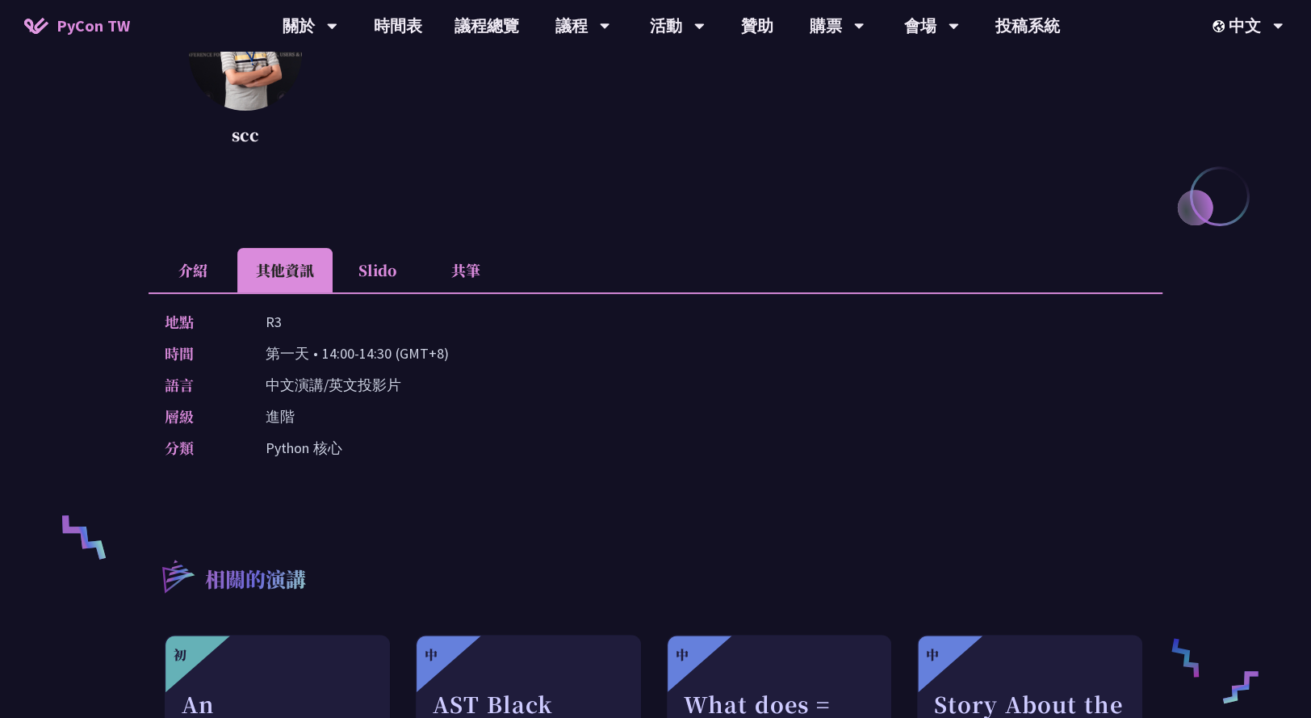
click at [189, 262] on li "介紹" at bounding box center [193, 270] width 89 height 44
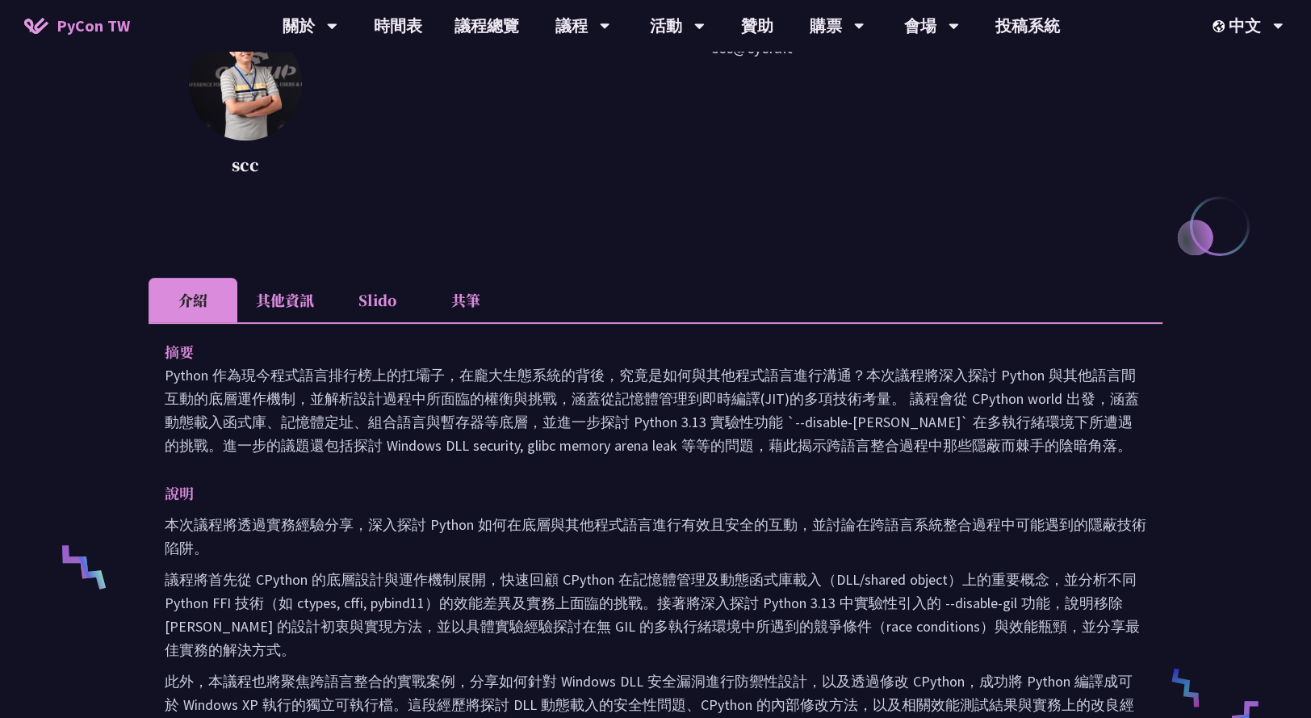
scroll to position [244, 0]
click at [281, 303] on li "其他資訊" at bounding box center [284, 299] width 95 height 44
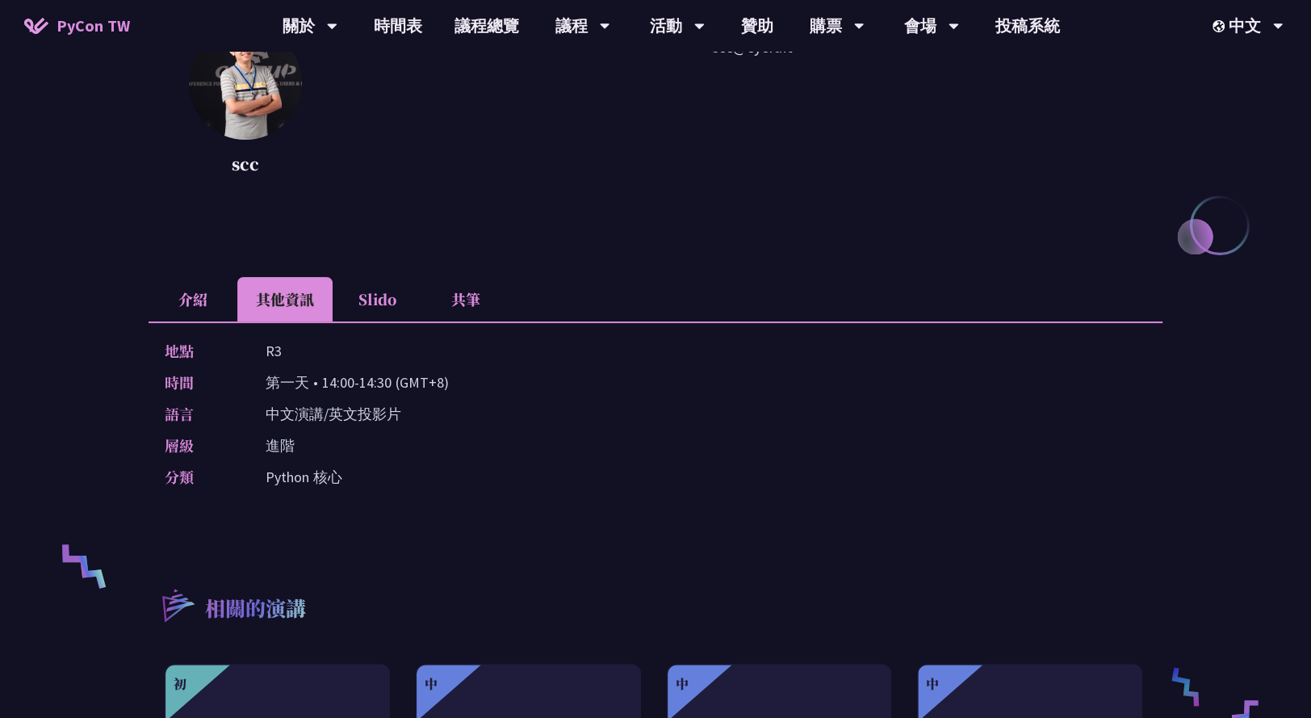
click at [178, 299] on li "介紹" at bounding box center [193, 299] width 89 height 44
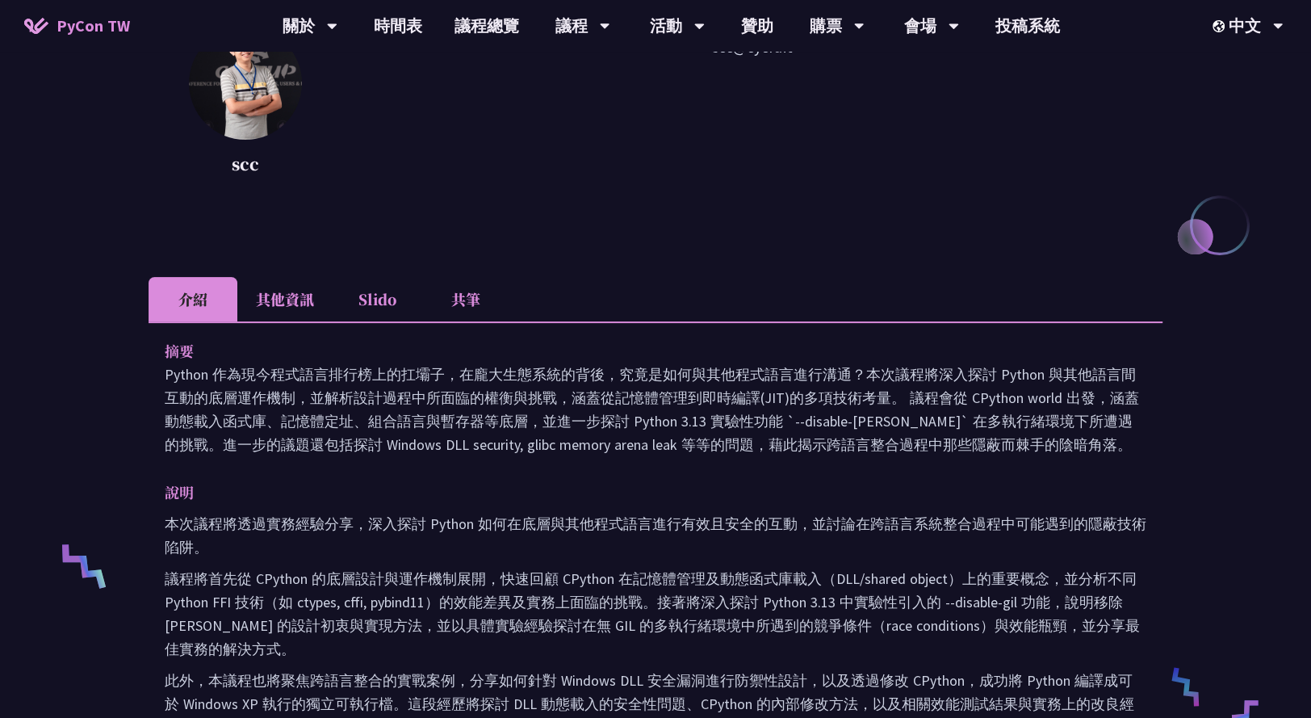
click at [270, 301] on li "其他資訊" at bounding box center [284, 299] width 95 height 44
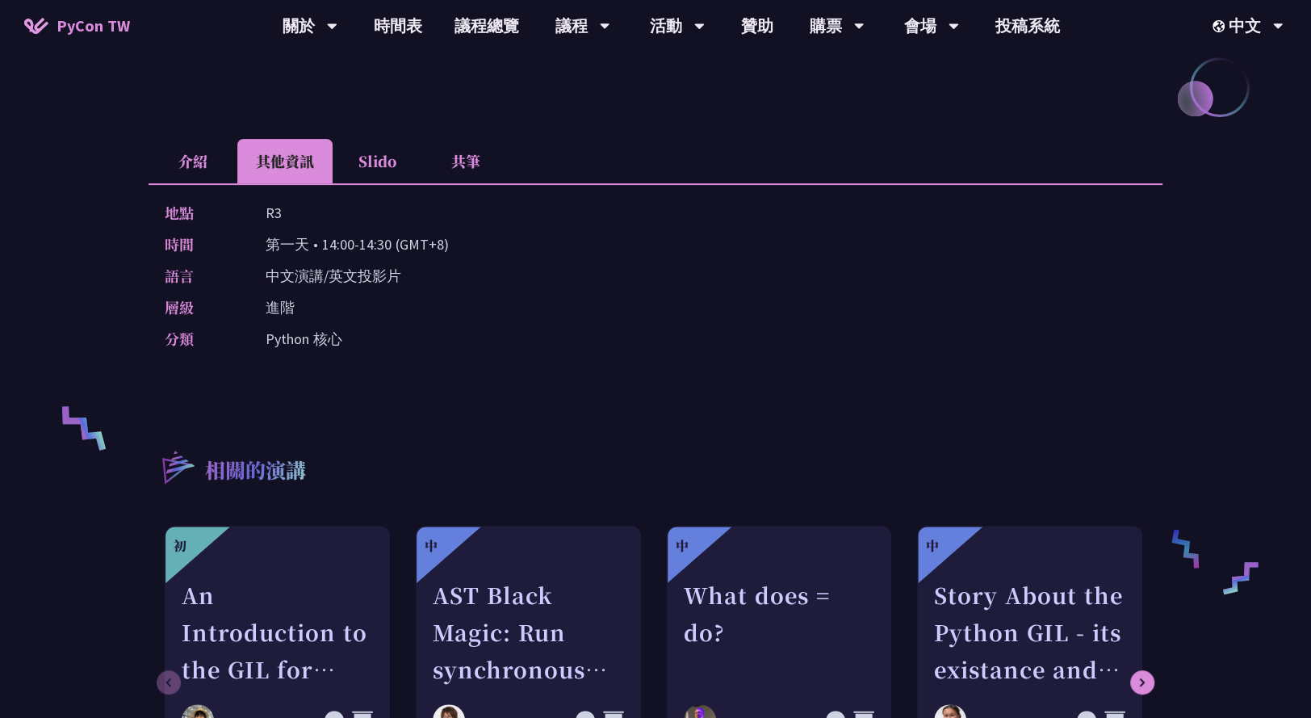
scroll to position [384, 0]
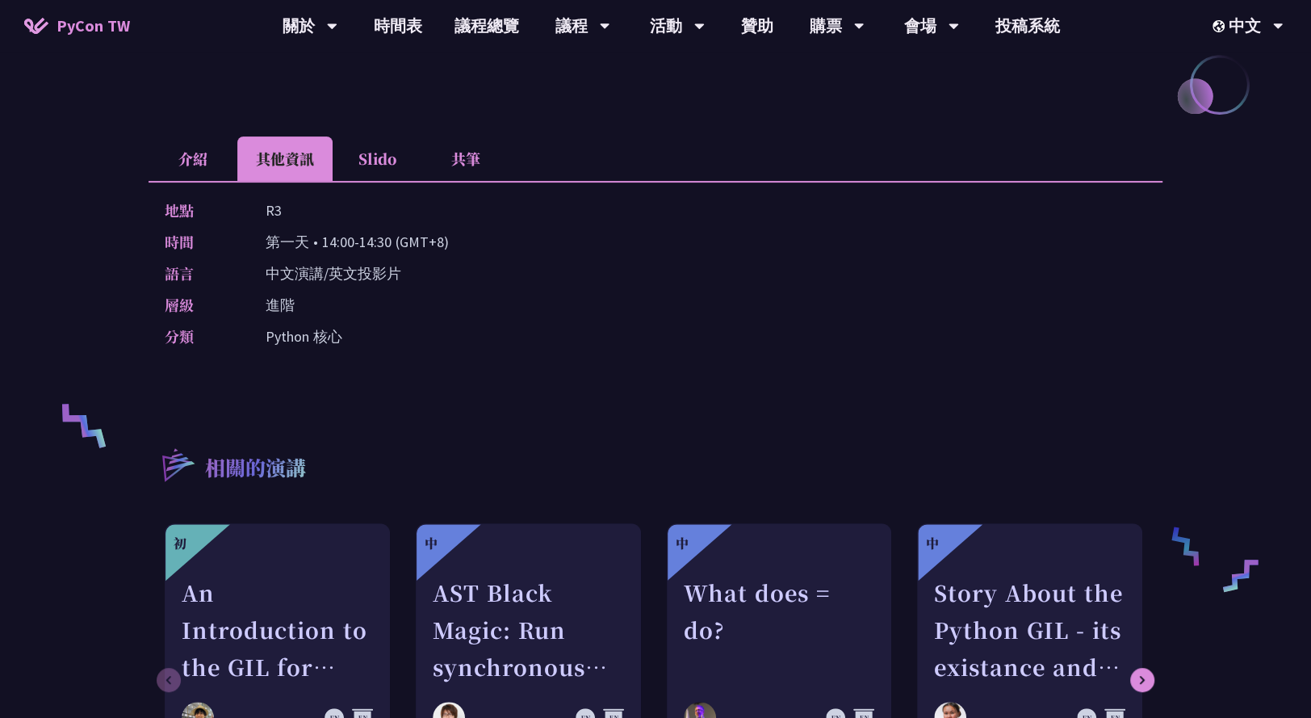
click at [190, 163] on li "介紹" at bounding box center [193, 158] width 89 height 44
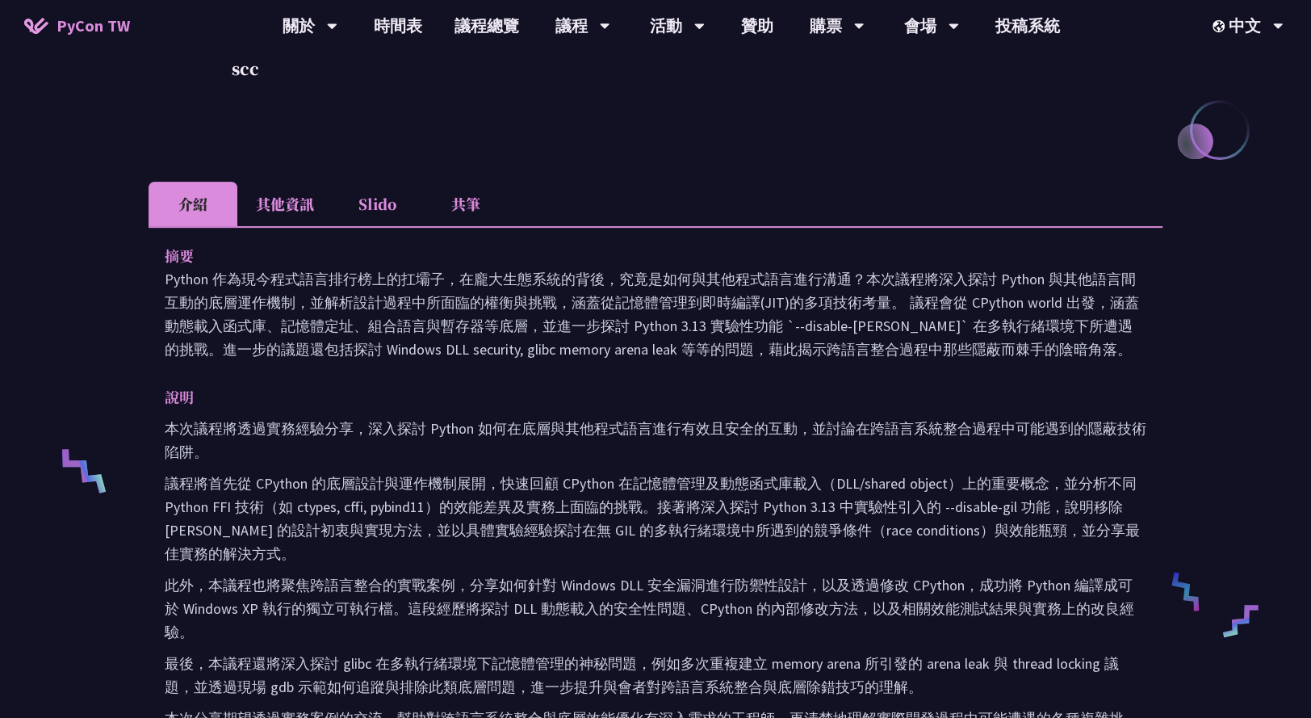
scroll to position [0, 0]
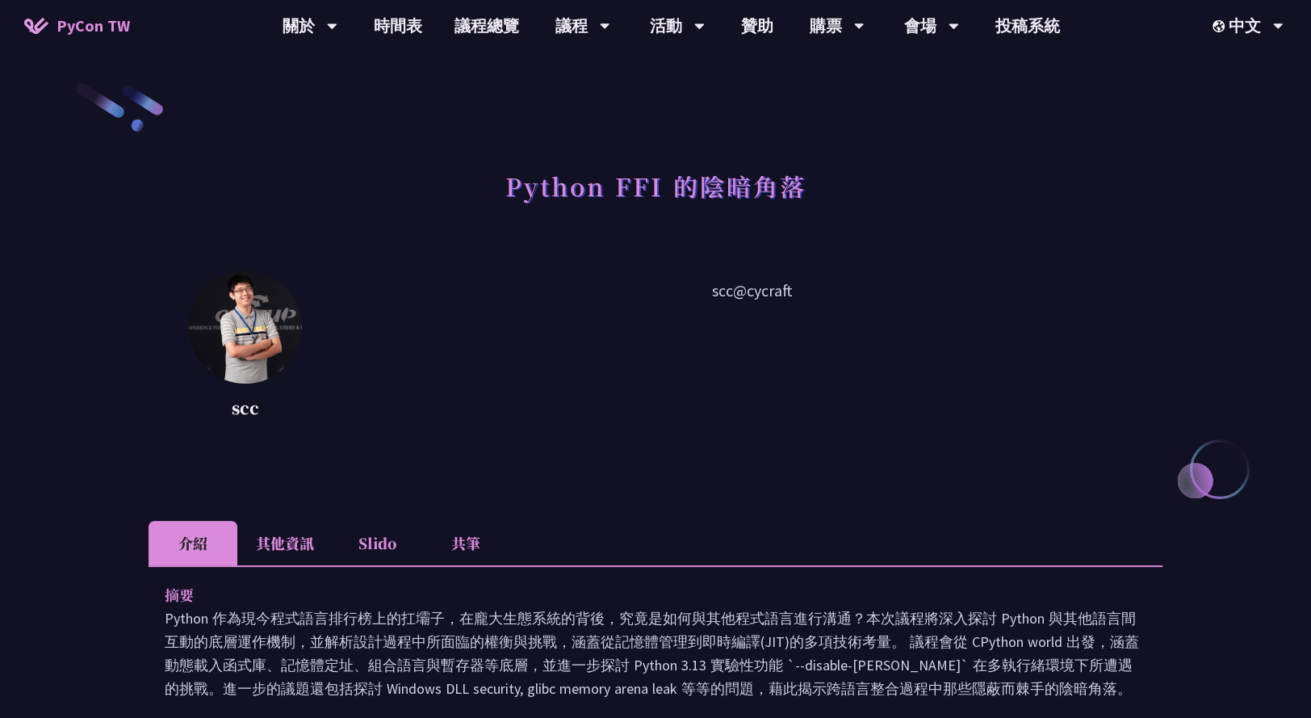
click at [483, 436] on div "scc scc@cycraft" at bounding box center [656, 375] width 1014 height 210
drag, startPoint x: 801, startPoint y: 297, endPoint x: 702, endPoint y: 294, distance: 99.3
click at [702, 294] on p "scc@cycraft" at bounding box center [752, 350] width 820 height 145
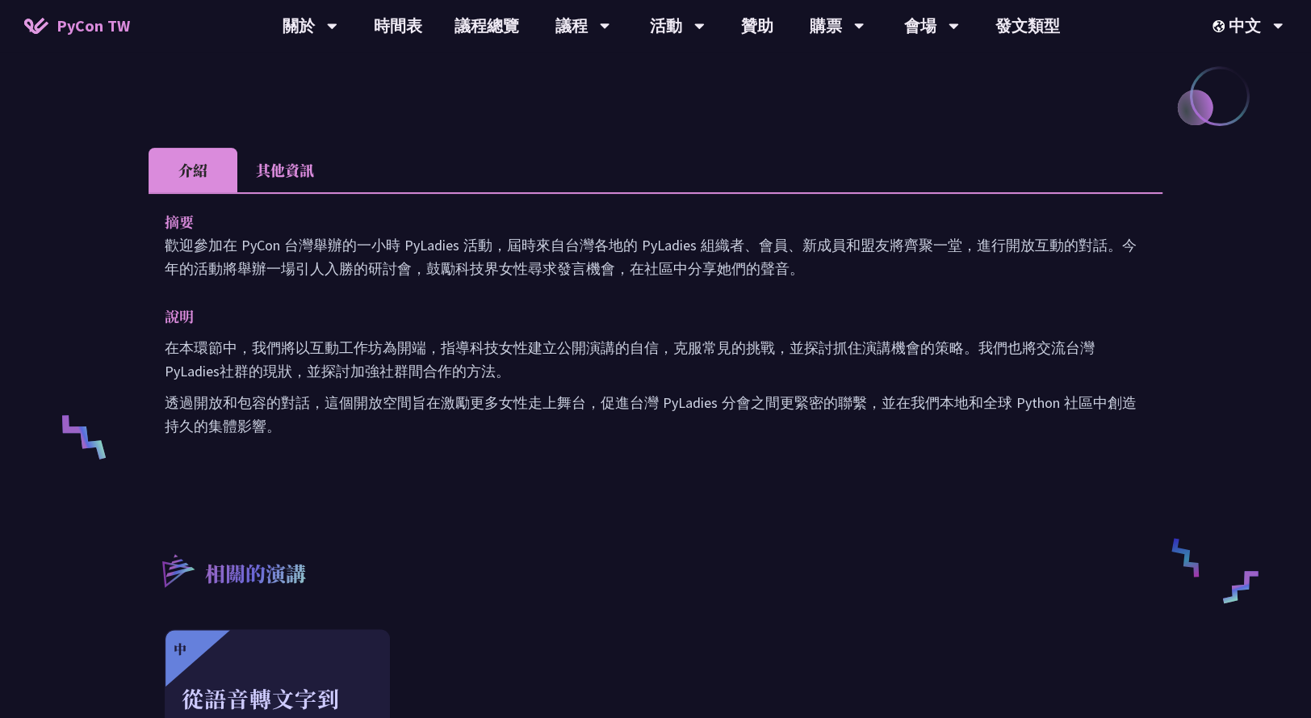
scroll to position [52, 0]
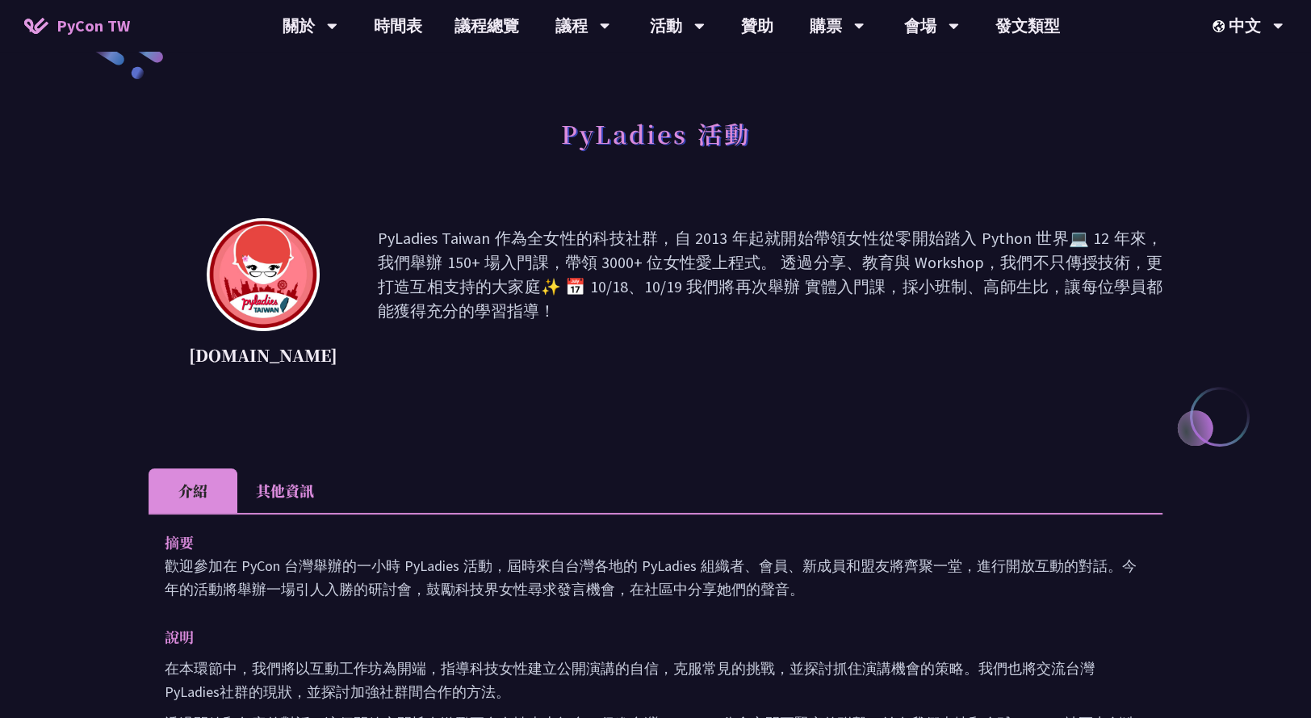
click at [302, 492] on li "其他資訊" at bounding box center [284, 490] width 95 height 44
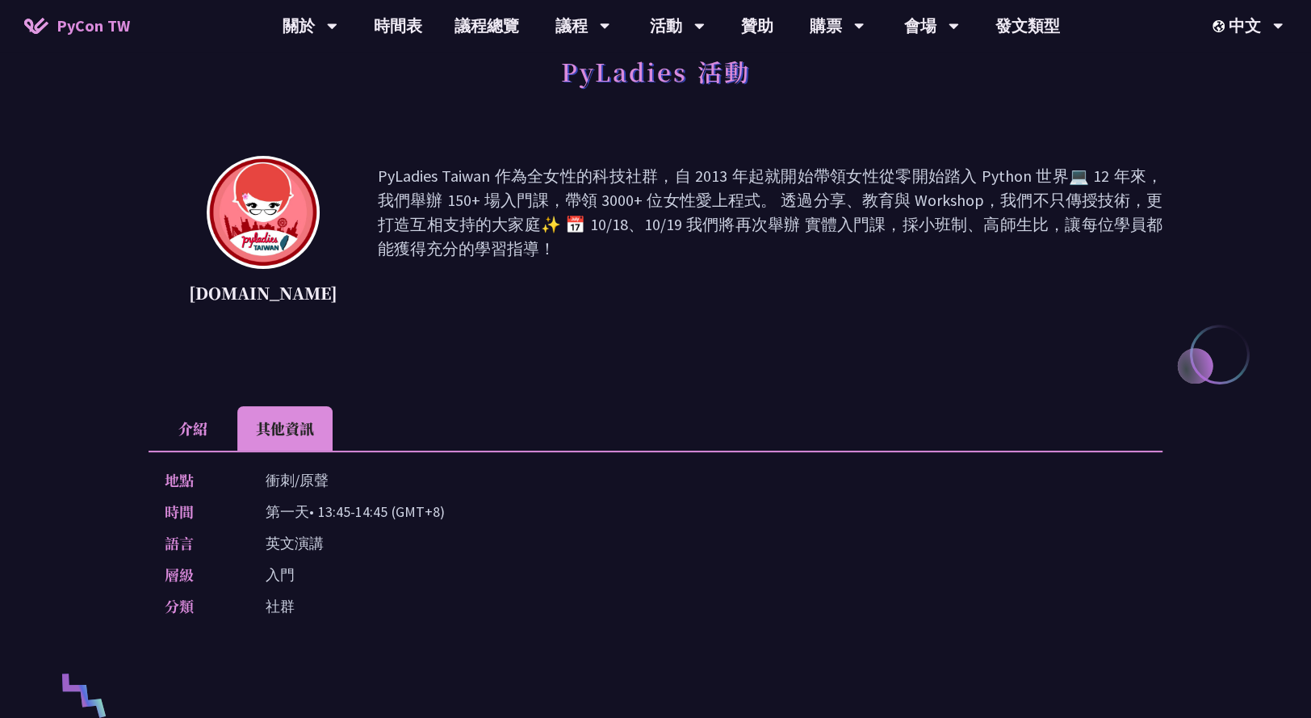
scroll to position [115, 0]
click at [200, 425] on li "介紹" at bounding box center [193, 427] width 89 height 44
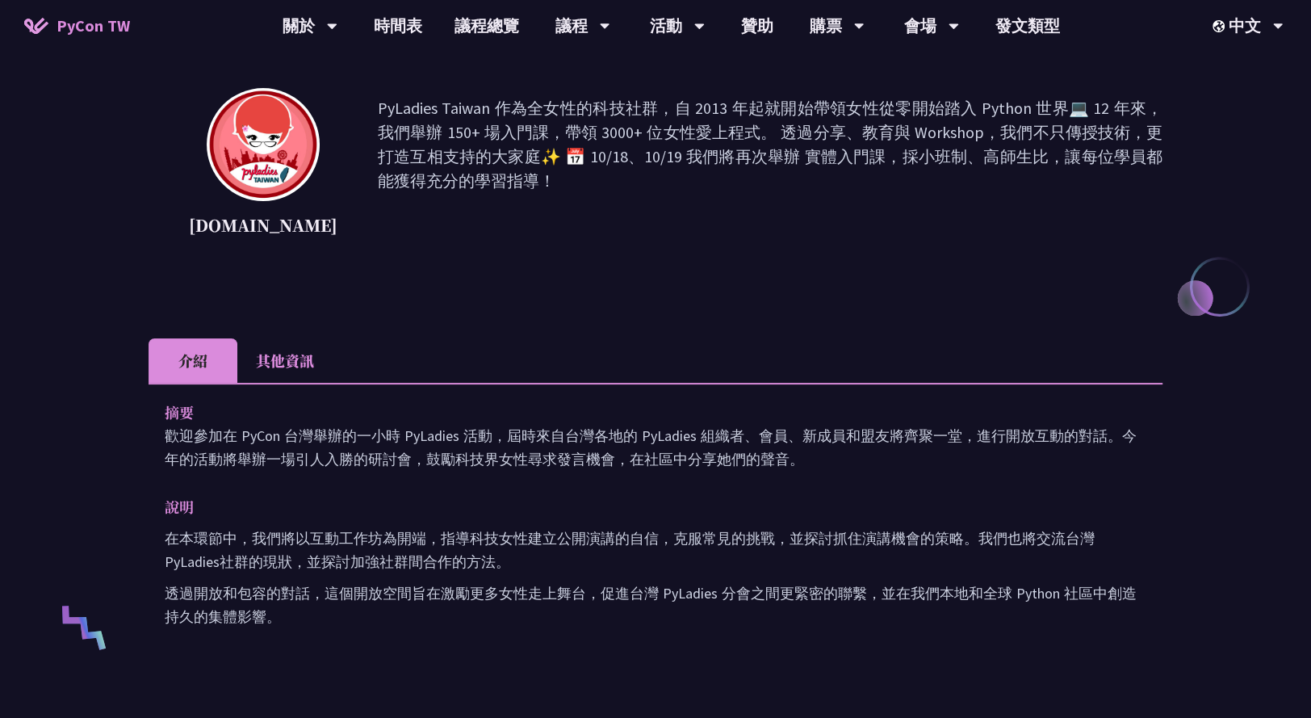
scroll to position [199, 0]
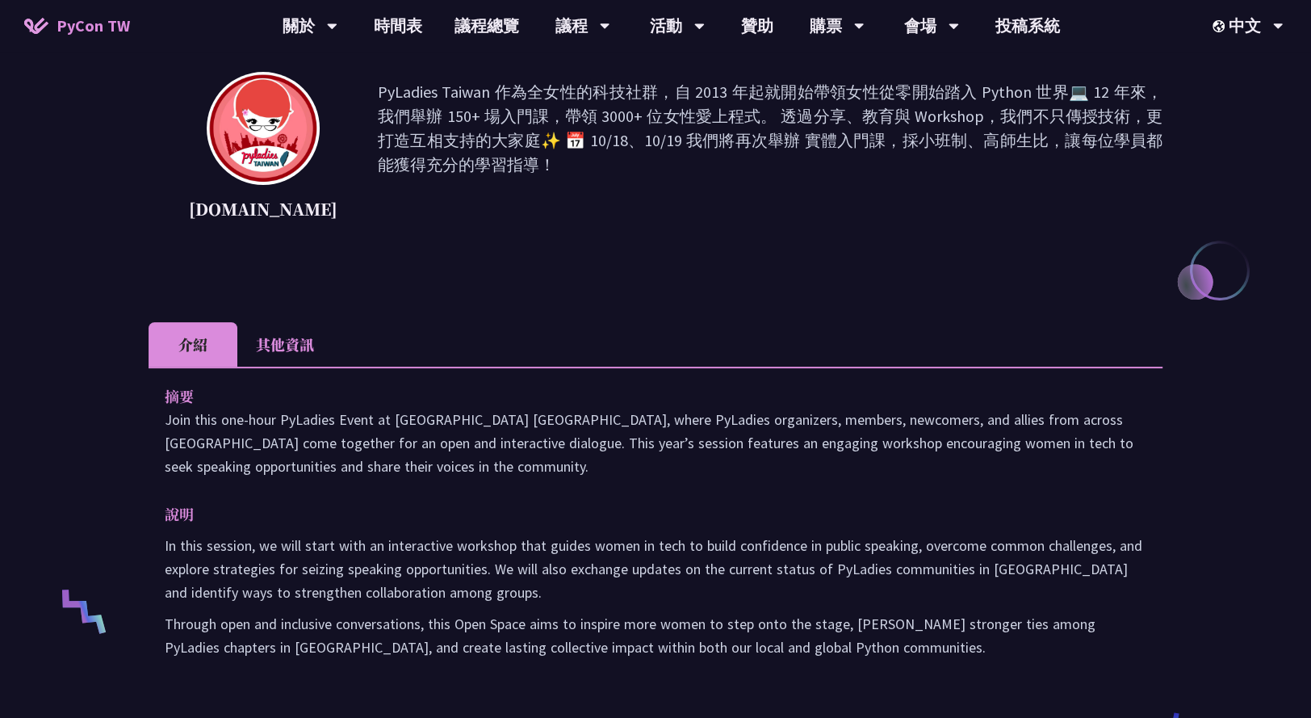
click at [293, 348] on li "其他資訊" at bounding box center [284, 344] width 95 height 44
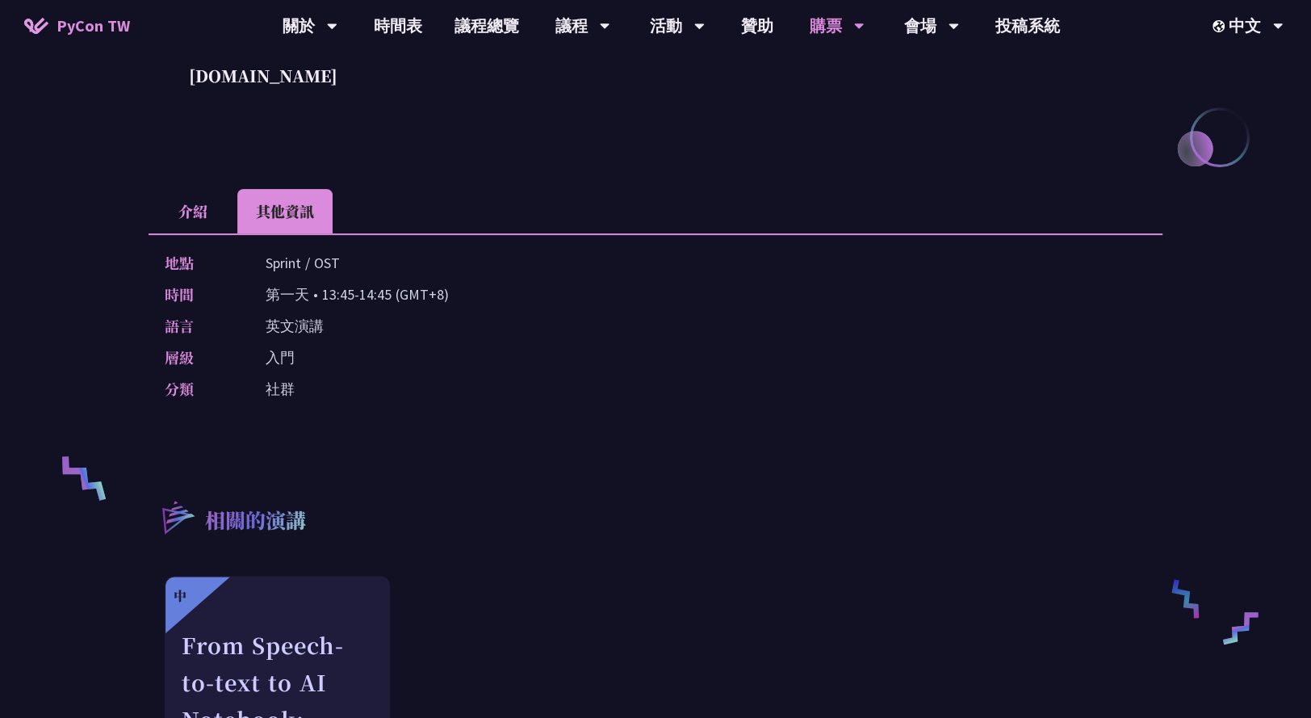
scroll to position [316, 0]
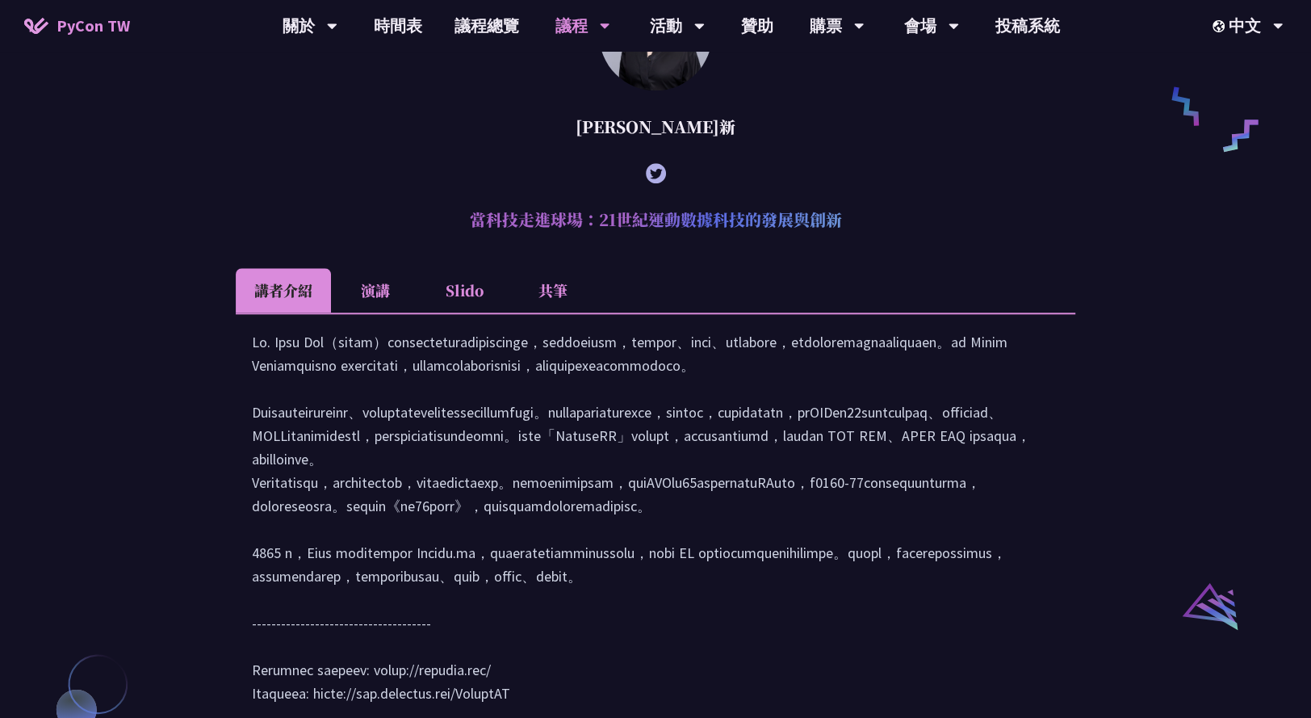
click at [372, 308] on li "演講" at bounding box center [375, 290] width 89 height 44
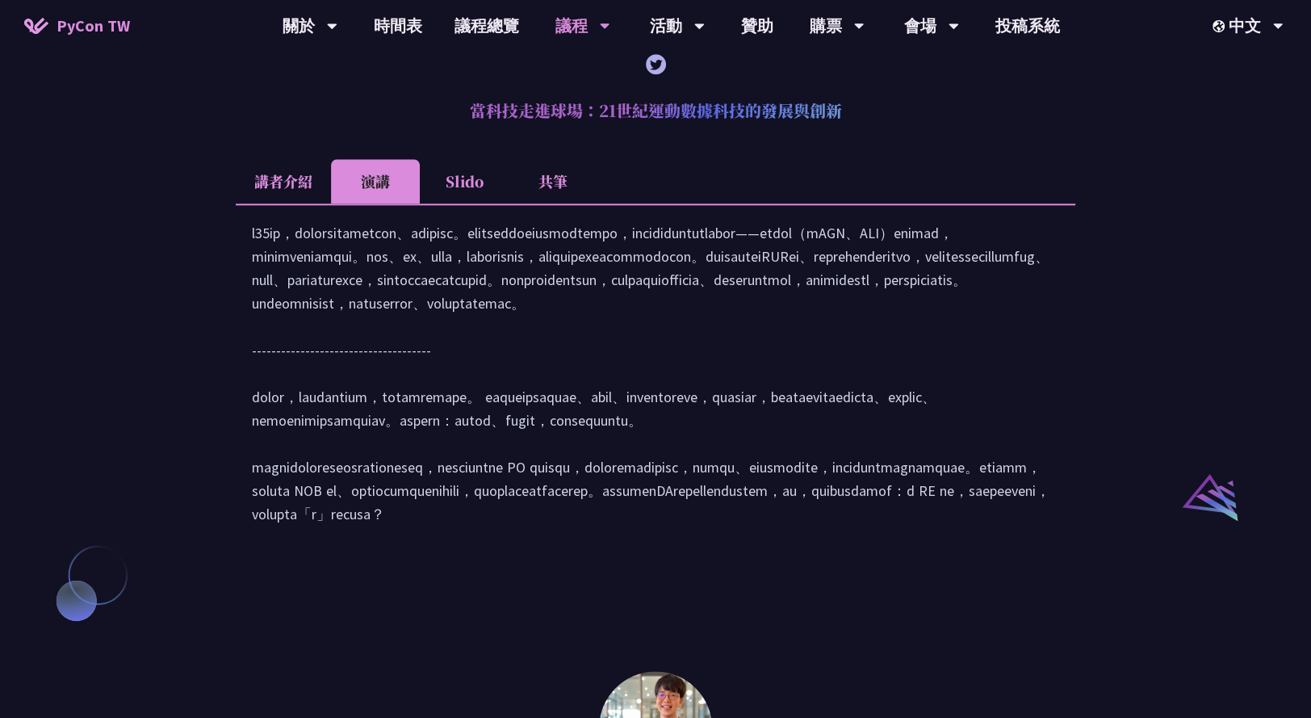
scroll to position [1253, 0]
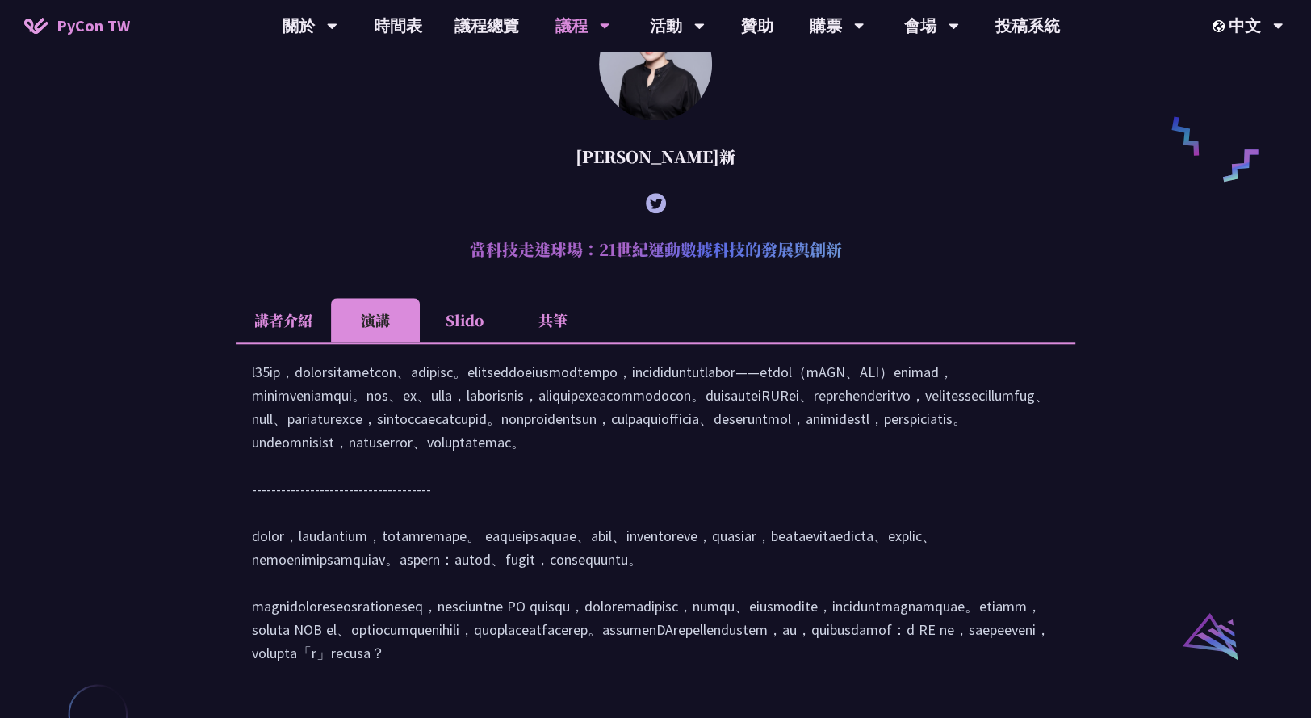
click at [467, 324] on li "Slido" at bounding box center [464, 320] width 89 height 44
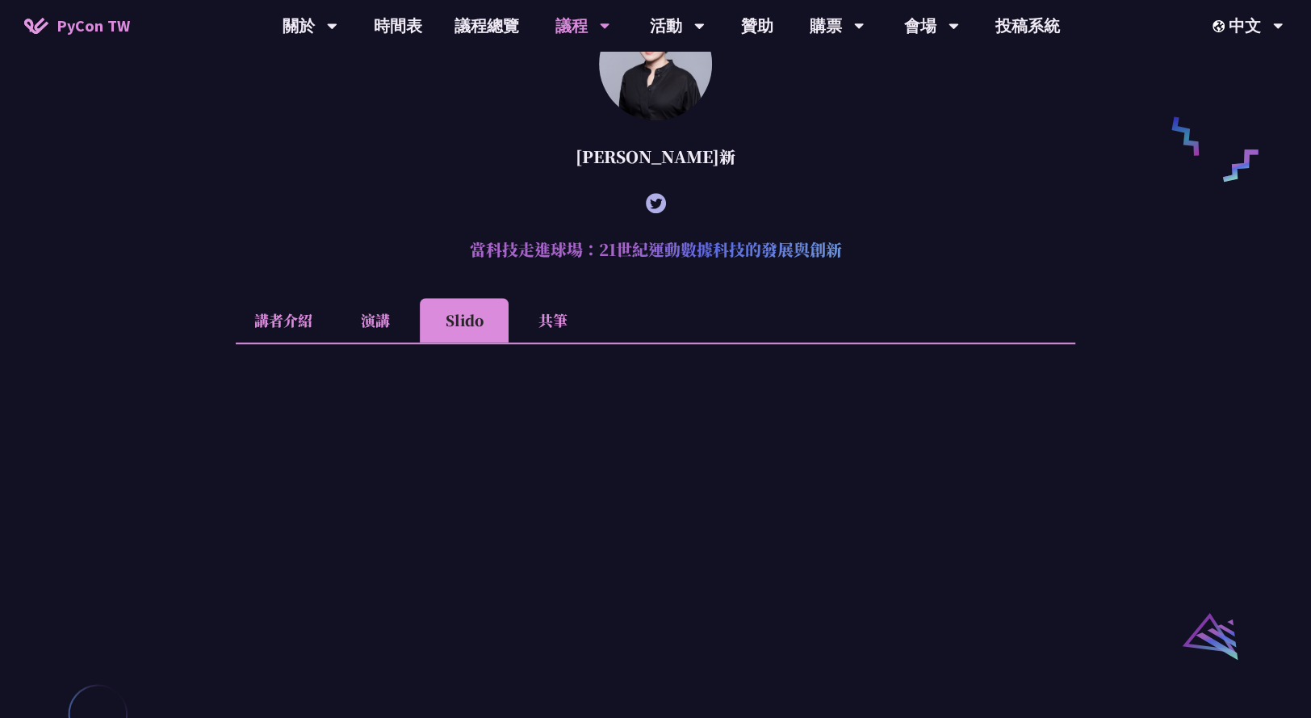
click at [555, 342] on li "共筆" at bounding box center [552, 320] width 89 height 44
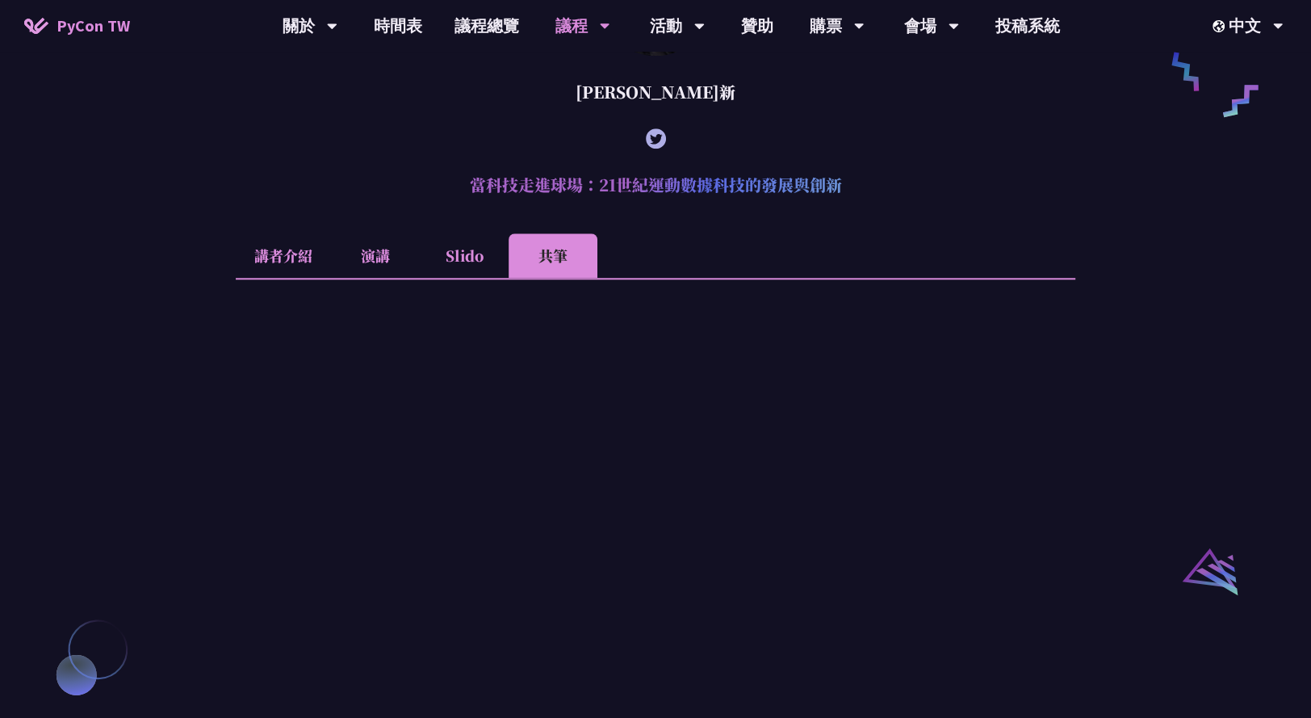
click at [324, 270] on li "講者介紹" at bounding box center [283, 255] width 95 height 44
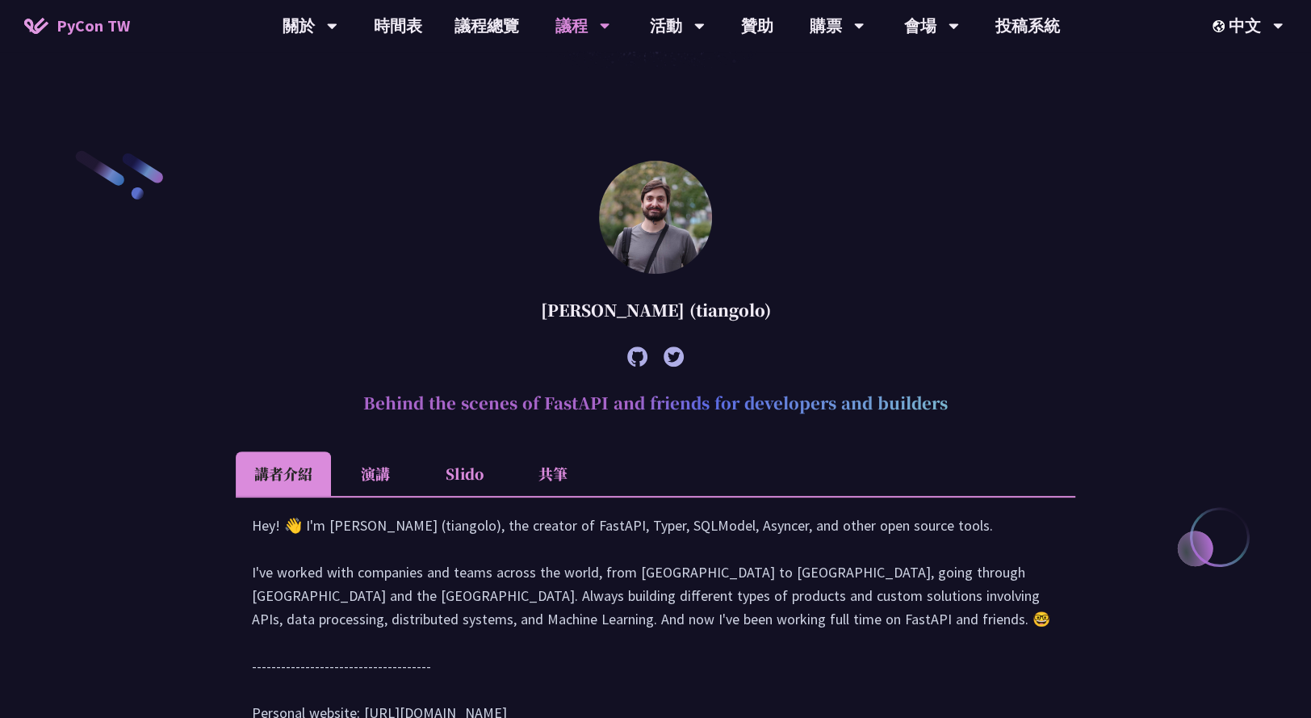
scroll to position [395, 0]
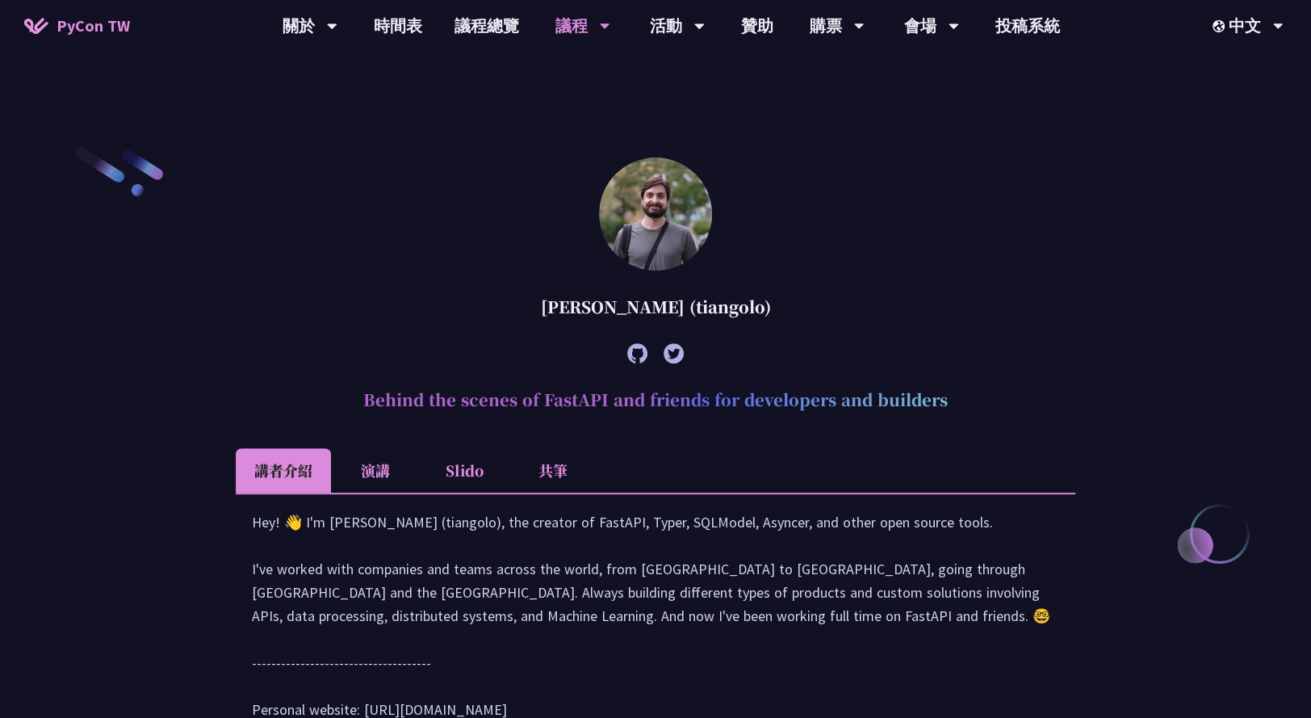
click at [399, 466] on li "演講" at bounding box center [375, 470] width 89 height 44
